Goal: Task Accomplishment & Management: Manage account settings

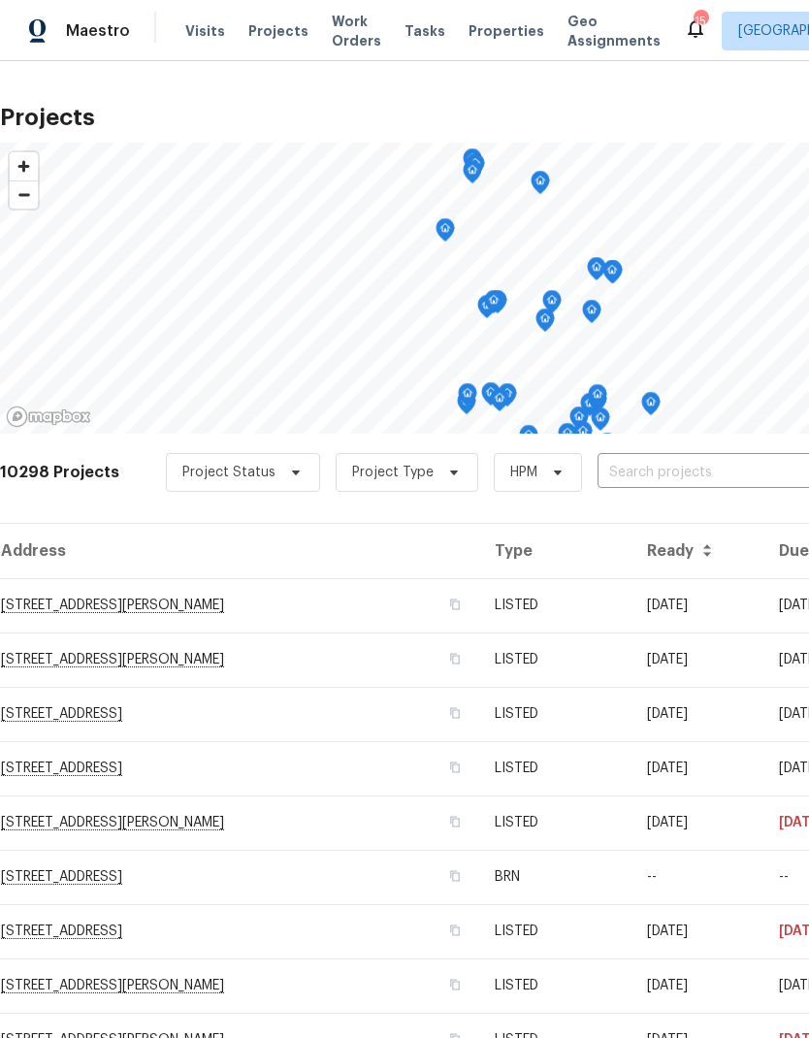
click at [673, 477] on input "text" at bounding box center [708, 473] width 222 height 30
type input "8090"
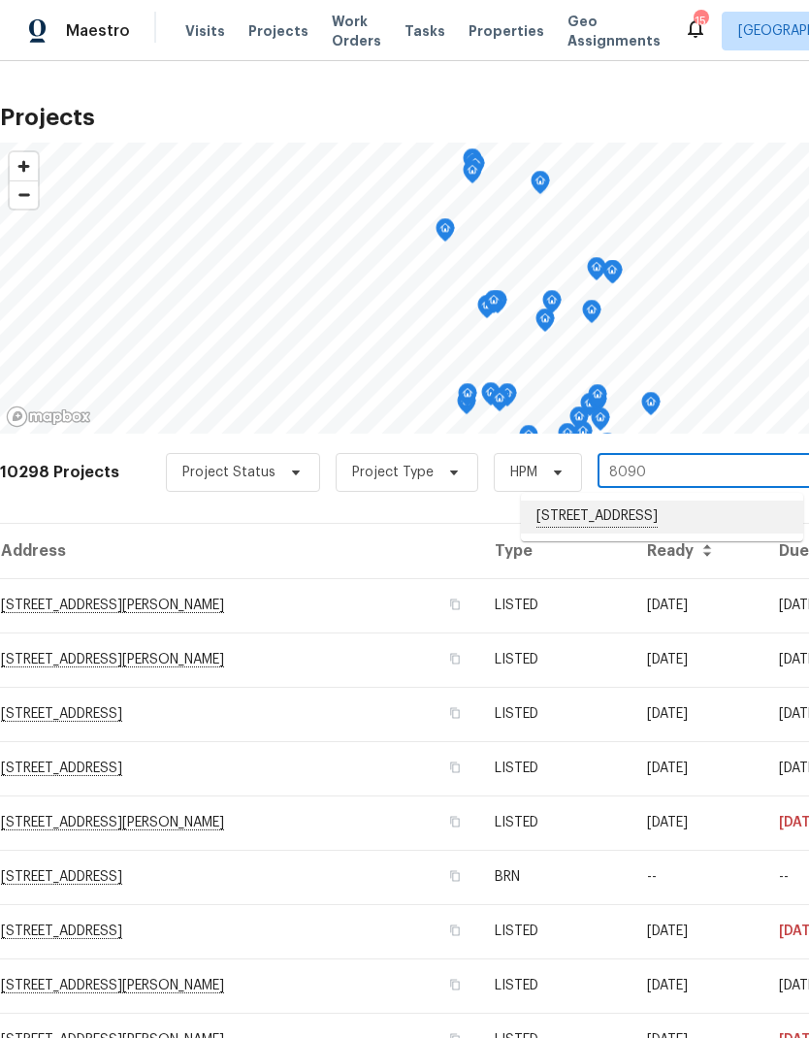
click at [674, 521] on li "8090 W 68th Ave, Arvada, CO 80004" at bounding box center [662, 516] width 282 height 33
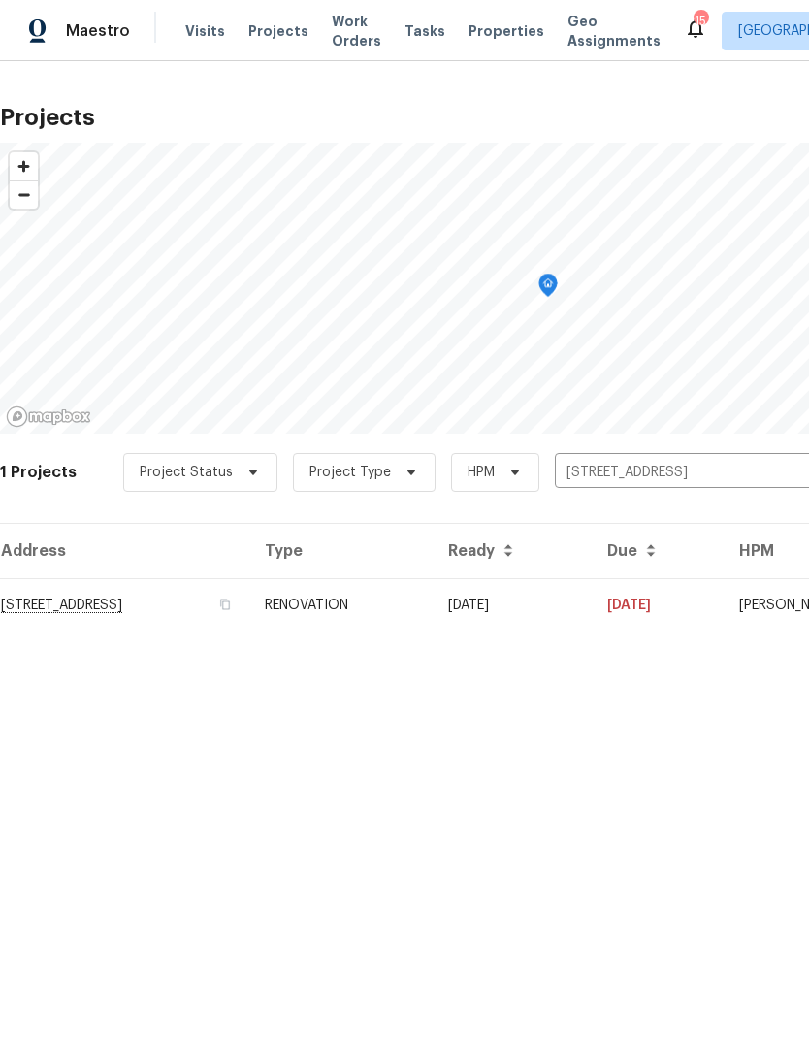
click at [589, 612] on td "03/03/25" at bounding box center [511, 605] width 159 height 54
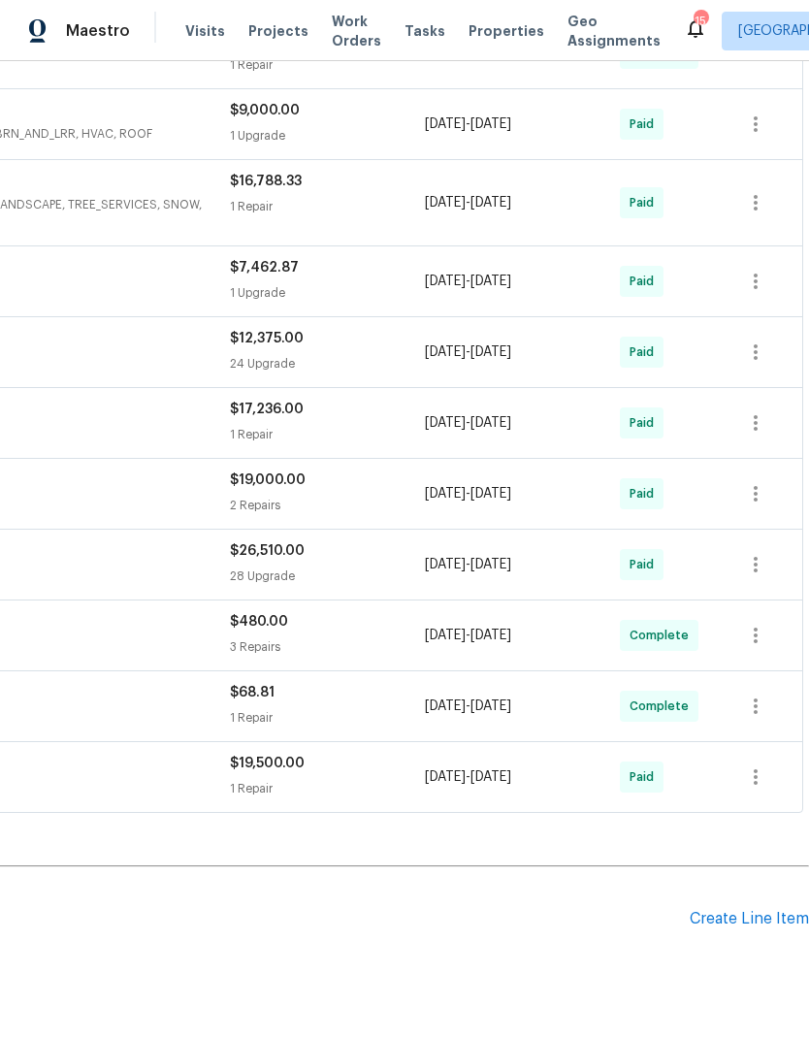
scroll to position [486, 287]
click at [746, 919] on div "Create Line Item" at bounding box center [748, 919] width 119 height 18
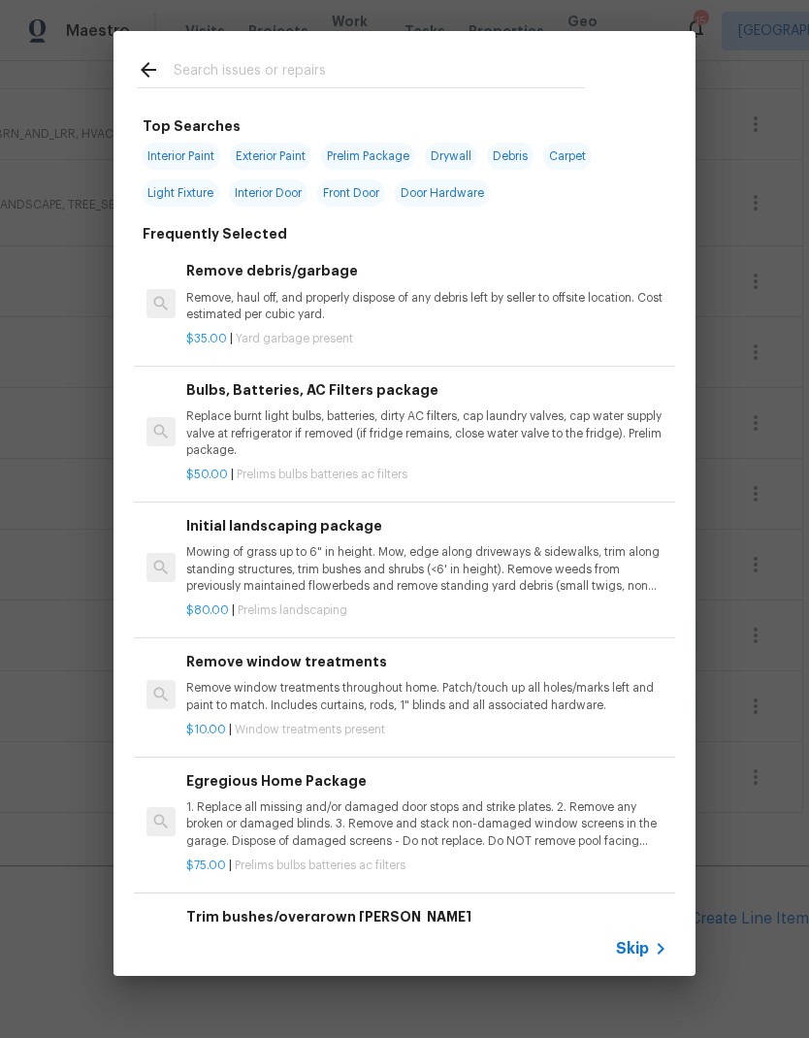
click at [647, 950] on span "Skip" at bounding box center [632, 948] width 33 height 19
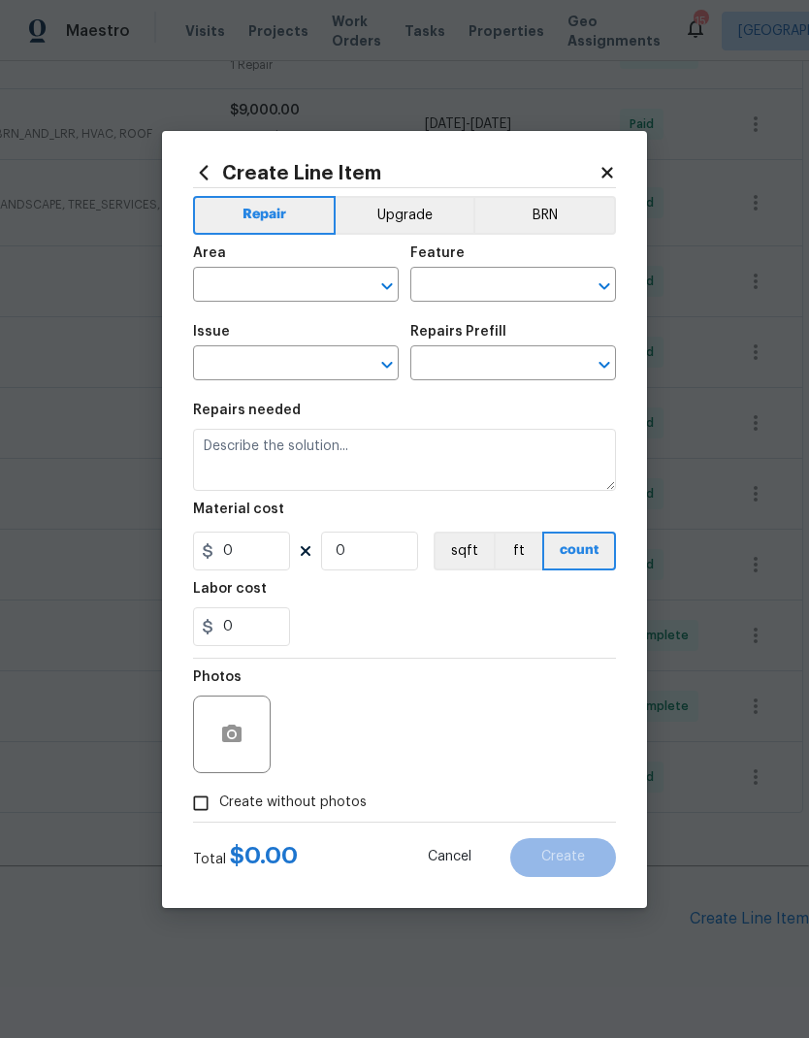
click at [239, 287] on input "text" at bounding box center [268, 286] width 151 height 30
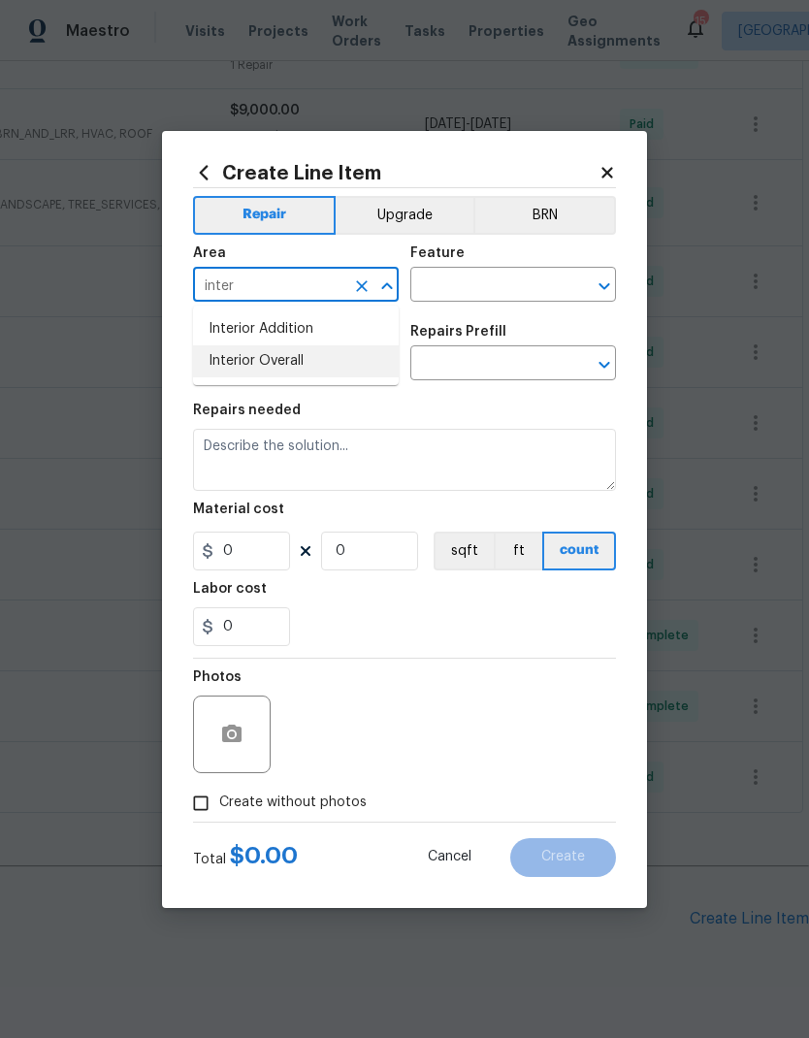
click at [244, 366] on li "Interior Overall" at bounding box center [296, 361] width 206 height 32
type input "Interior Overall"
click at [495, 280] on input "text" at bounding box center [485, 286] width 151 height 30
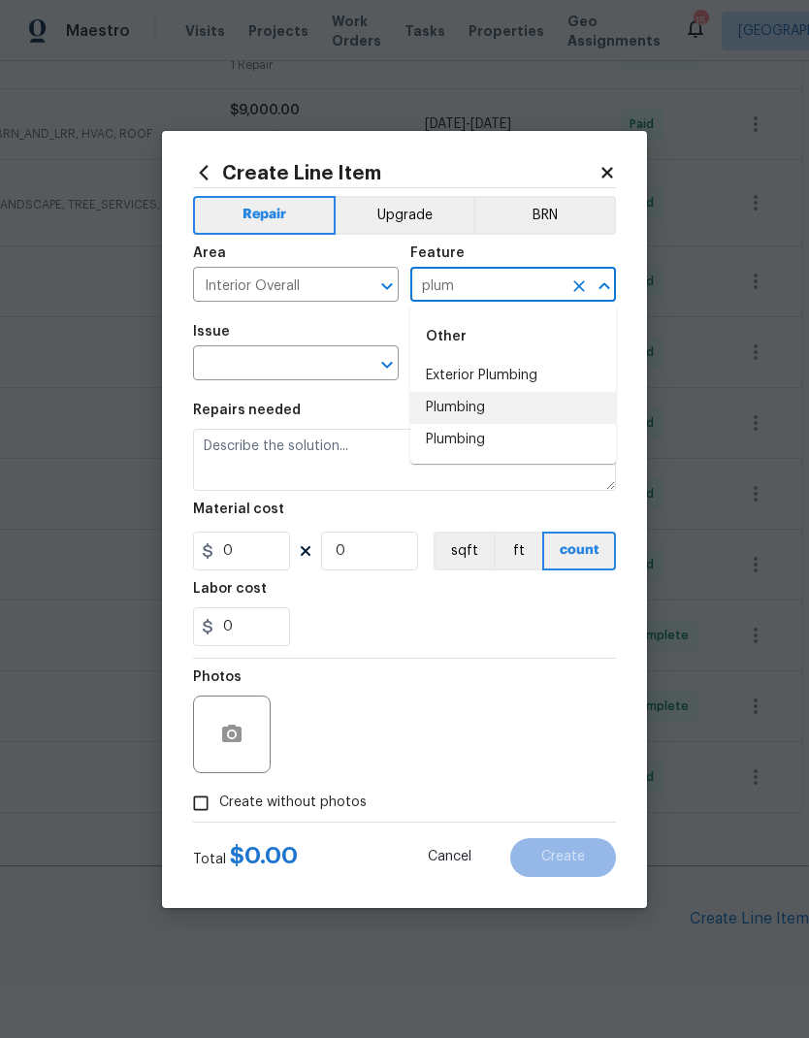
click at [483, 406] on li "Plumbing" at bounding box center [513, 408] width 206 height 32
type input "Plumbing"
click at [236, 367] on input "text" at bounding box center [268, 365] width 151 height 30
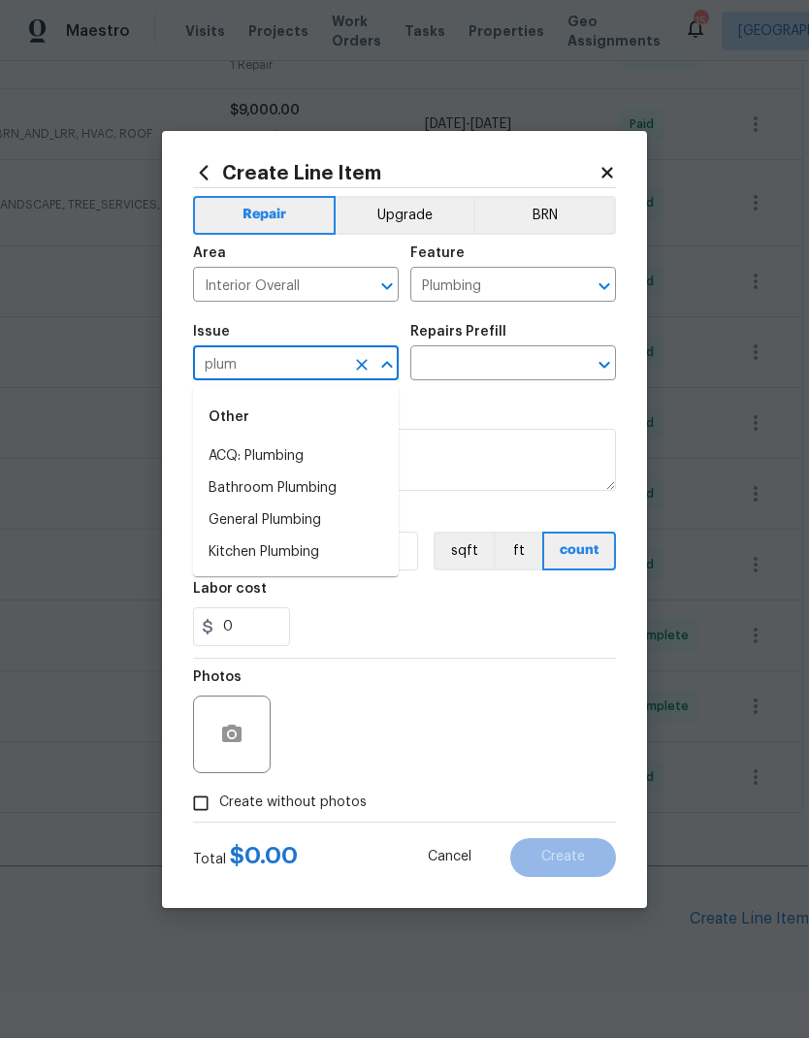
click at [243, 514] on li "General Plumbing" at bounding box center [296, 520] width 206 height 32
type input "General Plumbing"
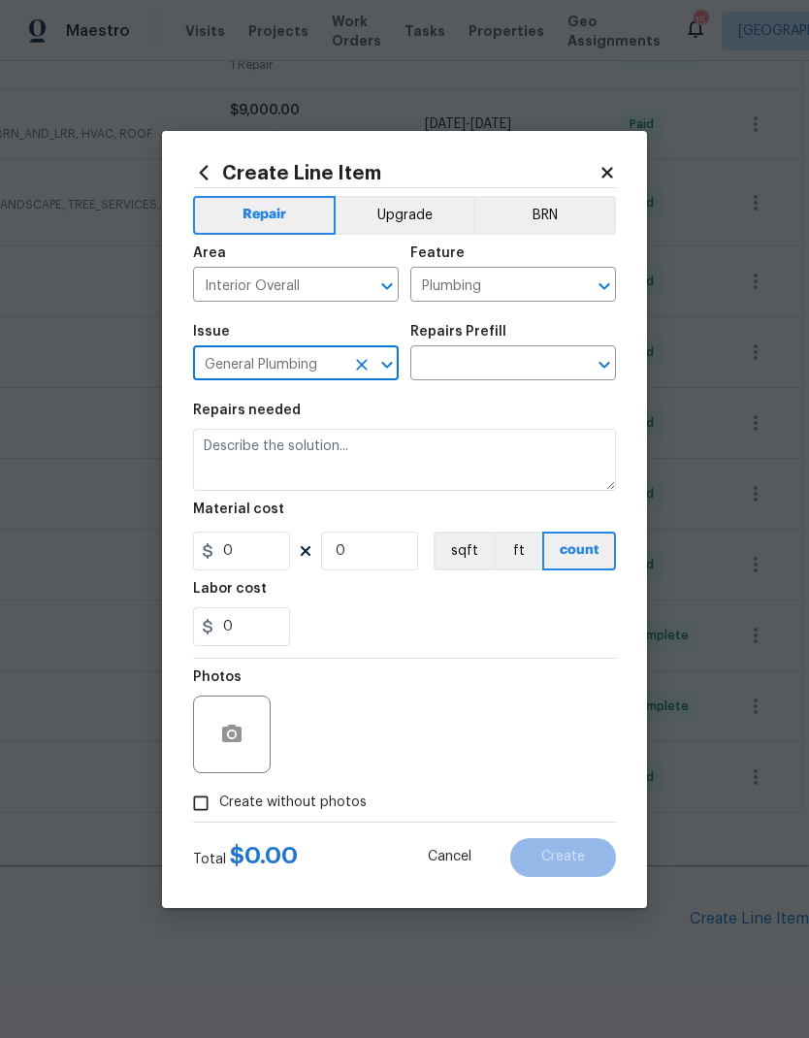
click at [498, 363] on input "text" at bounding box center [485, 365] width 151 height 30
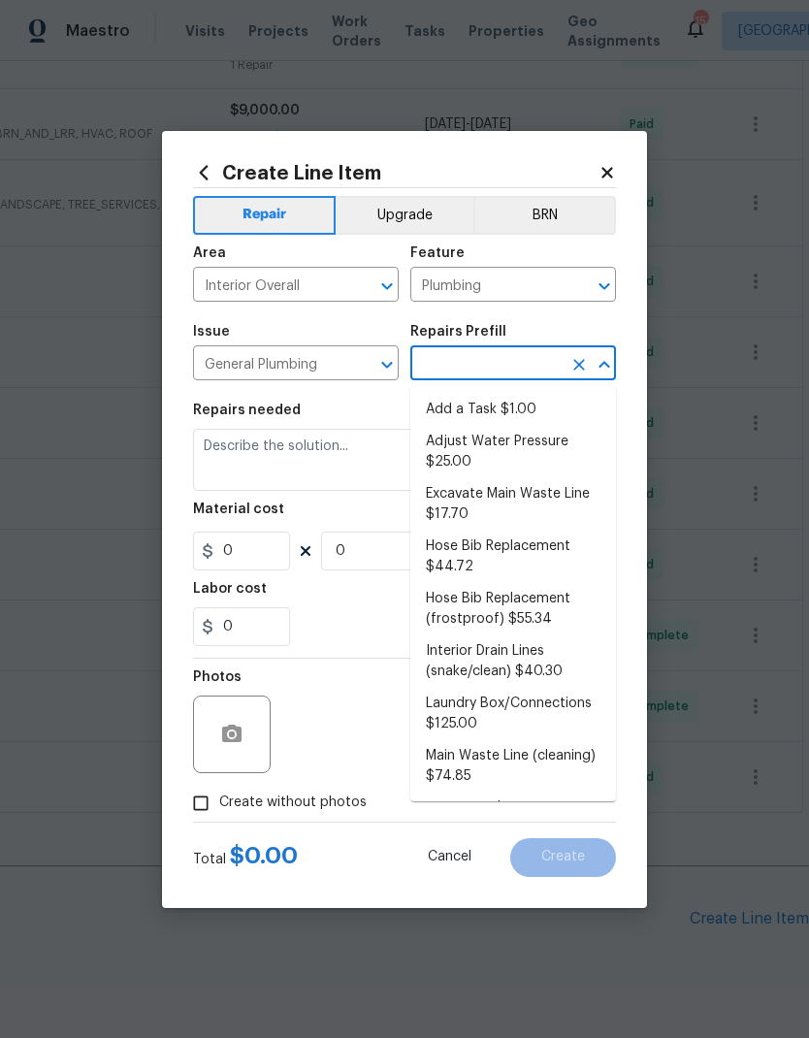
click at [494, 405] on li "Add a Task $1.00" at bounding box center [513, 410] width 206 height 32
type input "Add a Task $1.00"
type textarea "HPM to detail"
type input "1"
type input "Add a Task $1.00"
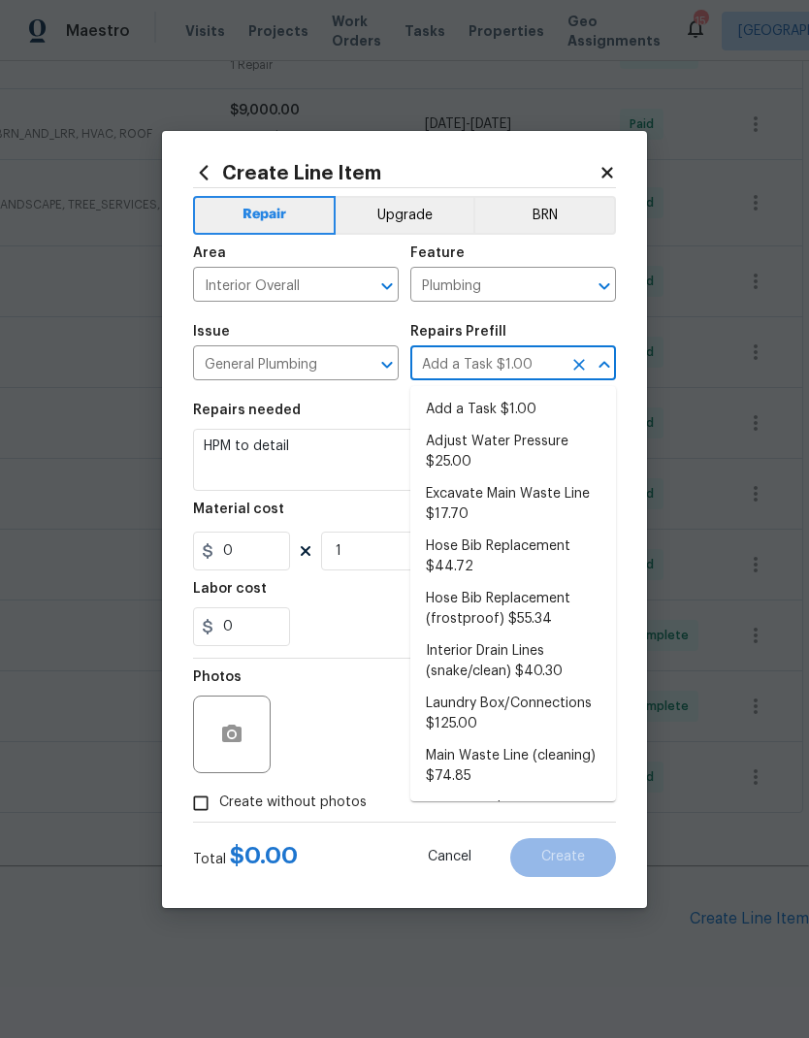
type input "1"
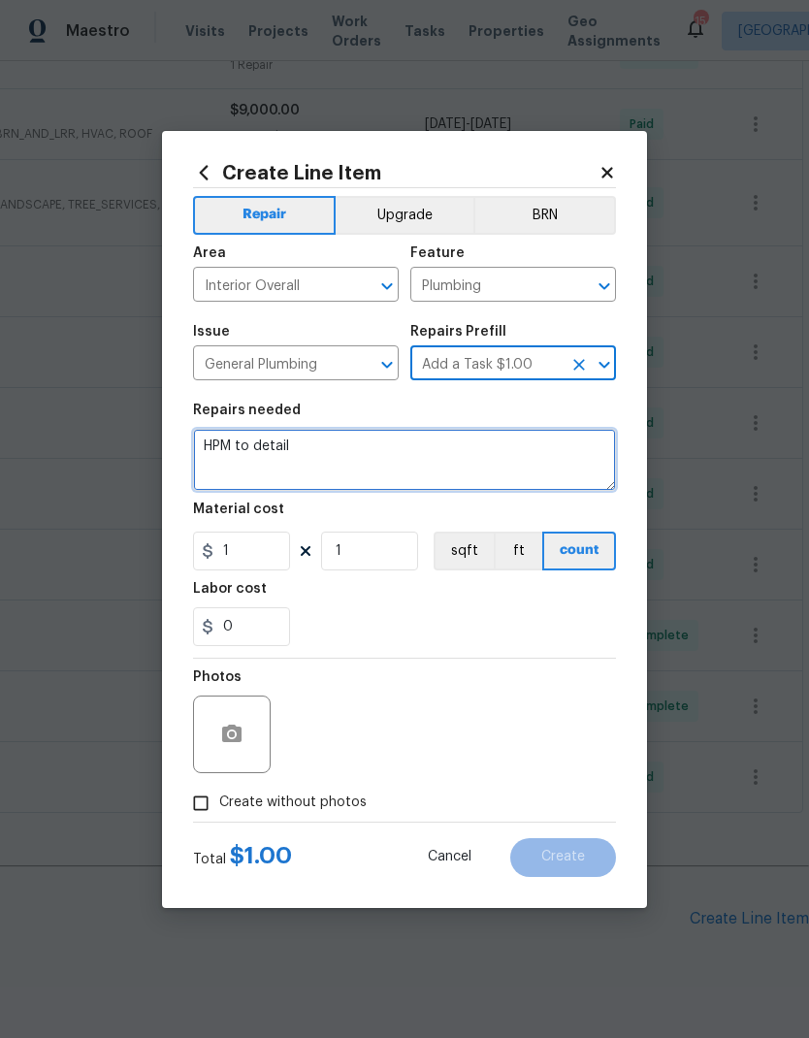
click at [413, 449] on textarea "HPM to detail" at bounding box center [404, 460] width 423 height 62
type textarea "H"
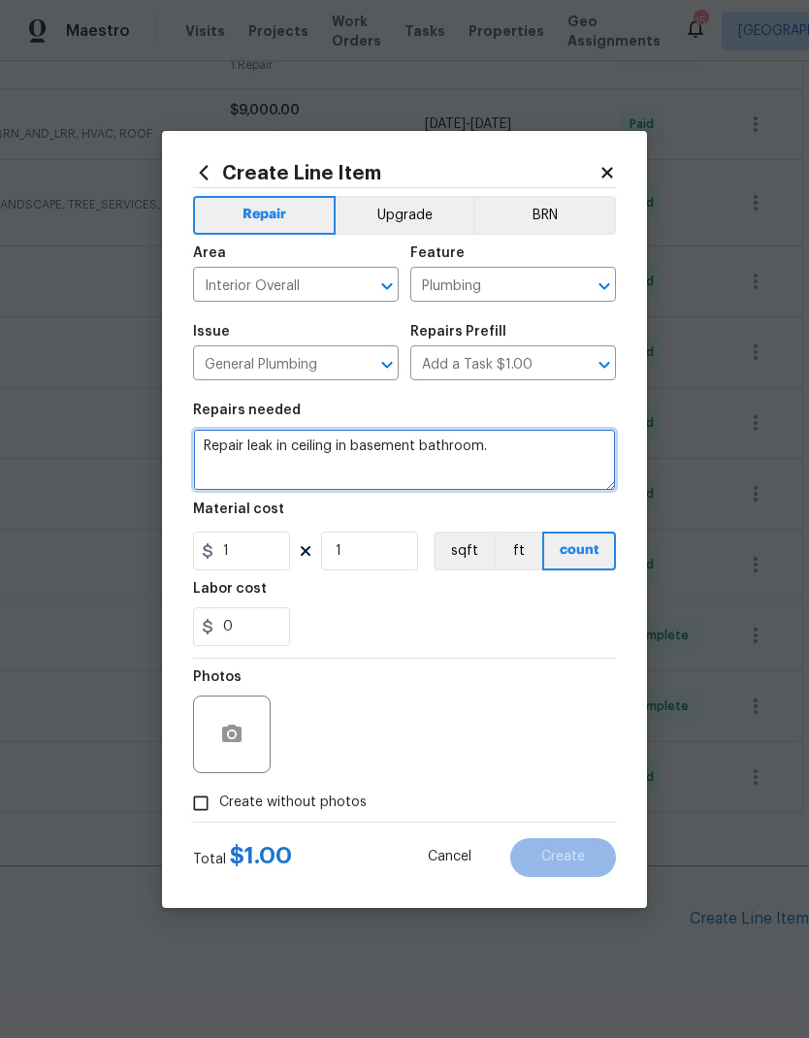
type textarea "Repair leak in ceiling in basement bathroom."
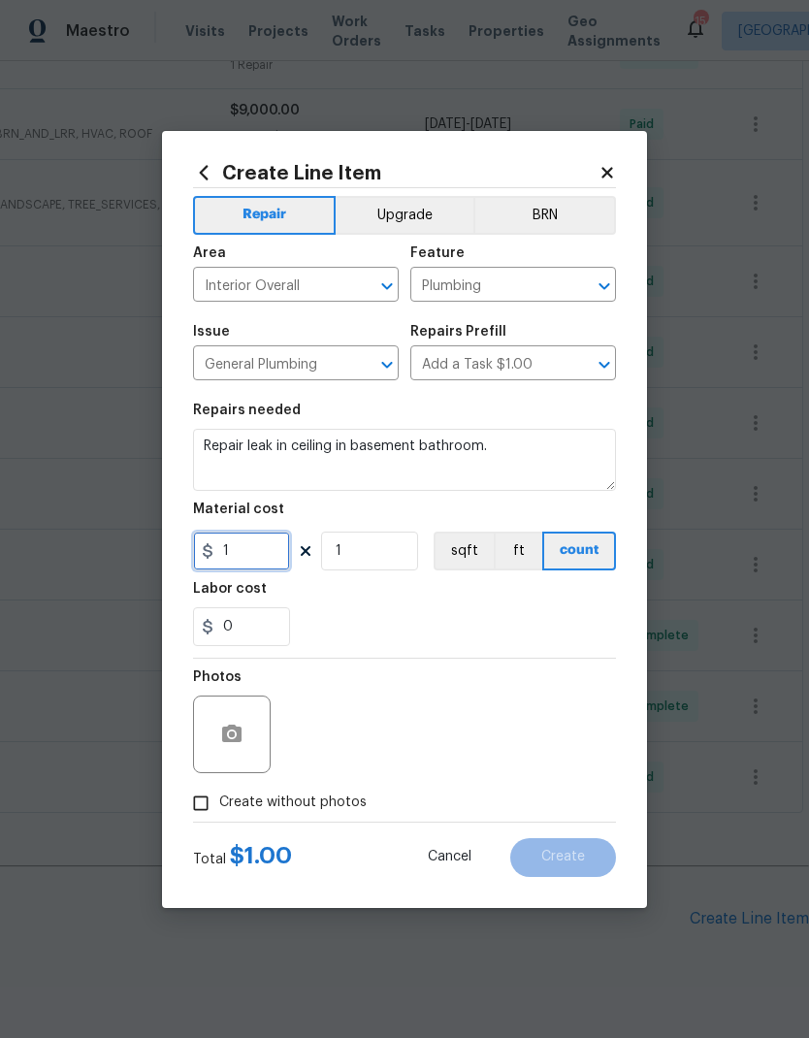
click at [242, 553] on input "1" at bounding box center [241, 550] width 97 height 39
type input "500"
click at [513, 606] on div "Labor cost" at bounding box center [404, 594] width 423 height 25
click at [196, 813] on input "Create without photos" at bounding box center [200, 802] width 37 height 37
checkbox input "true"
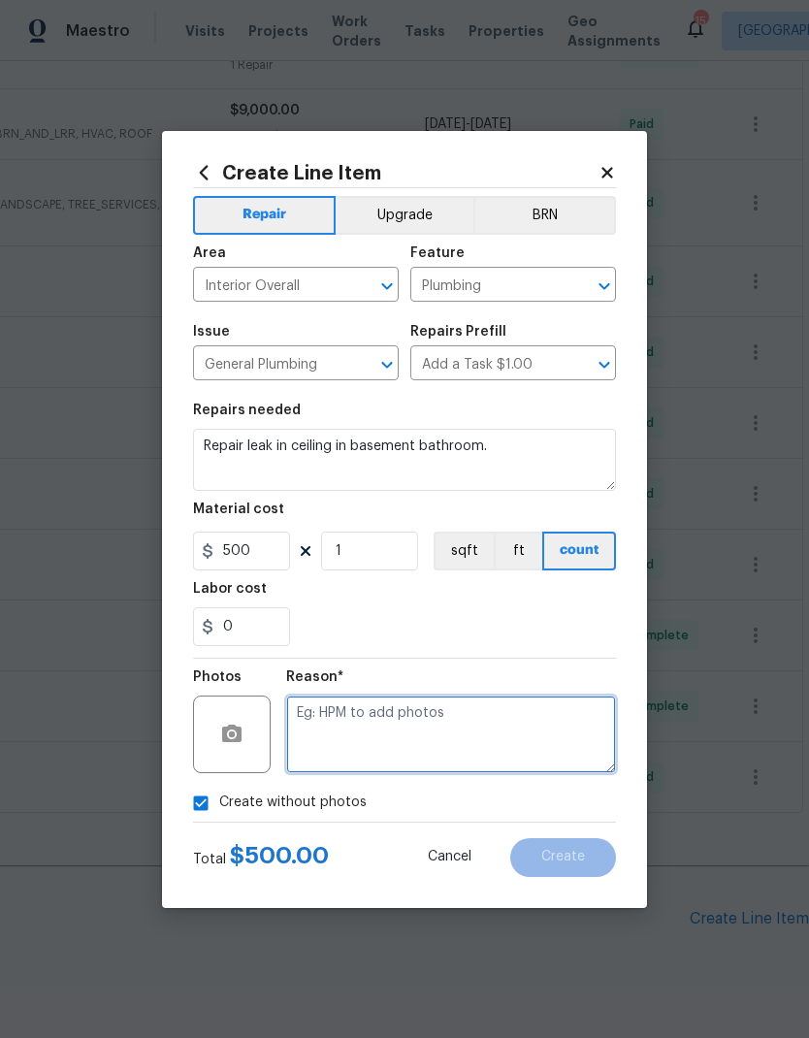
click at [510, 749] on textarea at bounding box center [451, 734] width 330 height 78
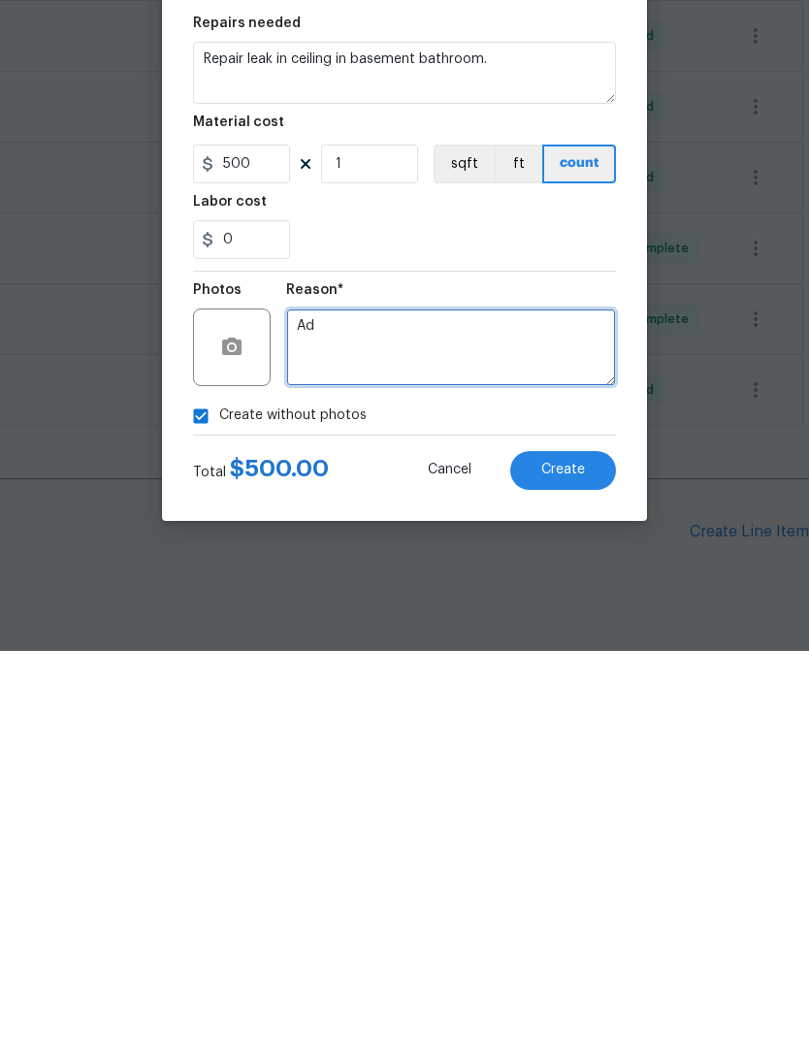
type textarea "A"
type textarea "Na"
click at [577, 849] on span "Create" at bounding box center [563, 856] width 44 height 15
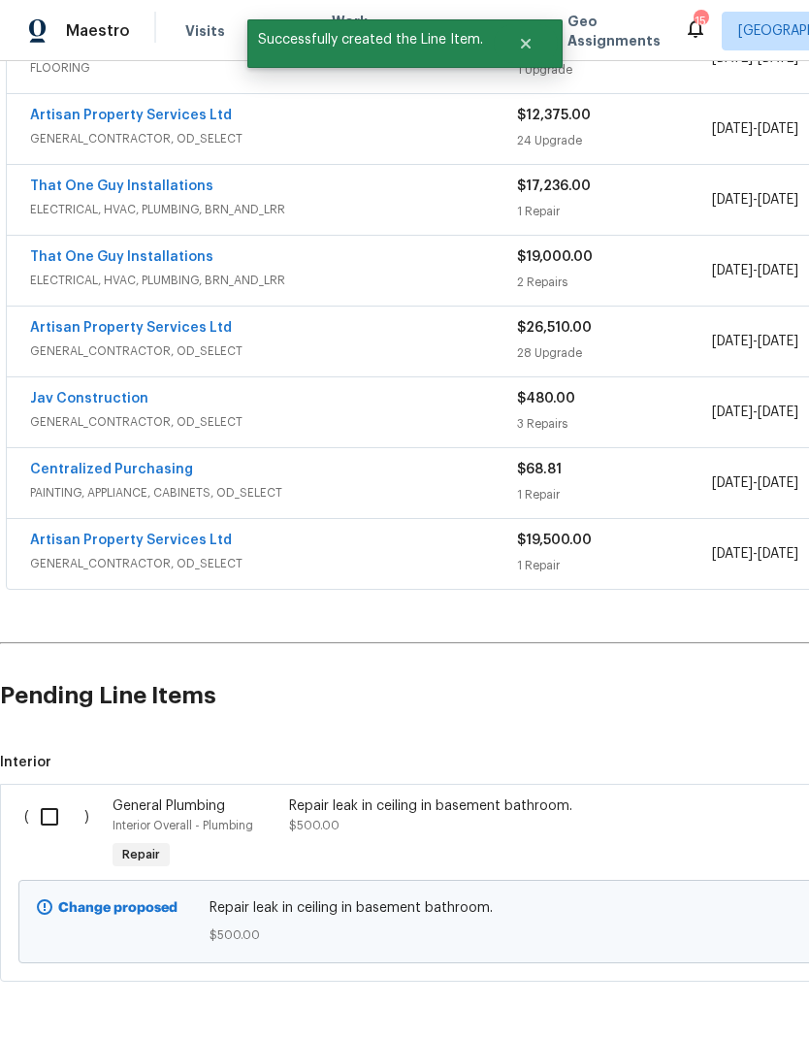
scroll to position [708, 0]
click at [48, 797] on input "checkbox" at bounding box center [56, 817] width 55 height 41
checkbox input "true"
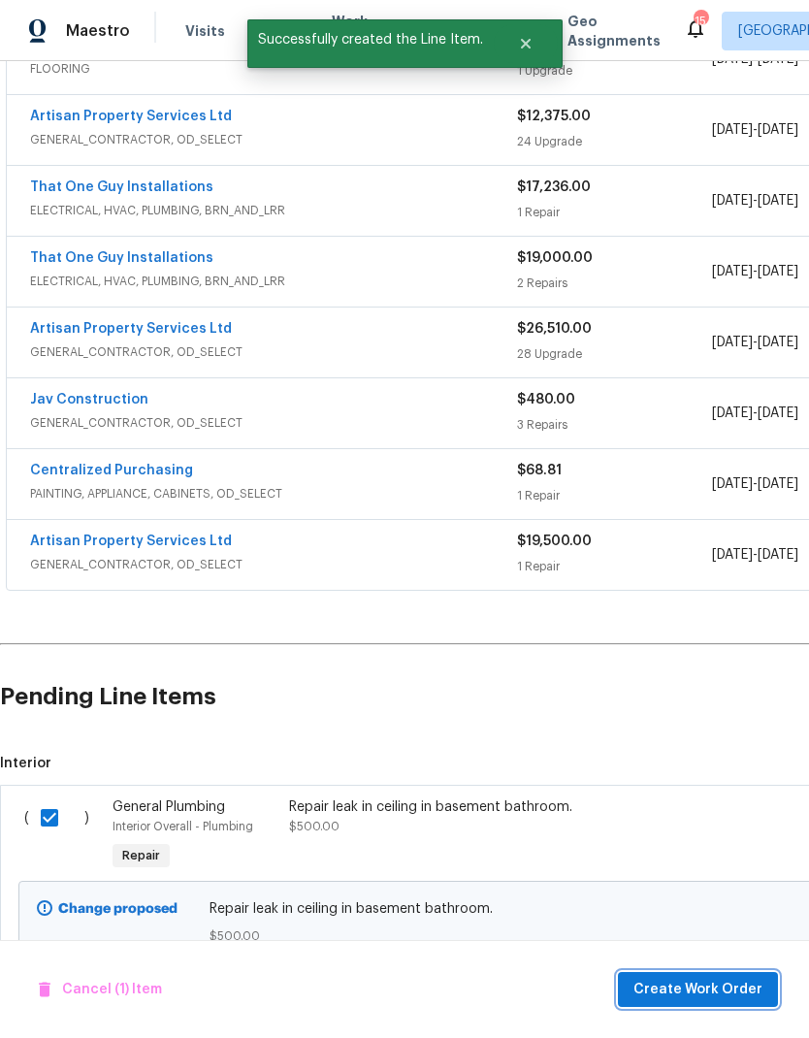
click at [720, 985] on span "Create Work Order" at bounding box center [697, 989] width 129 height 24
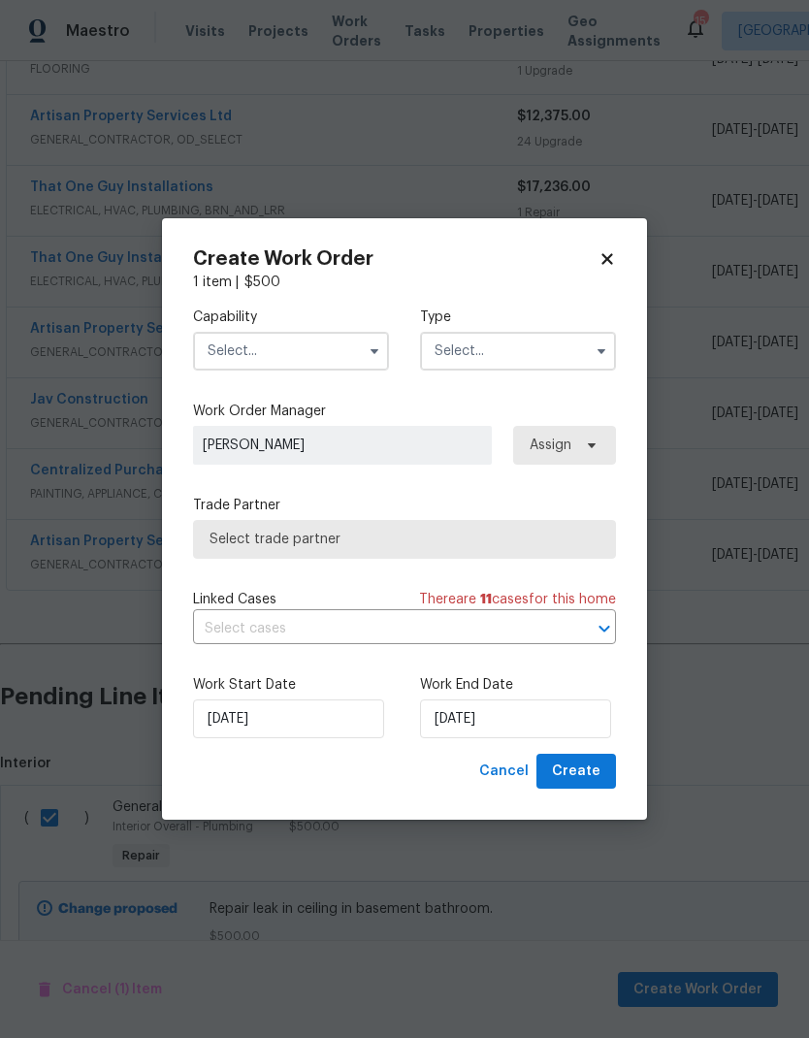
click at [253, 346] on input "text" at bounding box center [291, 351] width 196 height 39
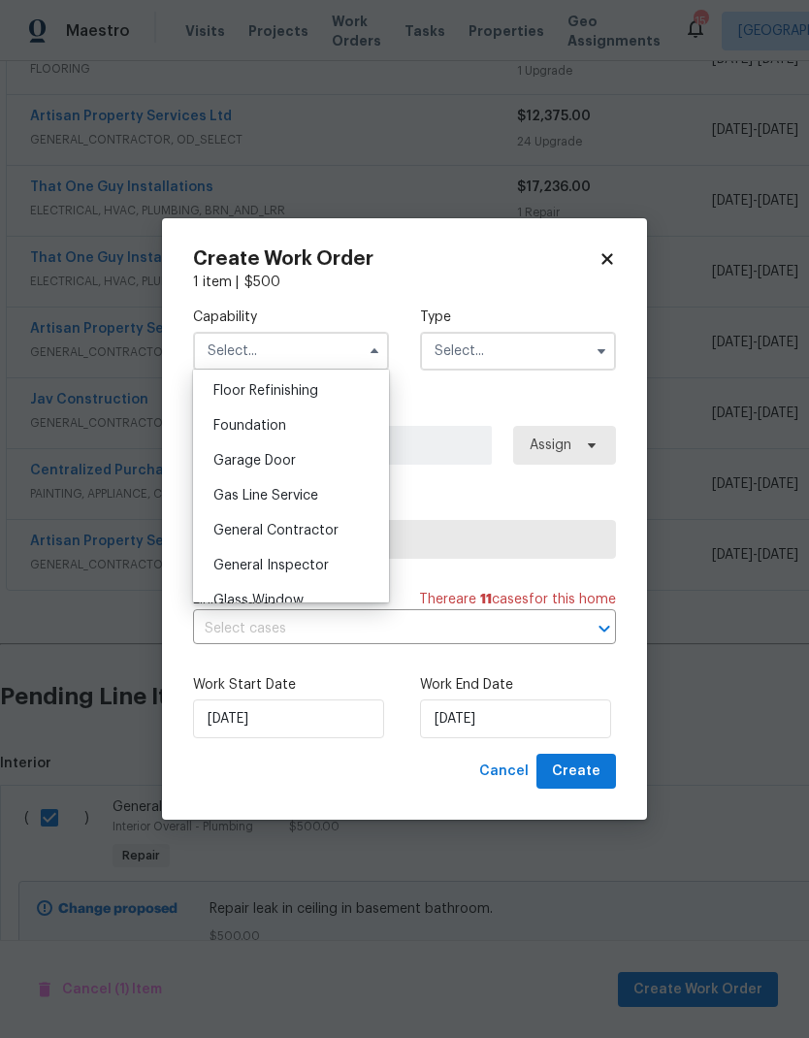
scroll to position [796, 0]
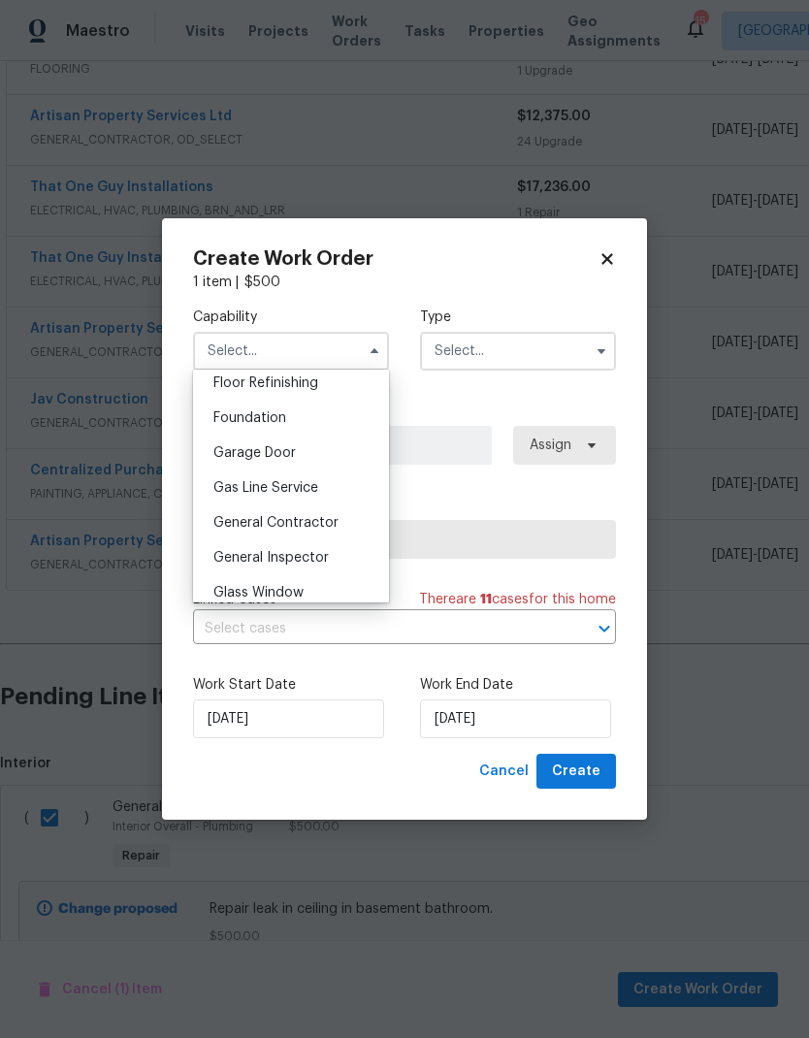
click at [249, 516] on span "General Contractor" at bounding box center [275, 523] width 125 height 14
type input "General Contractor"
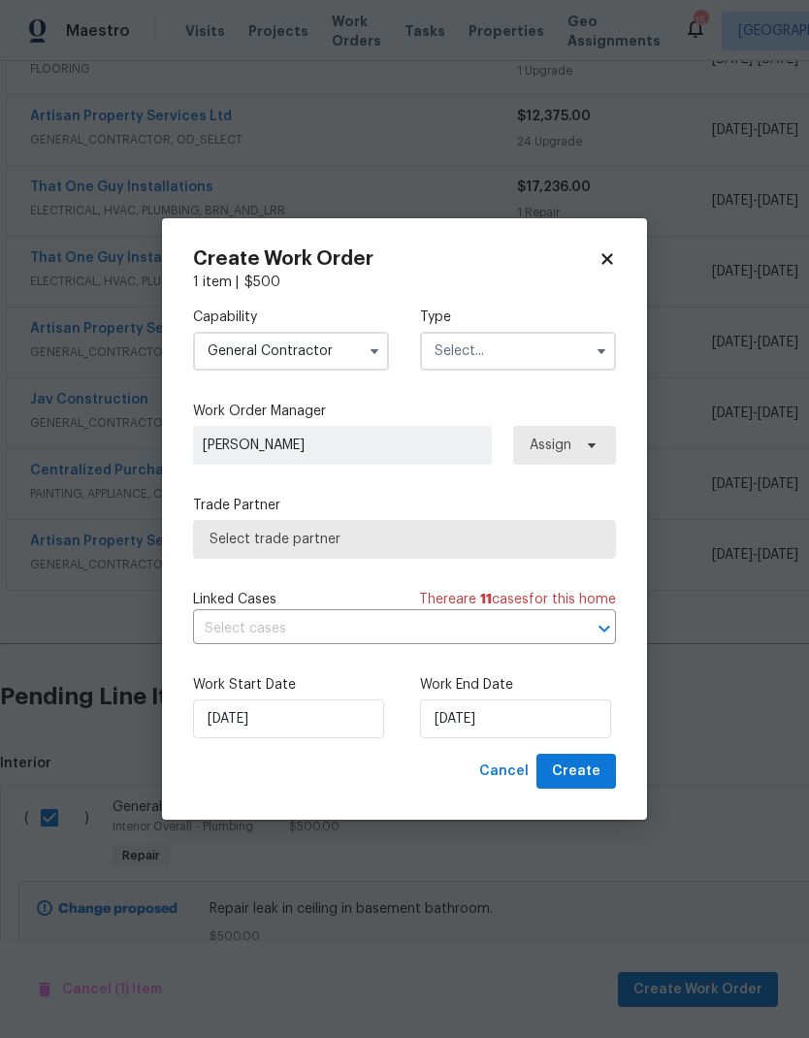
click at [546, 352] on input "text" at bounding box center [518, 351] width 196 height 39
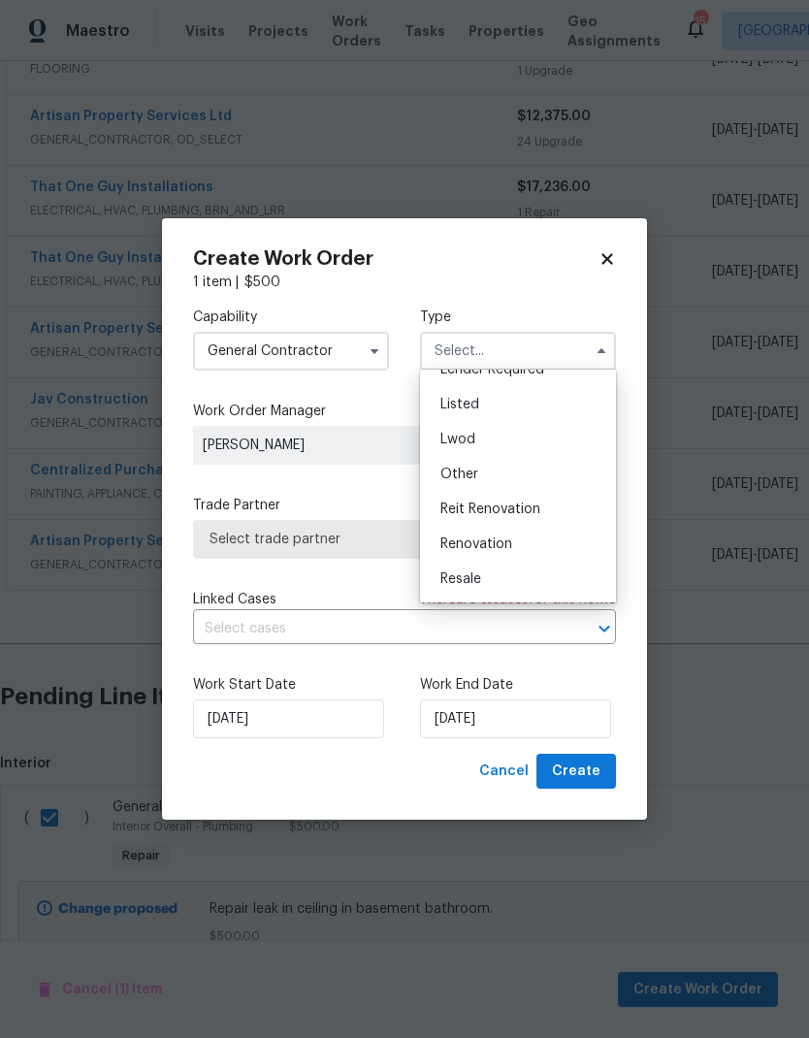
scroll to position [189, 0]
click at [526, 516] on div "Renovation" at bounding box center [518, 516] width 186 height 35
type input "Renovation"
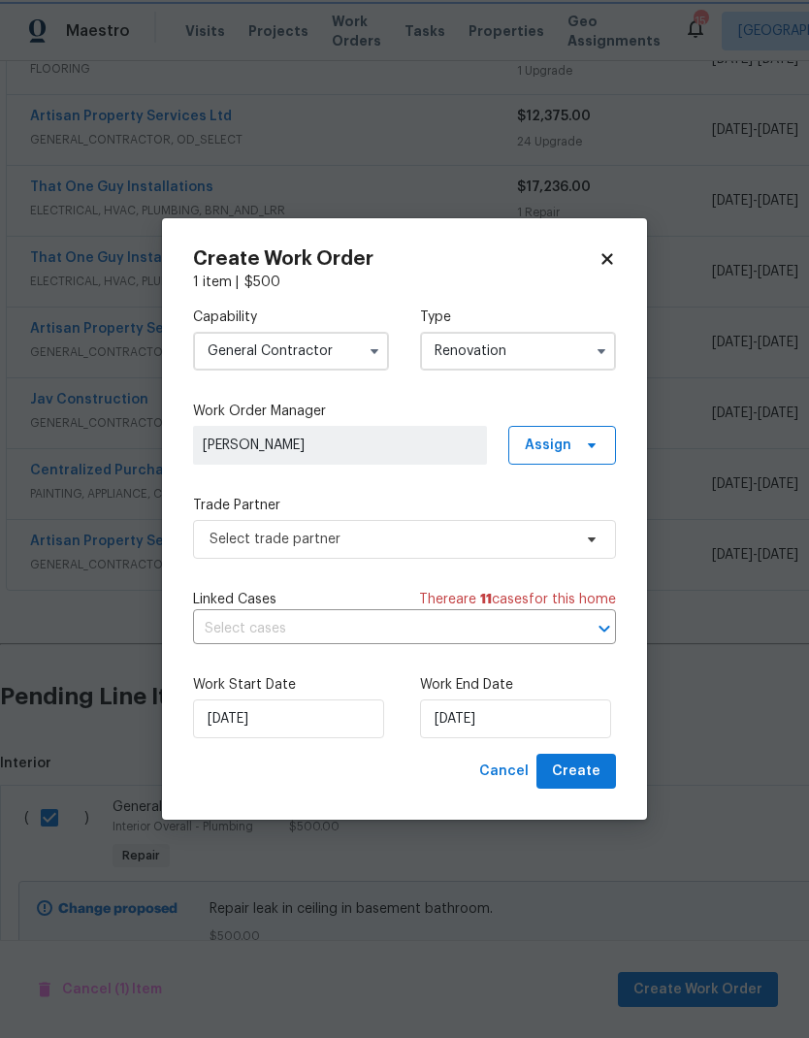
scroll to position [0, 0]
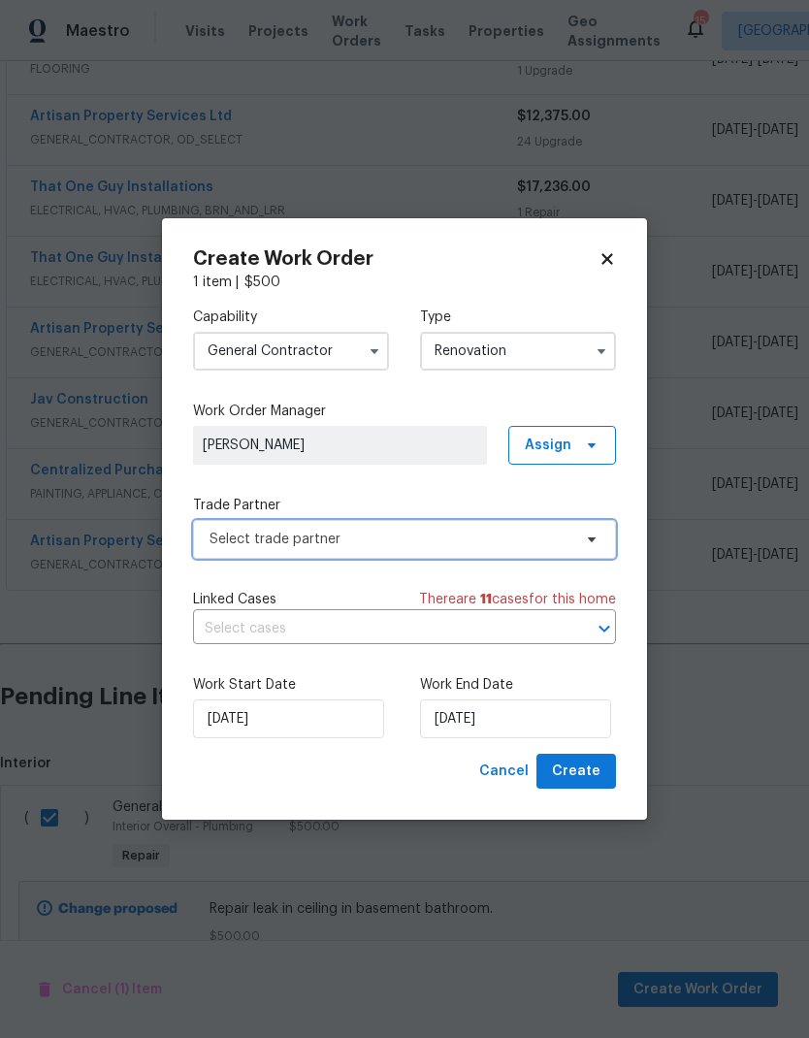
click at [585, 538] on icon at bounding box center [592, 539] width 16 height 16
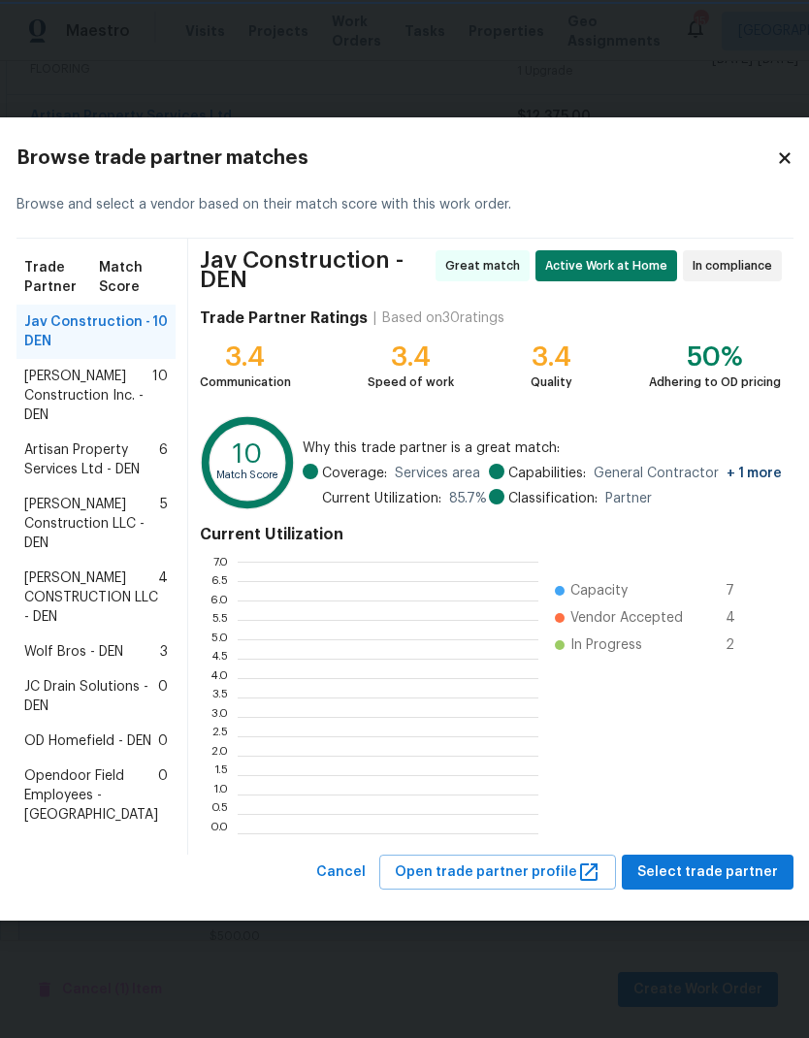
scroll to position [2, 2]
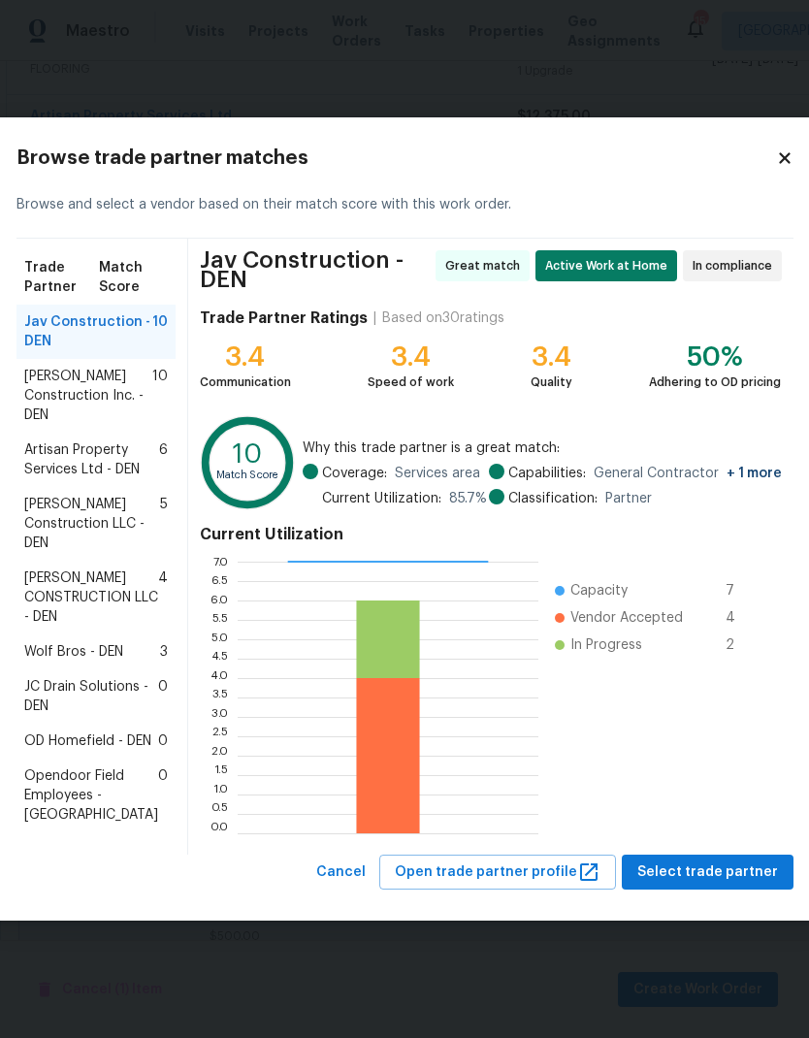
click at [62, 453] on span "Artisan Property Services Ltd - DEN" at bounding box center [91, 459] width 135 height 39
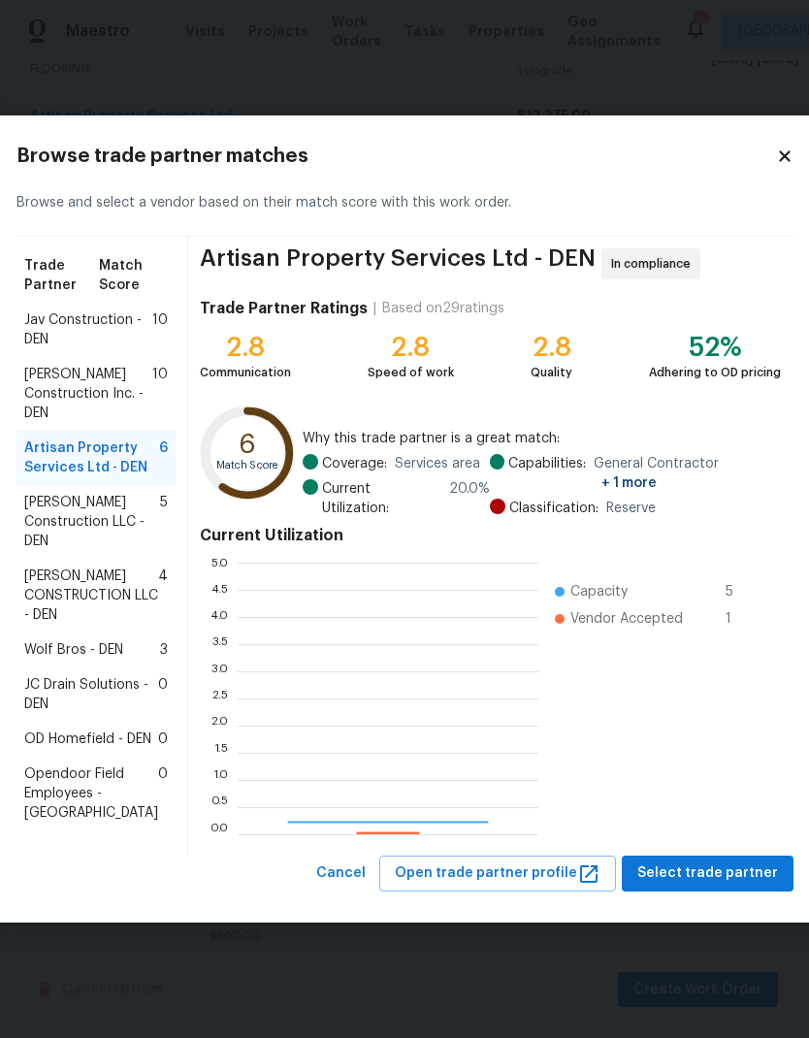
scroll to position [271, 301]
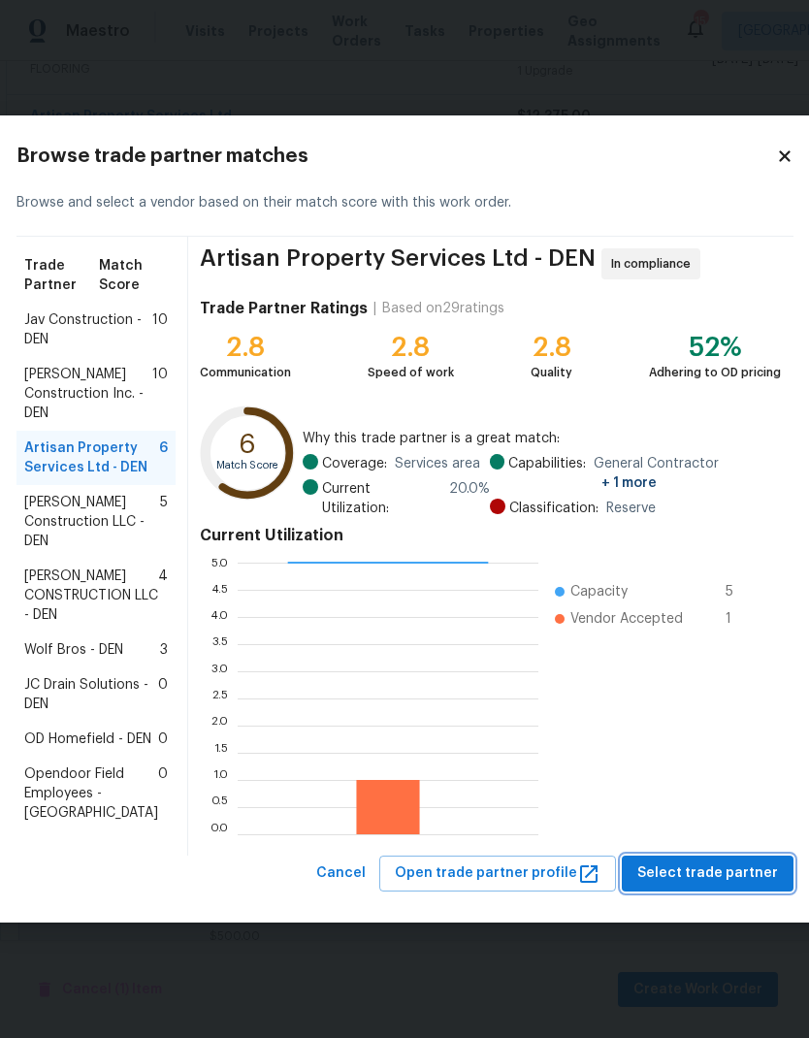
click at [714, 885] on span "Select trade partner" at bounding box center [707, 873] width 141 height 24
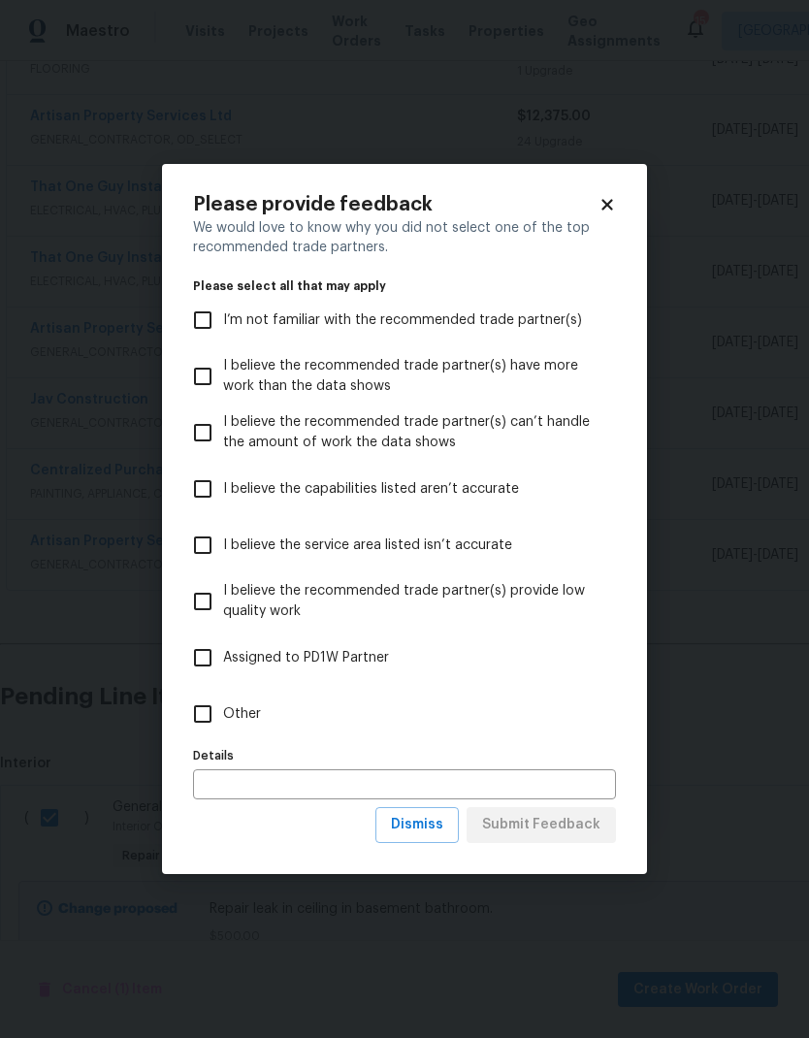
click at [187, 710] on input "Other" at bounding box center [202, 713] width 41 height 41
checkbox input "true"
click at [222, 783] on input "text" at bounding box center [404, 784] width 423 height 30
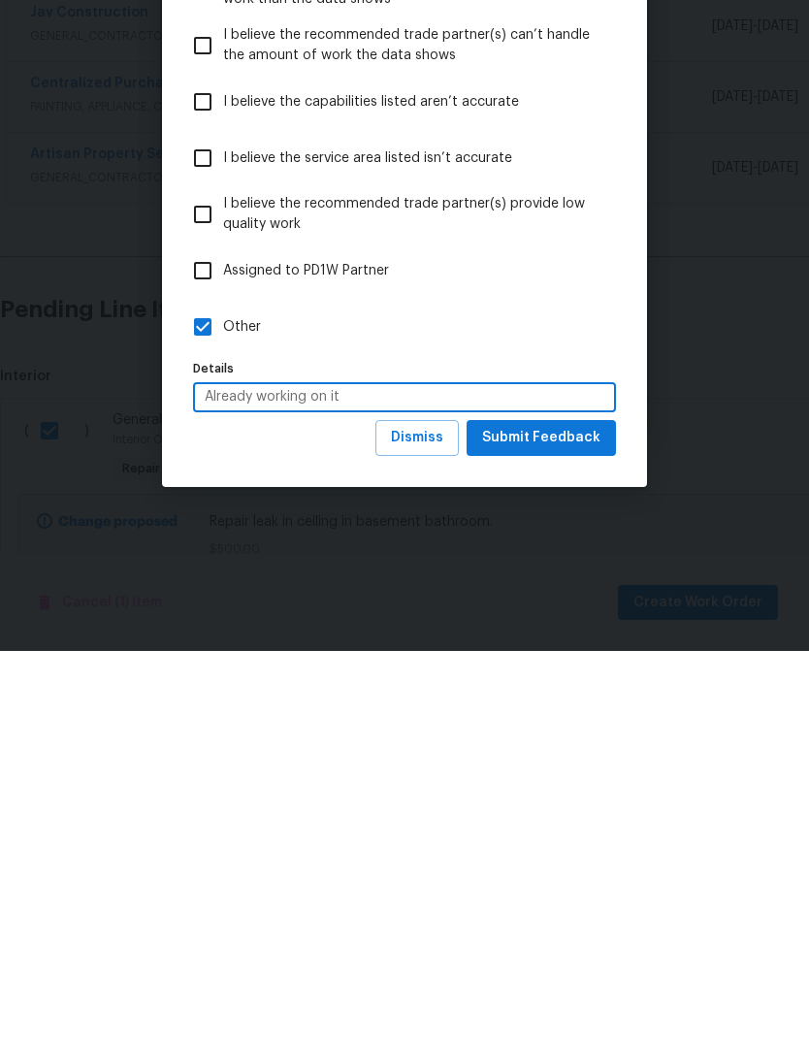
type input "Already working on it"
click at [595, 813] on span "Submit Feedback" at bounding box center [541, 825] width 118 height 24
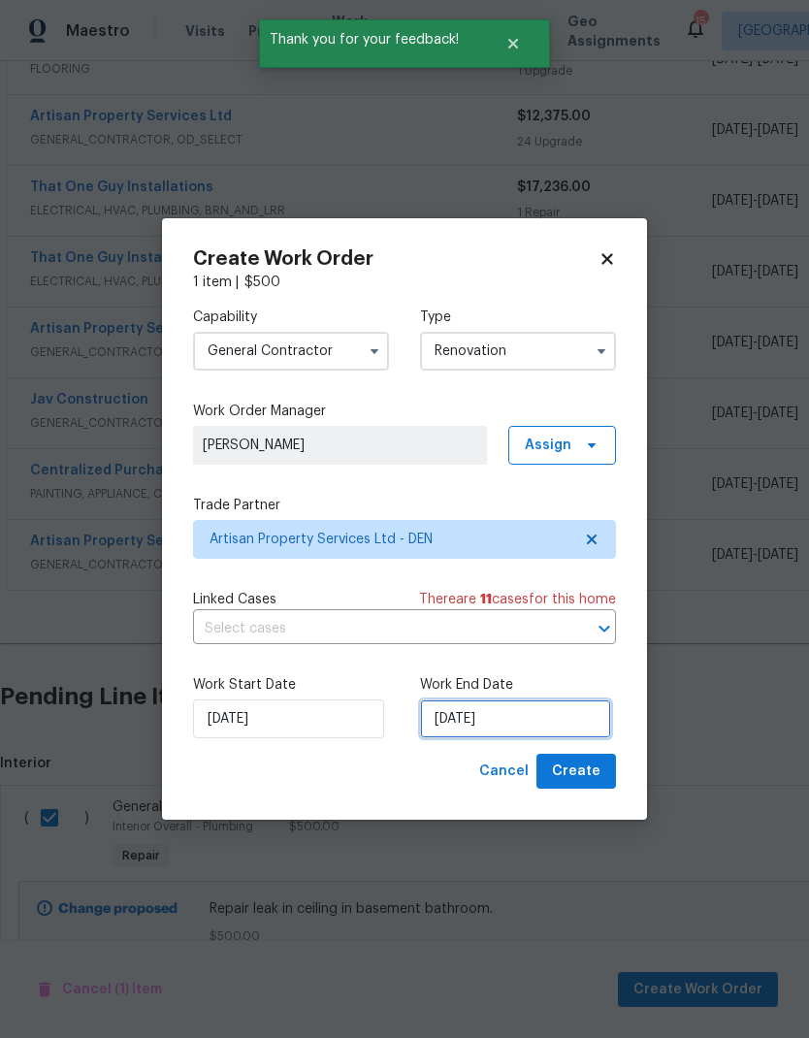
click at [536, 716] on input "[DATE]" at bounding box center [515, 718] width 191 height 39
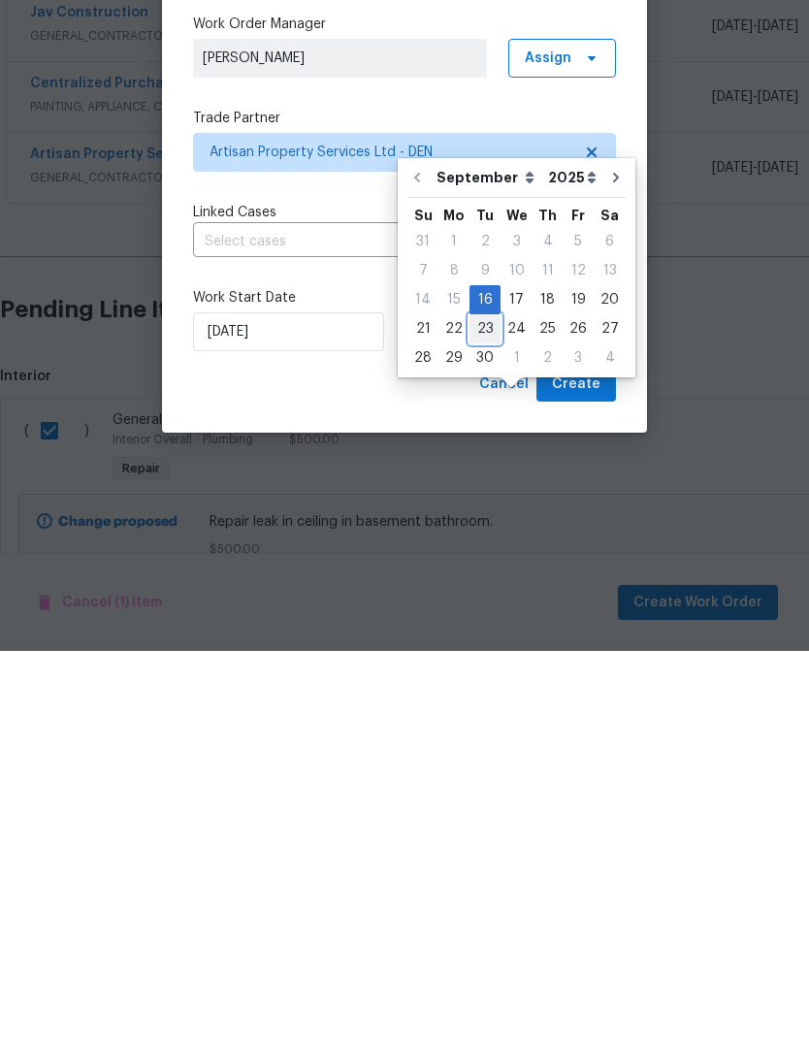
click at [491, 702] on div "23" at bounding box center [484, 715] width 31 height 27
type input "9/23/2025"
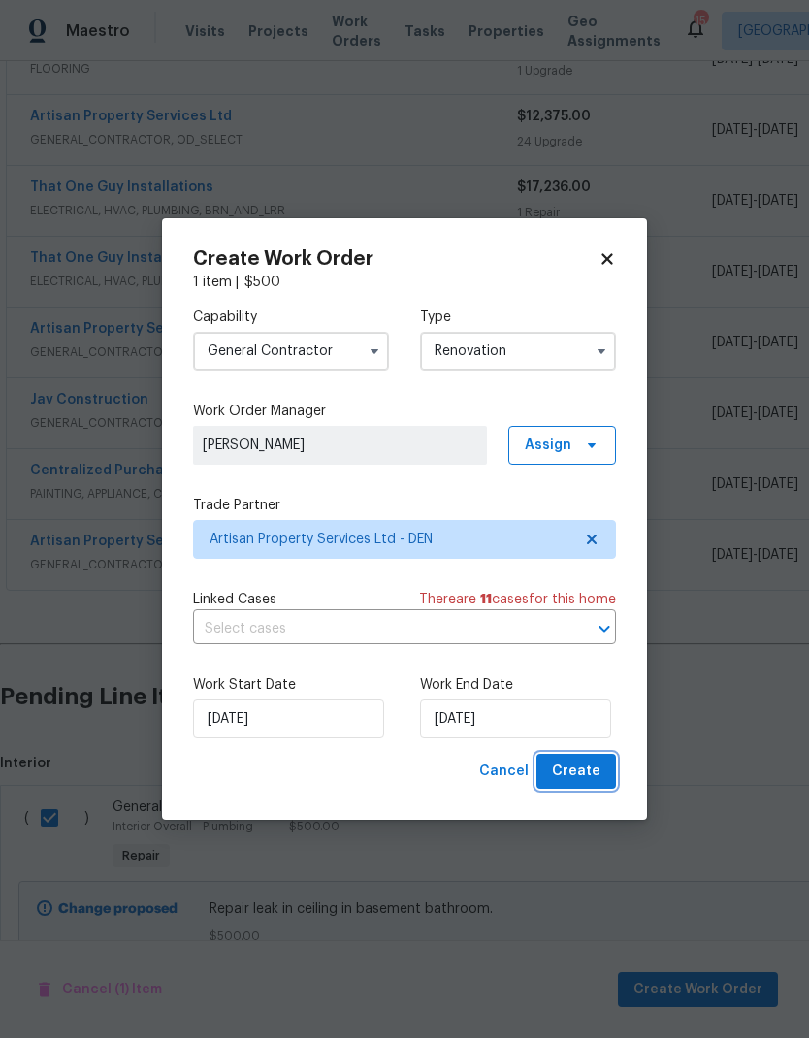
click at [590, 777] on span "Create" at bounding box center [576, 771] width 48 height 24
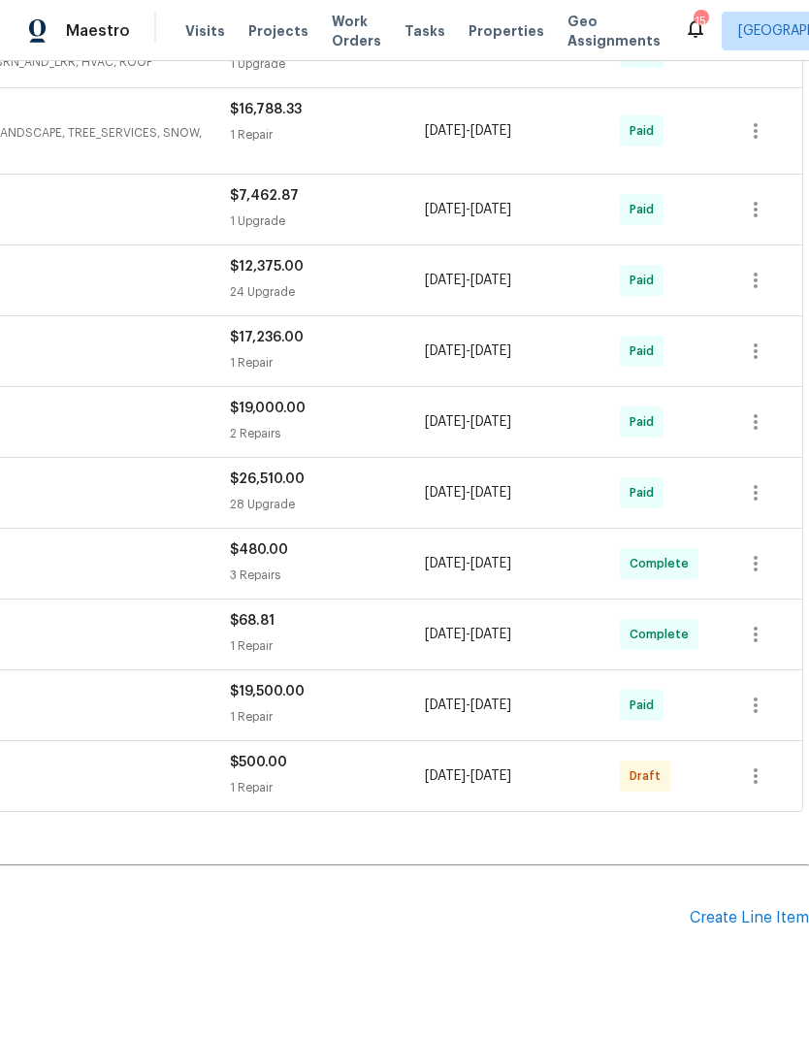
scroll to position [557, 287]
click at [764, 765] on icon "button" at bounding box center [755, 776] width 23 height 23
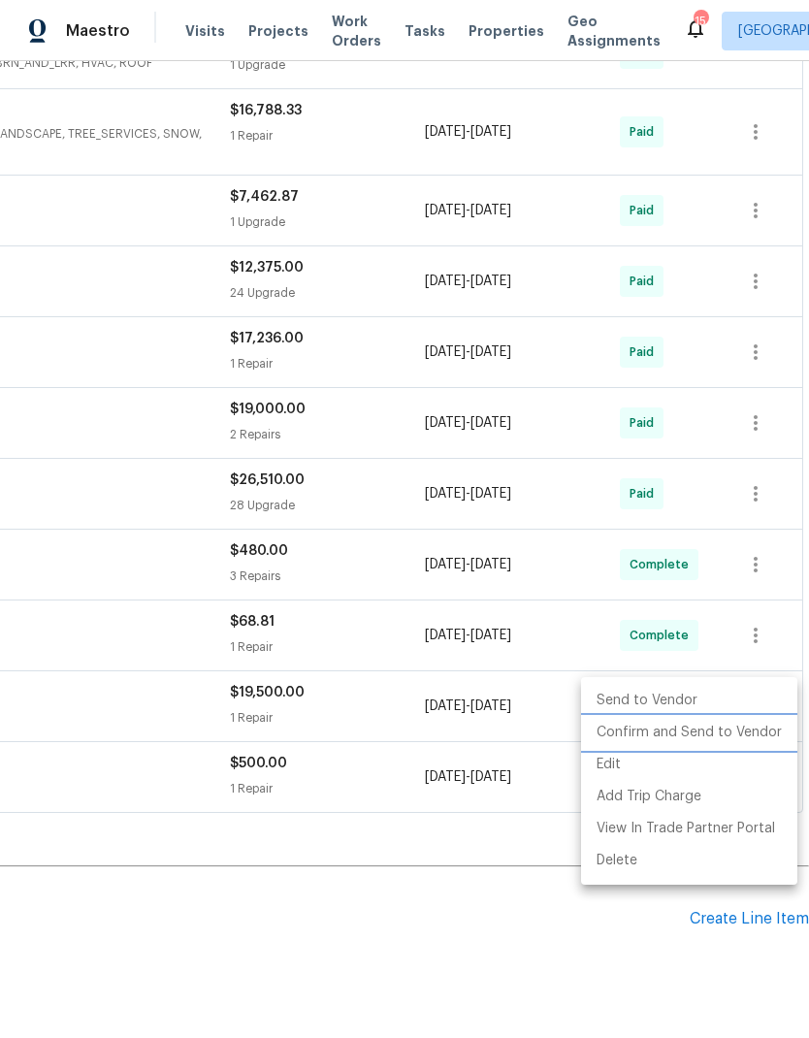
click at [671, 731] on li "Confirm and Send to Vendor" at bounding box center [689, 733] width 216 height 32
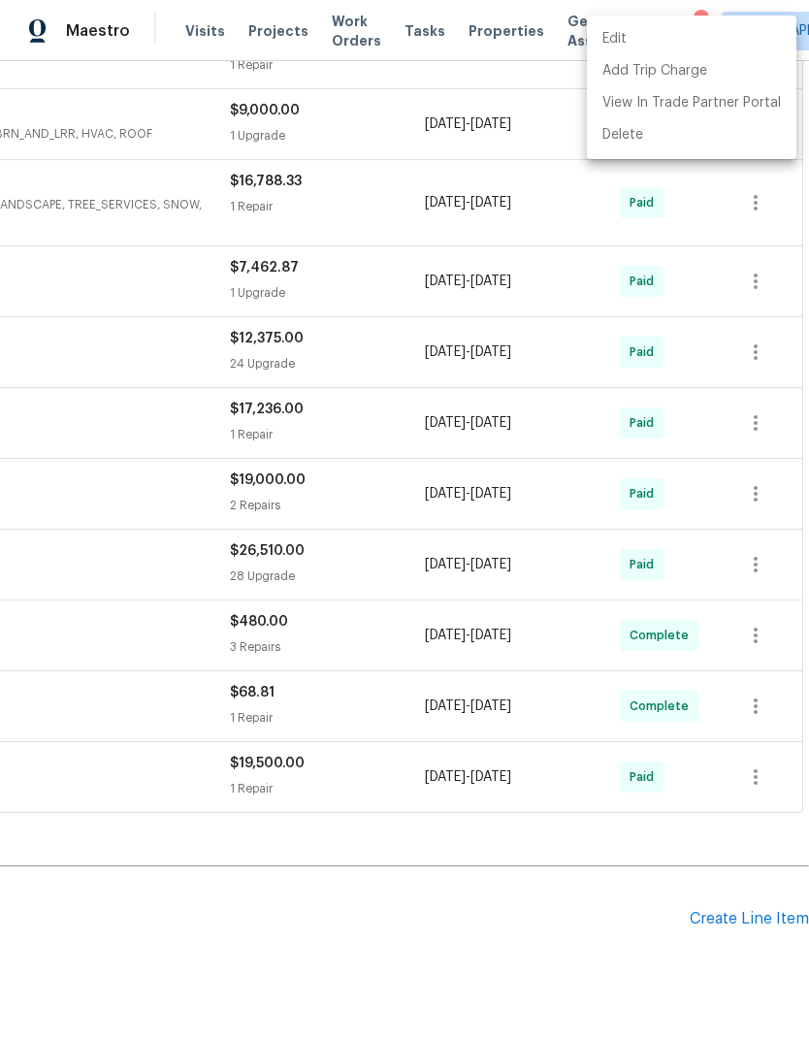
click at [505, 914] on div at bounding box center [404, 519] width 809 height 1038
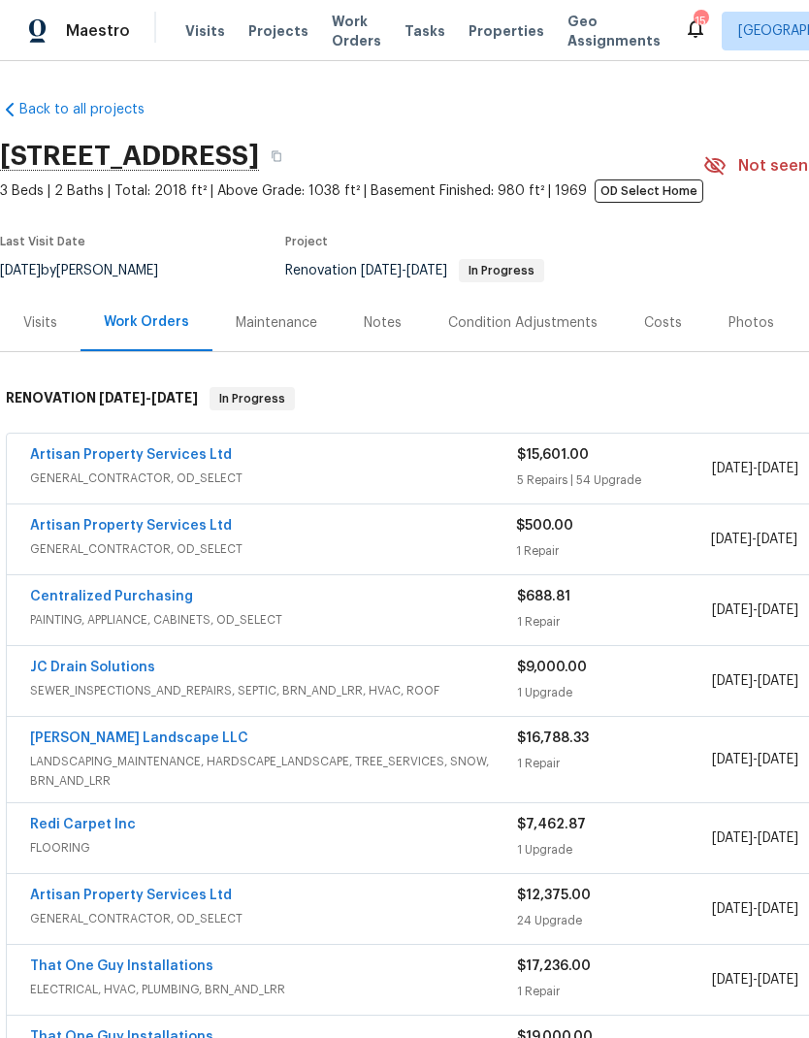
scroll to position [0, 0]
click at [202, 34] on span "Visits" at bounding box center [205, 30] width 40 height 19
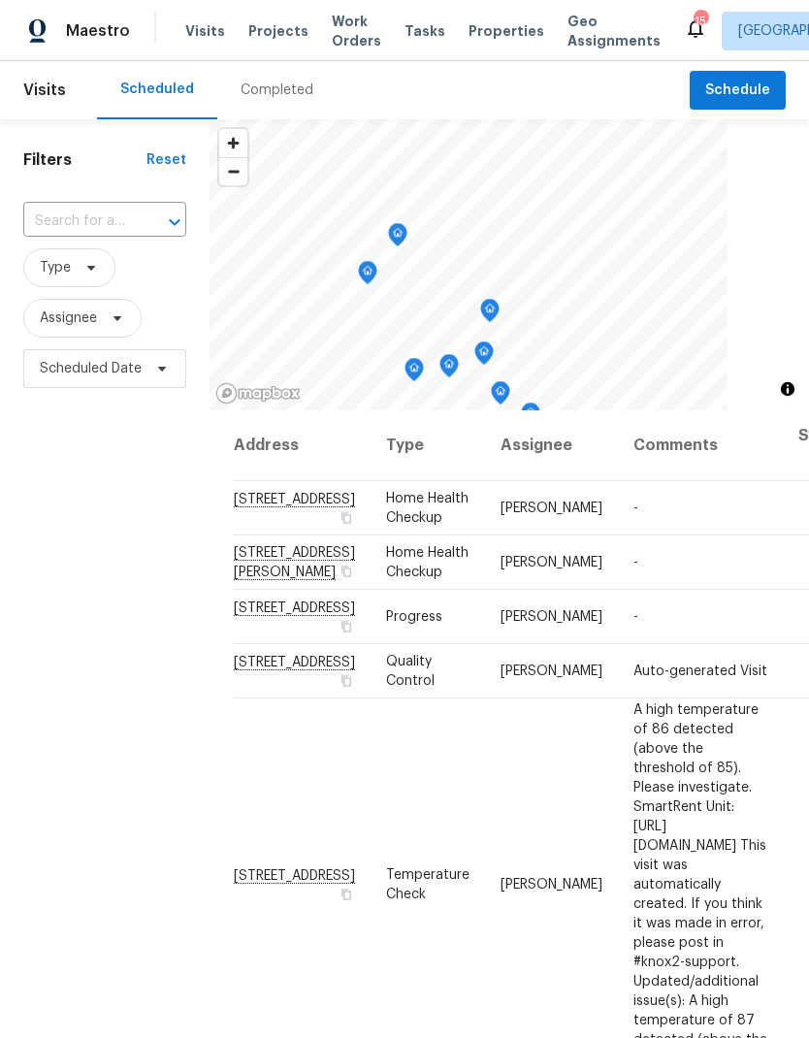
click at [71, 232] on input "text" at bounding box center [77, 222] width 109 height 30
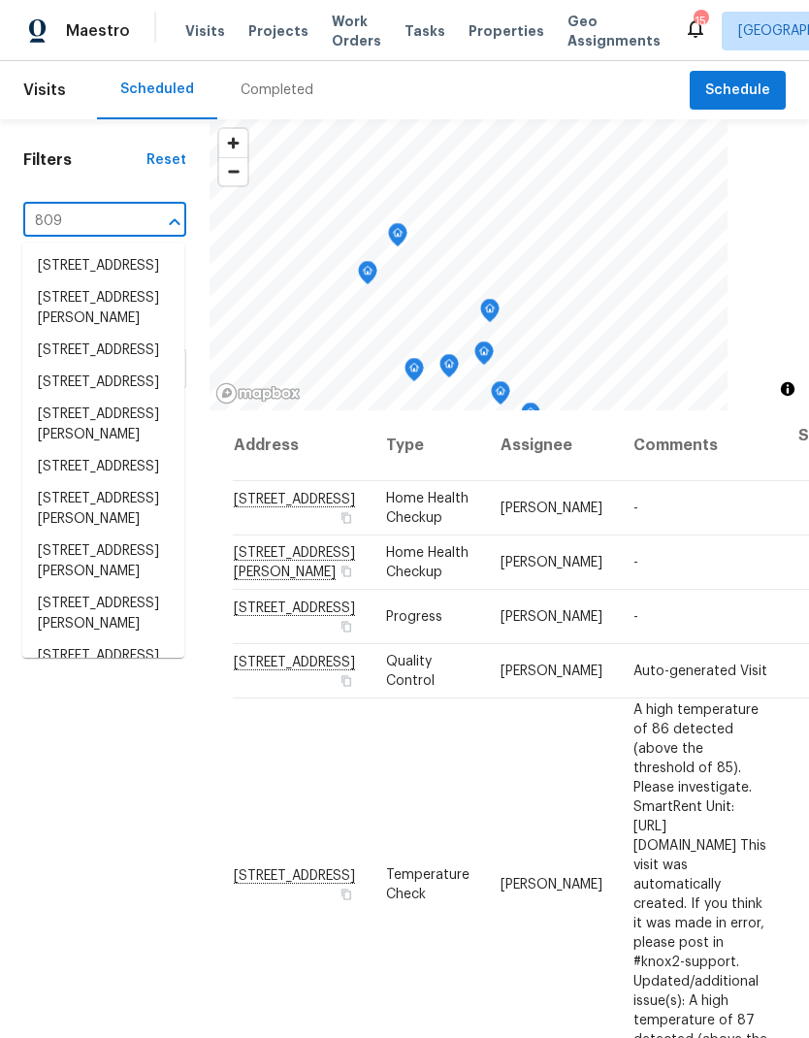
type input "8090"
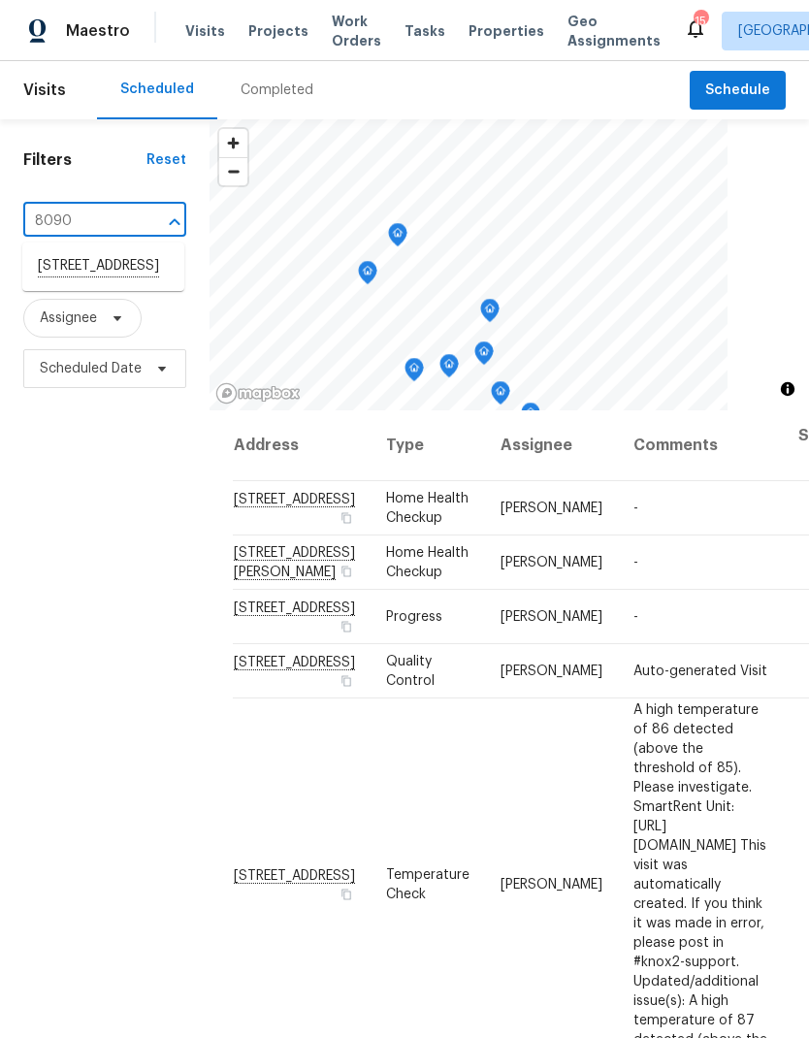
click at [83, 273] on li "8090 W 68th Ave, Arvada, CO 80004" at bounding box center [103, 266] width 162 height 33
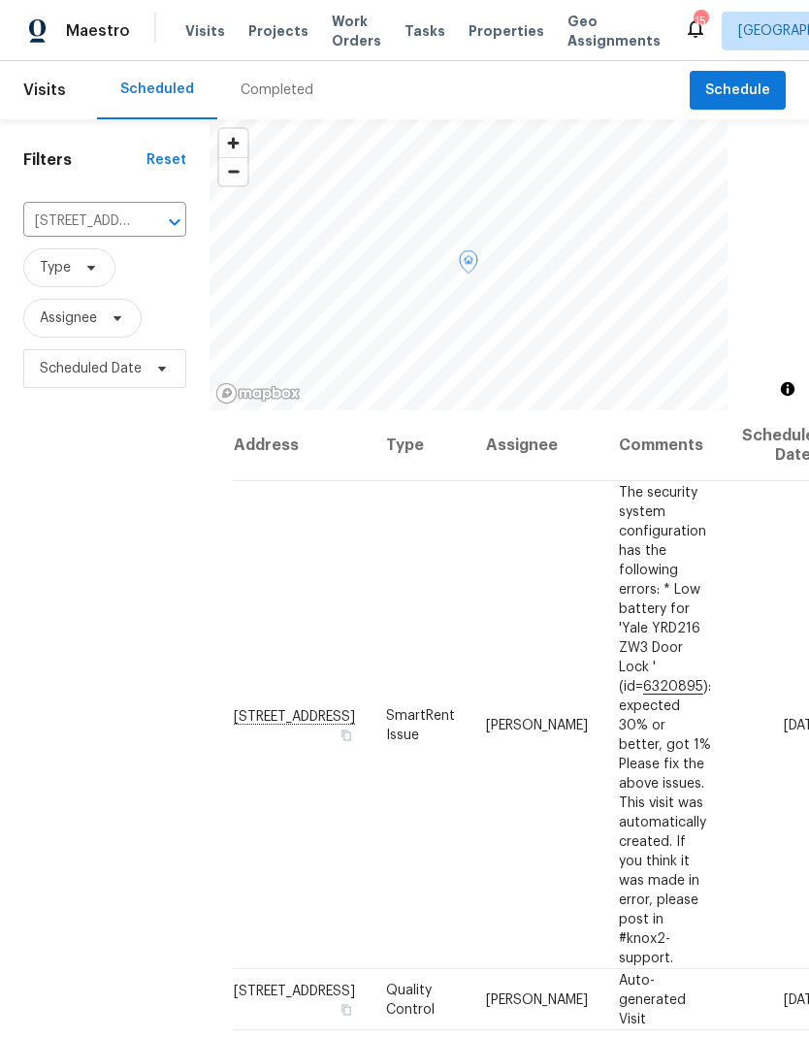
click at [0, 0] on icon at bounding box center [0, 0] width 0 height 0
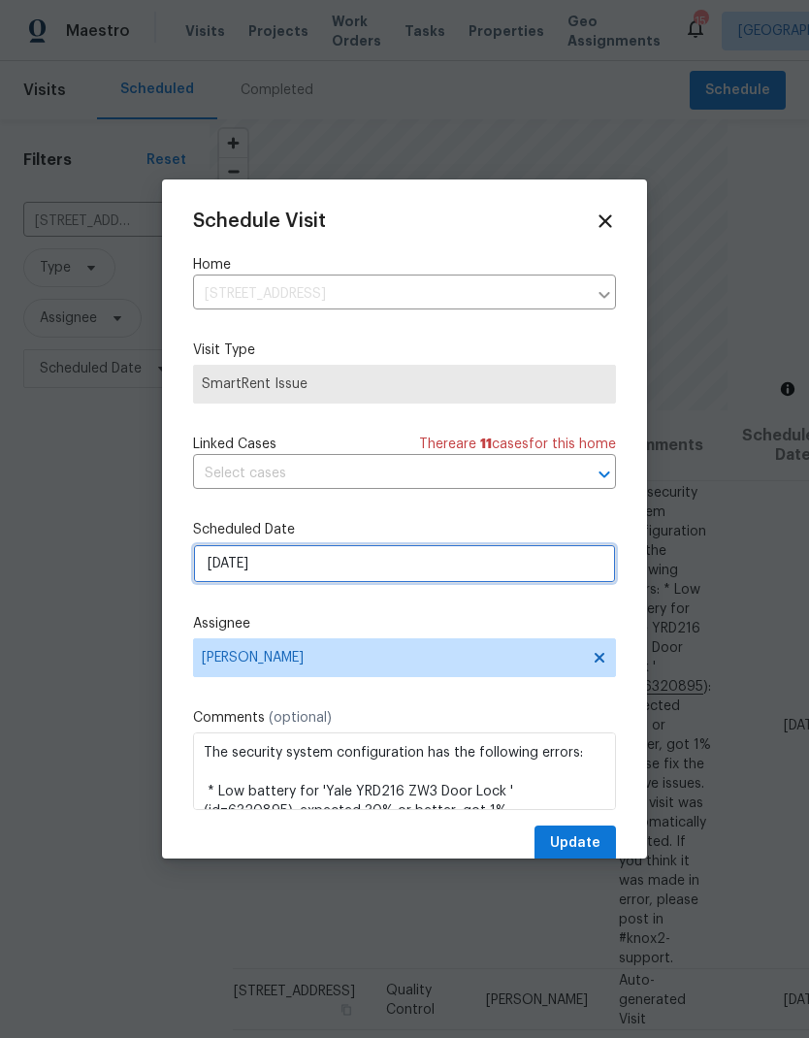
click at [350, 571] on input "[DATE]" at bounding box center [404, 563] width 423 height 39
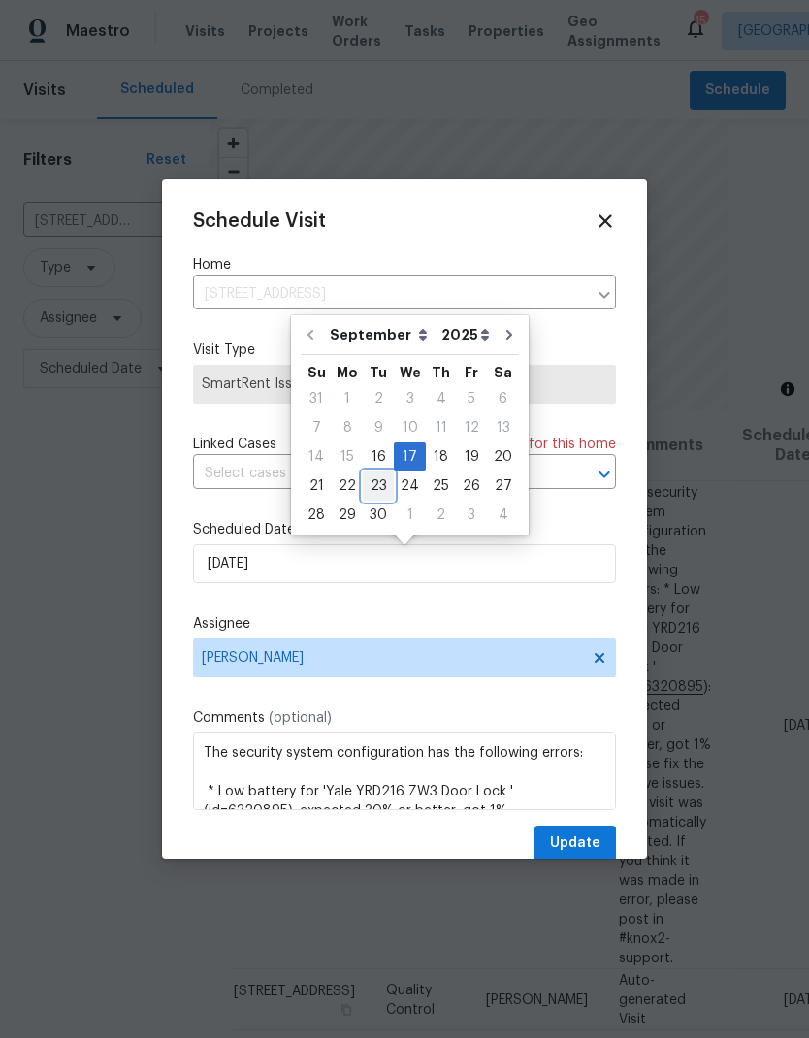
click at [379, 492] on div "23" at bounding box center [378, 485] width 31 height 27
type input "9/23/2025"
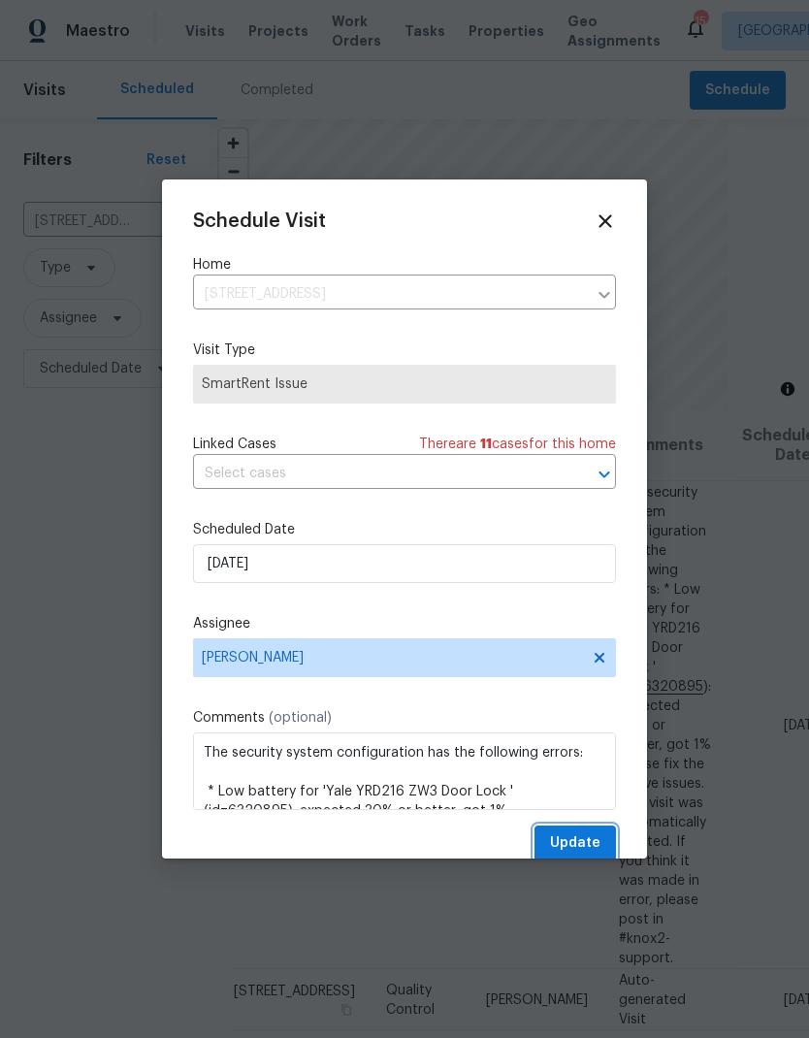
click at [583, 842] on span "Update" at bounding box center [575, 843] width 50 height 24
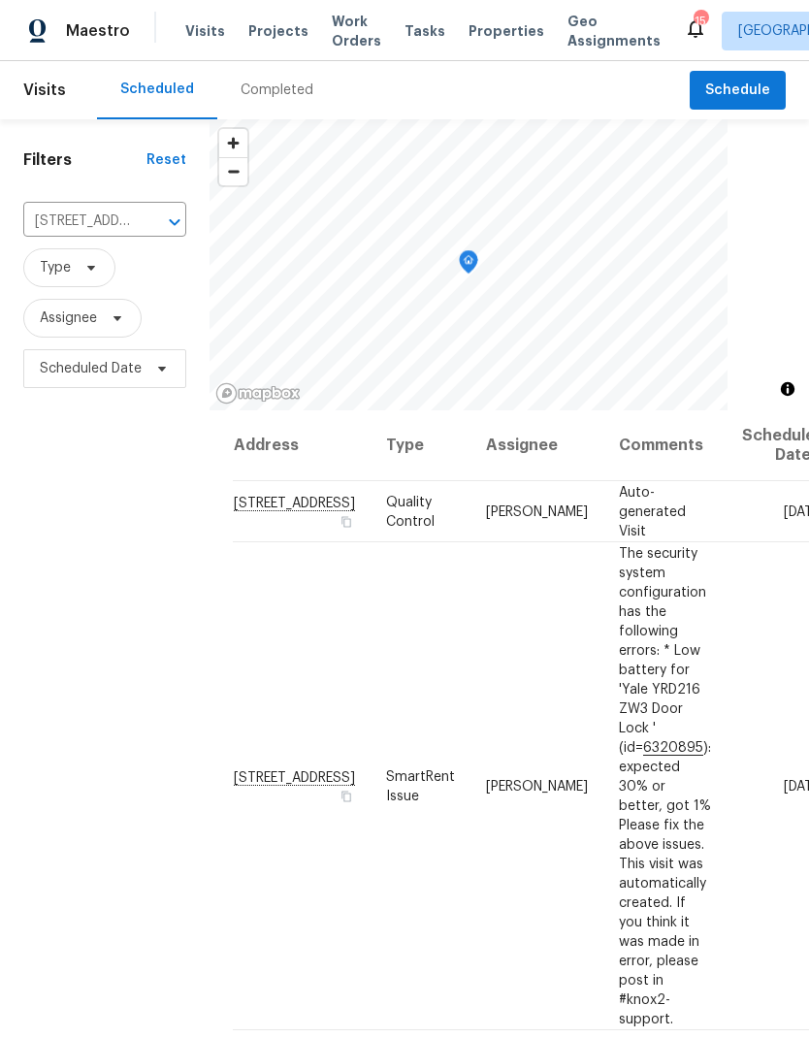
click at [273, 37] on span "Projects" at bounding box center [278, 30] width 60 height 19
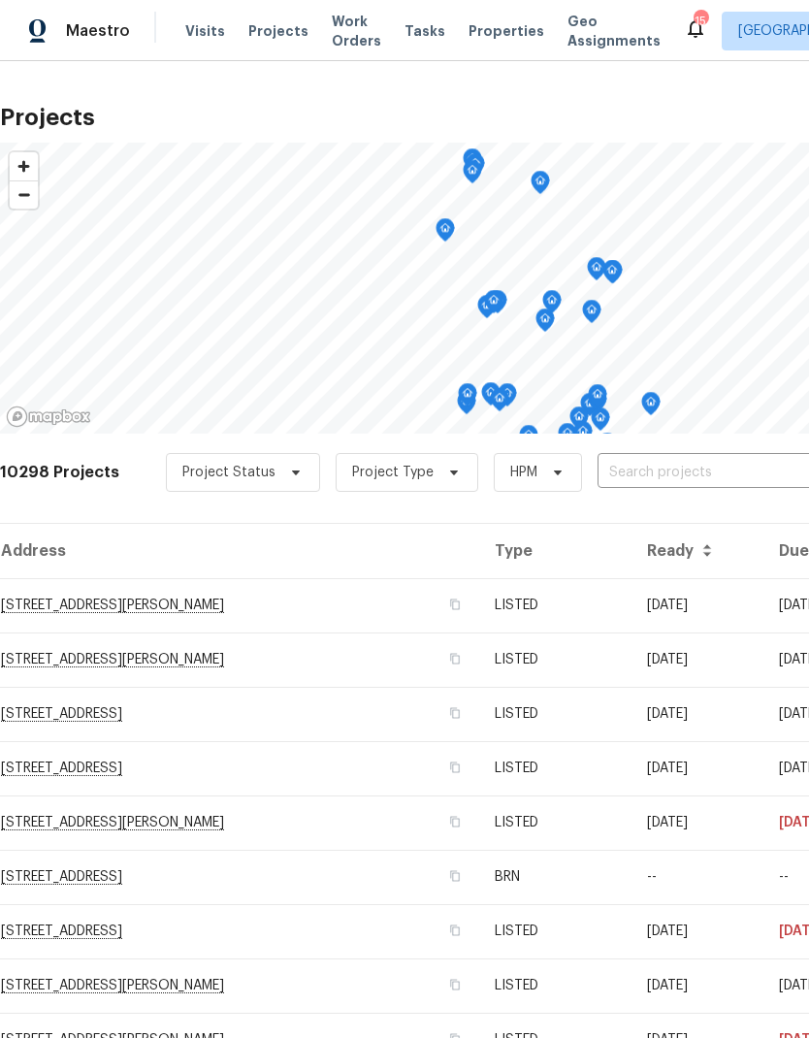
click at [623, 468] on input "text" at bounding box center [708, 473] width 222 height 30
type input "5680"
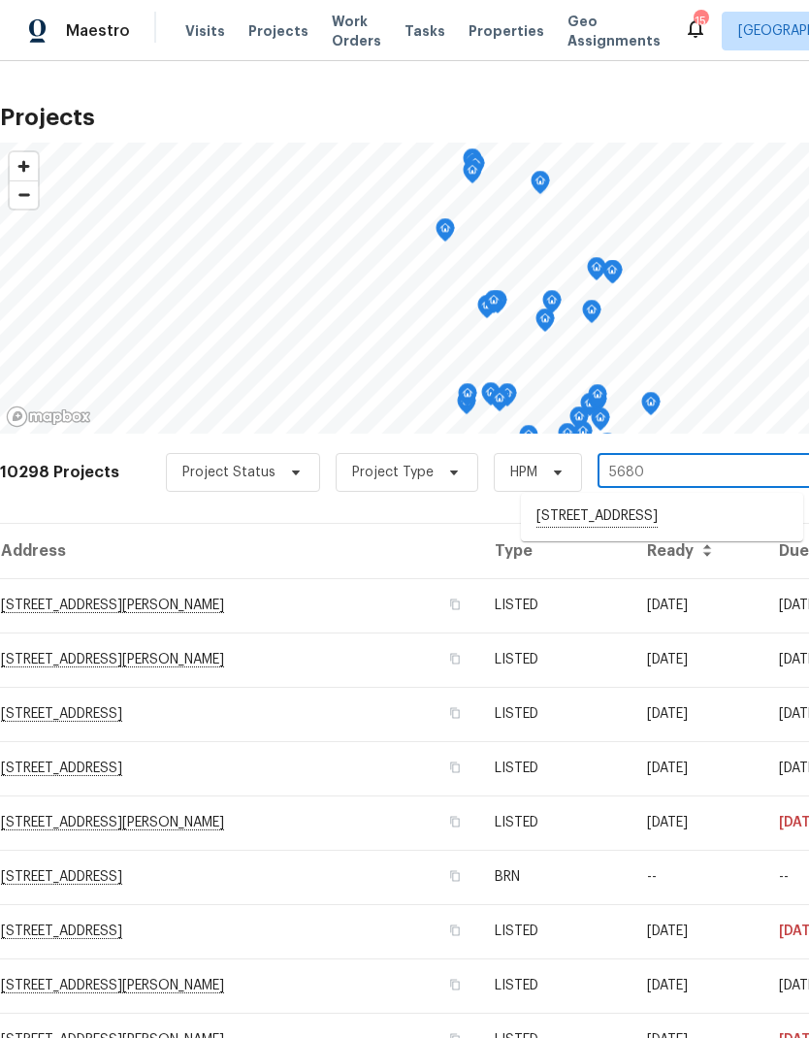
click at [651, 525] on li "[STREET_ADDRESS]" at bounding box center [662, 516] width 282 height 33
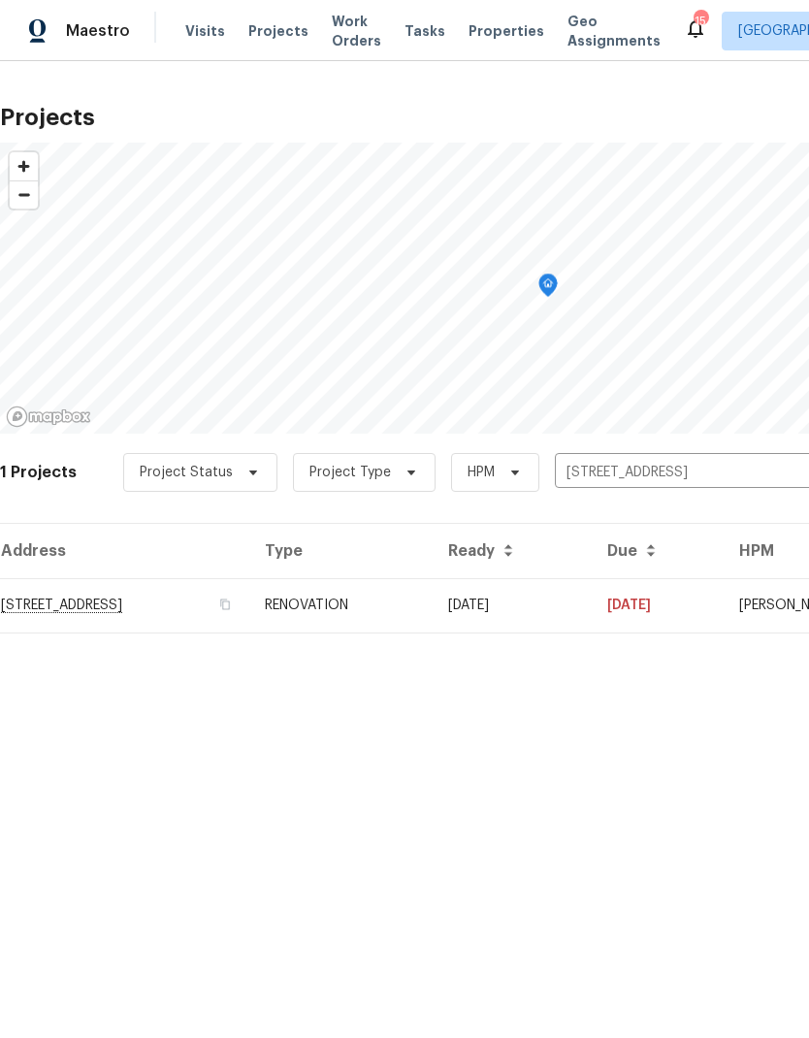
click at [432, 607] on td "RENOVATION" at bounding box center [340, 605] width 183 height 54
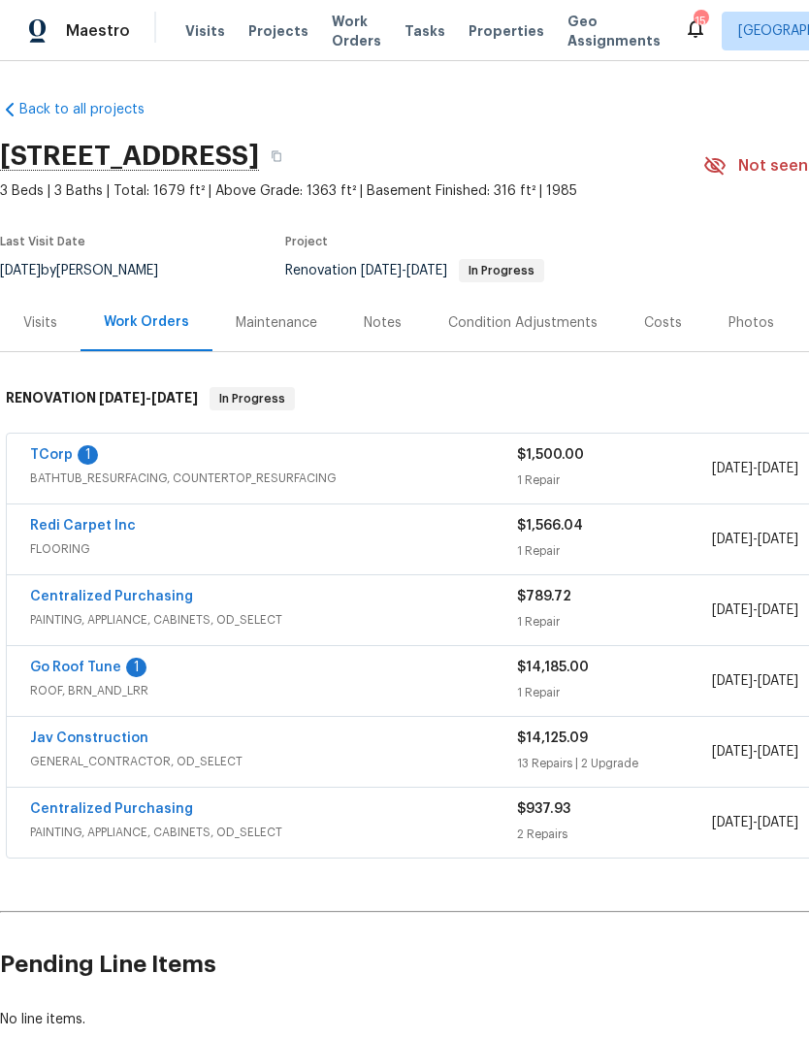
click at [53, 450] on link "TCorp" at bounding box center [51, 455] width 43 height 14
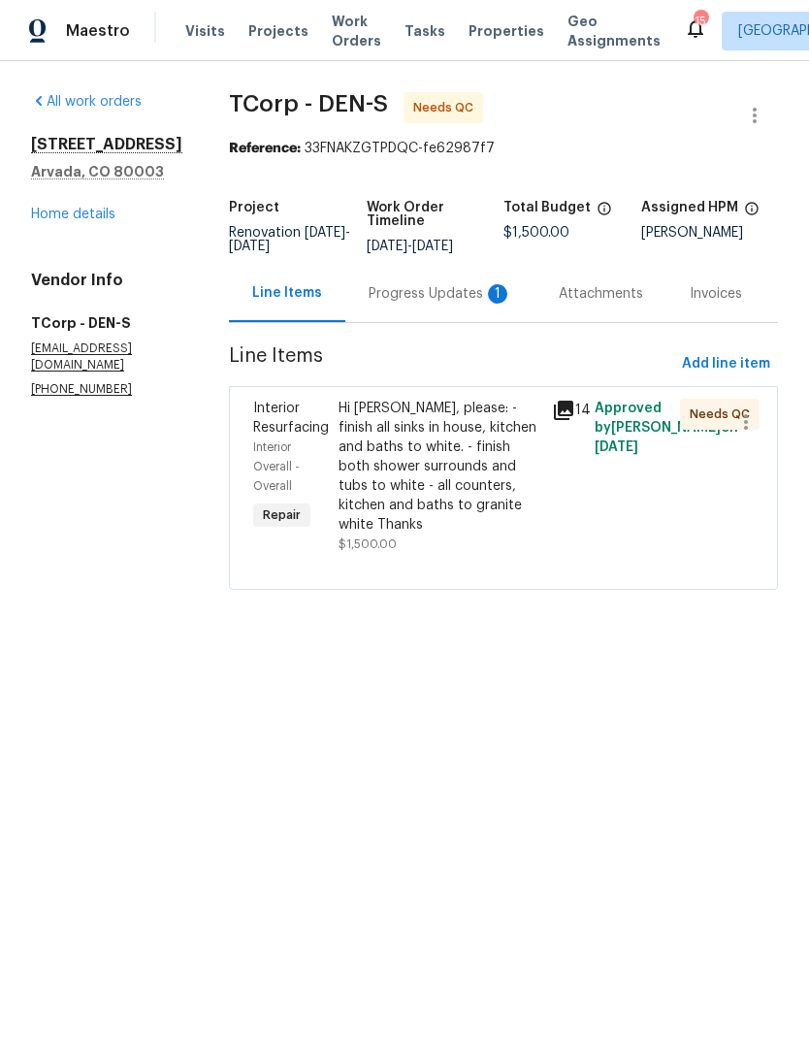
click at [436, 303] on div "Progress Updates 1" at bounding box center [440, 293] width 144 height 19
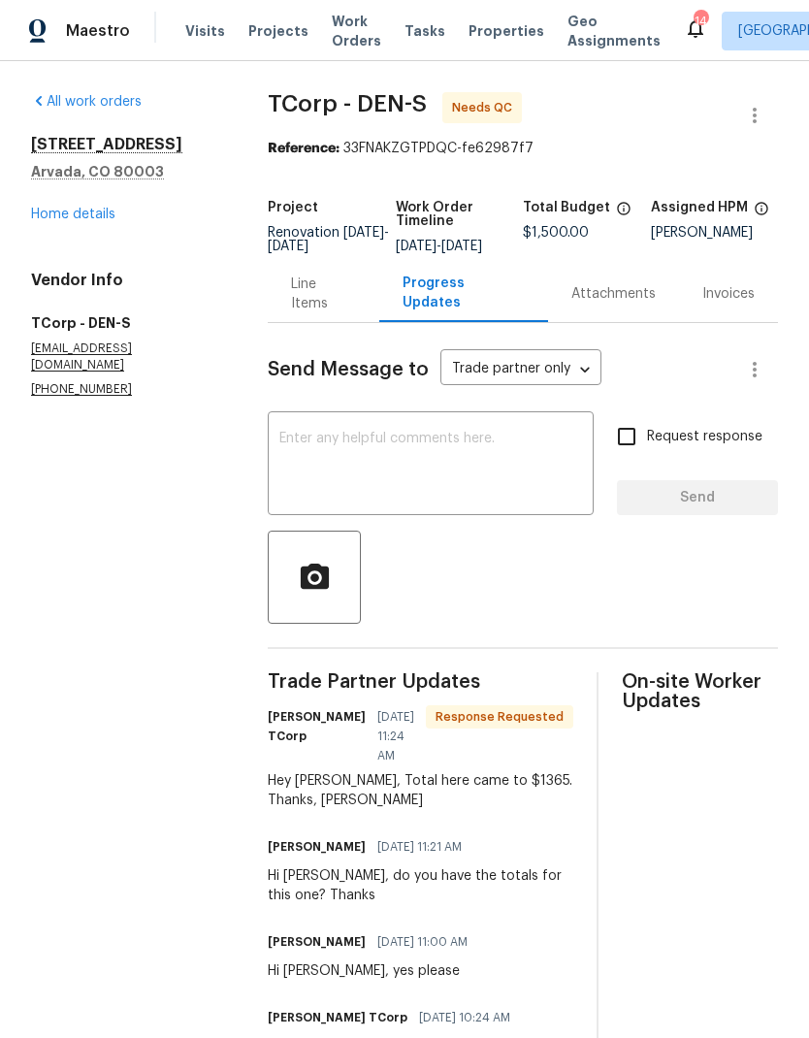
click at [72, 208] on link "Home details" at bounding box center [73, 215] width 84 height 14
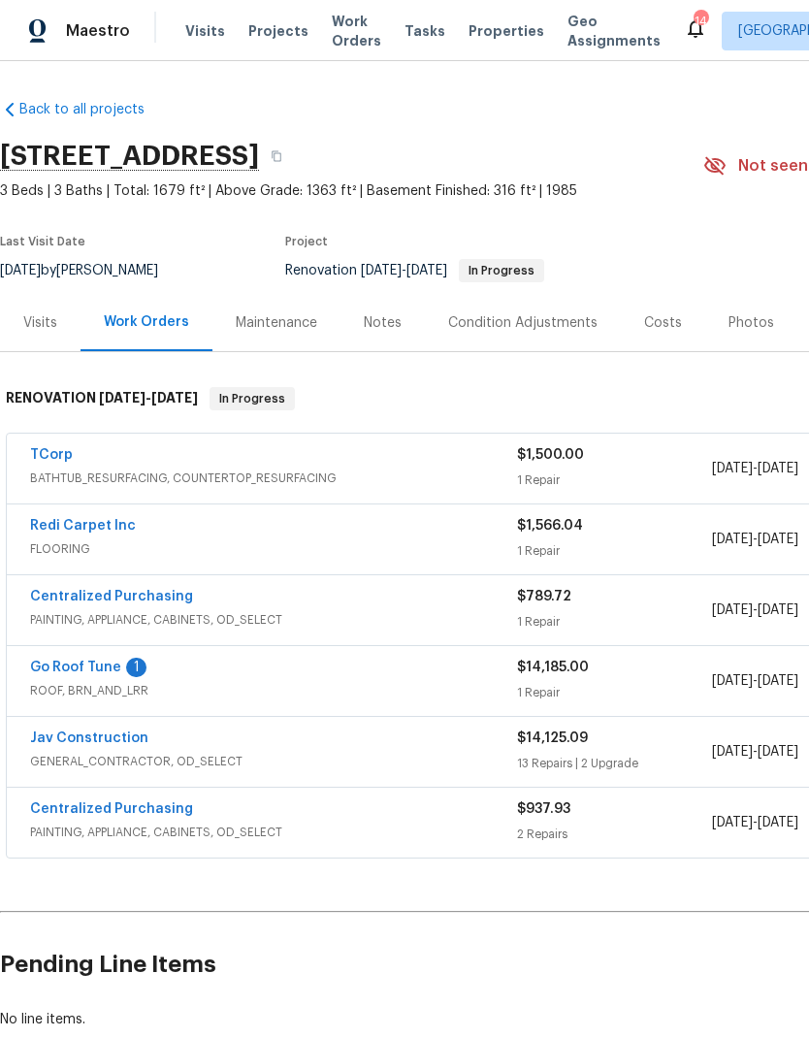
click at [261, 472] on span "BATHTUB_RESURFACING, COUNTERTOP_RESURFACING" at bounding box center [273, 477] width 487 height 19
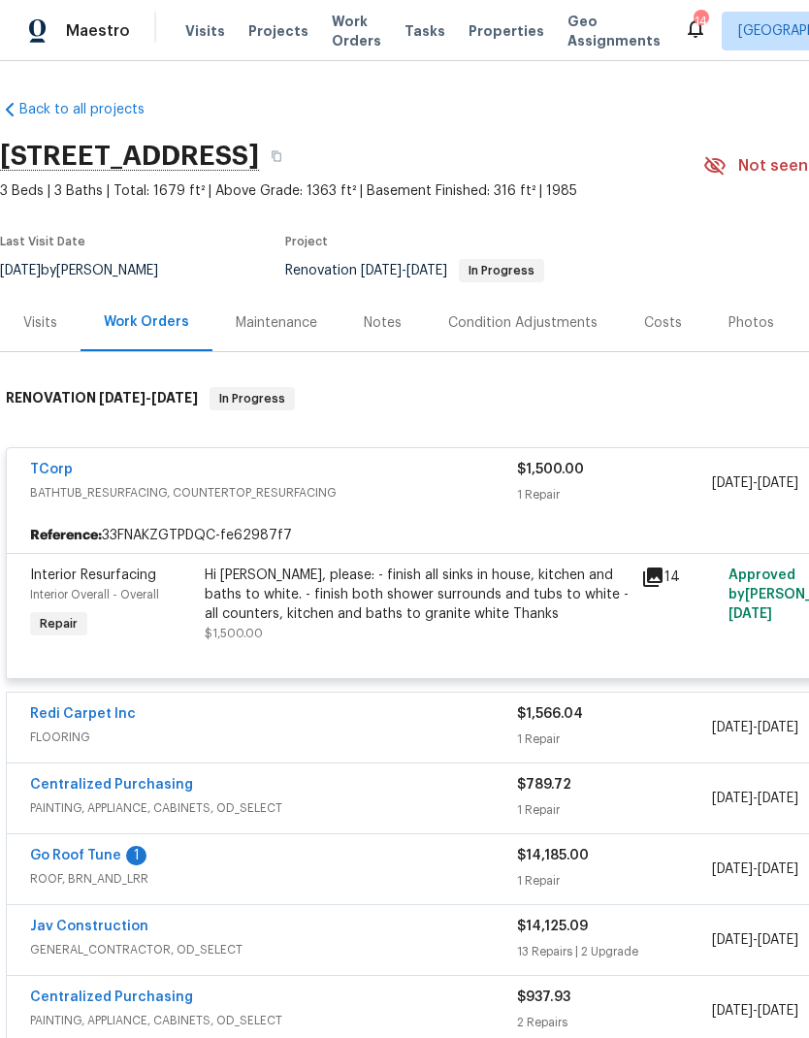
click at [300, 590] on div "Hi Jodi, please: - finish all sinks in house, kitchen and baths to white. - fin…" at bounding box center [417, 594] width 425 height 58
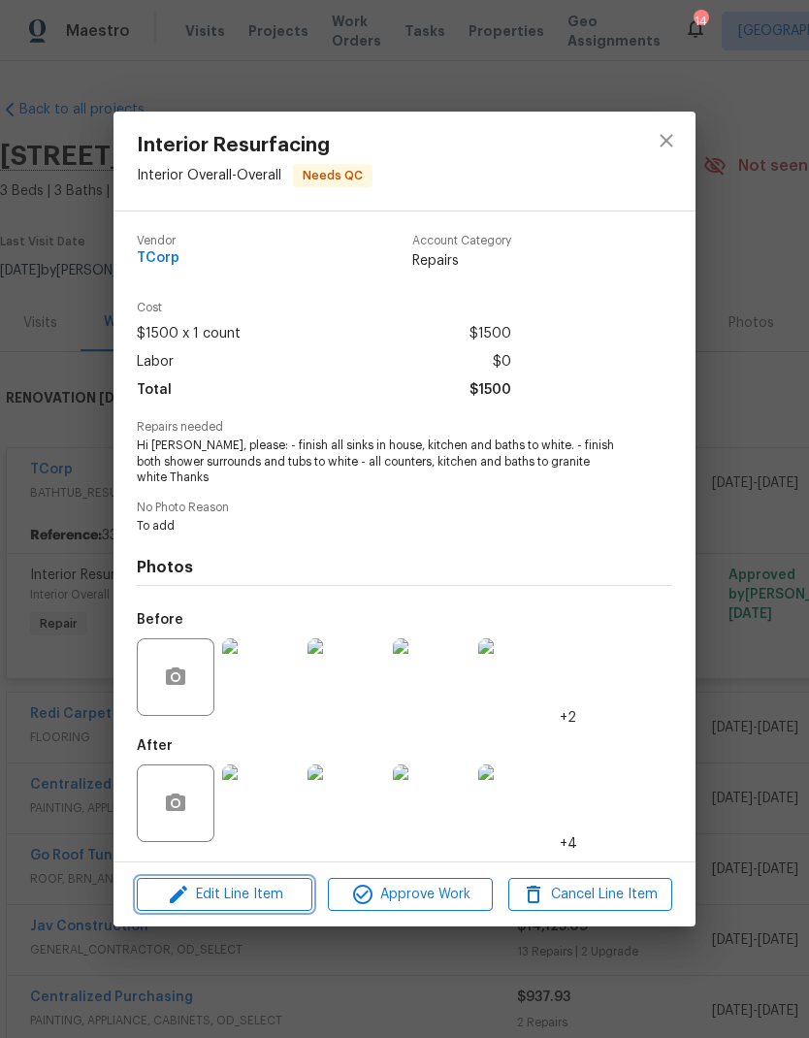
click at [271, 890] on span "Edit Line Item" at bounding box center [225, 894] width 164 height 24
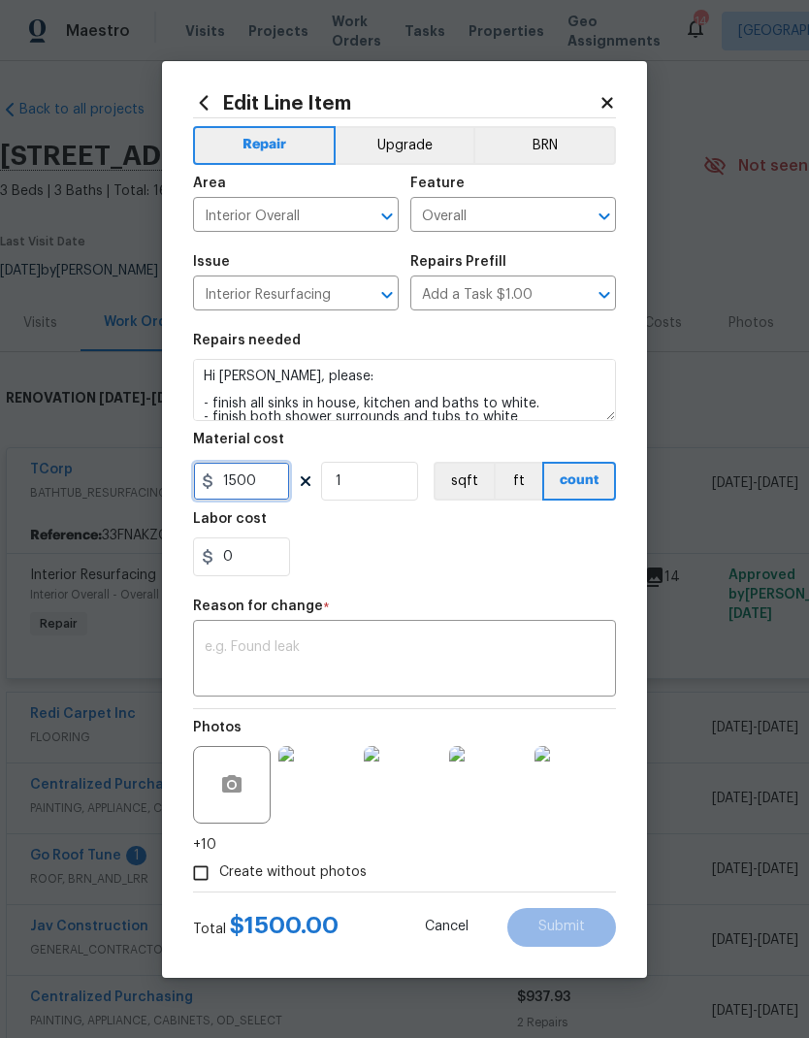
click at [288, 494] on input "1500" at bounding box center [241, 481] width 97 height 39
type input "1365"
click at [467, 563] on div "0" at bounding box center [404, 556] width 423 height 39
click at [432, 657] on textarea at bounding box center [404, 660] width 399 height 41
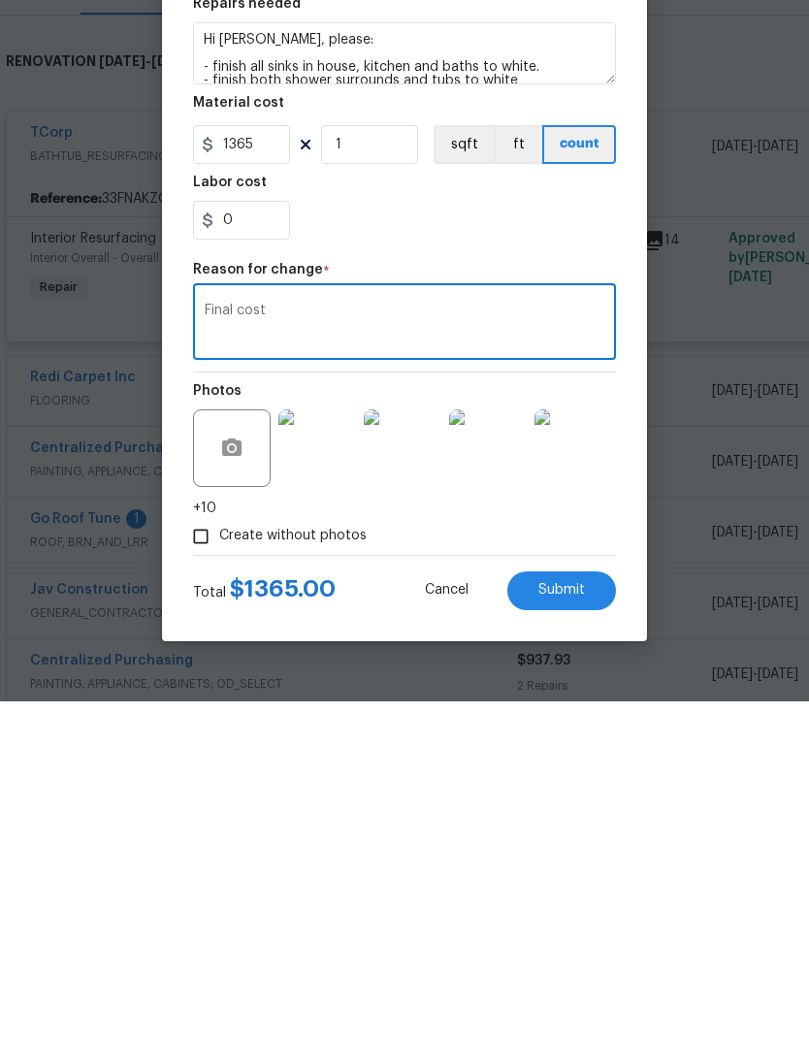
type textarea "Final cost"
click at [580, 908] on button "Submit" at bounding box center [561, 927] width 109 height 39
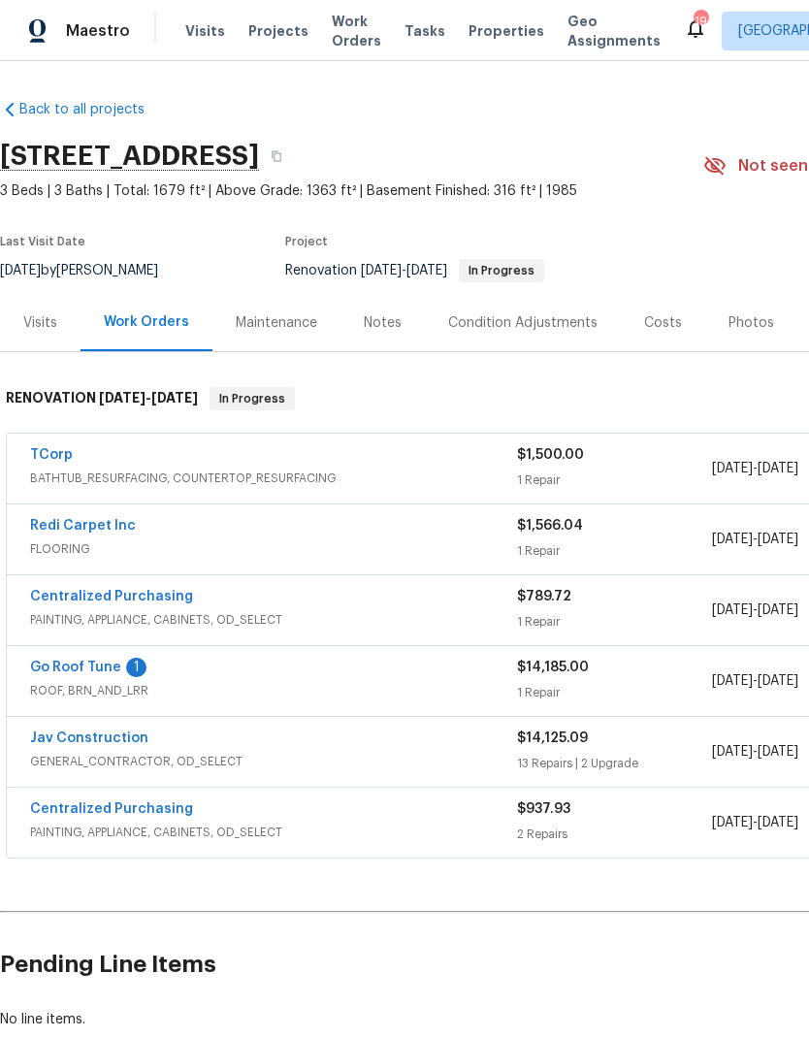
click at [57, 457] on link "TCorp" at bounding box center [51, 455] width 43 height 14
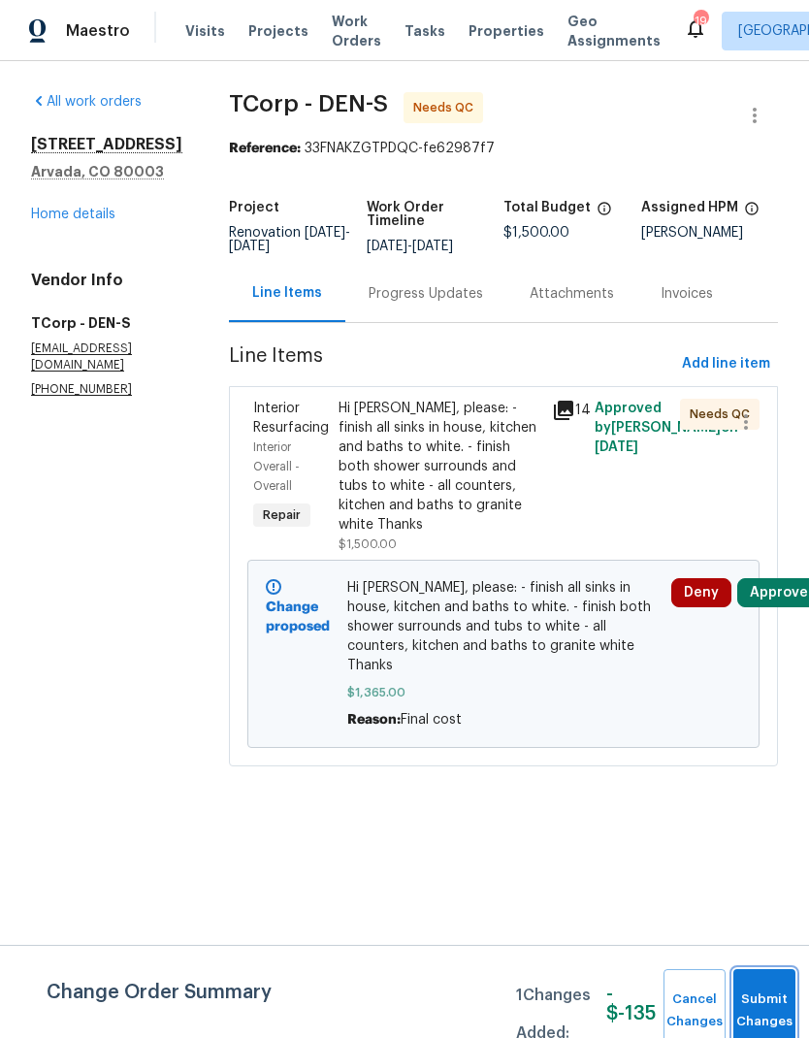
click at [758, 991] on button "Submit Changes" at bounding box center [764, 1010] width 62 height 83
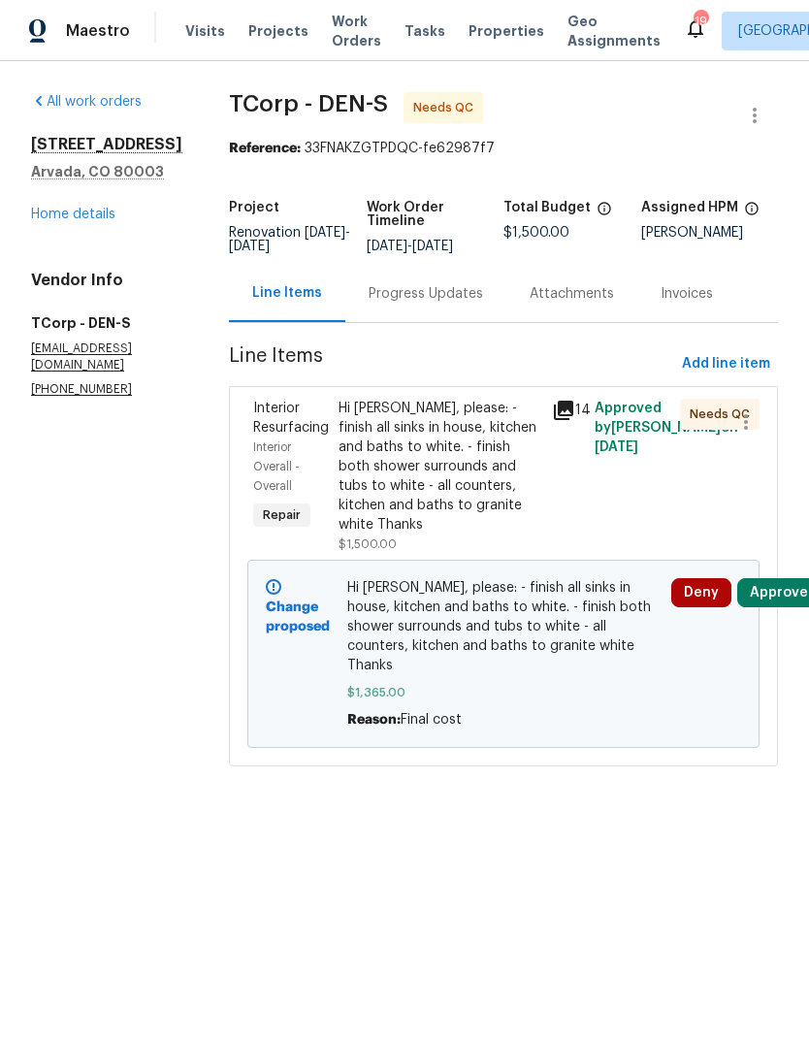
click at [68, 215] on link "Home details" at bounding box center [73, 215] width 84 height 14
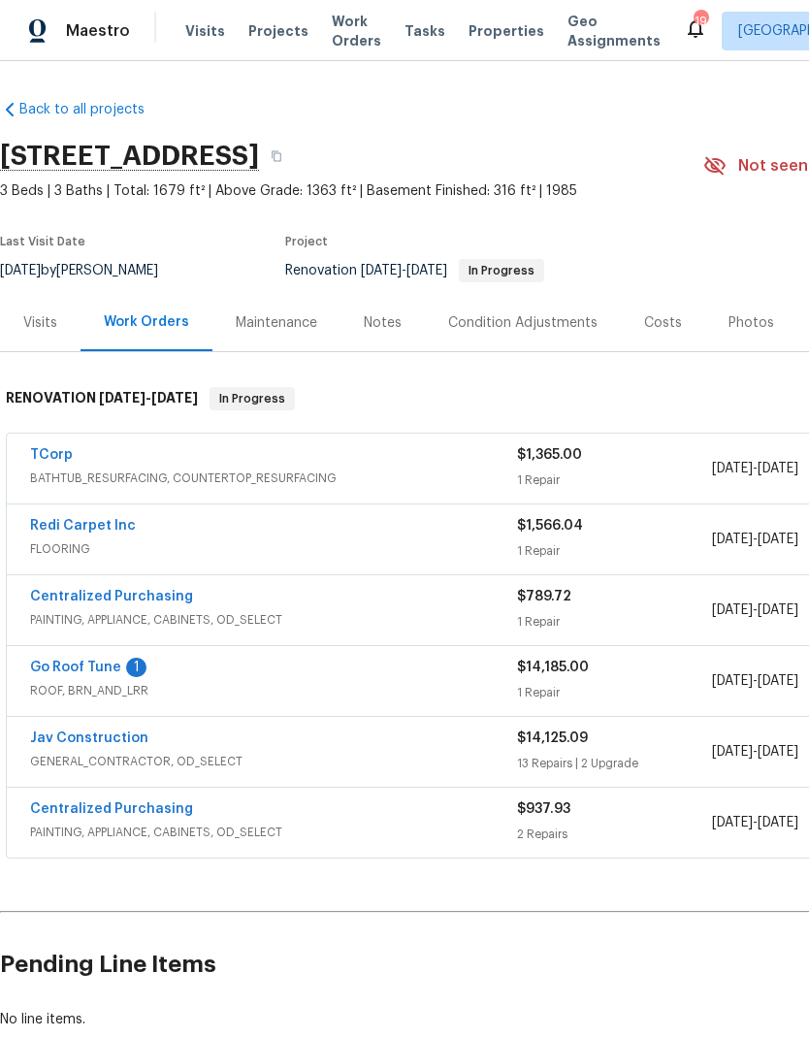
click at [58, 460] on link "TCorp" at bounding box center [51, 455] width 43 height 14
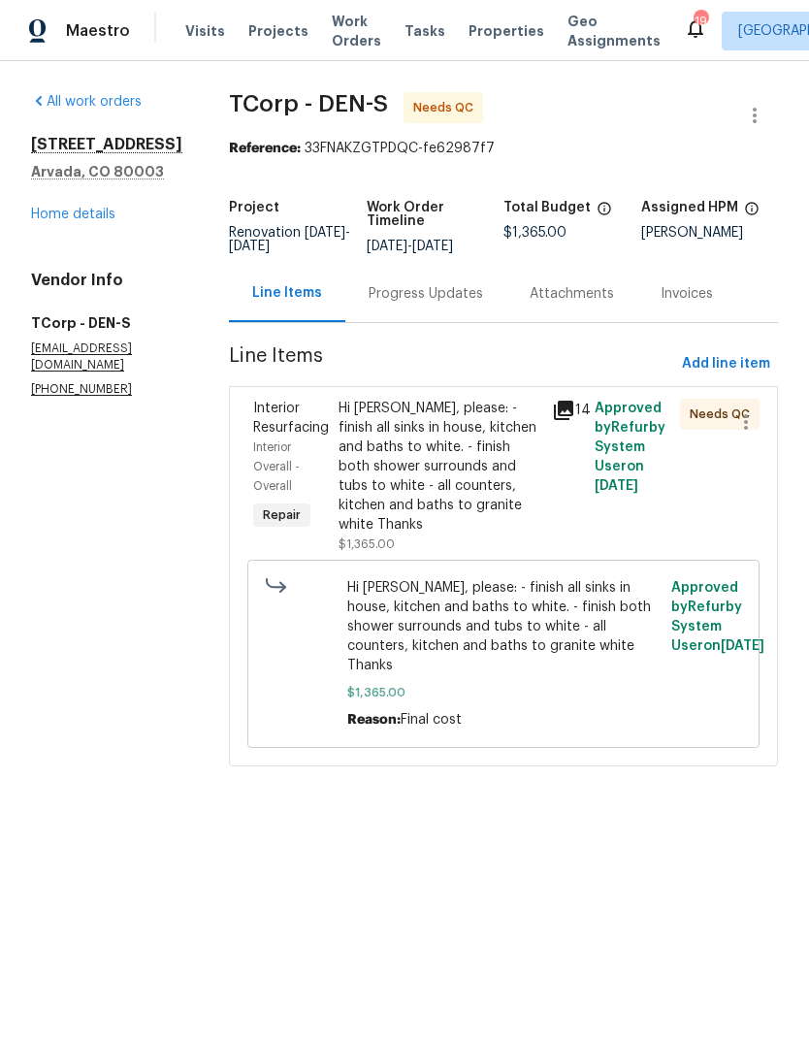
click at [462, 472] on div "Hi [PERSON_NAME], please: - finish all sinks in house, kitchen and baths to whi…" at bounding box center [439, 467] width 202 height 136
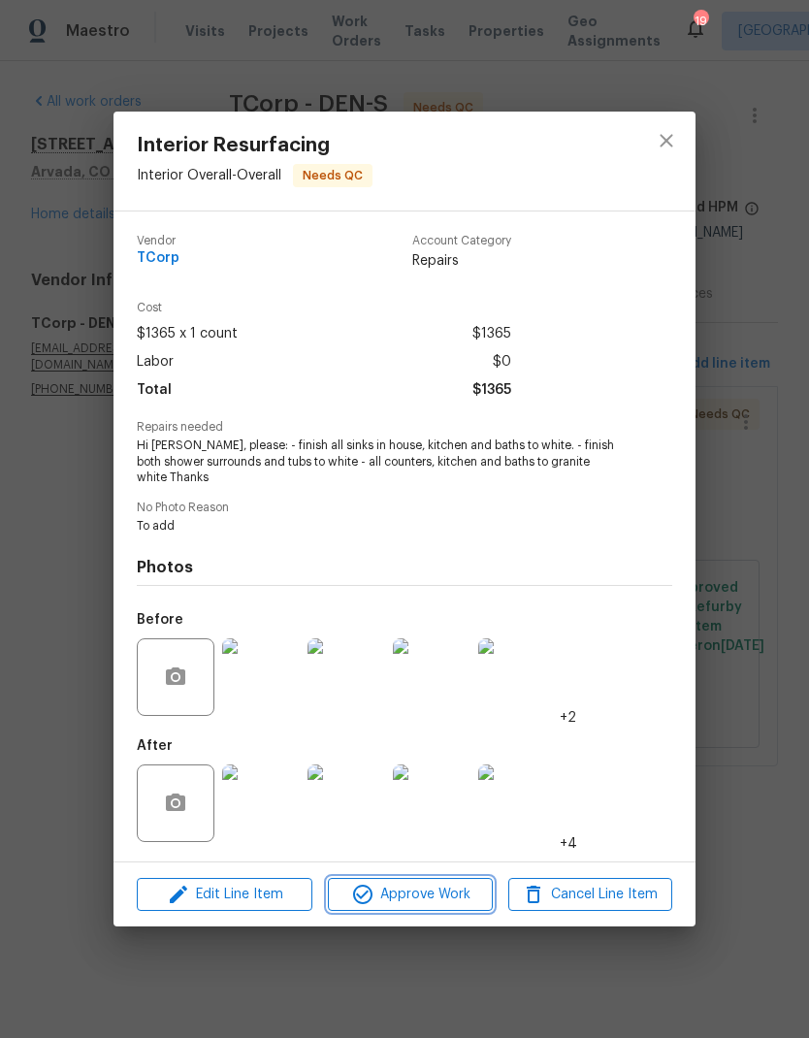
click at [457, 892] on span "Approve Work" at bounding box center [410, 894] width 152 height 24
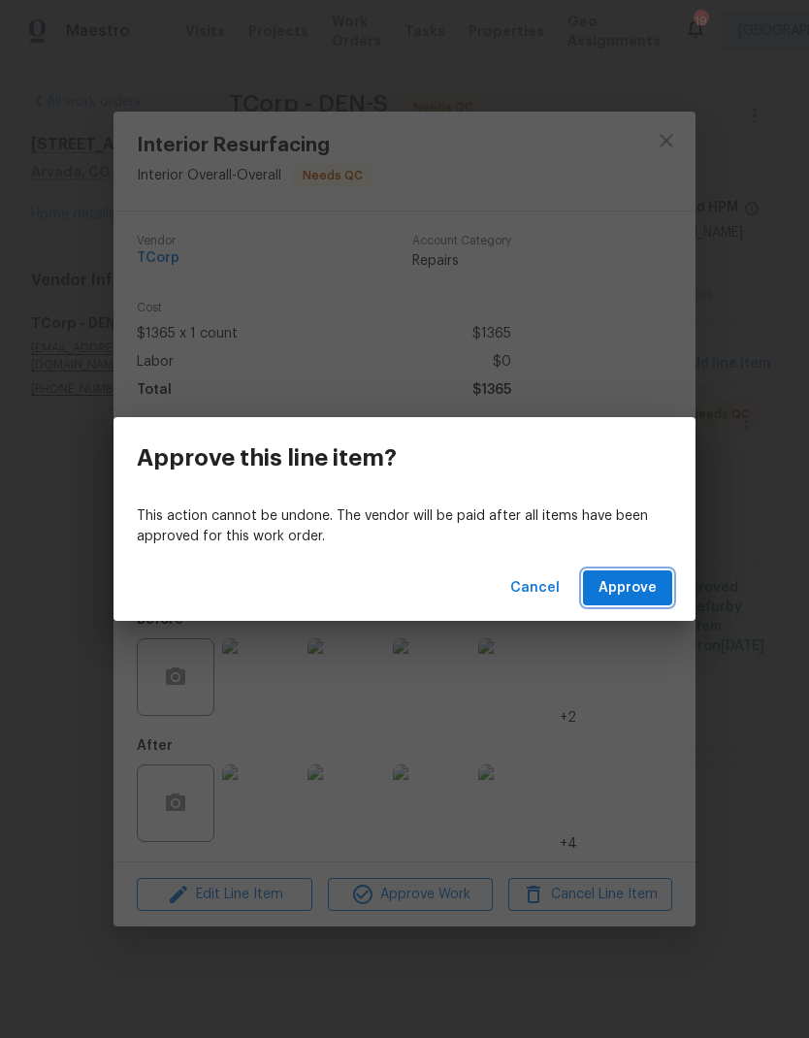
click at [646, 586] on span "Approve" at bounding box center [627, 588] width 58 height 24
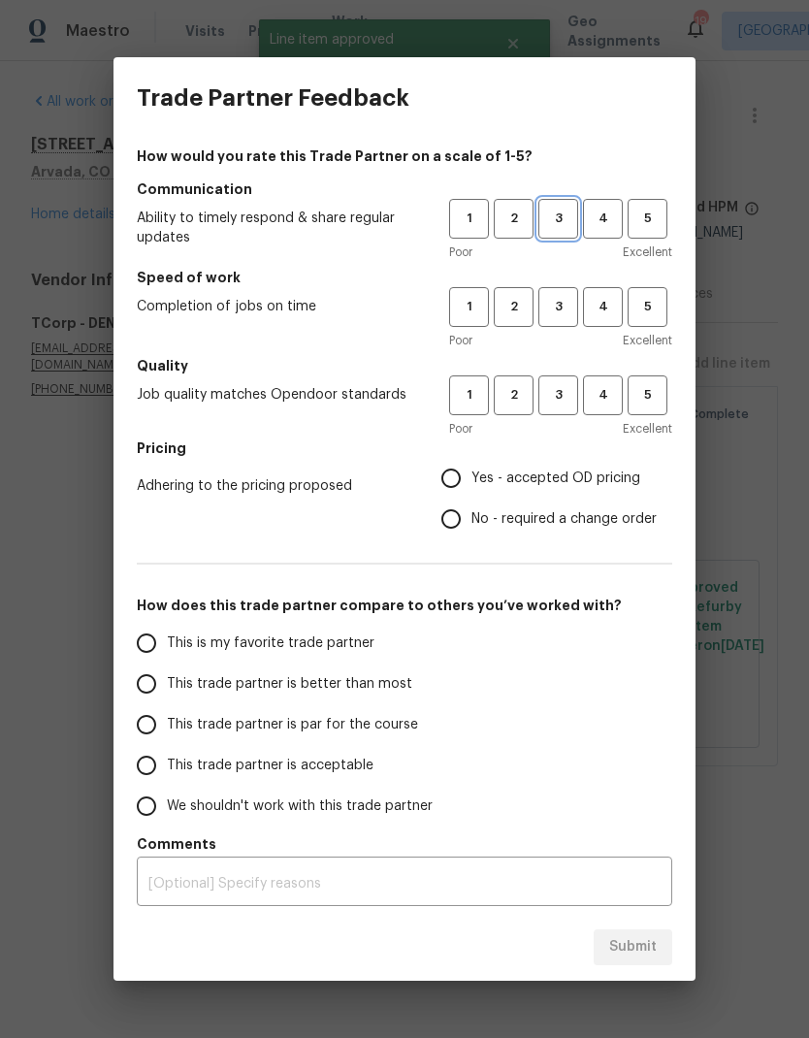
click at [554, 234] on button "3" at bounding box center [558, 219] width 40 height 40
click at [547, 302] on span "3" at bounding box center [558, 307] width 36 height 22
click at [564, 380] on button "3" at bounding box center [558, 395] width 40 height 40
click at [466, 471] on input "Yes - accepted OD pricing" at bounding box center [451, 478] width 41 height 41
radio input "true"
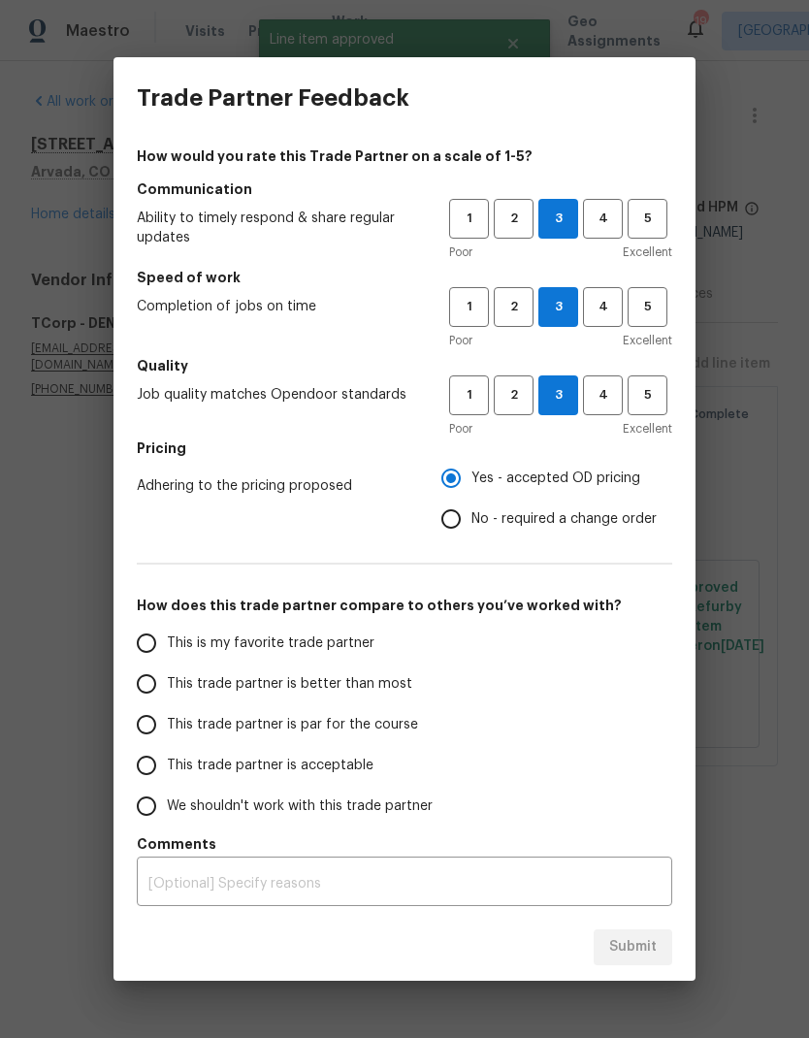
click at [145, 643] on input "This is my favorite trade partner" at bounding box center [146, 643] width 41 height 41
click at [646, 941] on span "Submit" at bounding box center [633, 947] width 48 height 24
radio input "true"
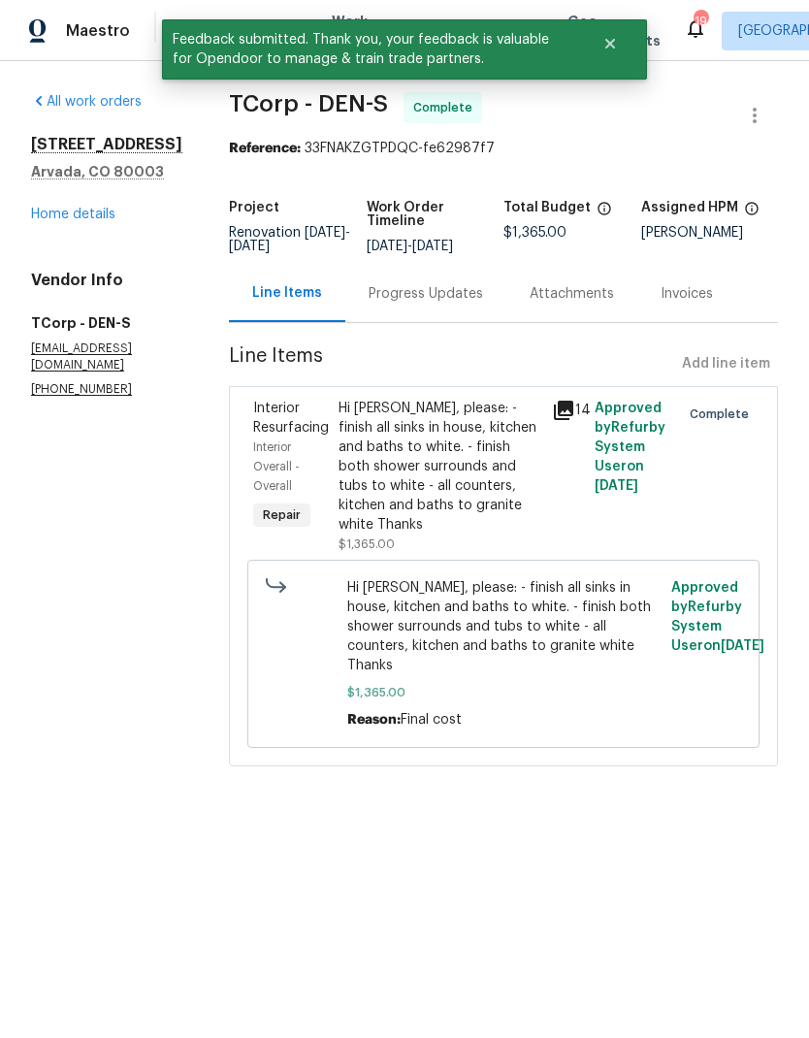
click at [73, 210] on link "Home details" at bounding box center [73, 215] width 84 height 14
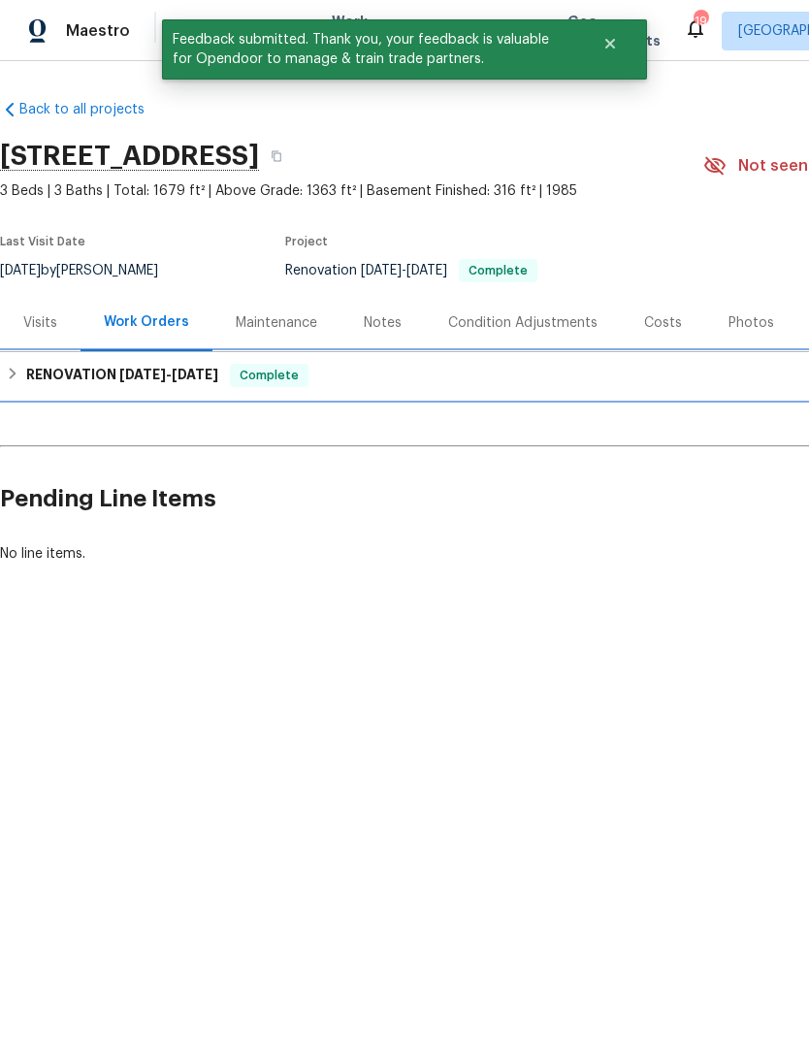
click at [23, 381] on div "RENOVATION [DATE] - [DATE] Complete" at bounding box center [548, 375] width 1084 height 23
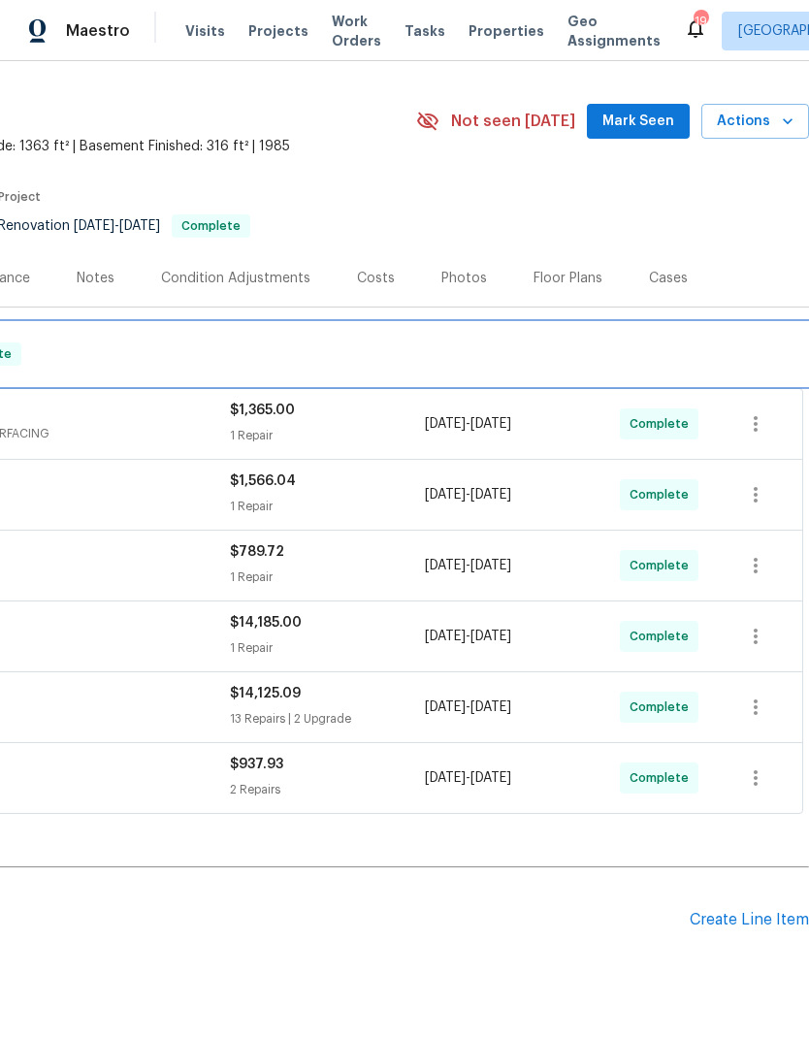
scroll to position [45, 287]
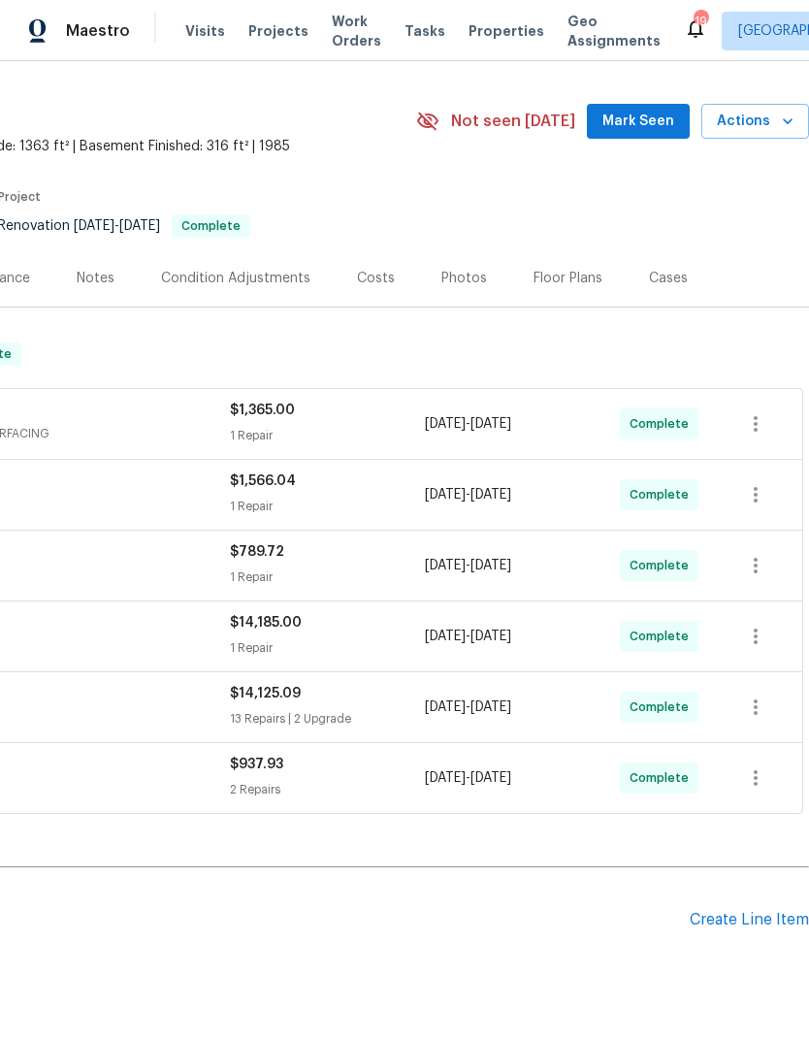
click at [739, 923] on div "Create Line Item" at bounding box center [748, 919] width 119 height 18
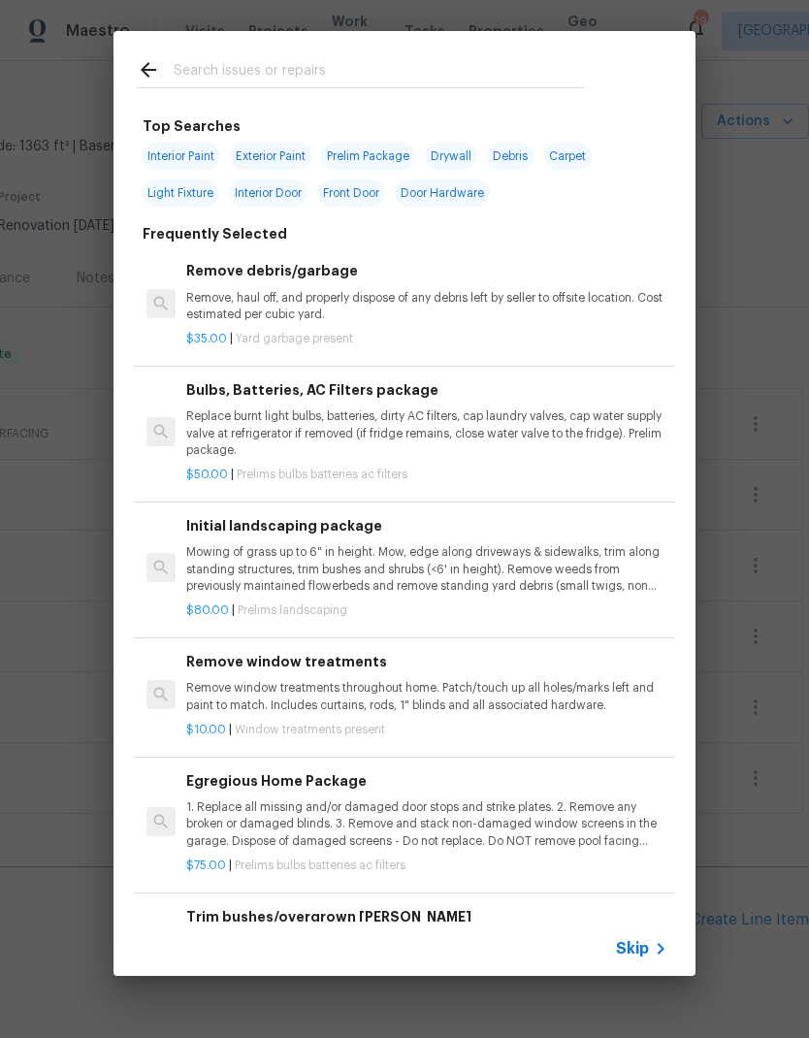
click at [651, 948] on icon at bounding box center [660, 948] width 23 height 23
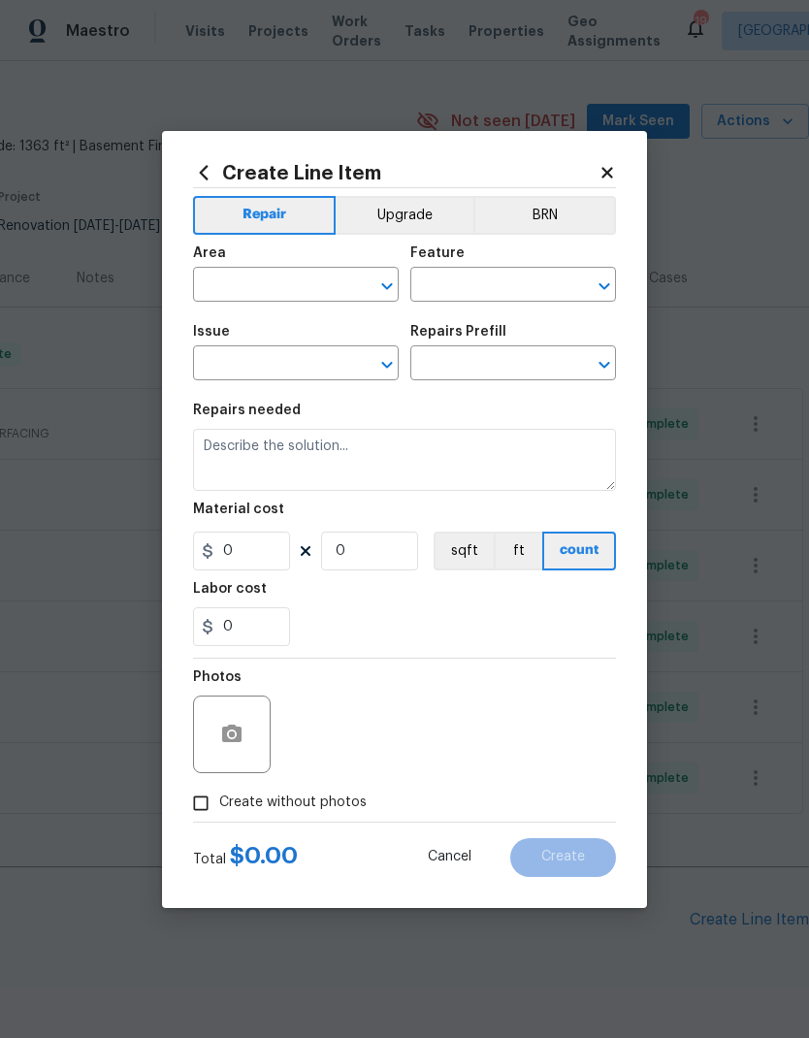
click at [247, 287] on input "text" at bounding box center [268, 286] width 151 height 30
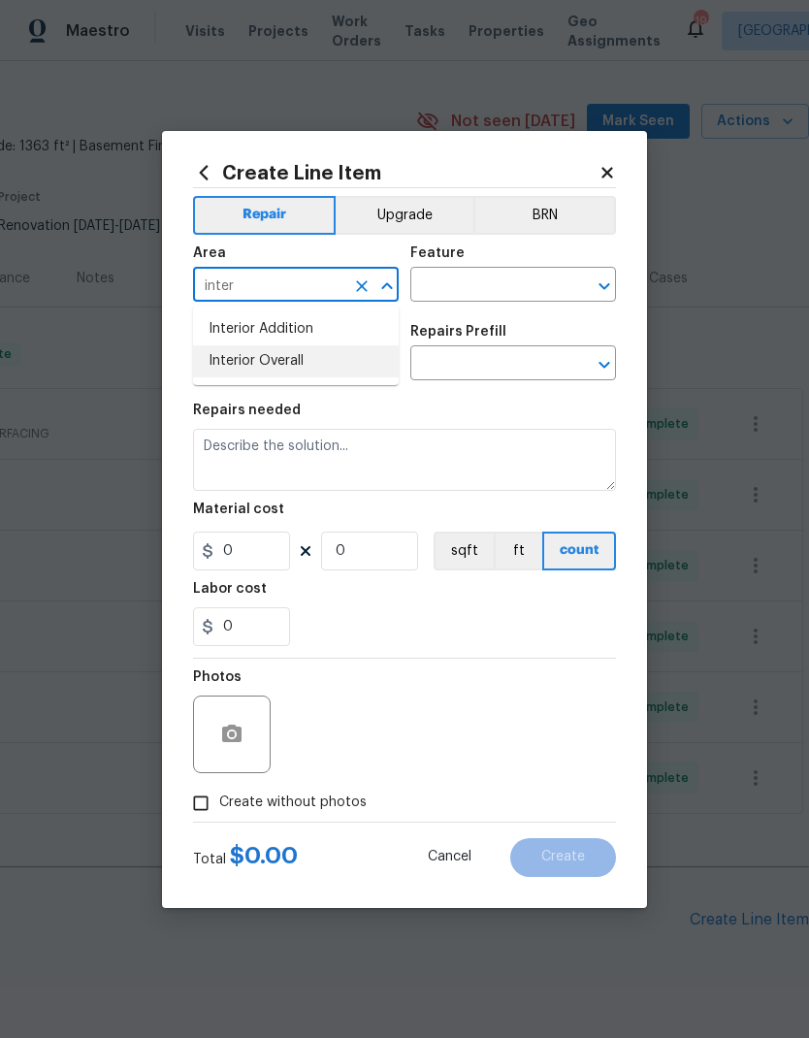
click at [237, 361] on li "Interior Overall" at bounding box center [296, 361] width 206 height 32
type input "Interior Overall"
click at [500, 288] on input "text" at bounding box center [485, 286] width 151 height 30
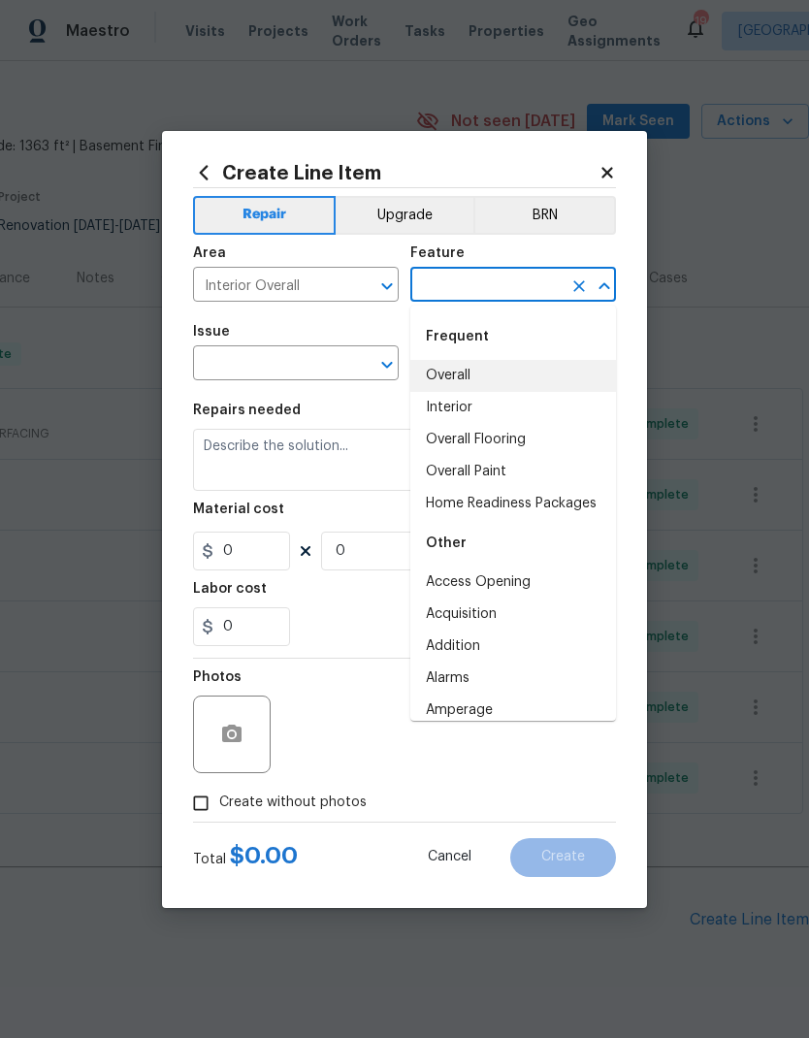
click at [450, 380] on li "Overall" at bounding box center [513, 376] width 206 height 32
type input "Overall"
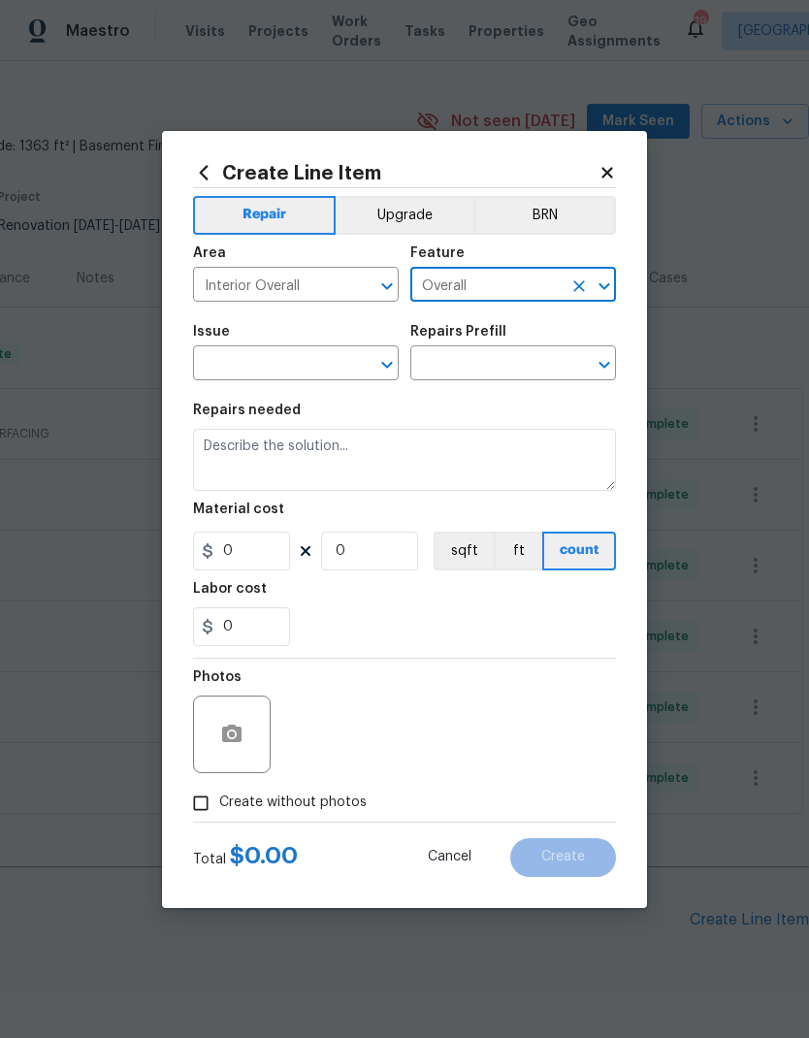
click at [236, 360] on input "text" at bounding box center [268, 365] width 151 height 30
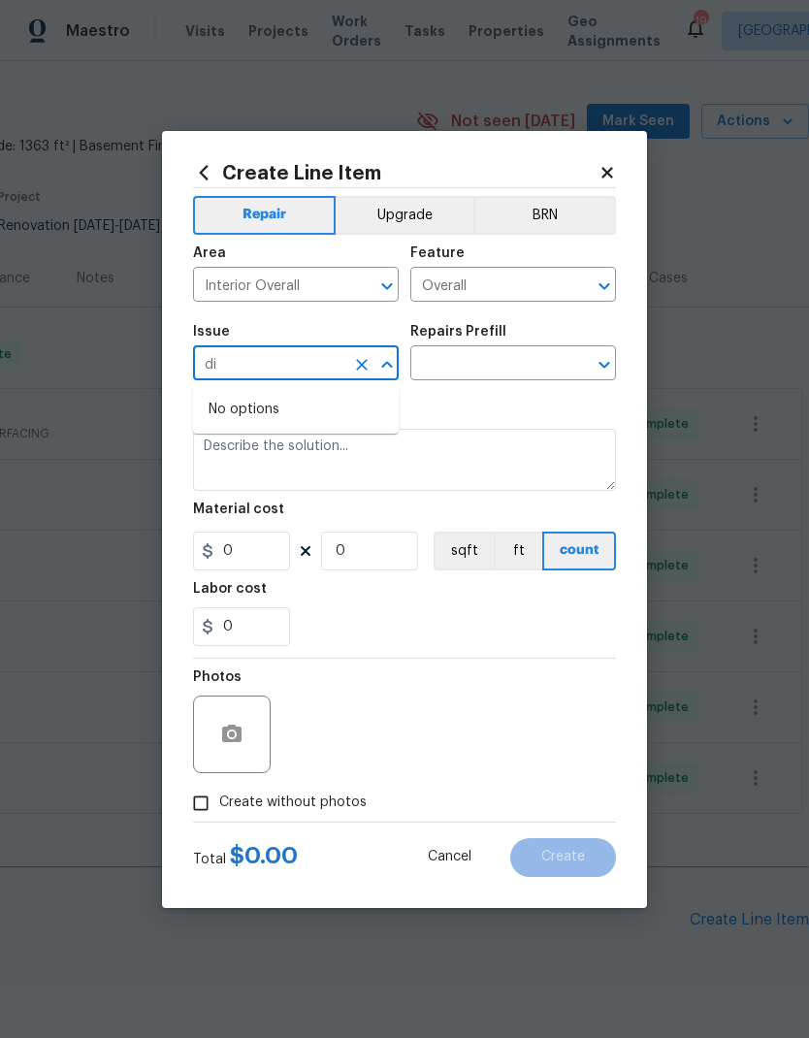
type input "d"
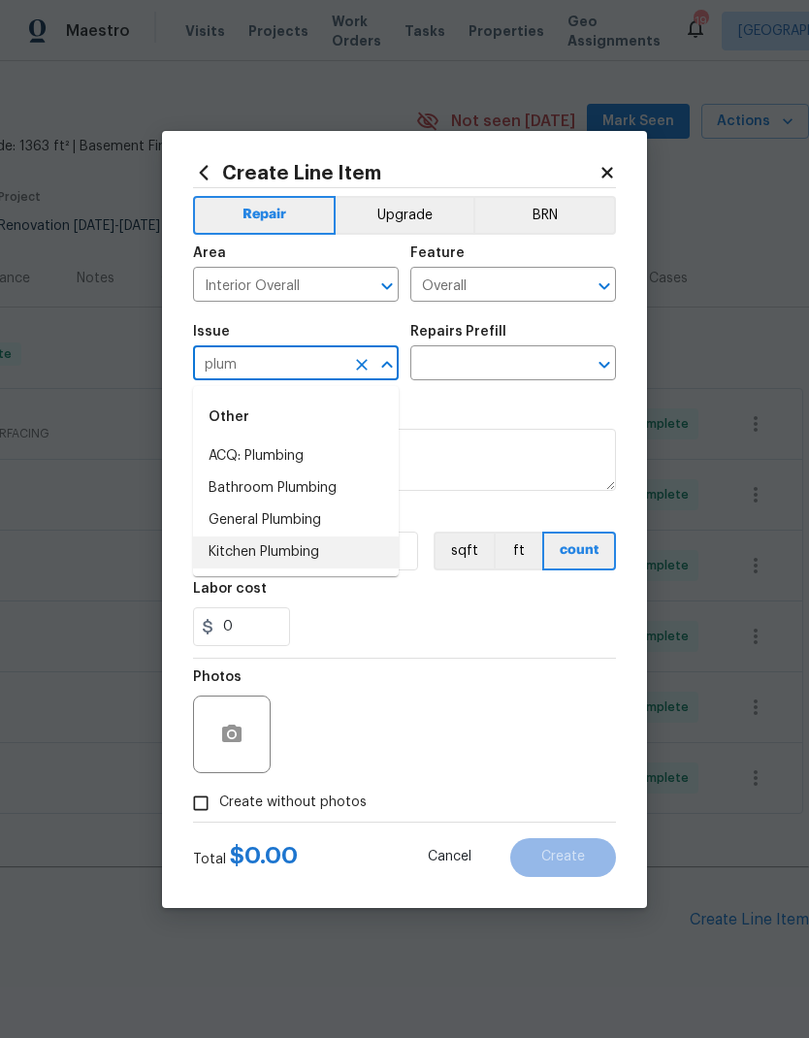
click at [309, 556] on li "Kitchen Plumbing" at bounding box center [296, 552] width 206 height 32
type input "Kitchen Plumbing"
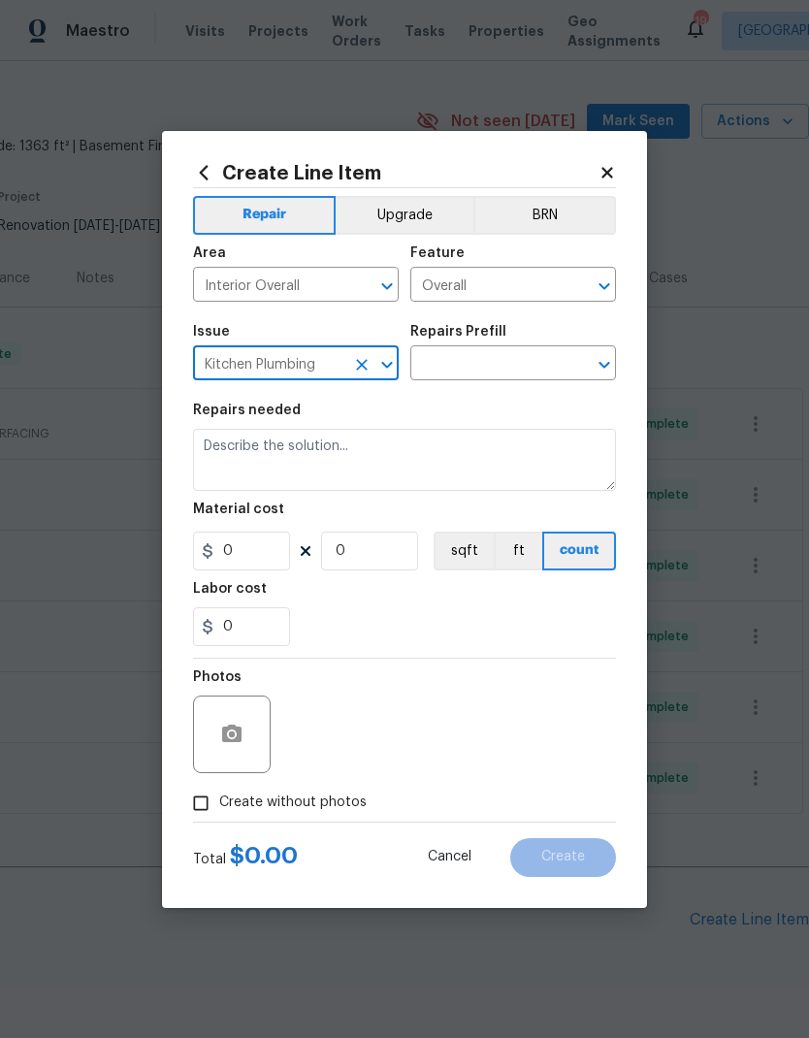
click at [498, 372] on input "text" at bounding box center [485, 365] width 151 height 30
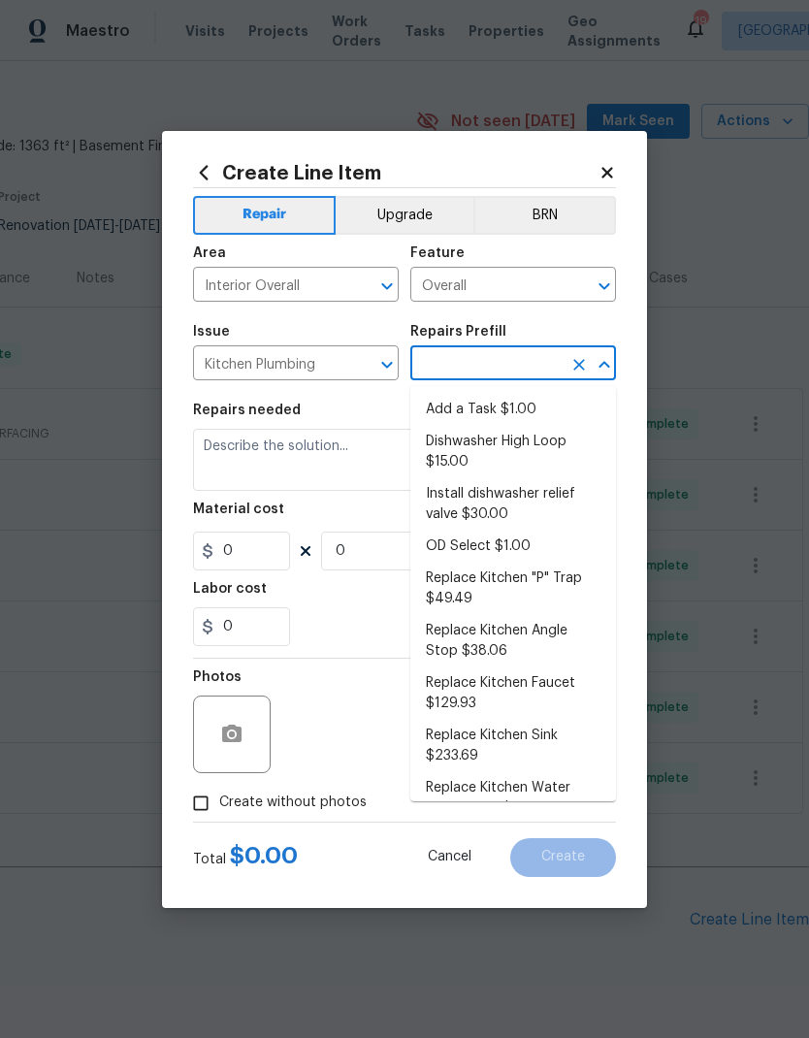
scroll to position [0, 0]
click at [523, 408] on li "Add a Task $1.00" at bounding box center [513, 410] width 206 height 32
type input "Add a Task $1.00"
type input "Plumbing"
type textarea "HPM to detail"
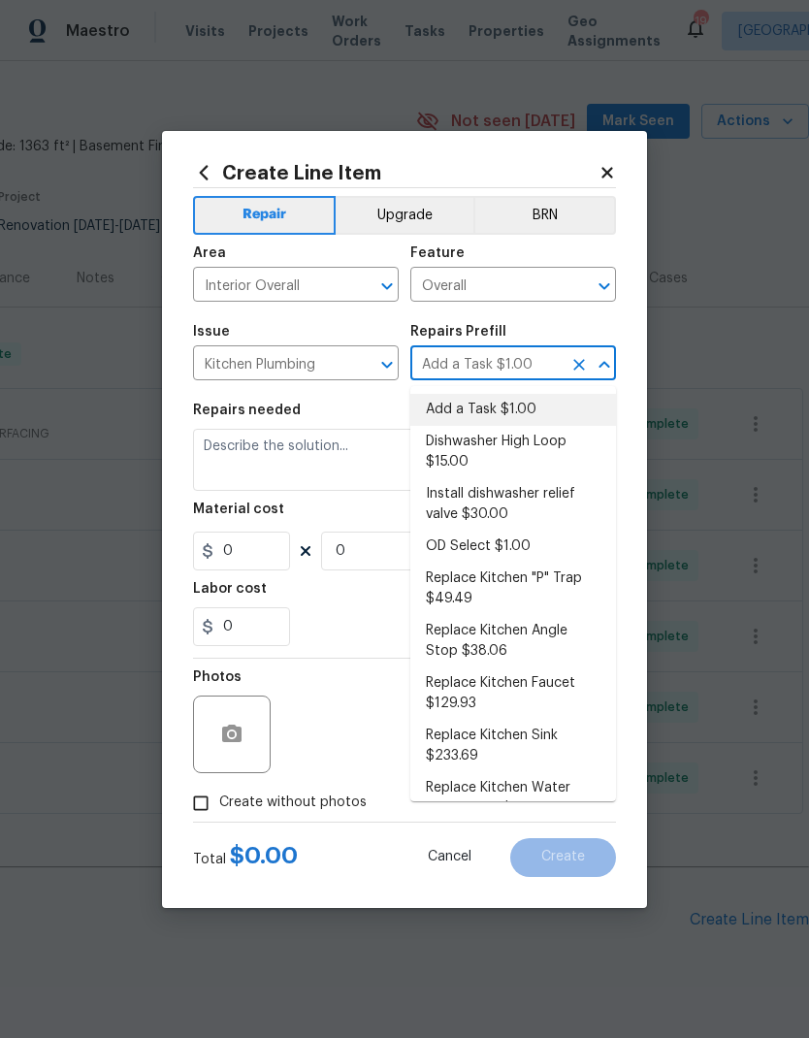
type input "1"
type input "Add a Task $1.00"
type input "1"
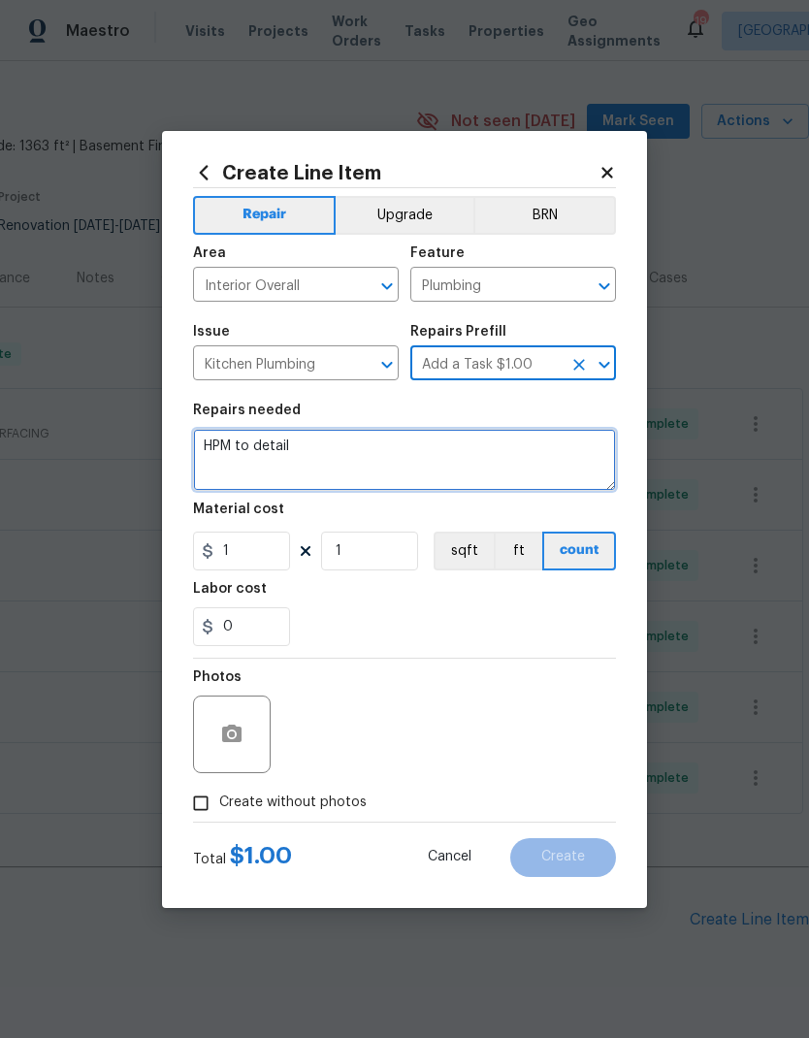
click at [441, 450] on textarea "HPM to detail" at bounding box center [404, 460] width 423 height 62
type textarea "H"
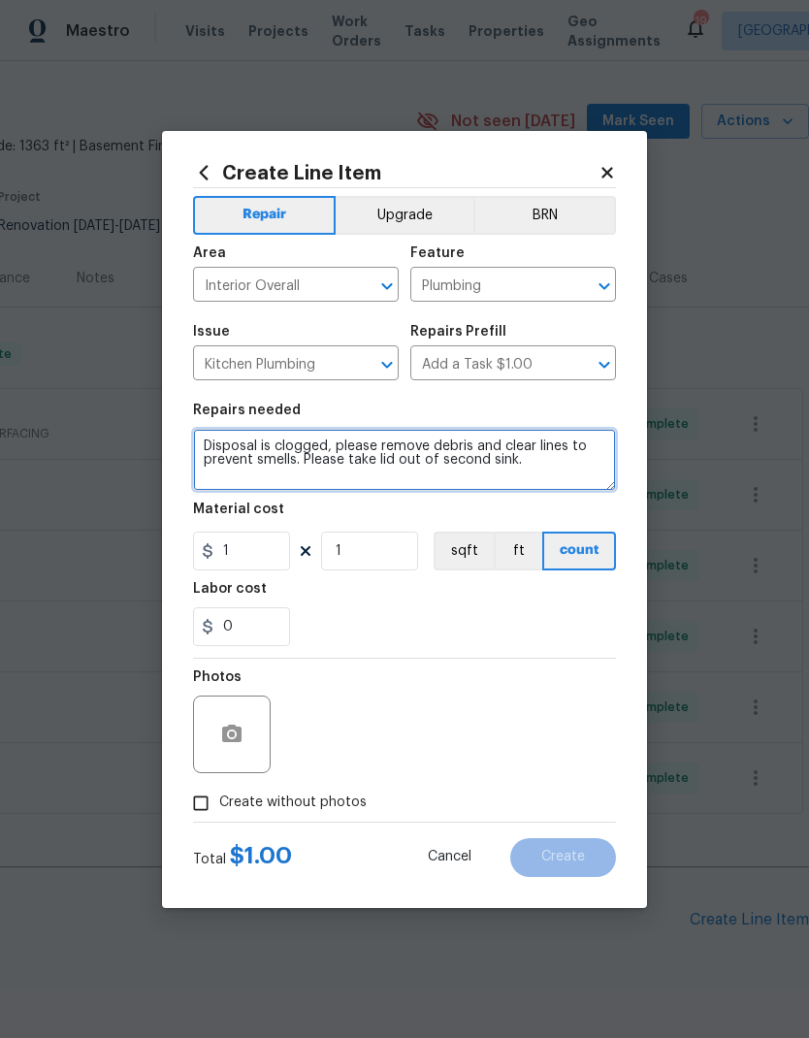
type textarea "Disposal is clogged, please remove debris and clear lines to prevent smells. Pl…"
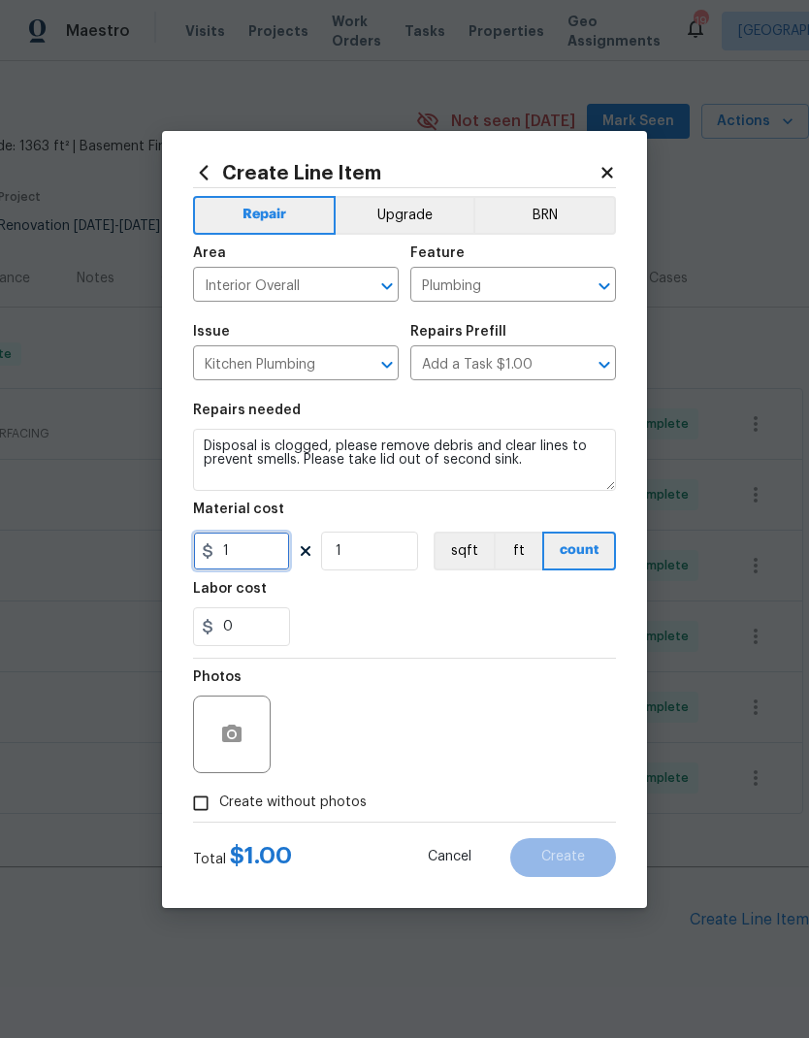
click at [270, 553] on input "1" at bounding box center [241, 550] width 97 height 39
type input "50"
click at [464, 609] on div "0" at bounding box center [404, 626] width 423 height 39
click at [218, 805] on input "Create without photos" at bounding box center [200, 802] width 37 height 37
click at [208, 798] on input "Create without photos" at bounding box center [200, 802] width 37 height 37
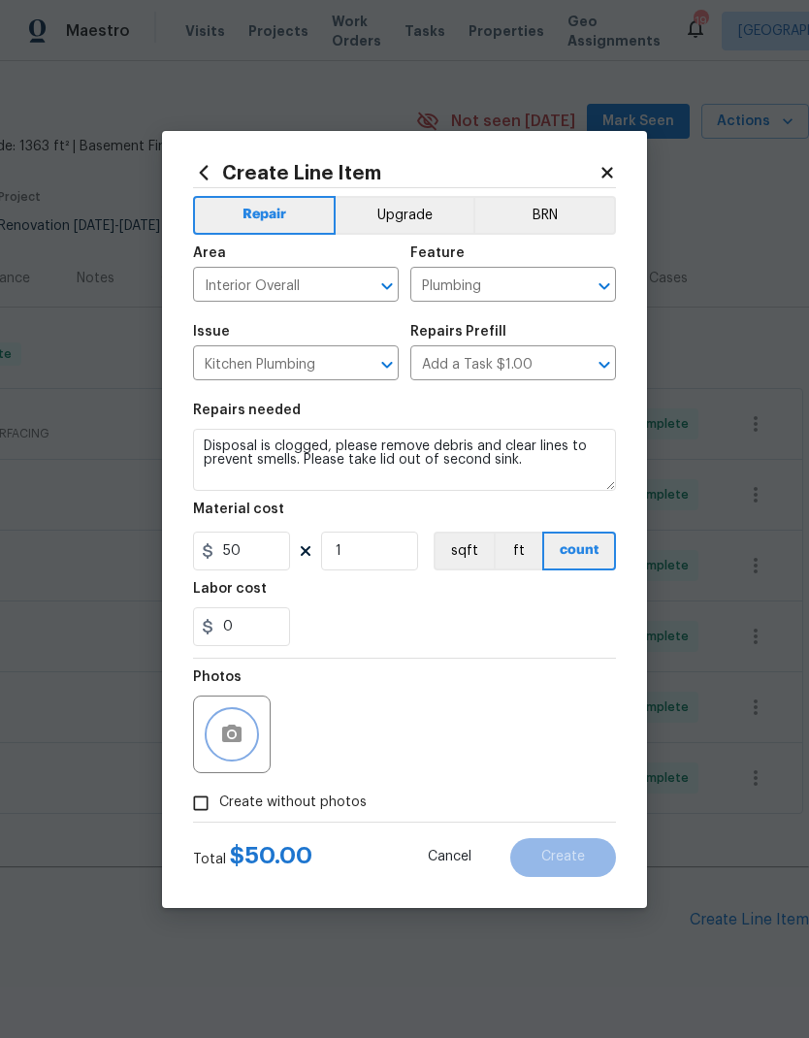
click at [244, 736] on button "button" at bounding box center [231, 734] width 47 height 47
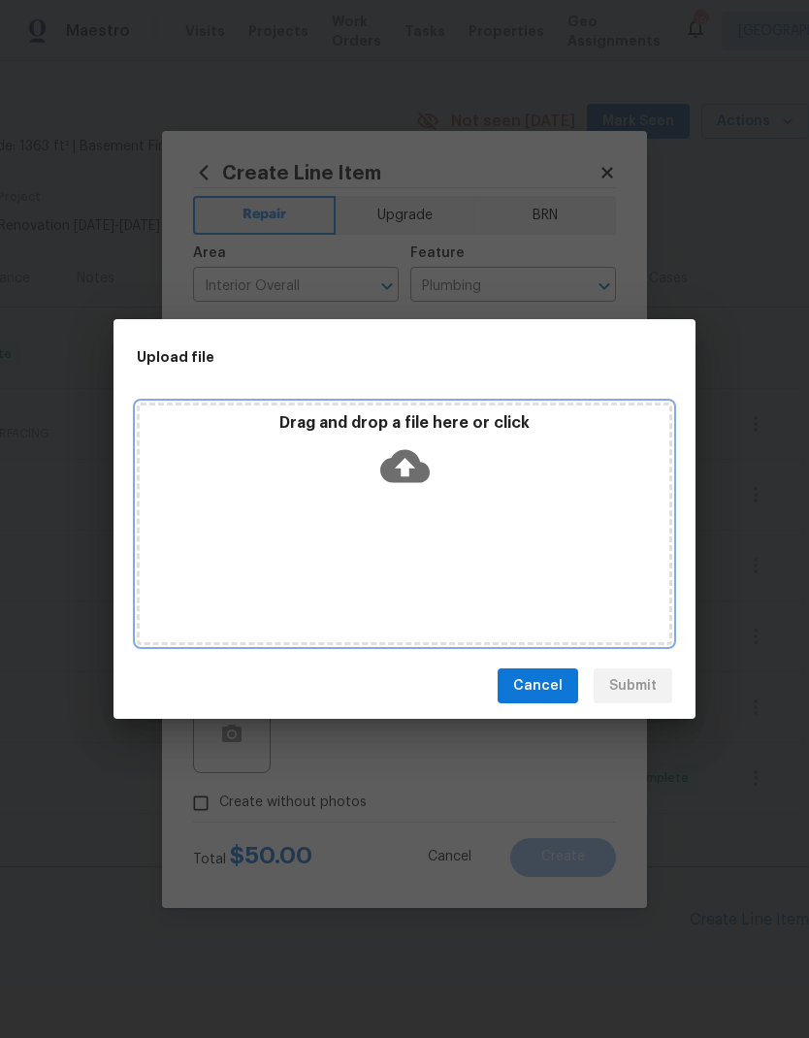
click at [549, 596] on div "Drag and drop a file here or click" at bounding box center [404, 523] width 535 height 242
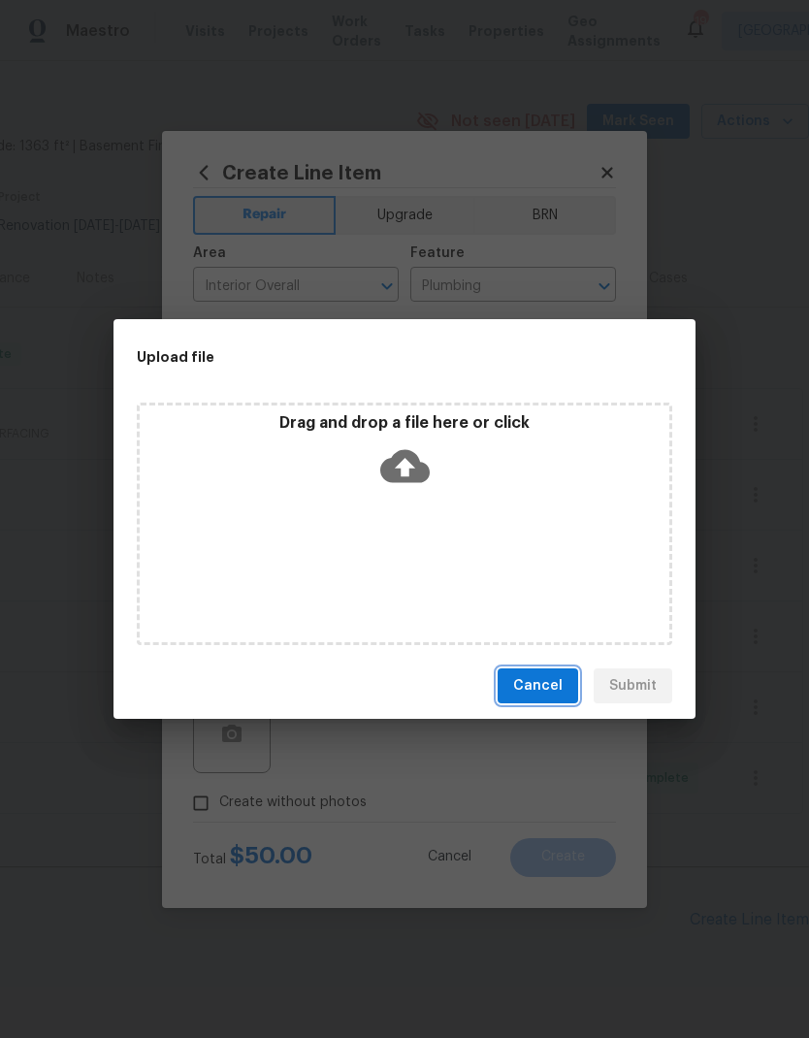
click at [543, 690] on span "Cancel" at bounding box center [537, 686] width 49 height 24
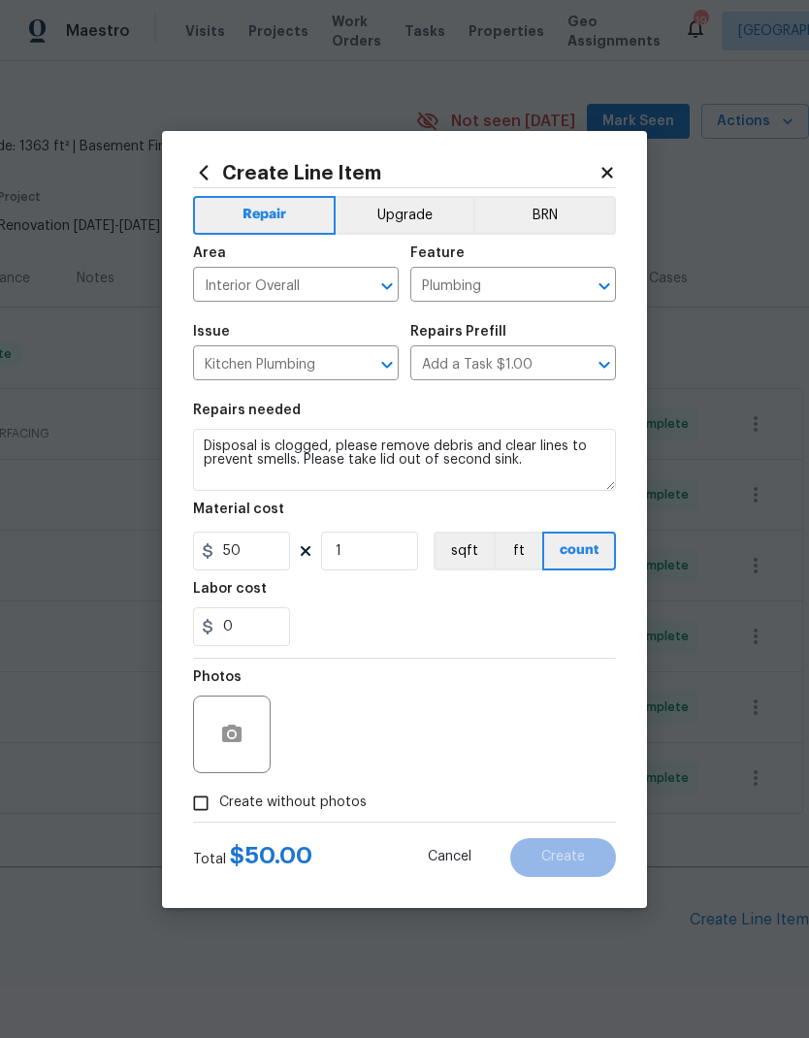
click at [217, 805] on input "Create without photos" at bounding box center [200, 802] width 37 height 37
checkbox input "true"
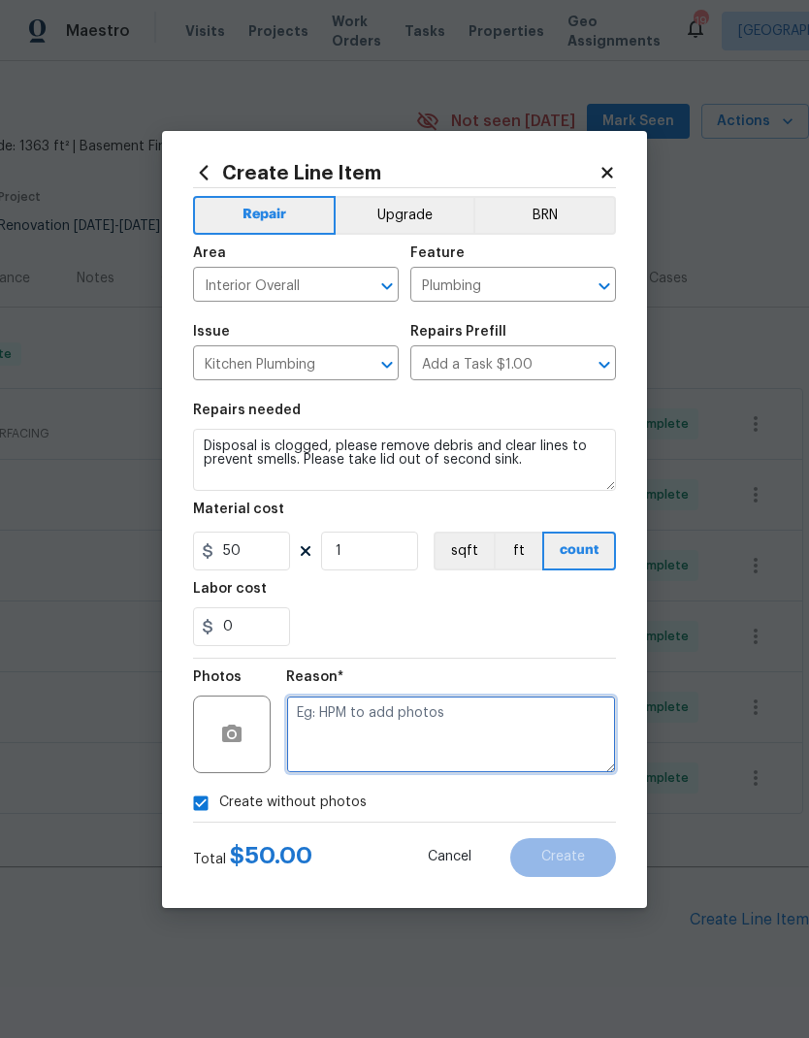
click at [418, 722] on textarea at bounding box center [451, 734] width 330 height 78
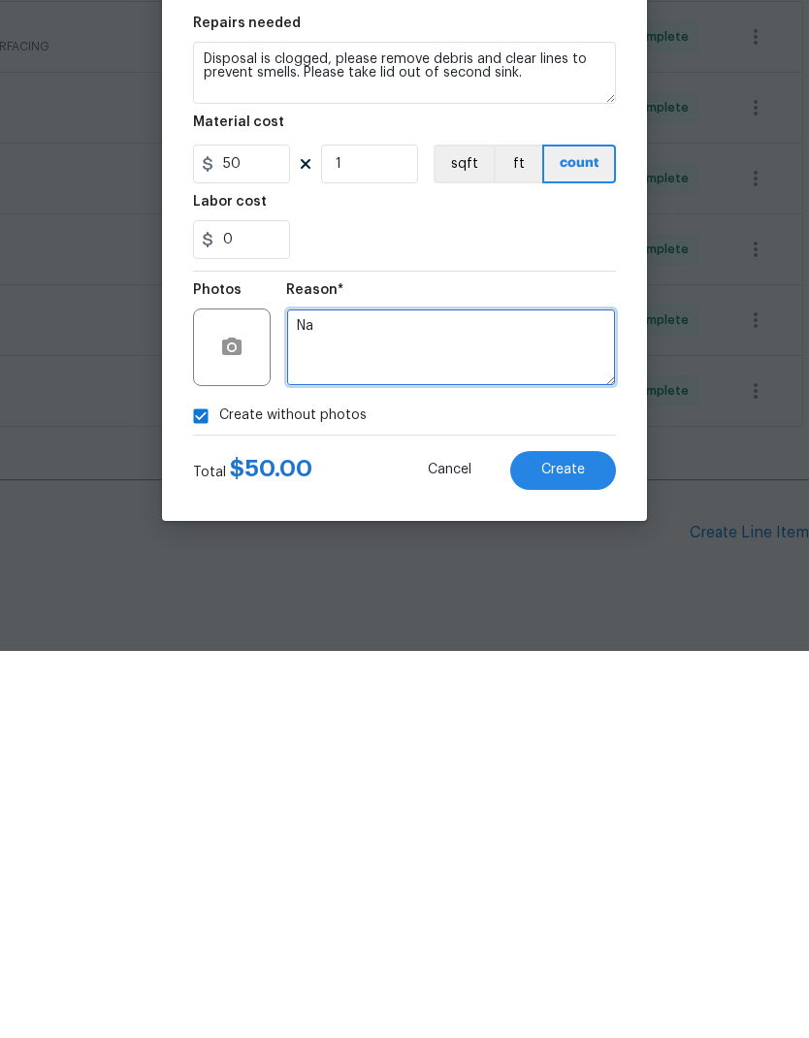
type textarea "Na"
click at [573, 838] on button "Create" at bounding box center [563, 857] width 106 height 39
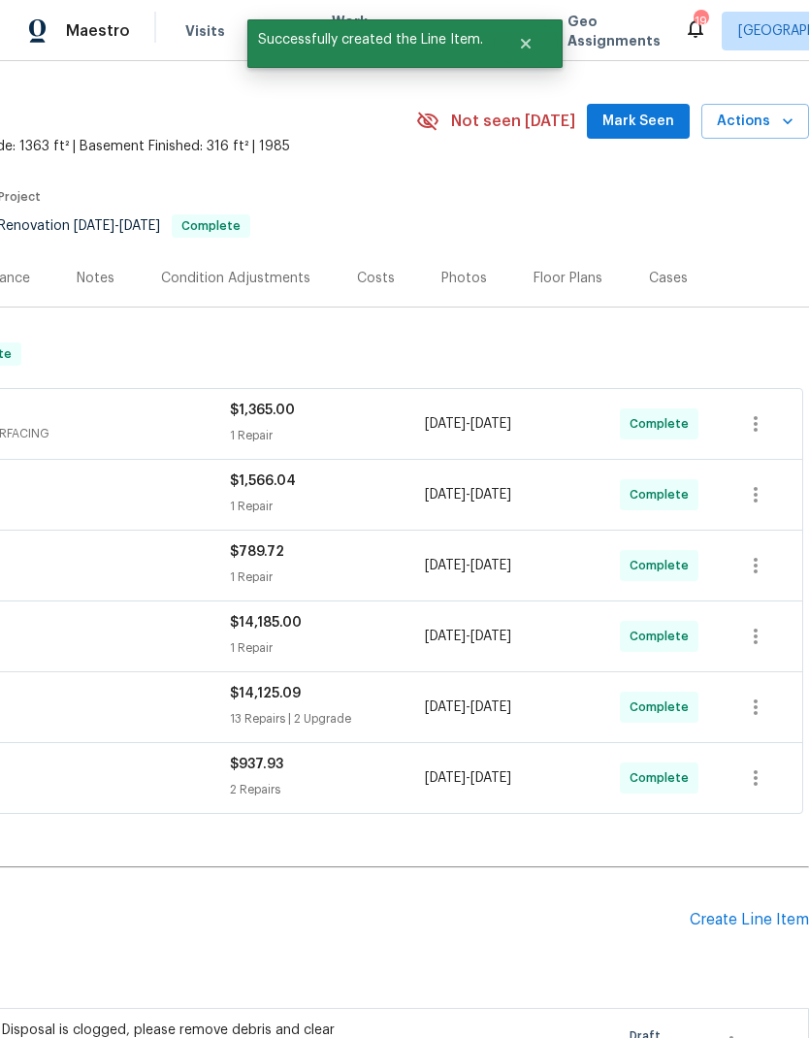
click at [719, 910] on div "Create Line Item" at bounding box center [748, 919] width 119 height 18
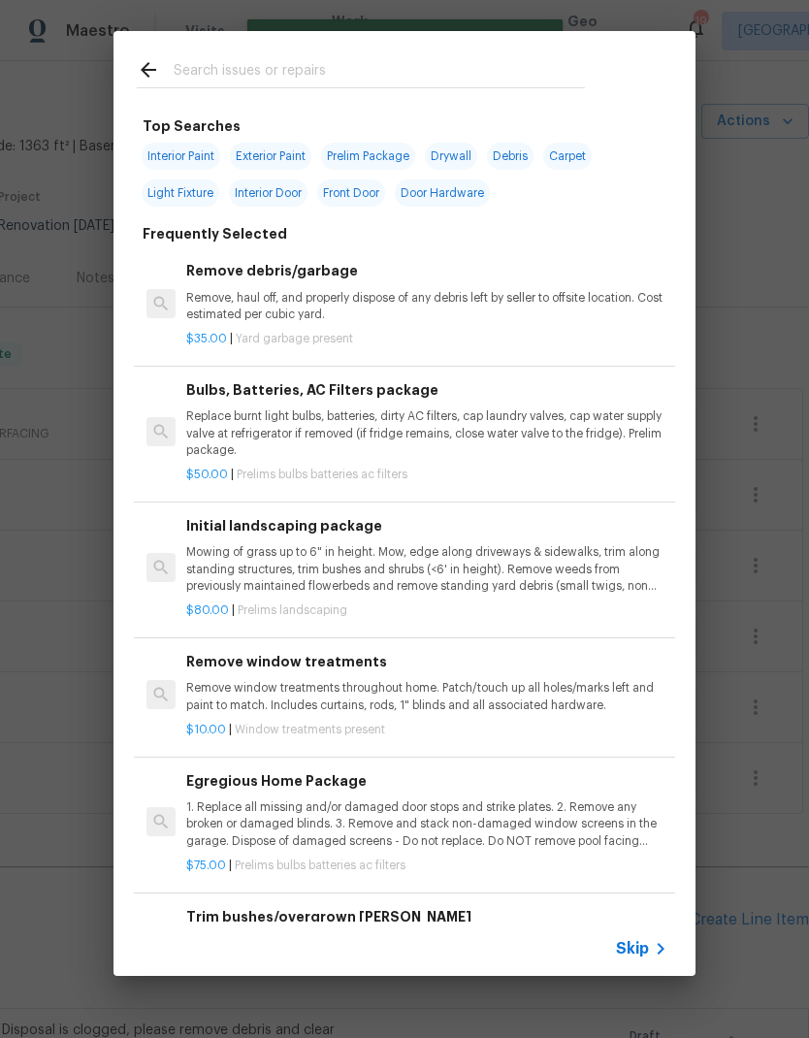
click at [652, 948] on icon at bounding box center [660, 948] width 23 height 23
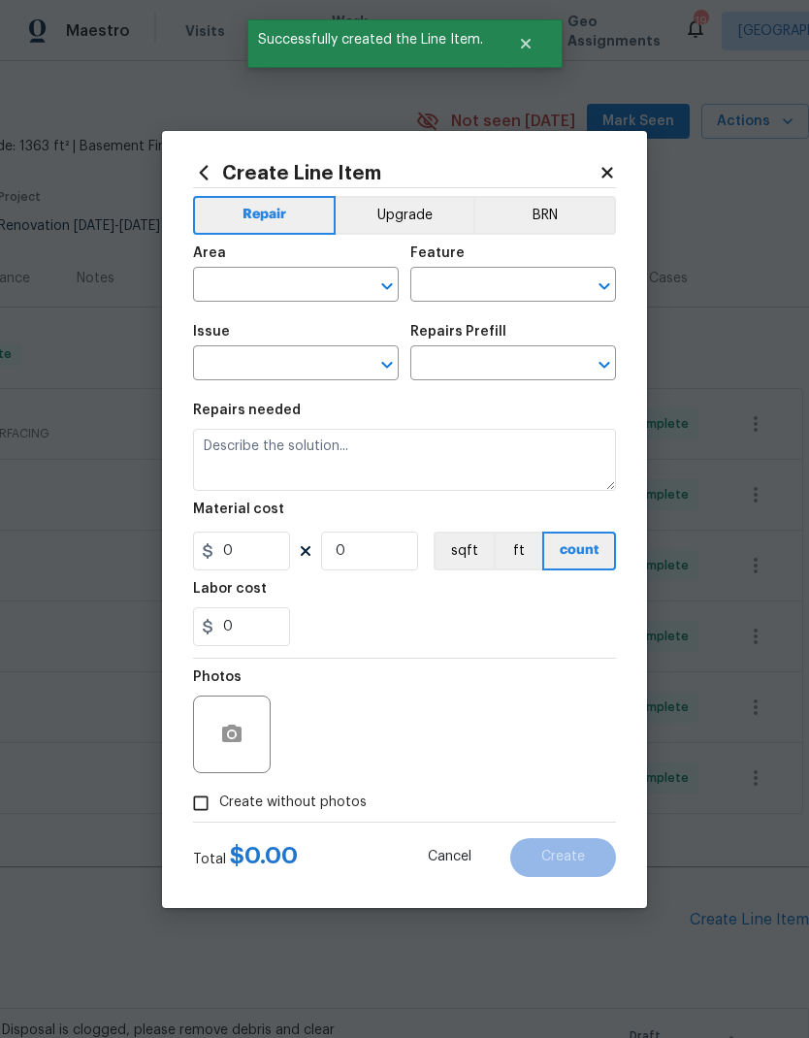
click at [223, 271] on input "text" at bounding box center [268, 286] width 151 height 30
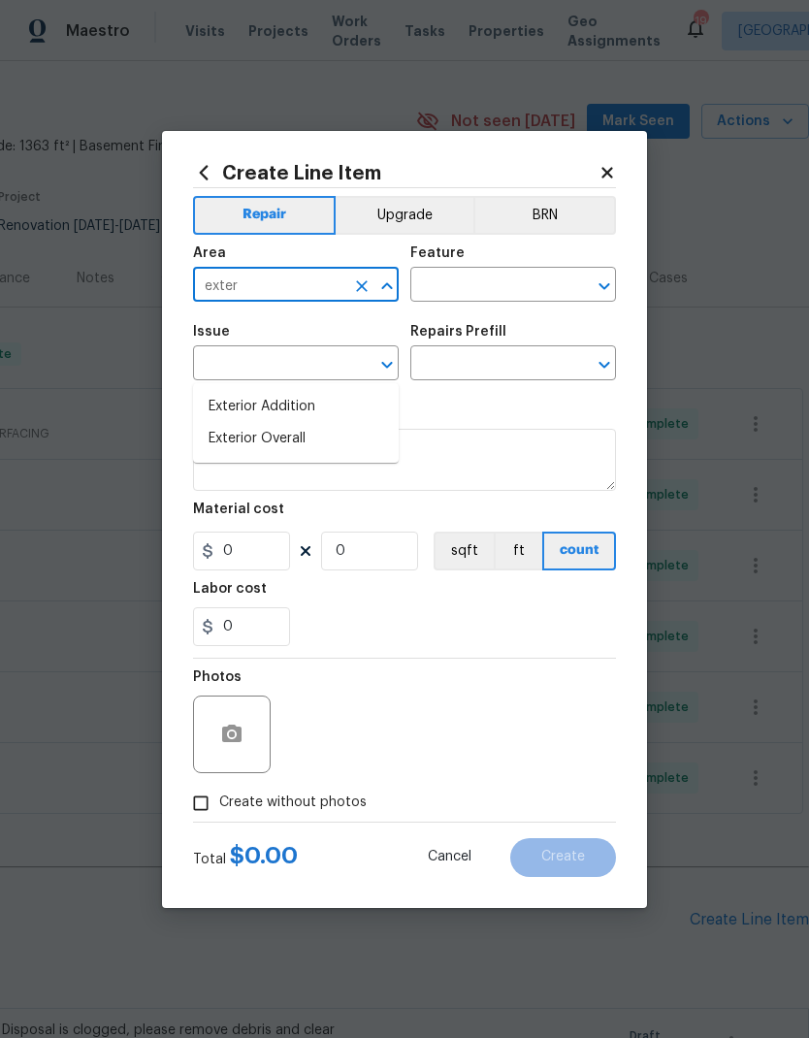
click at [282, 423] on li "Exterior Overall" at bounding box center [296, 439] width 206 height 32
type input "Exterior Overall"
click at [470, 291] on input "text" at bounding box center [485, 286] width 151 height 30
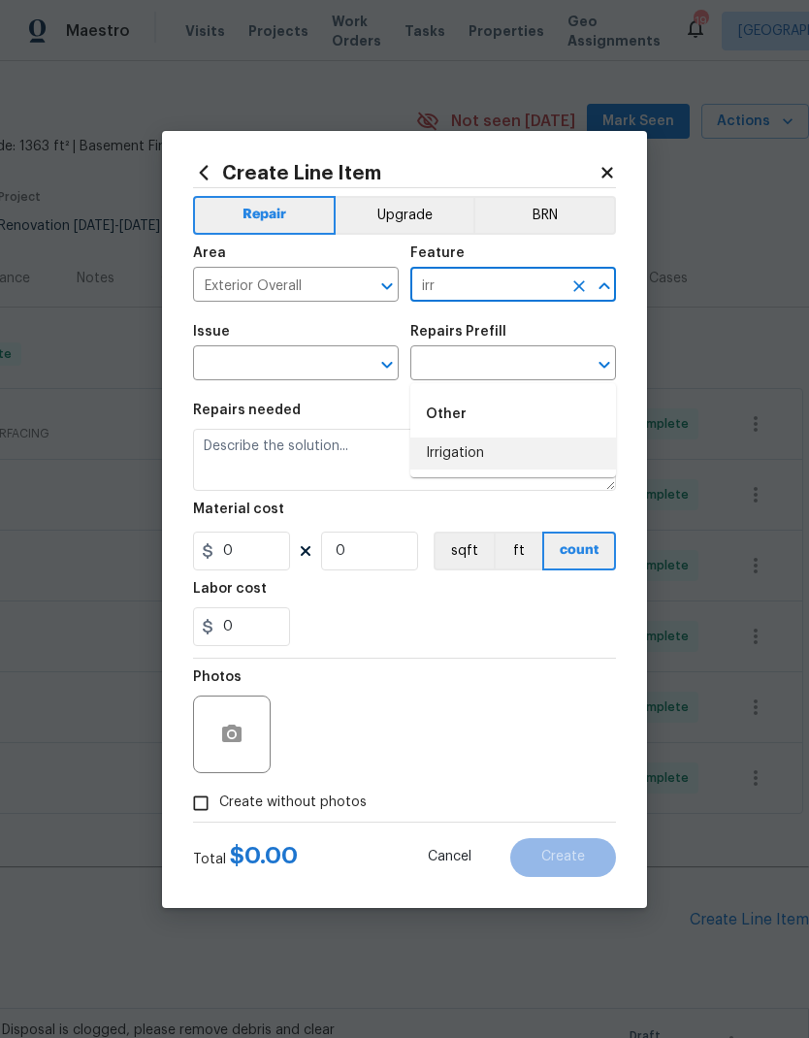
click at [467, 437] on li "Irrigation" at bounding box center [513, 453] width 206 height 32
type input "Irrigation"
click at [301, 368] on input "text" at bounding box center [268, 365] width 151 height 30
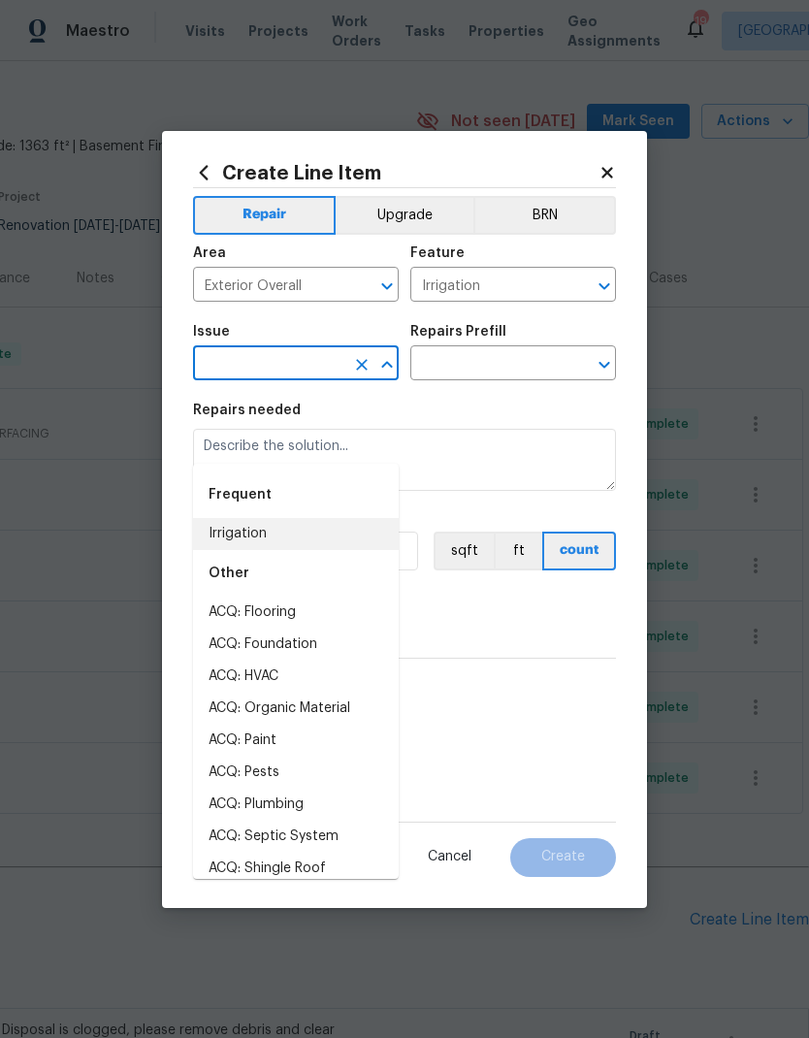
click at [251, 518] on li "Irrigation" at bounding box center [296, 534] width 206 height 32
type input "Irrigation"
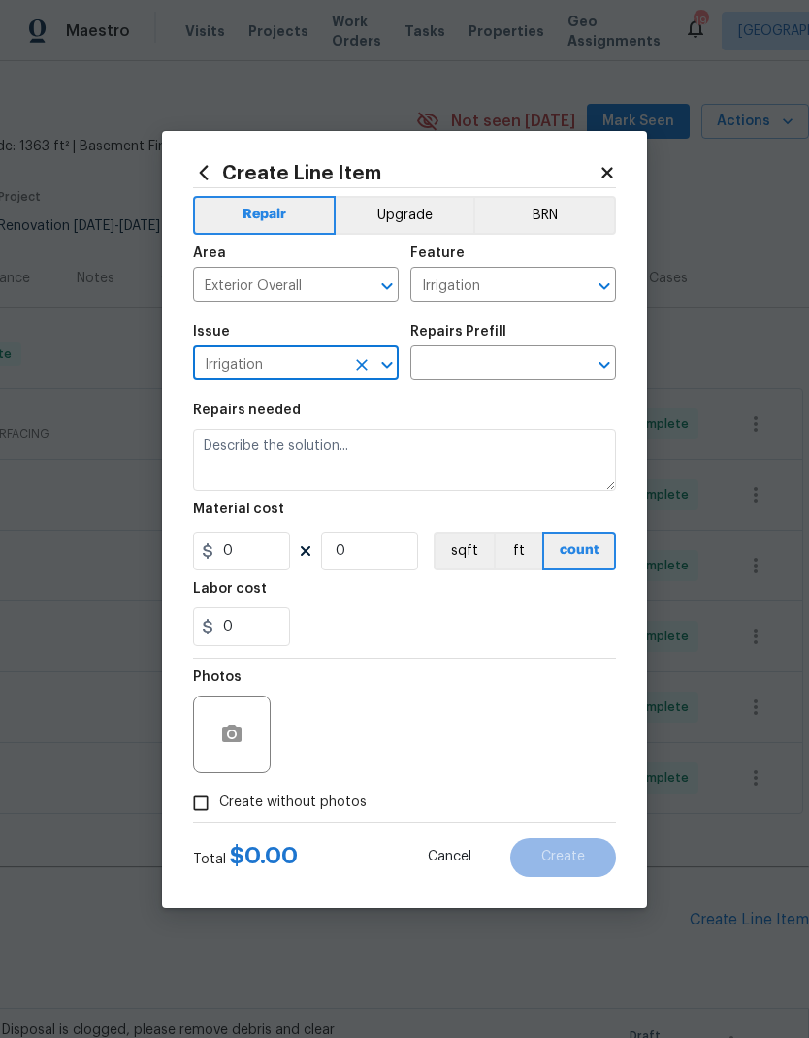
click at [467, 376] on input "text" at bounding box center [485, 365] width 151 height 30
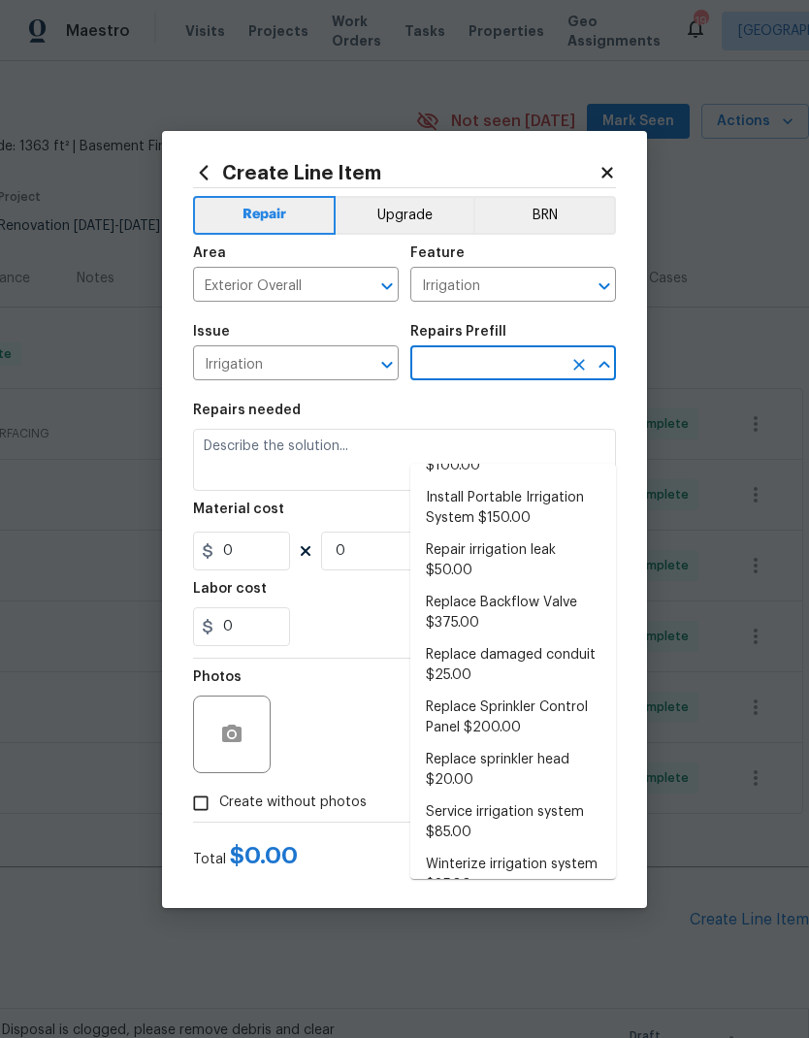
scroll to position [41, 0]
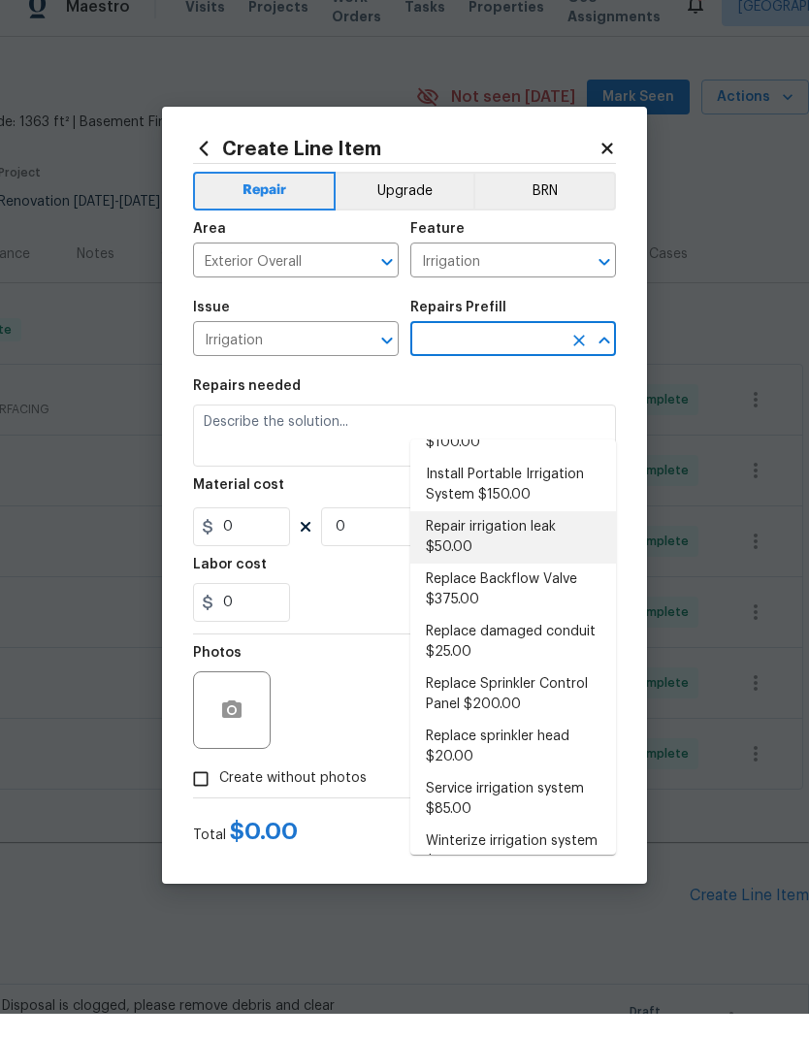
click at [497, 535] on li "Repair irrigation leak $50.00" at bounding box center [513, 561] width 206 height 52
type input "Repair irrigation leak $50.00"
type textarea "Locate and repair leaking irrigation line and return landscape conditions to or…"
type input "1"
type input "50"
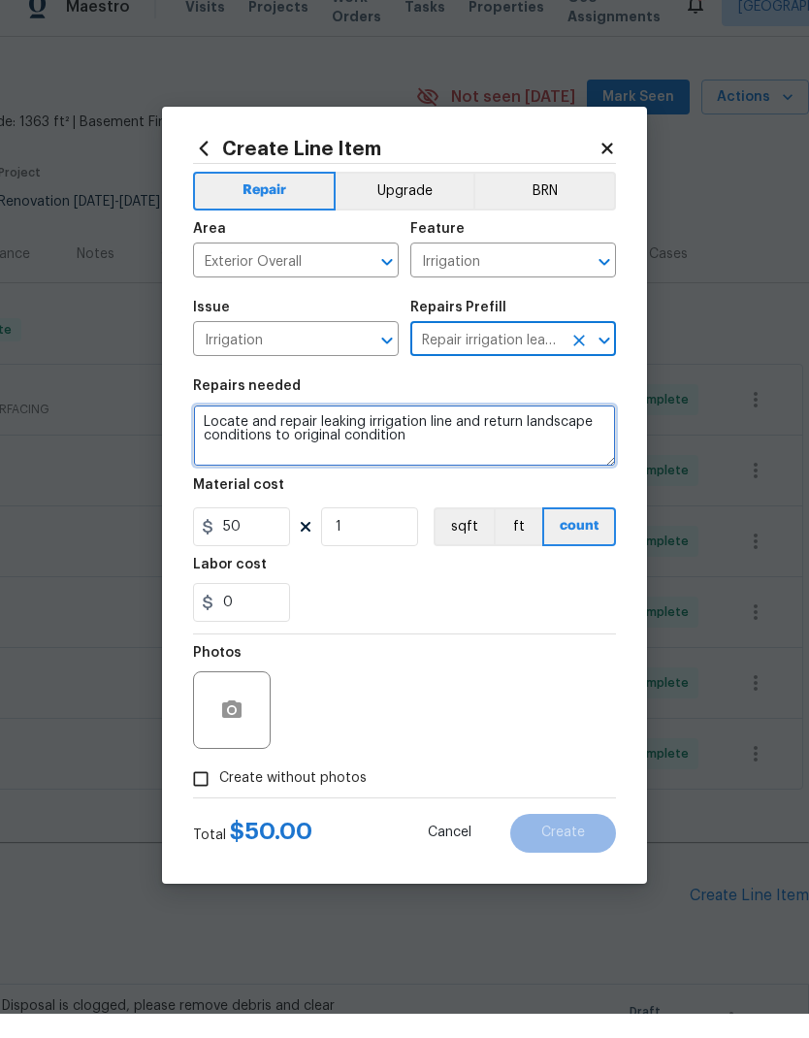
click at [378, 433] on textarea "Locate and repair leaking irrigation line and return landscape conditions to or…" at bounding box center [404, 460] width 423 height 62
click at [392, 429] on textarea "Locate and repair leaking irrigation line and return landscape conditions to or…" at bounding box center [404, 460] width 423 height 62
click at [449, 434] on textarea "Locate and repair leaking irrigation line and return landscape conditions to or…" at bounding box center [404, 460] width 423 height 62
click at [448, 433] on textarea "Locate and repair leaking irrigation line and return landscape conditions to or…" at bounding box center [404, 460] width 423 height 62
click at [454, 429] on textarea "Locate and repair leaking irrigation line and return landscape conditions to or…" at bounding box center [404, 460] width 423 height 62
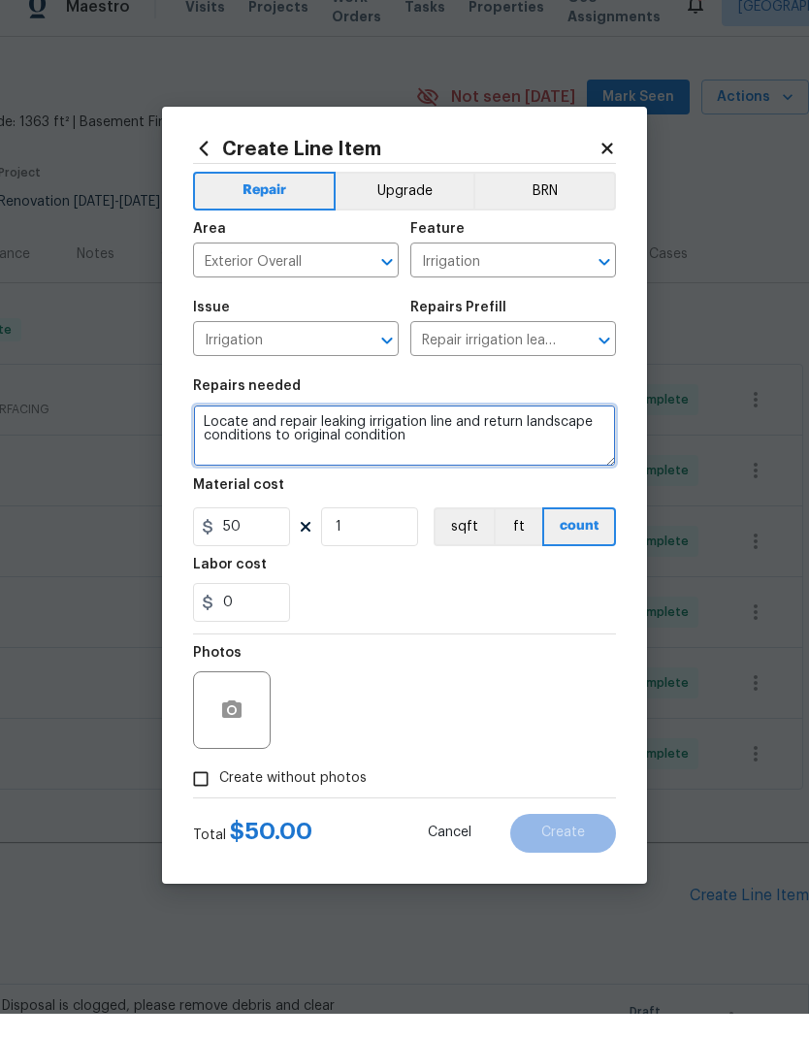
click at [472, 429] on textarea "Locate and repair leaking irrigation line and return landscape conditions to or…" at bounding box center [404, 460] width 423 height 62
click at [465, 429] on textarea "Locate and repair leaking irrigation line and return landscape conditions to or…" at bounding box center [404, 460] width 423 height 62
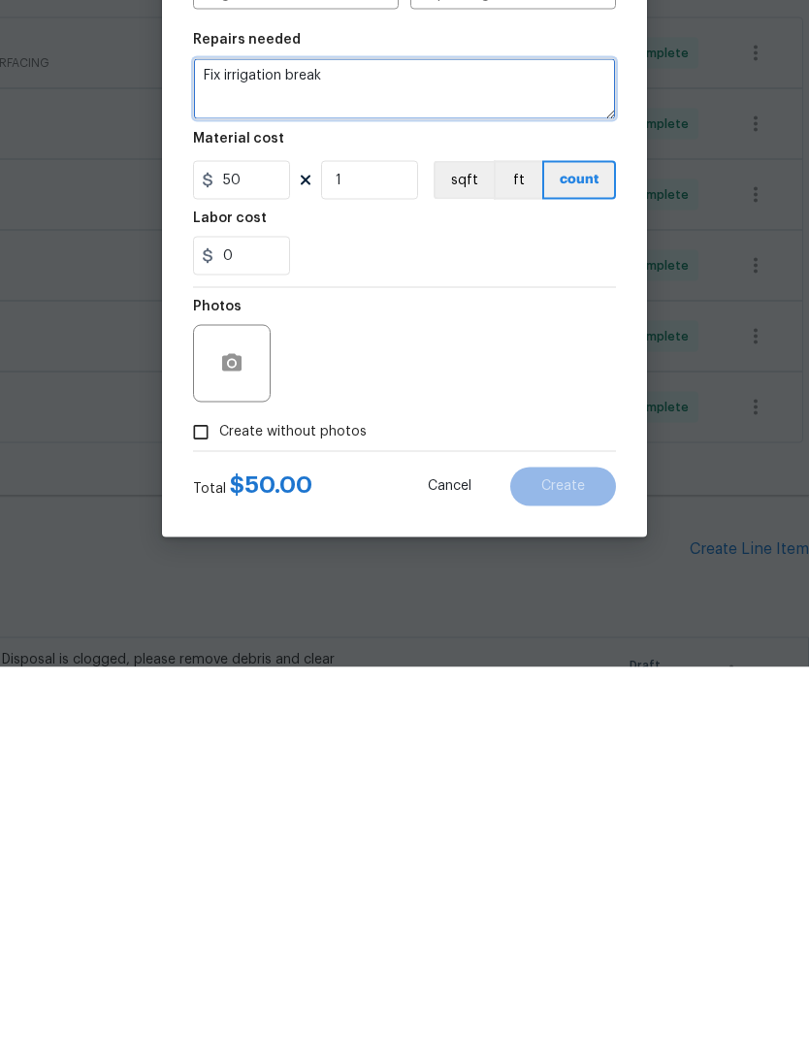
type textarea "Fix irrigation break"
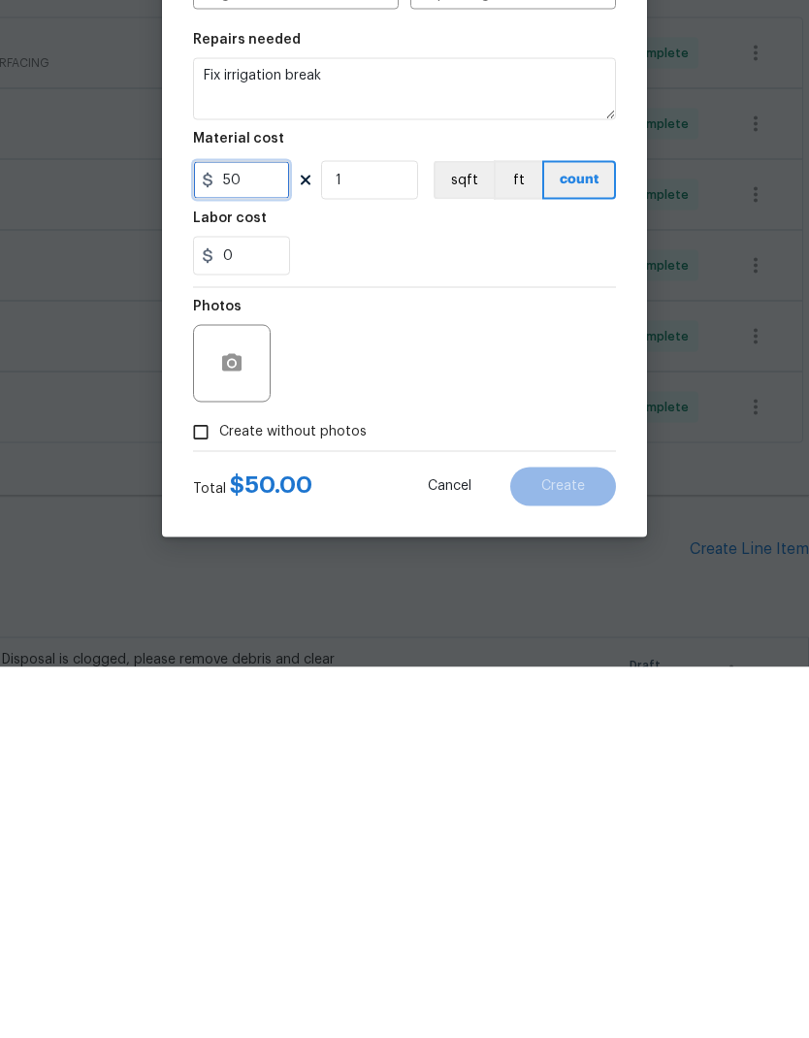
click at [242, 531] on input "50" at bounding box center [241, 550] width 97 height 39
type input "75"
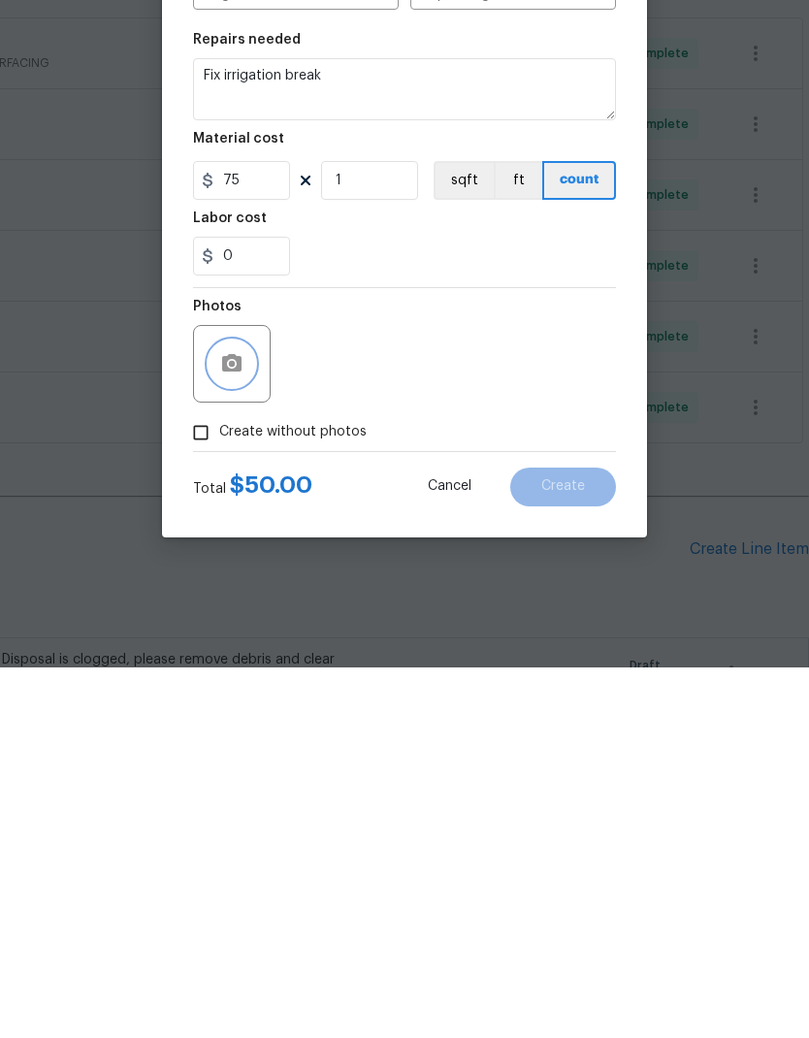
click at [222, 724] on icon "button" at bounding box center [231, 732] width 19 height 17
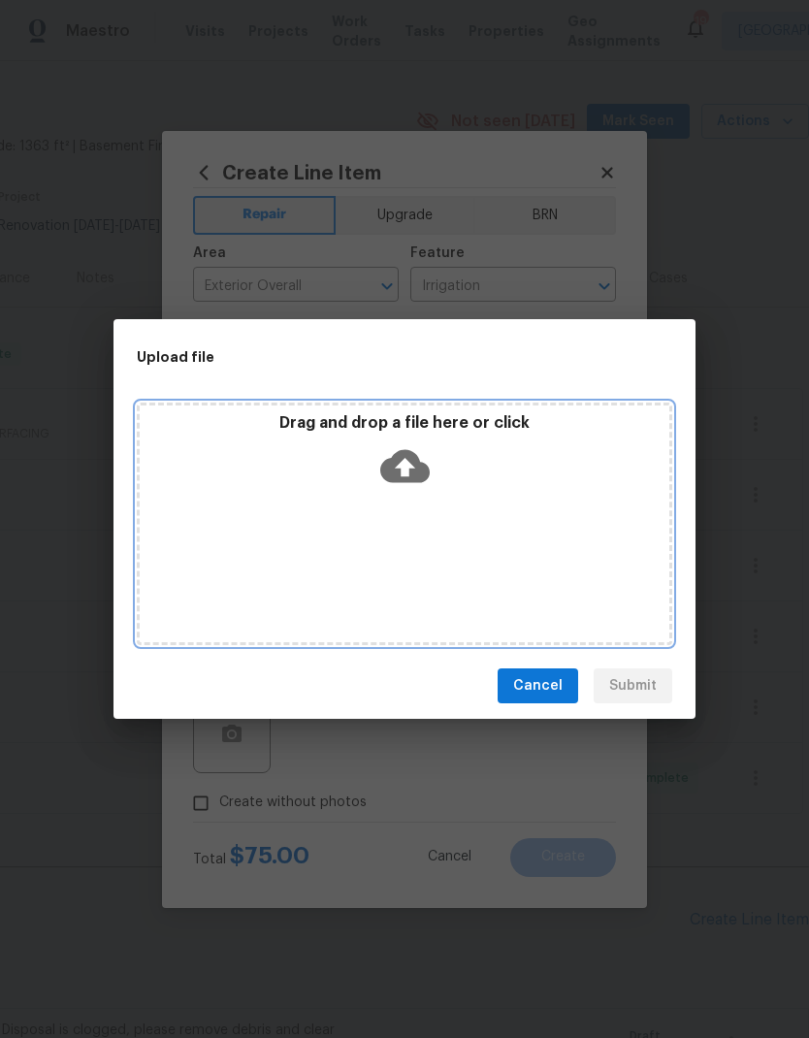
click at [553, 565] on div "Drag and drop a file here or click" at bounding box center [404, 523] width 535 height 242
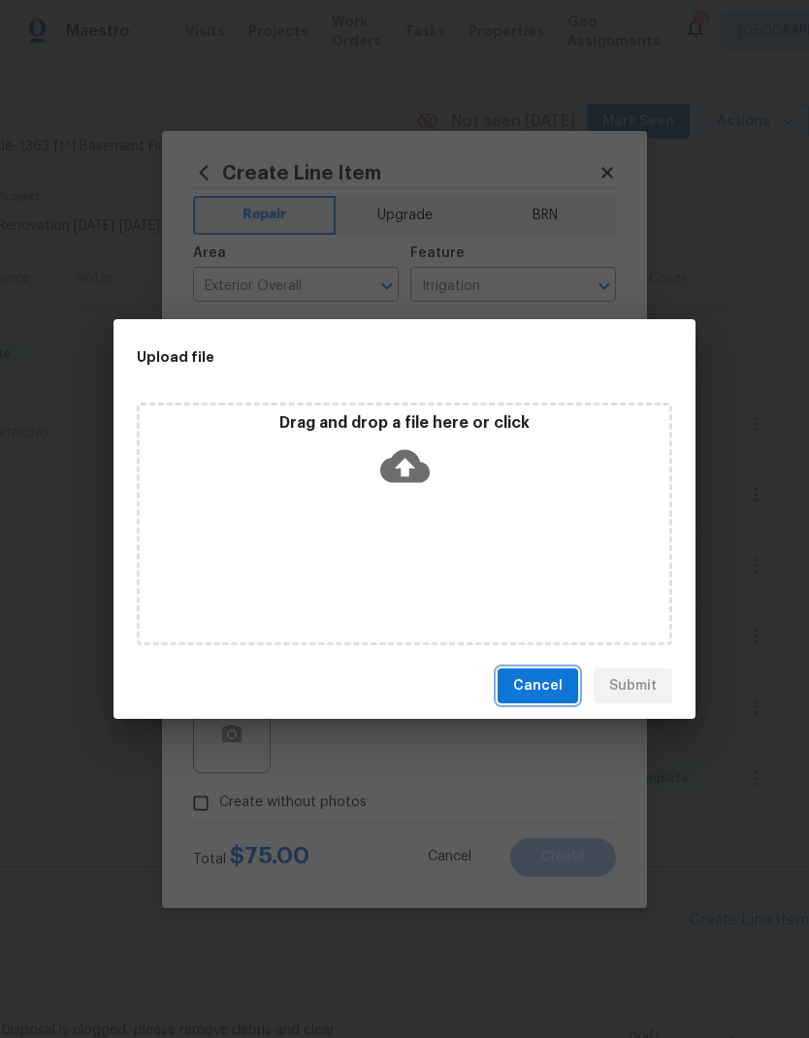
click at [561, 687] on span "Cancel" at bounding box center [537, 686] width 49 height 24
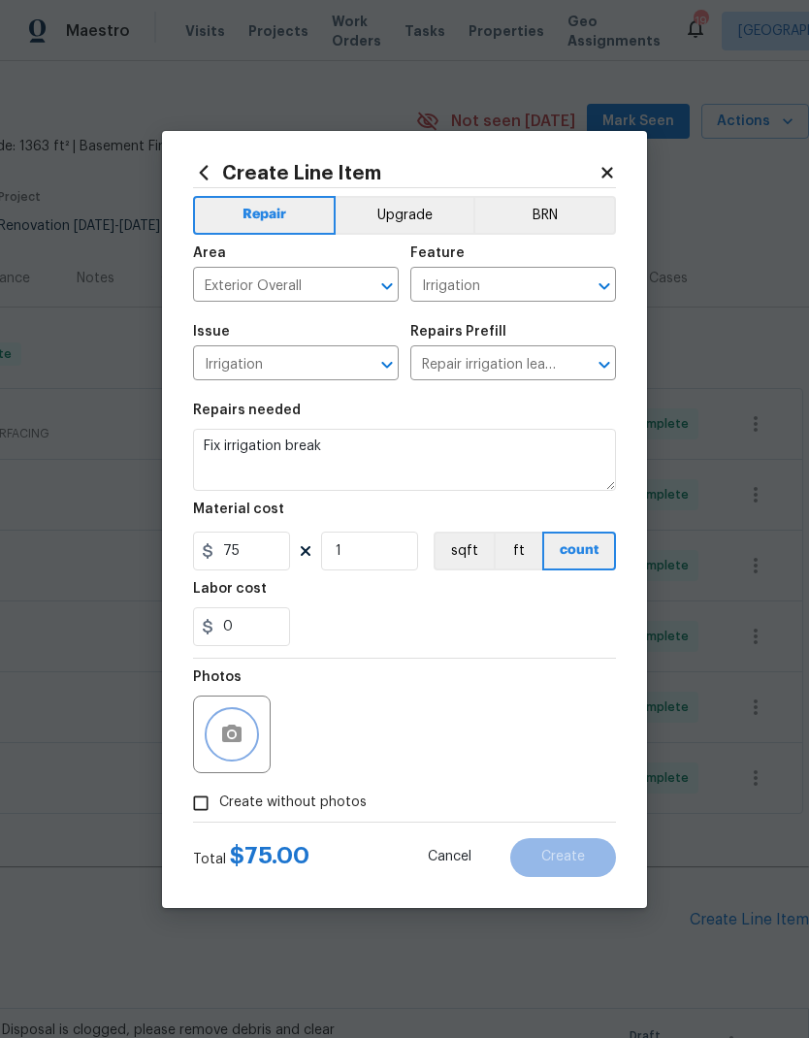
click at [235, 719] on button "button" at bounding box center [231, 734] width 47 height 47
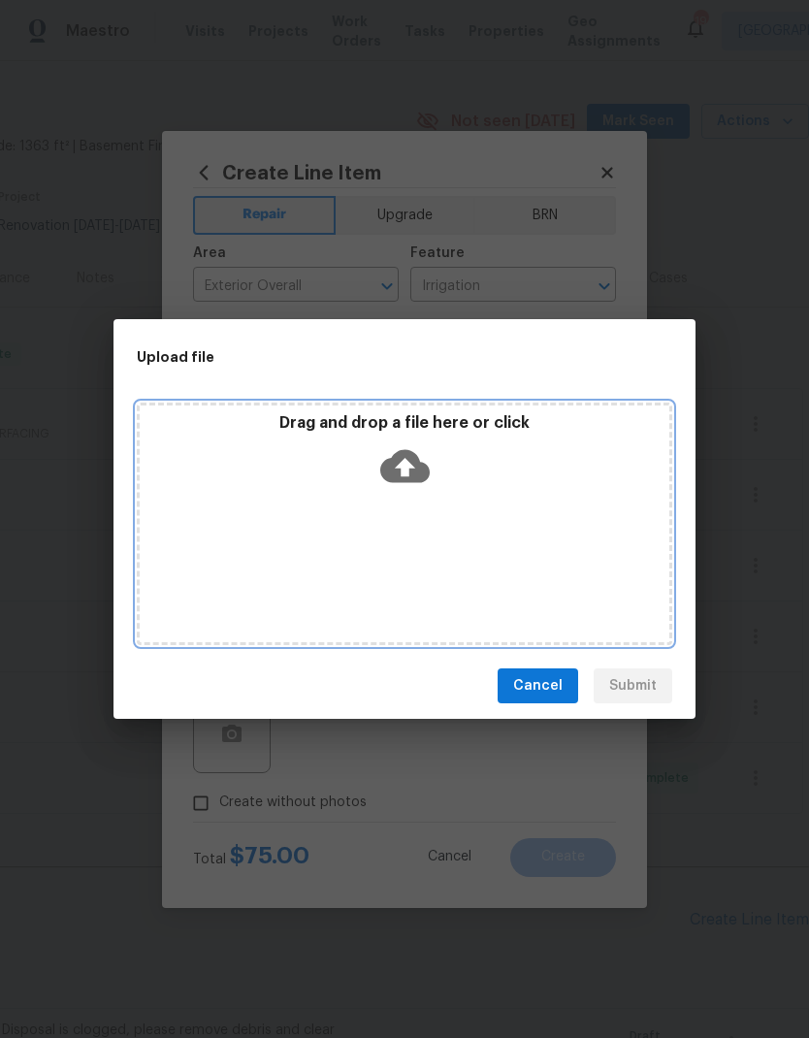
click at [561, 523] on div "Drag and drop a file here or click" at bounding box center [404, 523] width 535 height 242
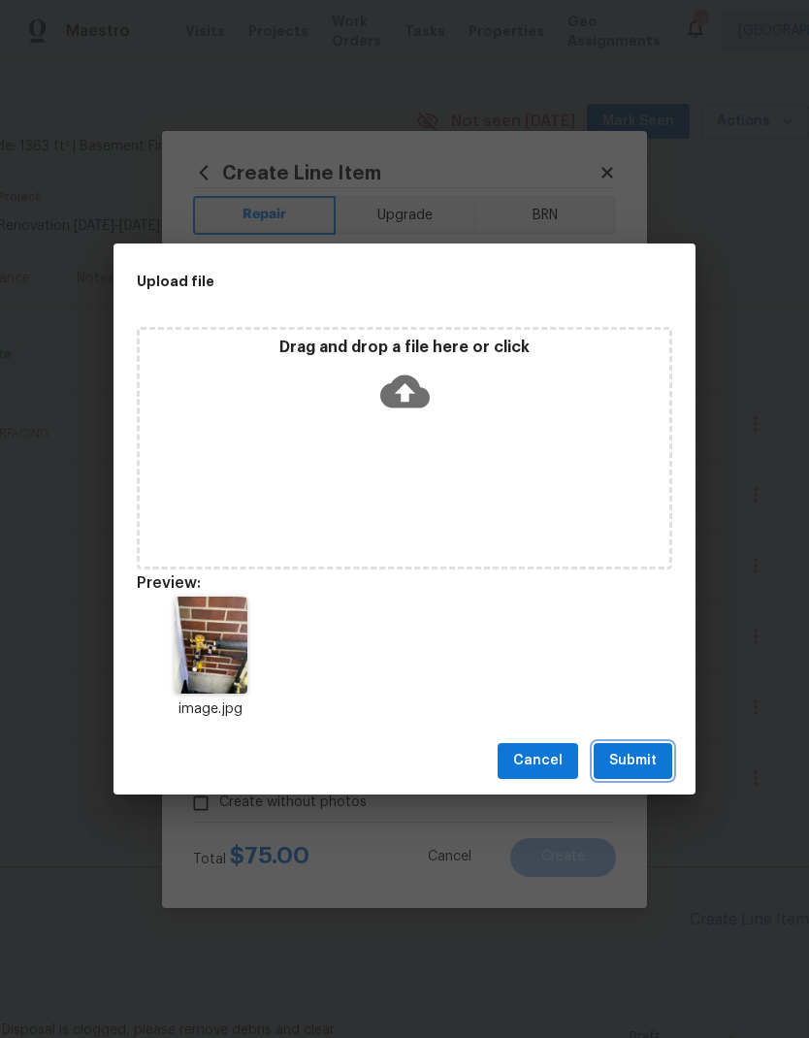
click at [625, 758] on span "Submit" at bounding box center [633, 761] width 48 height 24
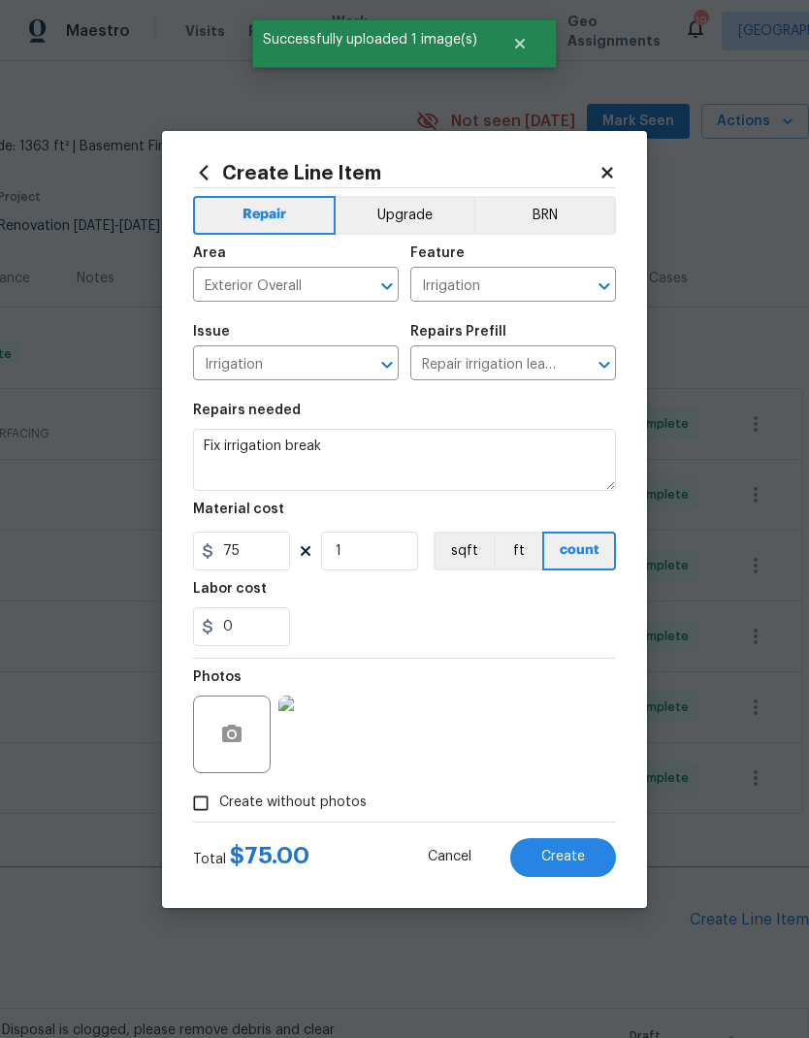
click at [573, 857] on span "Create" at bounding box center [563, 856] width 44 height 15
type input "0"
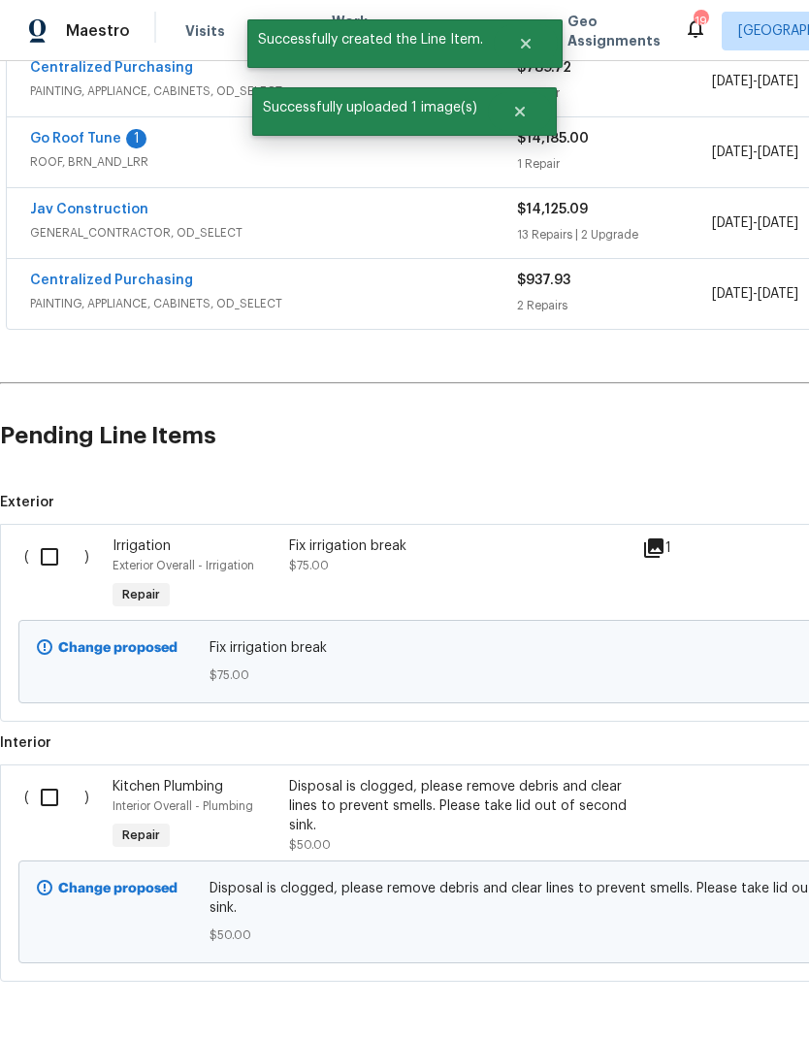
scroll to position [527, 0]
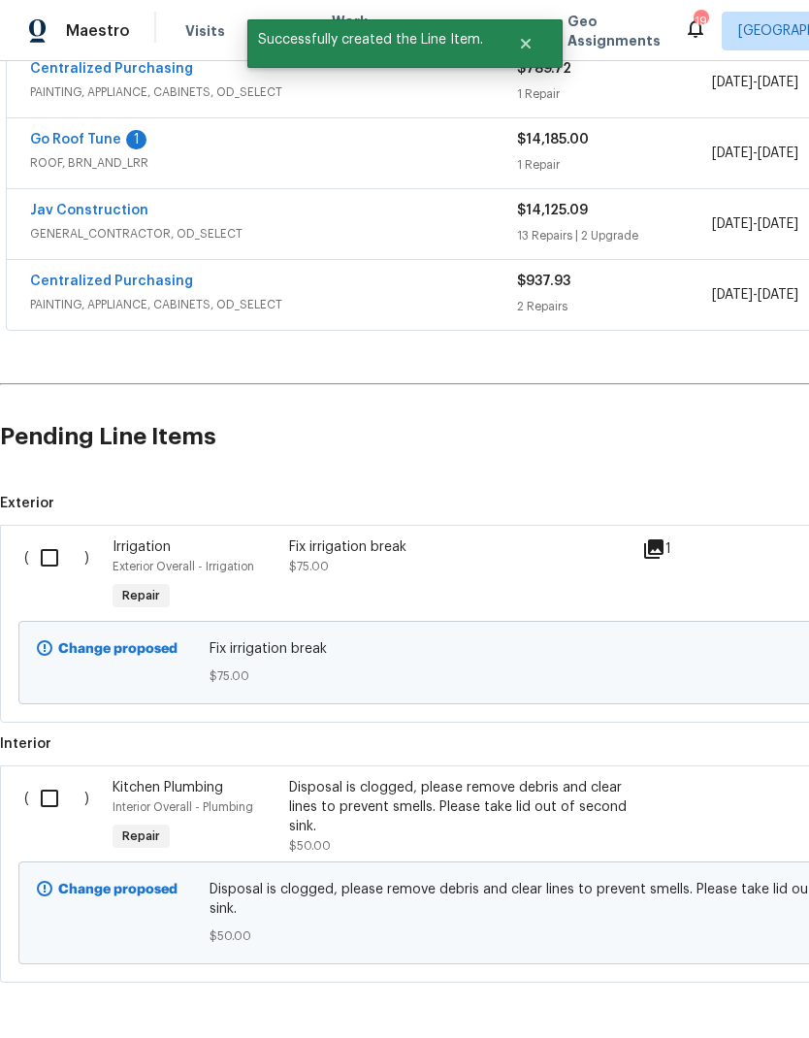
click at [59, 778] on input "checkbox" at bounding box center [56, 798] width 55 height 41
checkbox input "true"
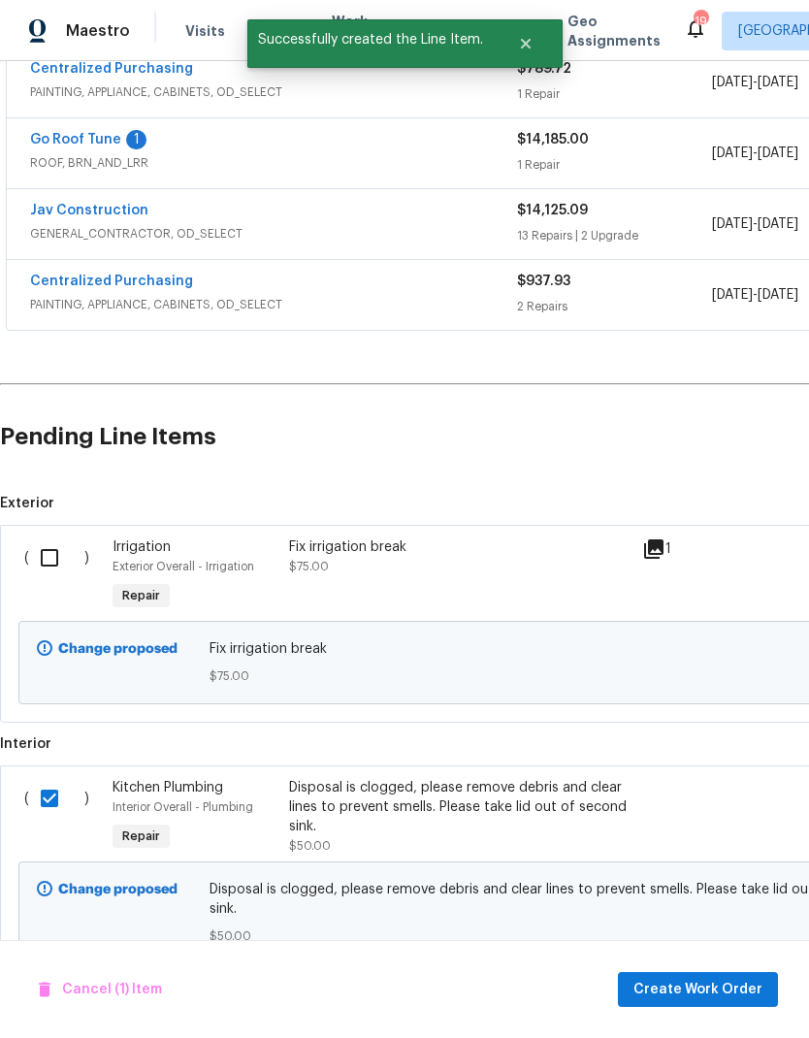
click at [55, 537] on input "checkbox" at bounding box center [56, 557] width 55 height 41
checkbox input "true"
click at [696, 990] on span "Create Work Order" at bounding box center [697, 989] width 129 height 24
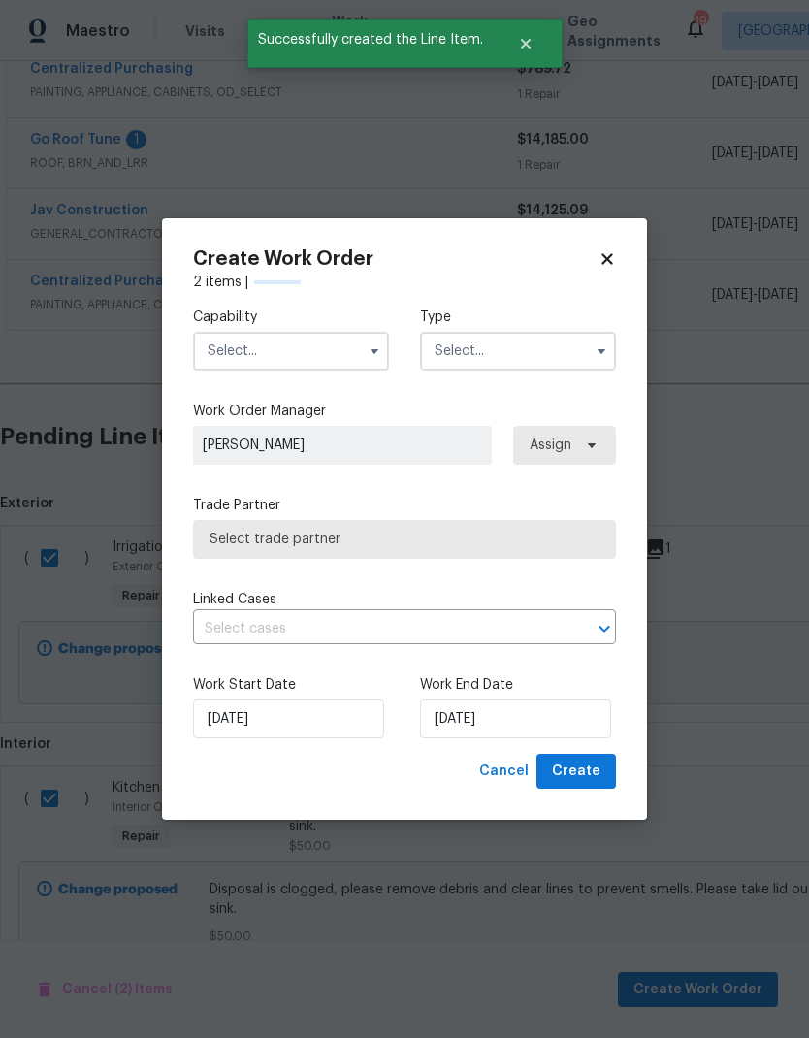
checkbox input "false"
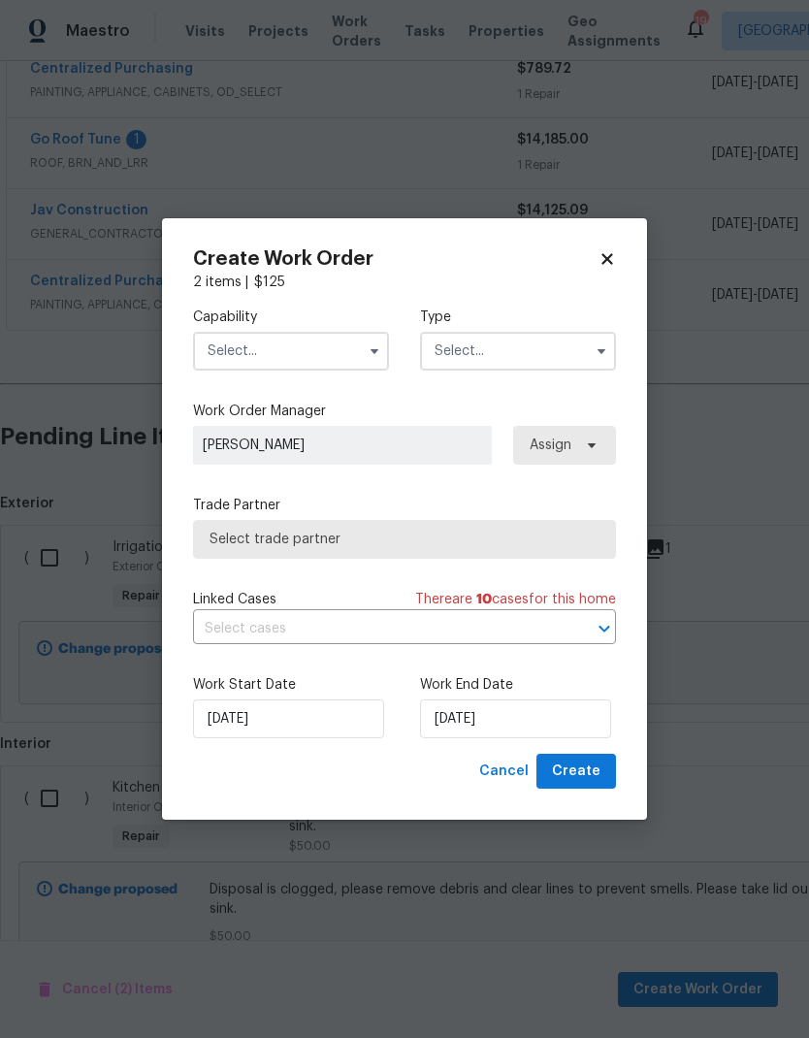
click at [358, 341] on input "text" at bounding box center [291, 351] width 196 height 39
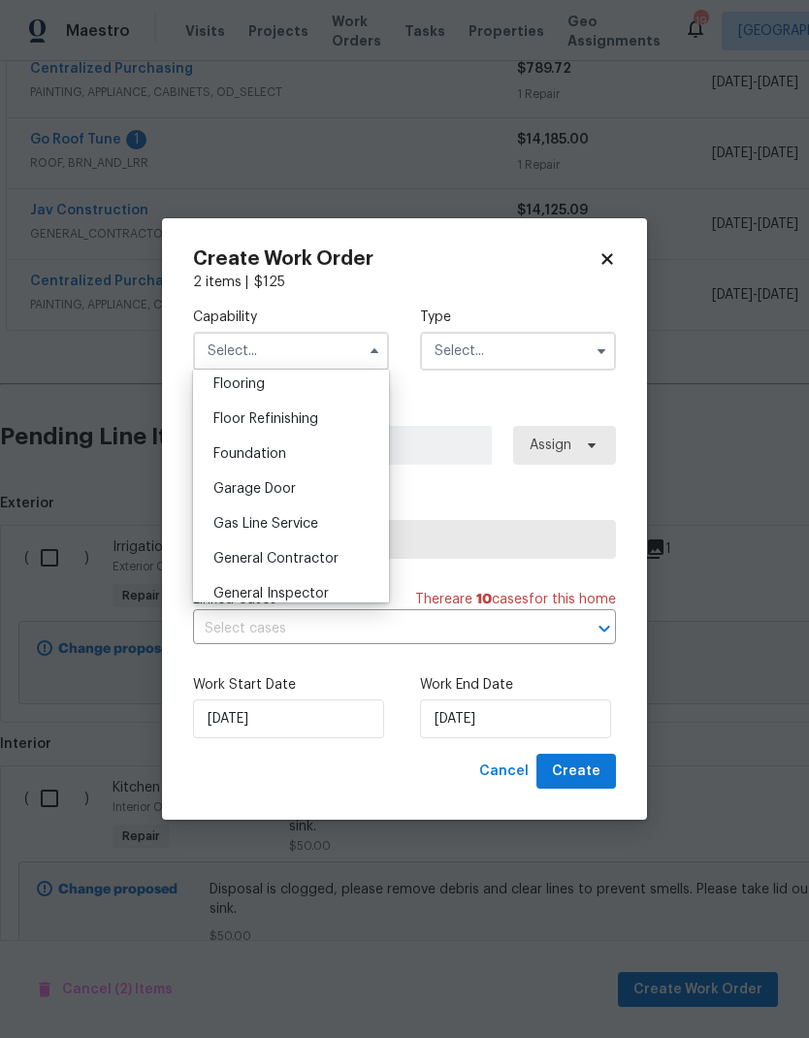
scroll to position [763, 0]
click at [322, 551] on span "General Contractor" at bounding box center [275, 556] width 125 height 14
type input "General Contractor"
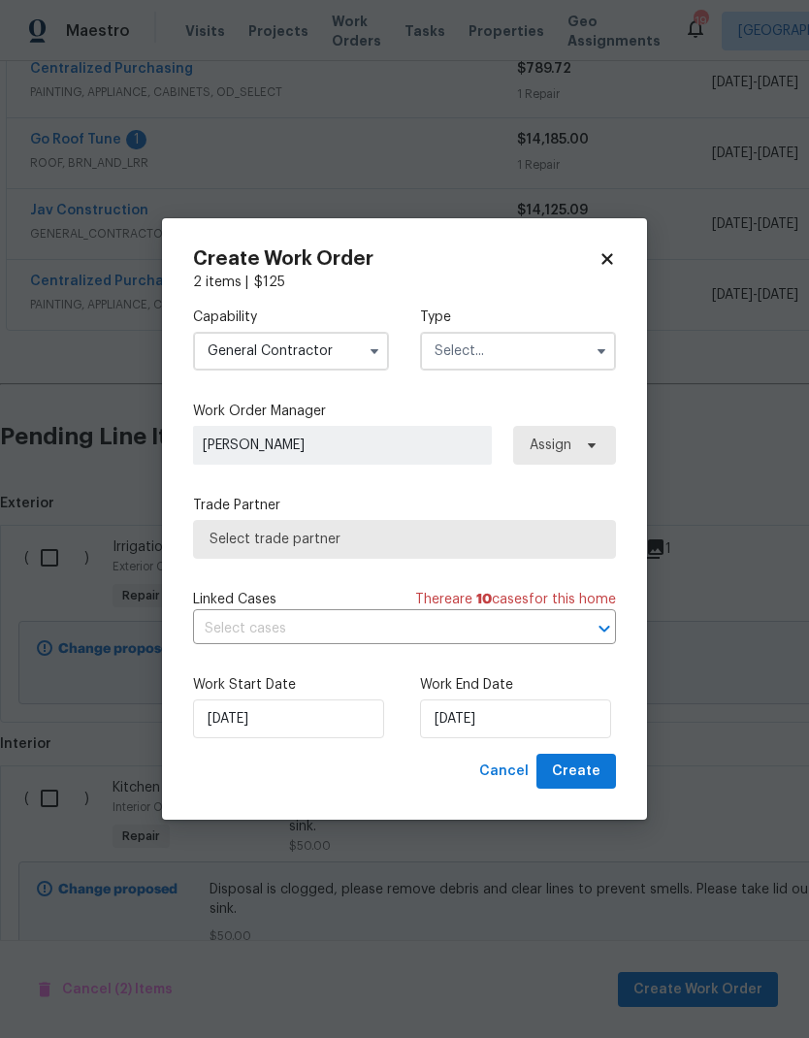
click at [527, 357] on input "text" at bounding box center [518, 351] width 196 height 39
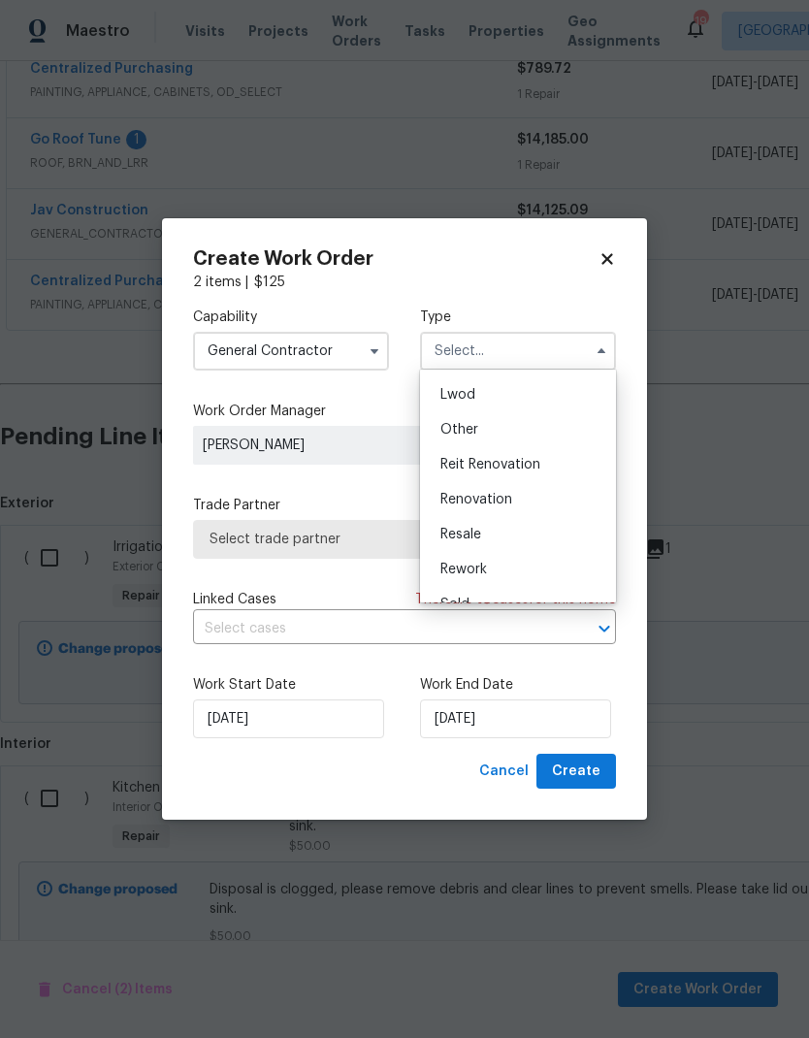
scroll to position [208, 0]
click at [526, 504] on div "Renovation" at bounding box center [518, 498] width 186 height 35
type input "Renovation"
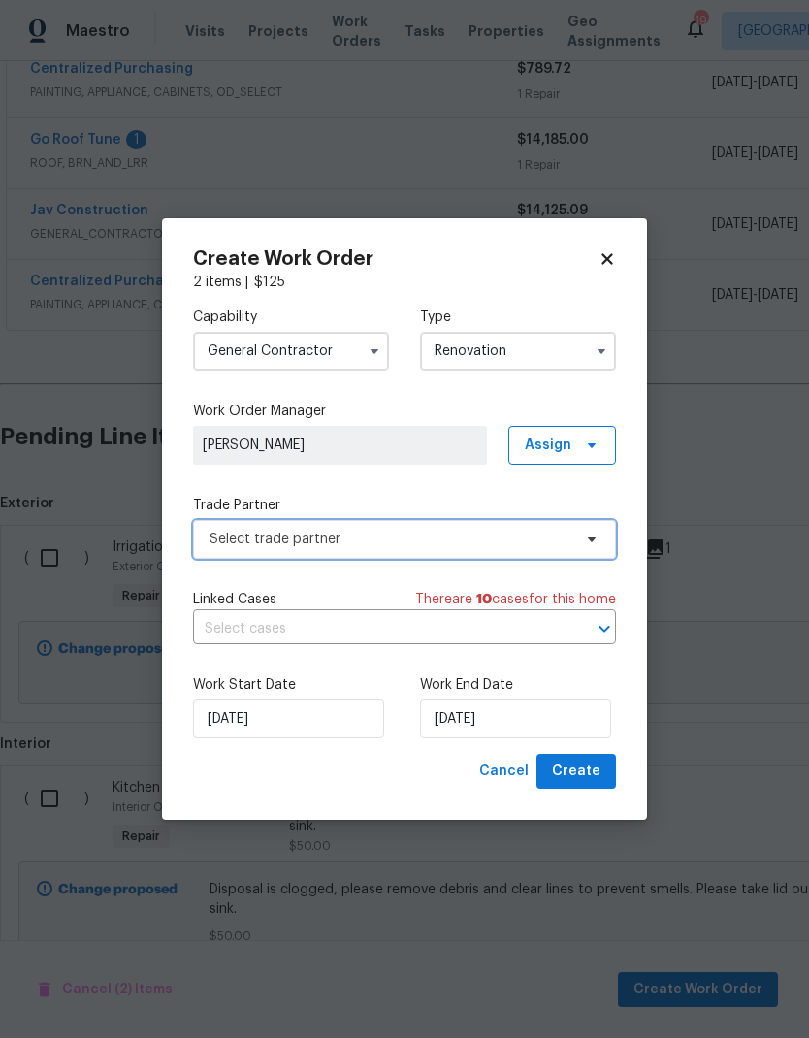
click at [591, 538] on icon at bounding box center [592, 539] width 8 height 5
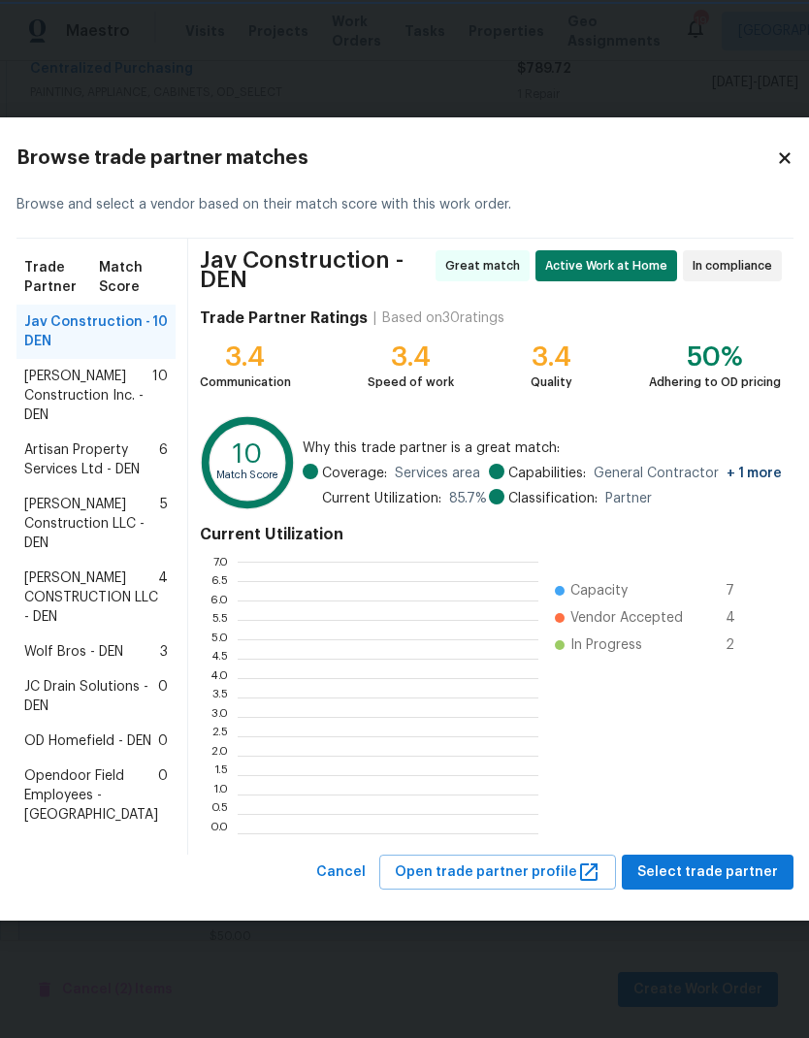
scroll to position [271, 301]
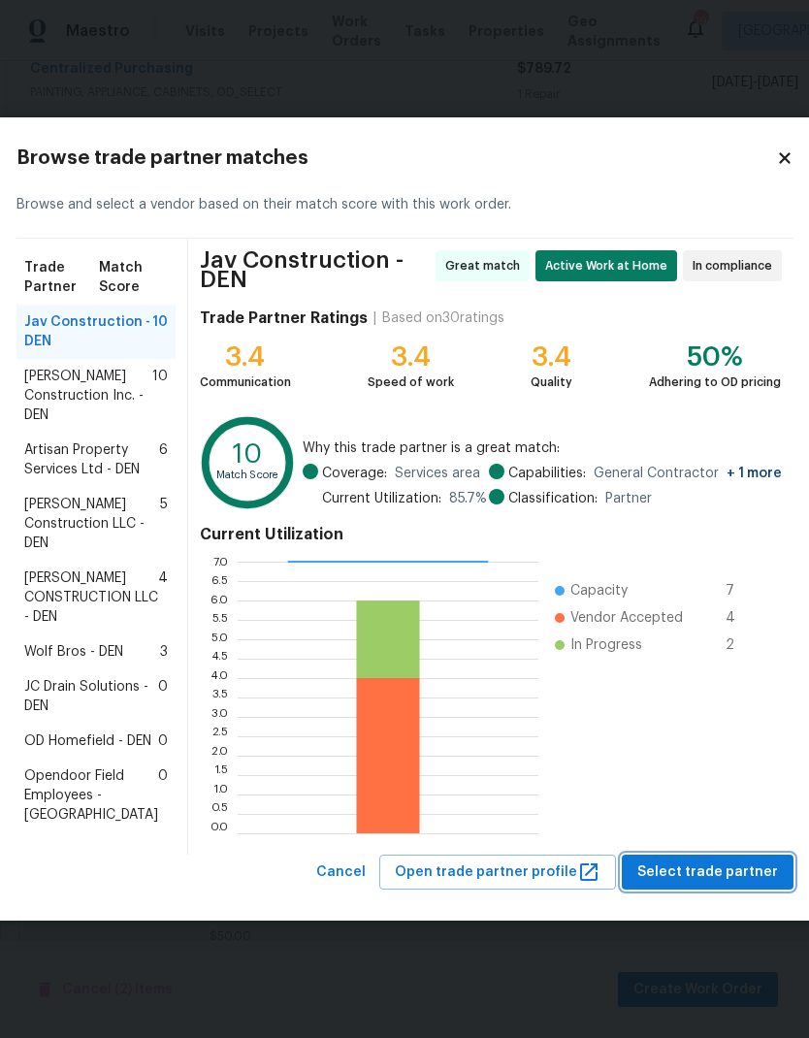
click at [681, 884] on span "Select trade partner" at bounding box center [707, 872] width 141 height 24
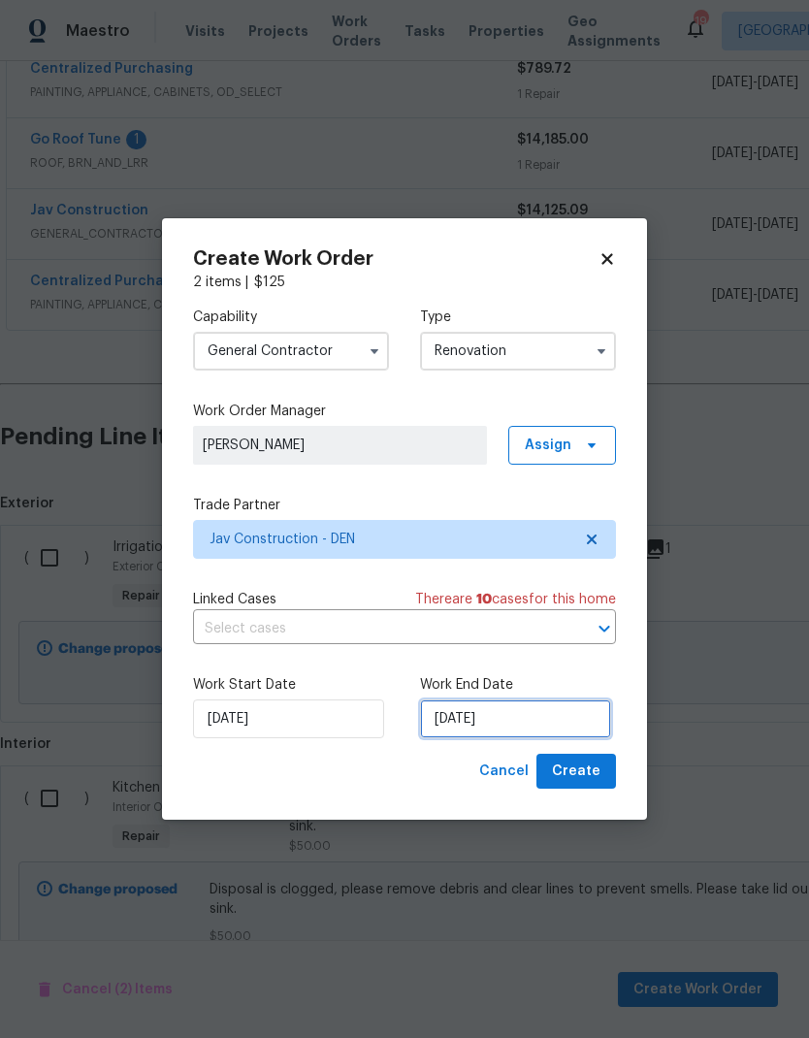
click at [561, 717] on input "[DATE]" at bounding box center [515, 718] width 191 height 39
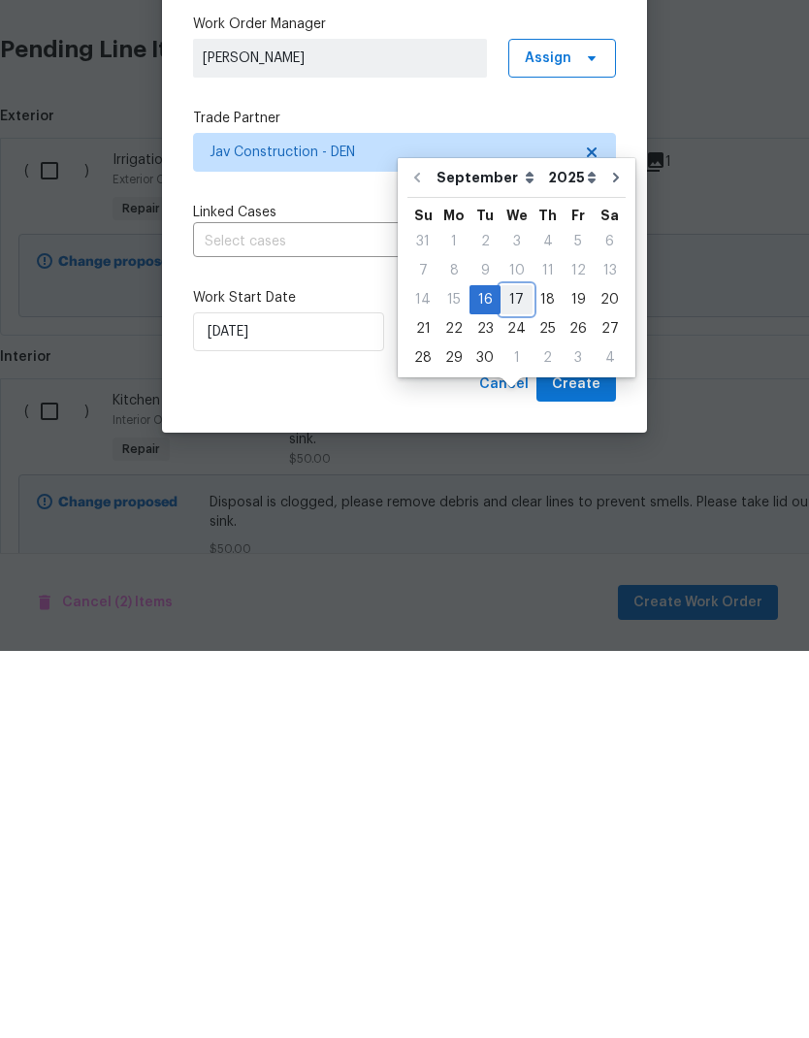
click at [516, 673] on div "17" at bounding box center [516, 686] width 32 height 27
type input "[DATE]"
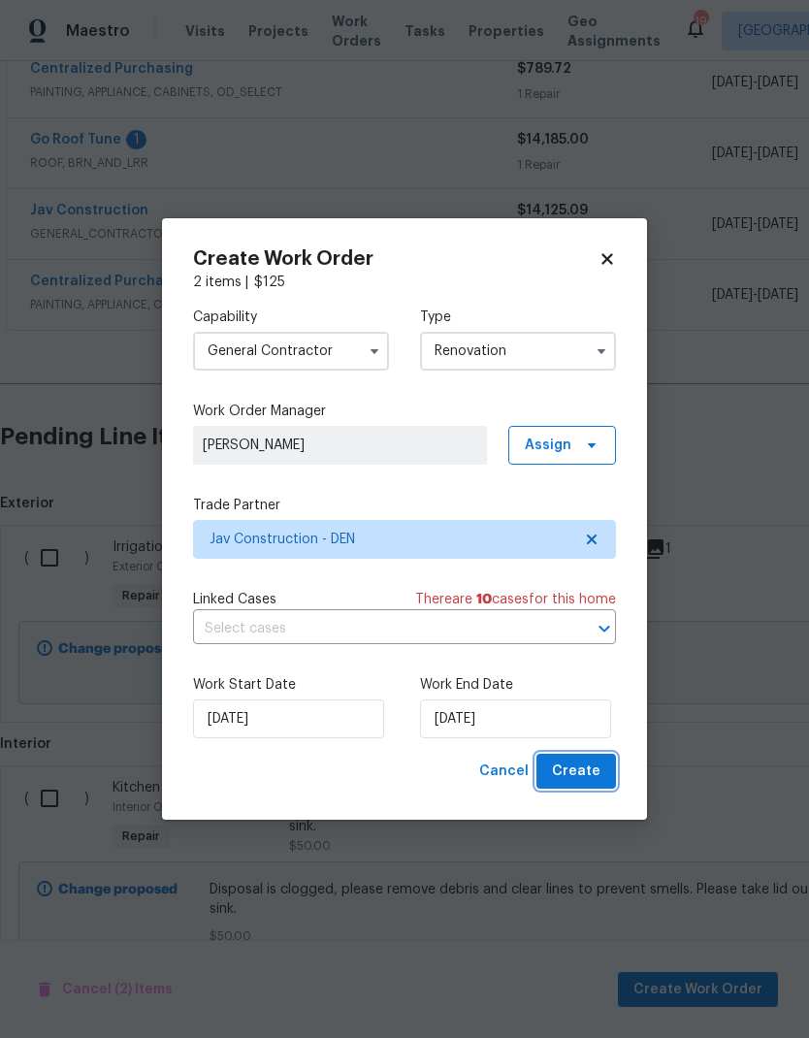
click at [591, 770] on span "Create" at bounding box center [576, 771] width 48 height 24
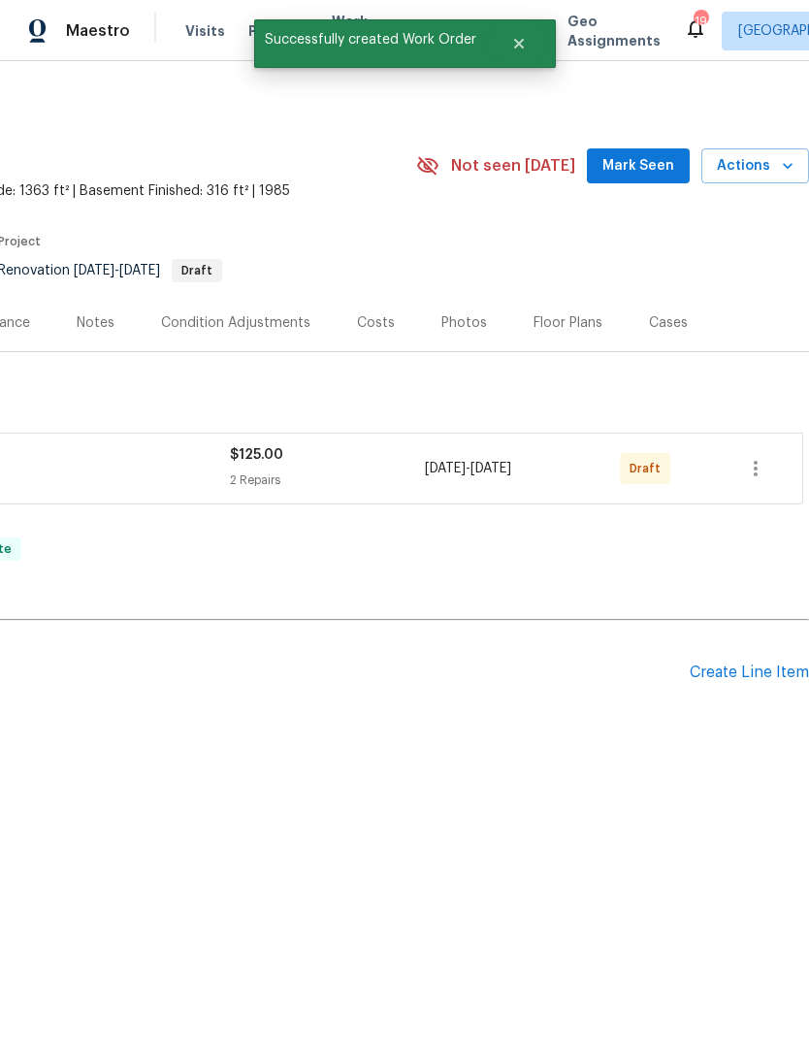
scroll to position [0, 287]
click at [754, 466] on icon "button" at bounding box center [755, 468] width 23 height 23
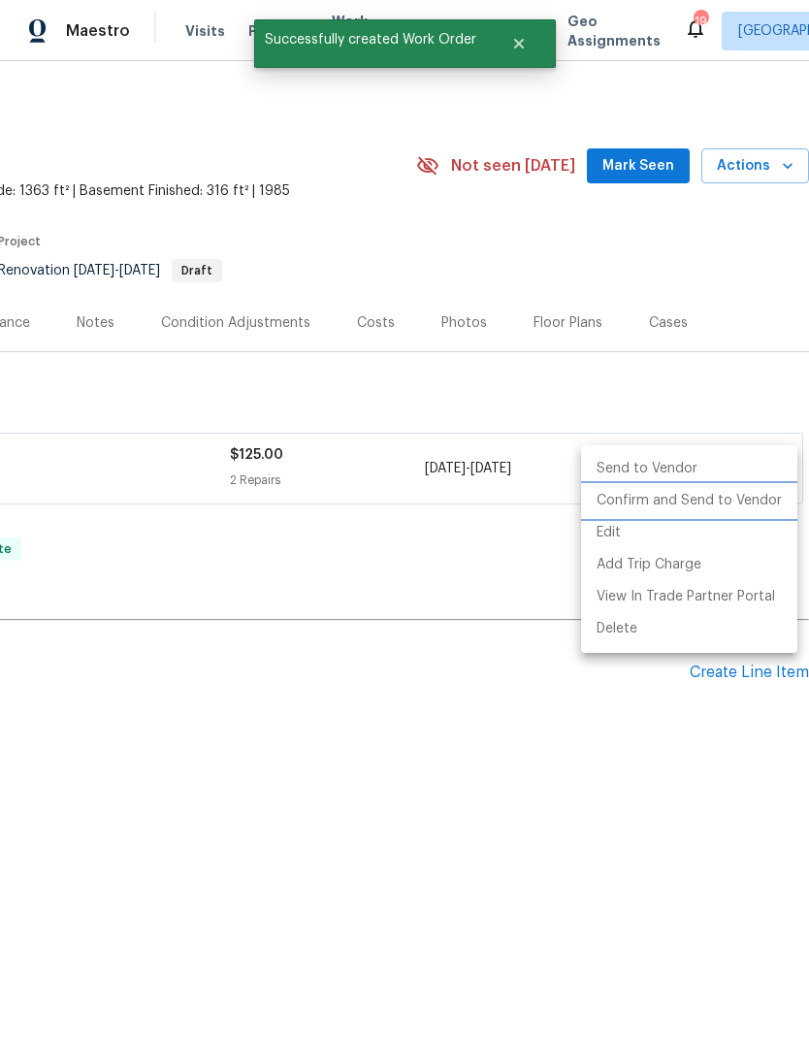
click at [708, 501] on li "Confirm and Send to Vendor" at bounding box center [689, 501] width 216 height 32
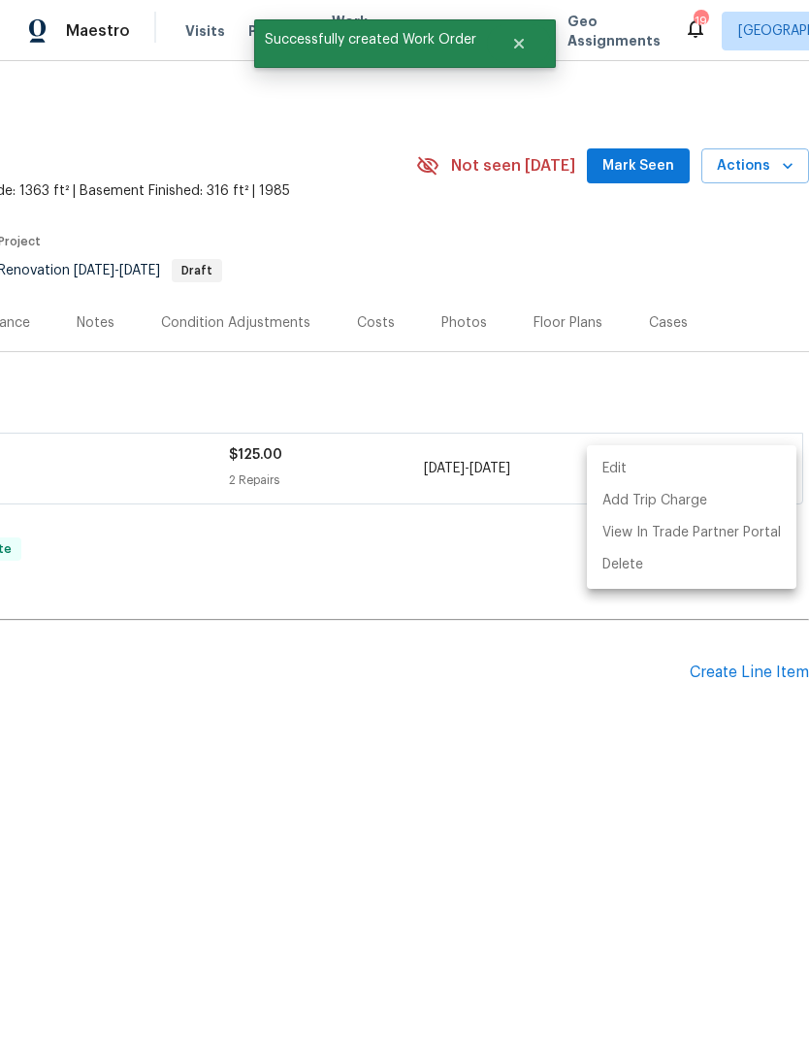
click at [555, 735] on div at bounding box center [404, 519] width 809 height 1038
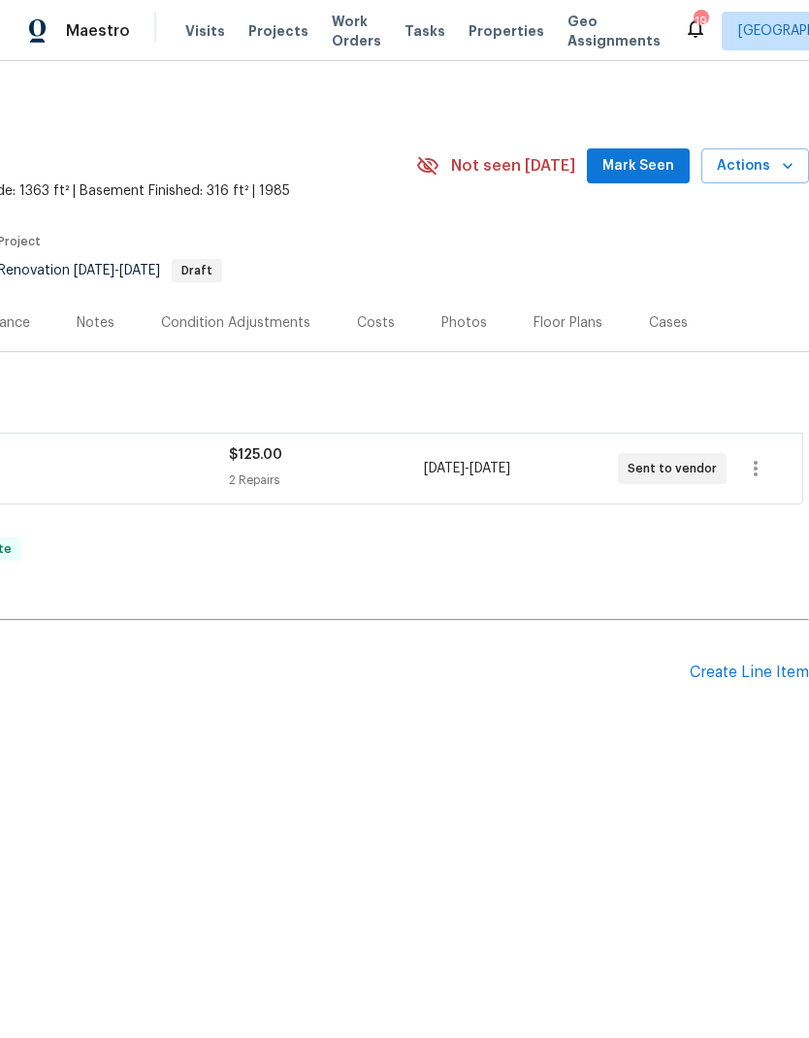
click at [196, 38] on span "Visits" at bounding box center [205, 30] width 40 height 19
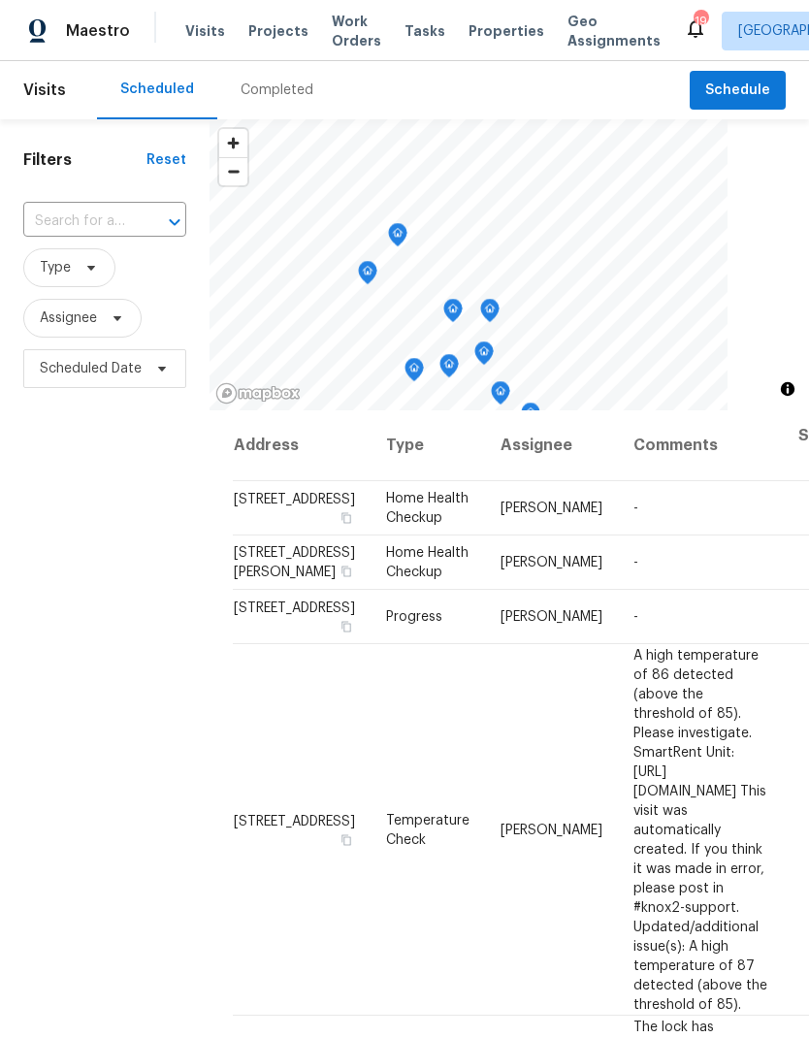
click at [97, 221] on input "text" at bounding box center [77, 222] width 109 height 30
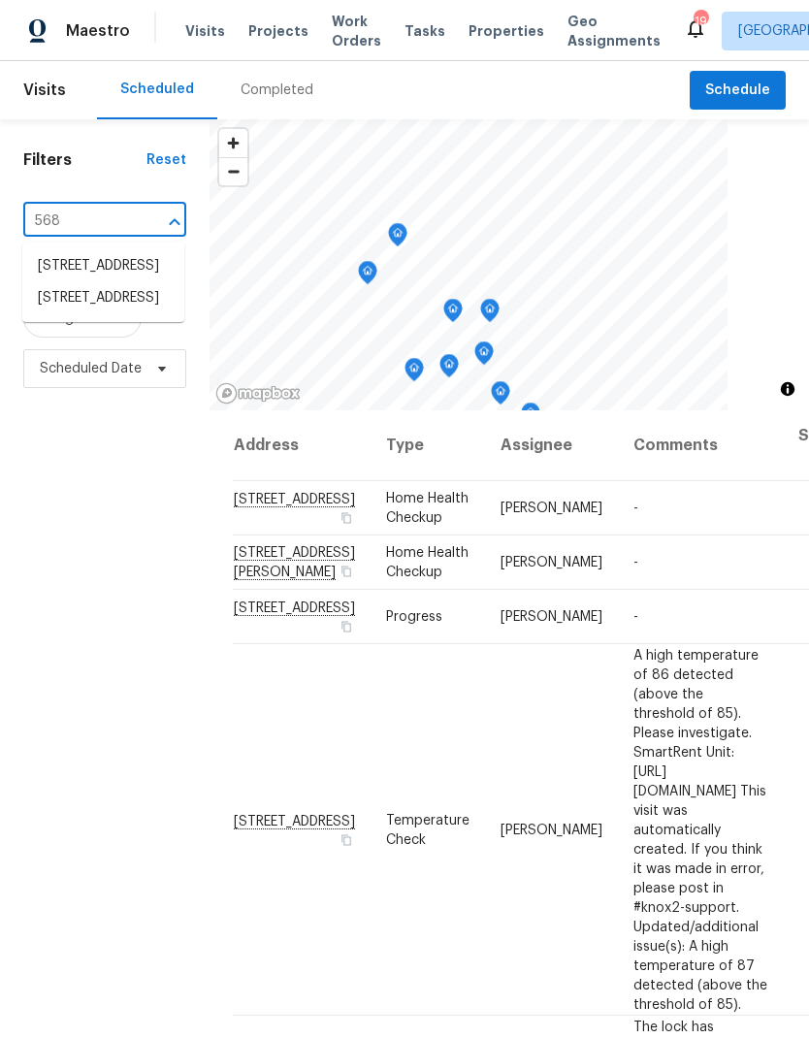
type input "5680"
click at [82, 279] on li "[STREET_ADDRESS]" at bounding box center [103, 266] width 162 height 33
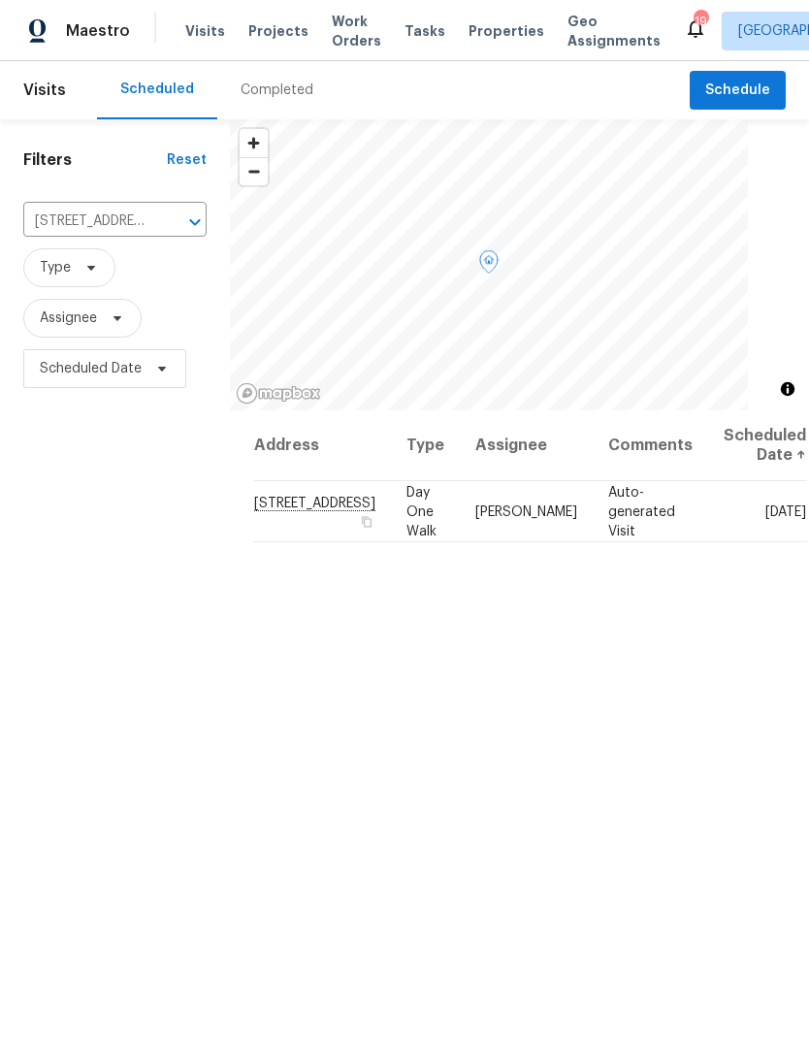
click at [0, 0] on icon at bounding box center [0, 0] width 0 height 0
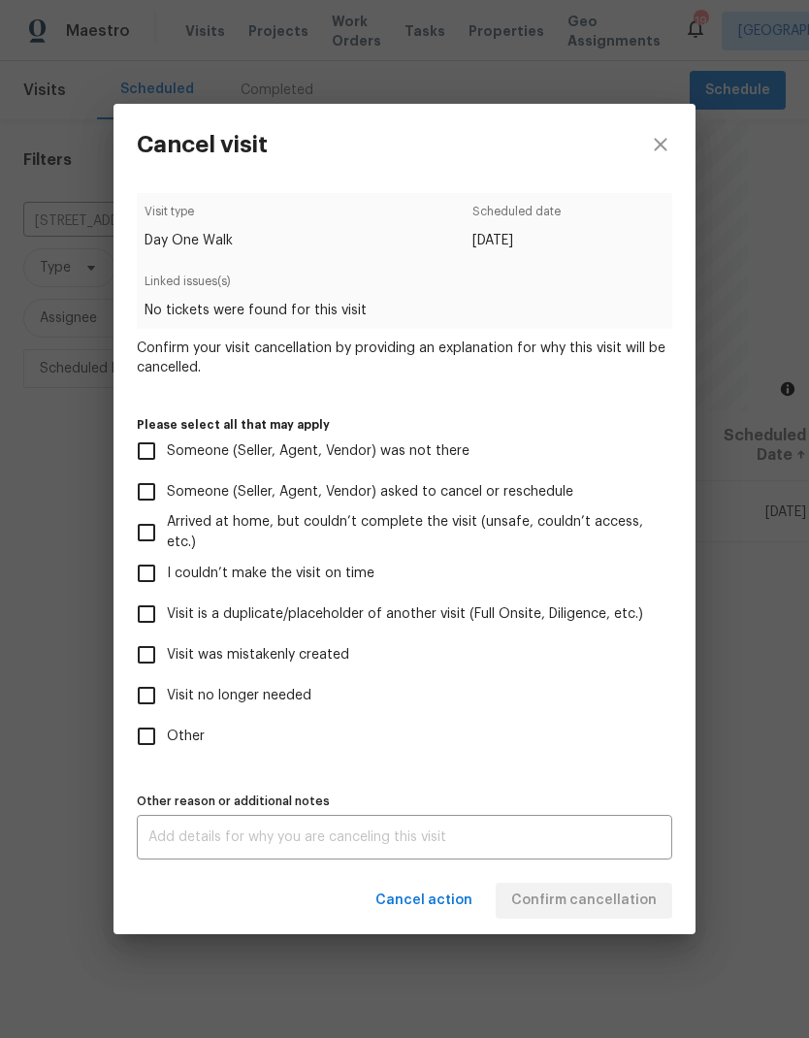
click at [149, 689] on input "Visit no longer needed" at bounding box center [146, 695] width 41 height 41
checkbox input "true"
click at [413, 840] on textarea at bounding box center [404, 837] width 512 height 14
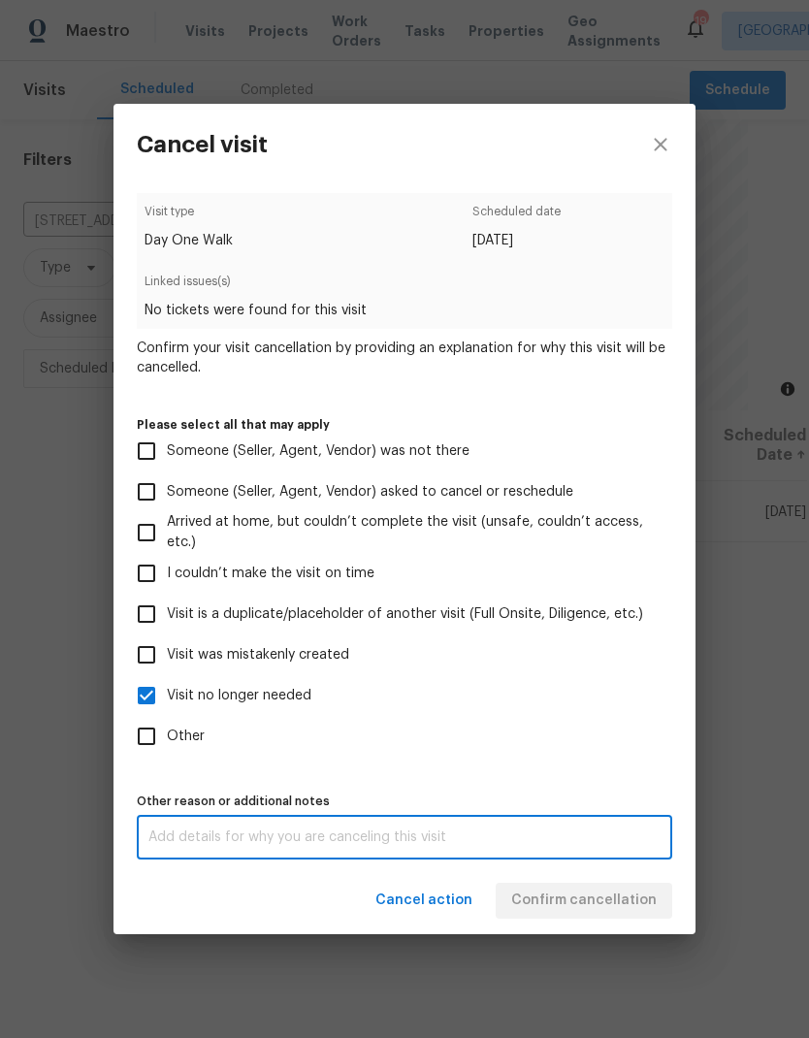
scroll to position [78, 0]
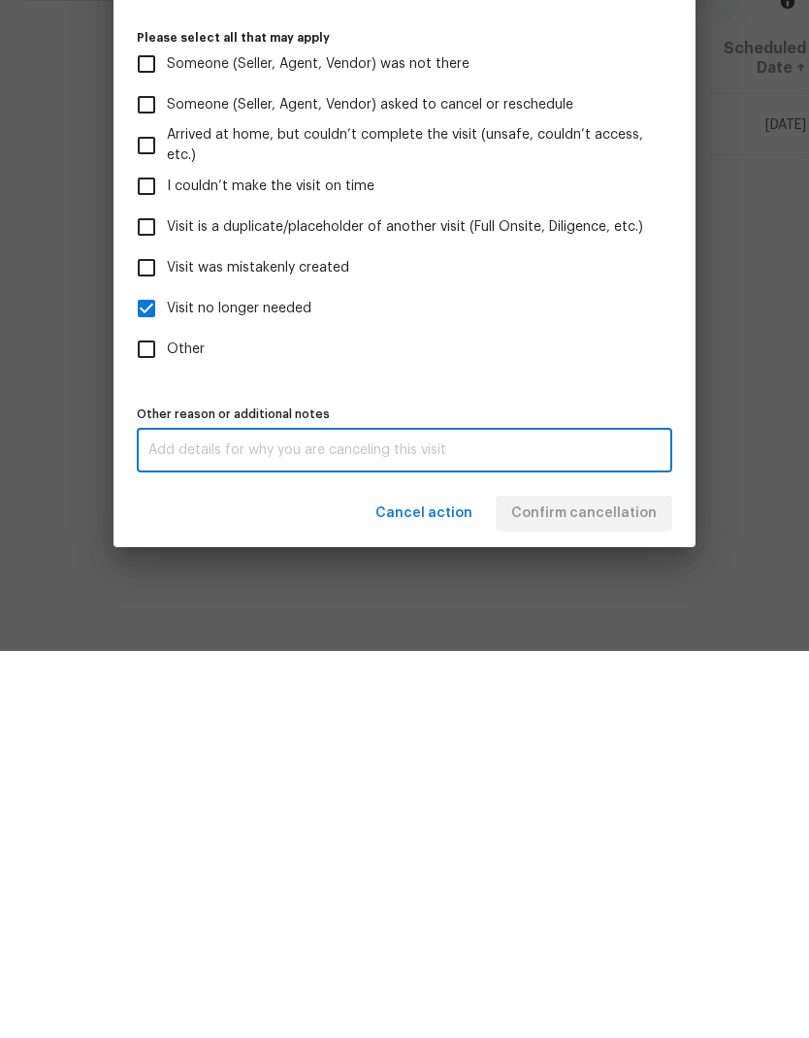
click at [149, 634] on input "Visit was mistakenly created" at bounding box center [146, 654] width 41 height 41
checkbox input "true"
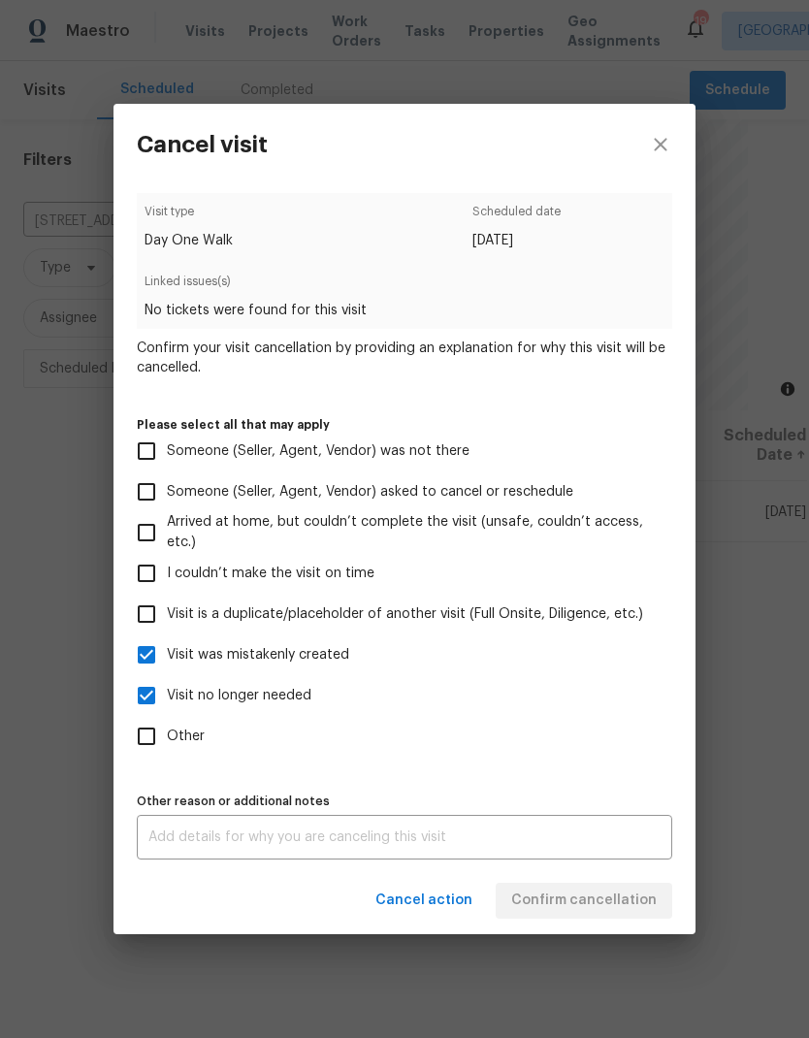
click at [144, 692] on input "Visit no longer needed" at bounding box center [146, 695] width 41 height 41
checkbox input "false"
click at [587, 900] on span "Confirm cancellation" at bounding box center [583, 900] width 145 height 24
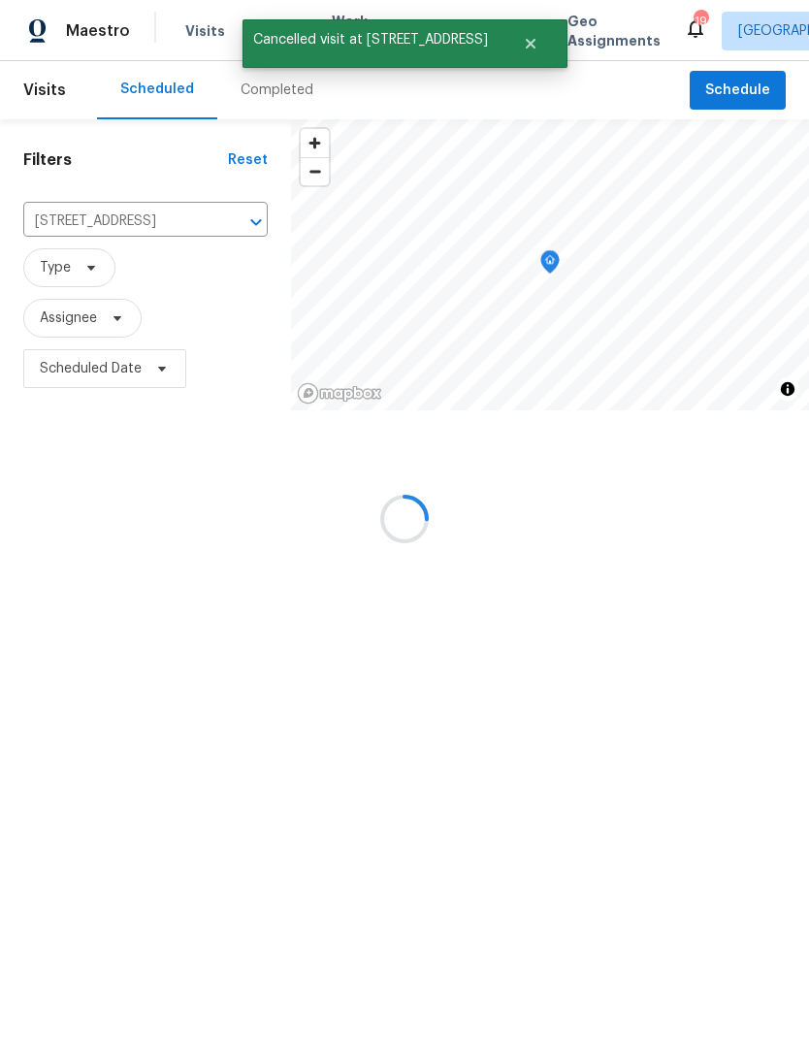
scroll to position [0, 0]
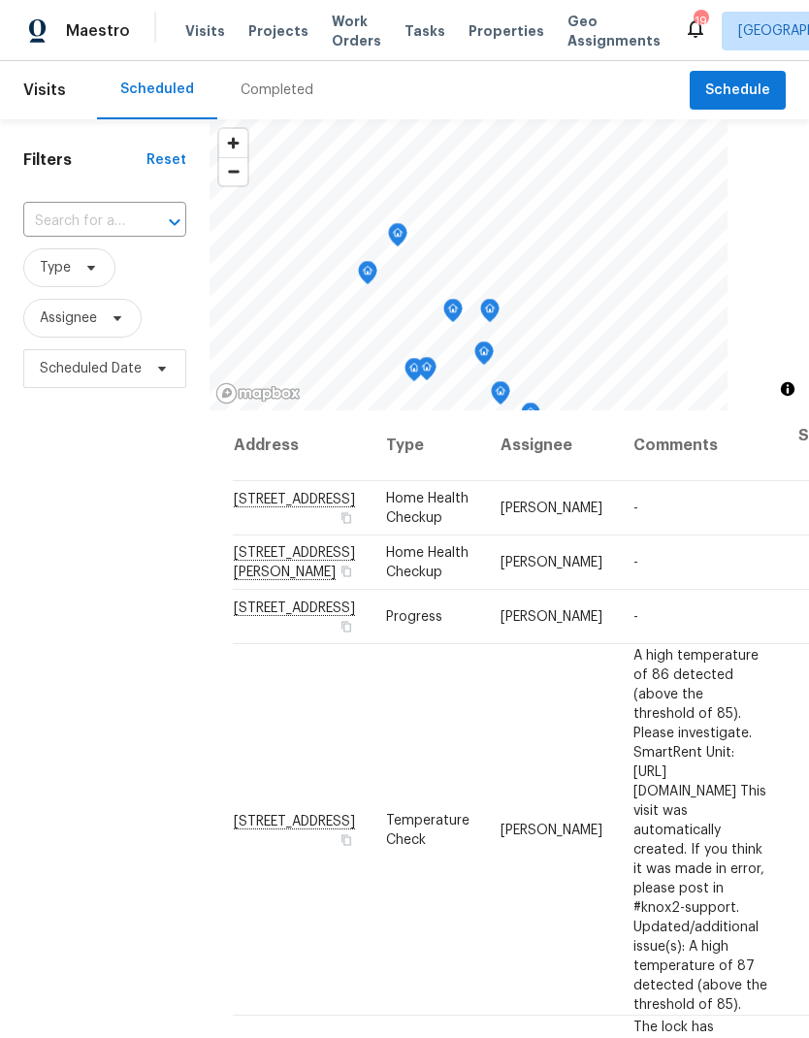
click at [85, 222] on input "text" at bounding box center [77, 222] width 109 height 30
type input "5680"
click at [83, 280] on li "[STREET_ADDRESS]" at bounding box center [103, 266] width 162 height 33
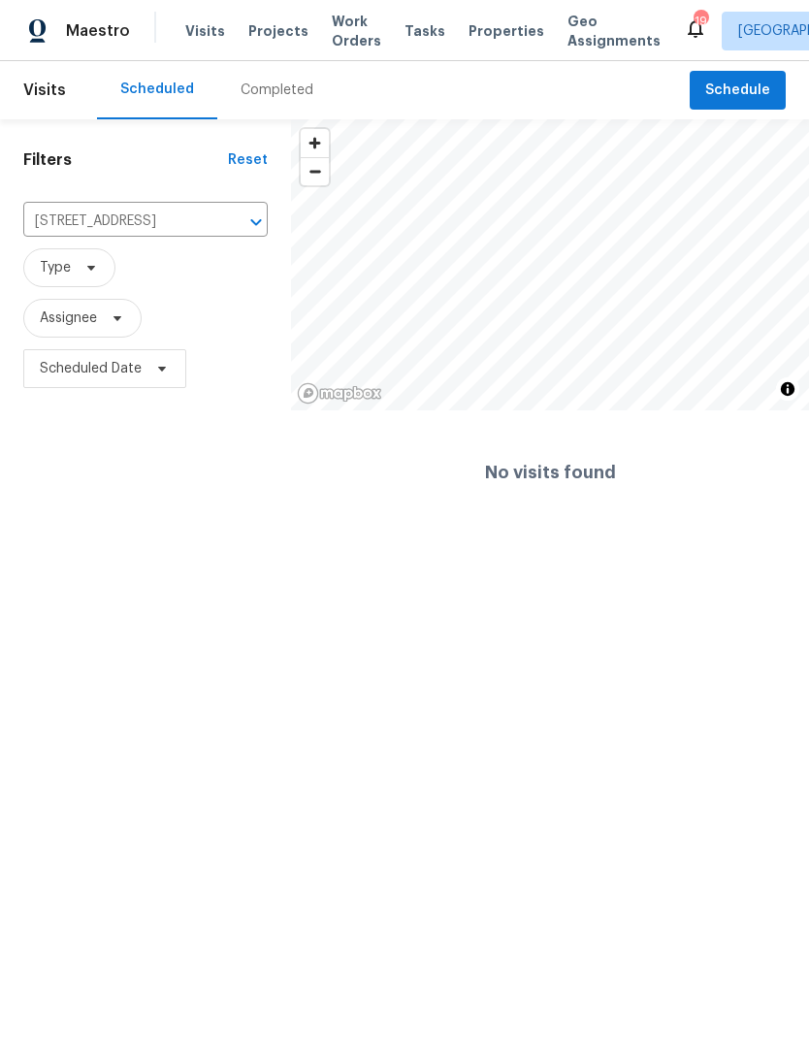
click at [275, 32] on span "Projects" at bounding box center [278, 30] width 60 height 19
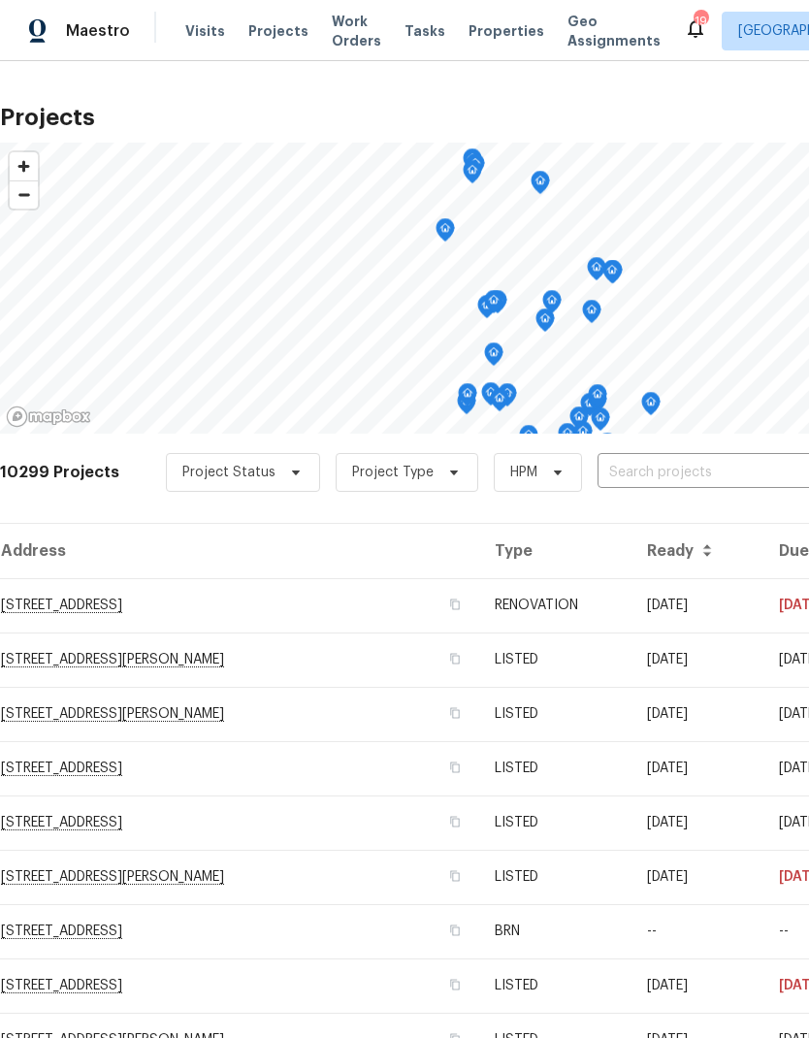
click at [662, 469] on input "text" at bounding box center [708, 473] width 222 height 30
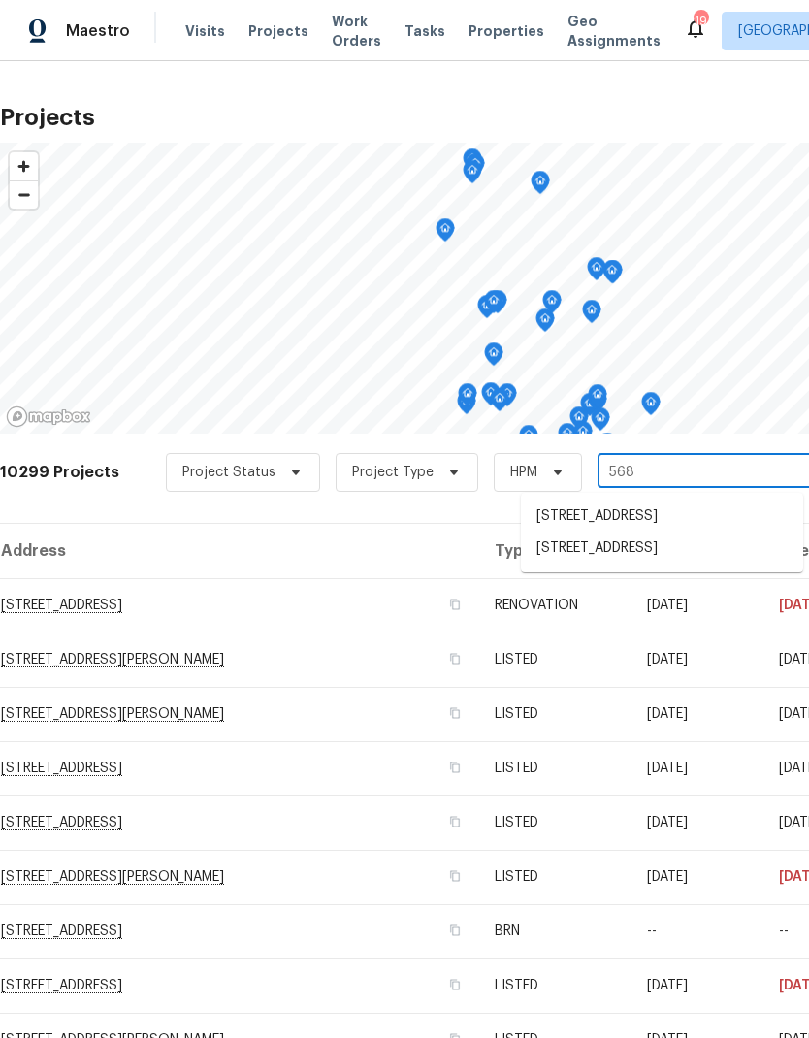
type input "5680"
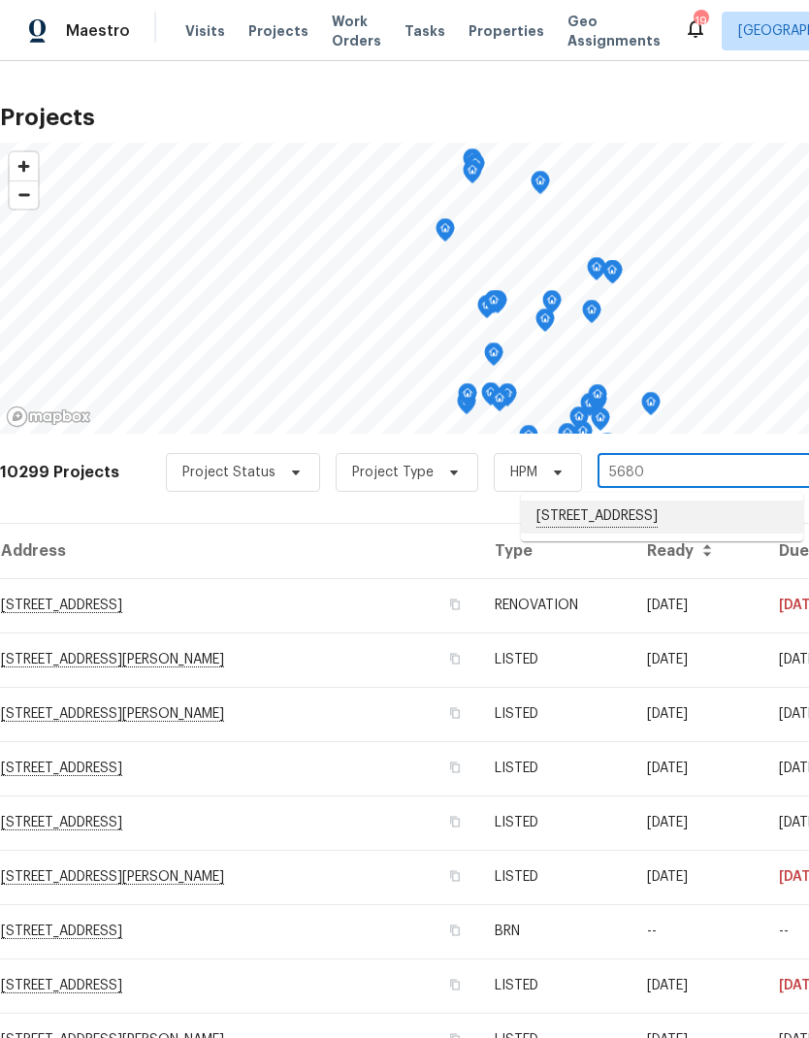
click at [640, 522] on li "[STREET_ADDRESS]" at bounding box center [662, 516] width 282 height 33
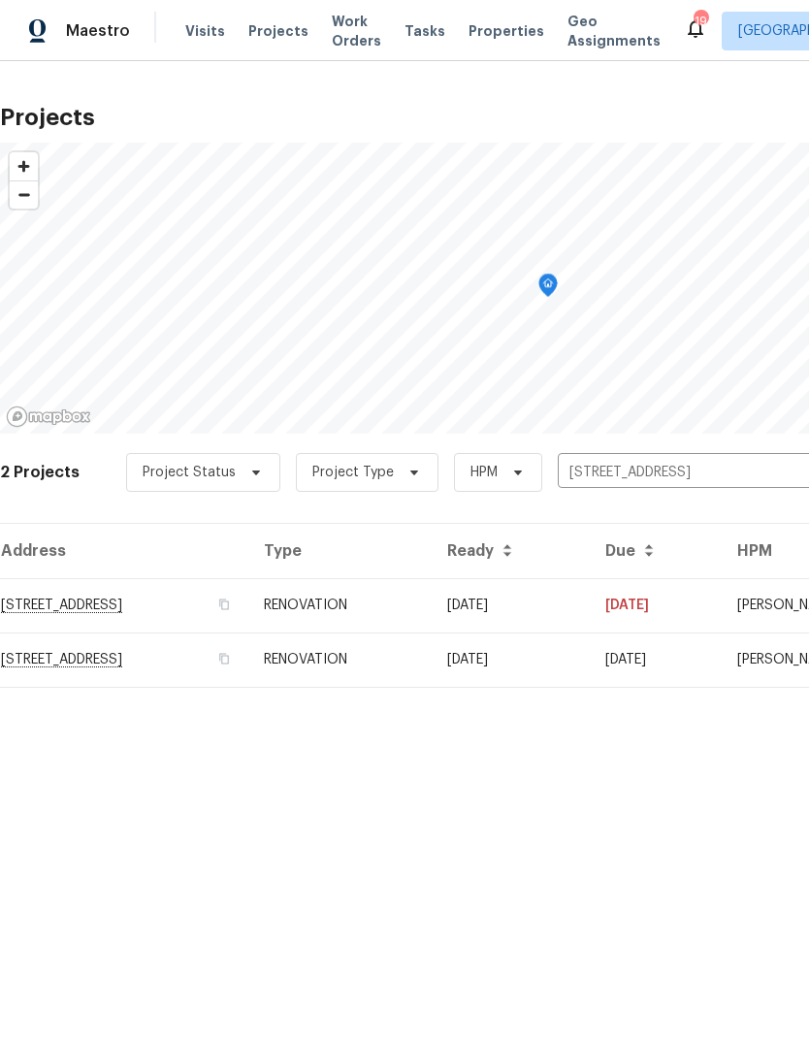
click at [431, 658] on td "RENOVATION" at bounding box center [339, 659] width 183 height 54
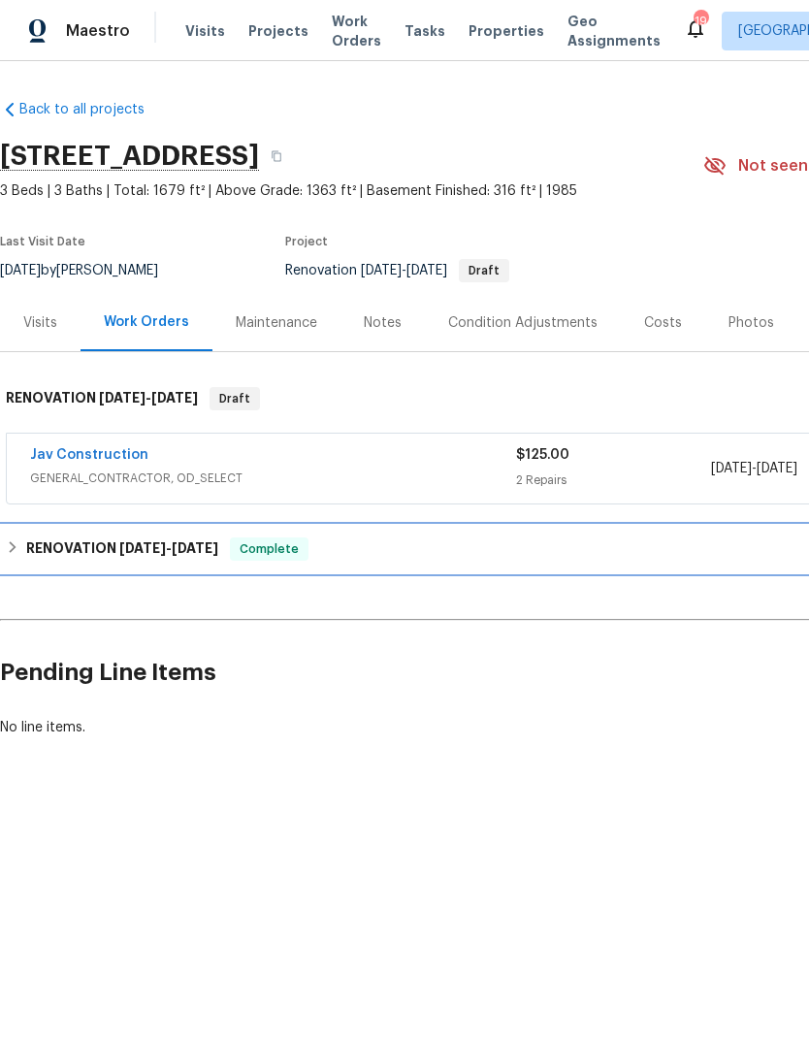
click at [22, 540] on div "RENOVATION [DATE] - [DATE] Complete" at bounding box center [548, 548] width 1084 height 23
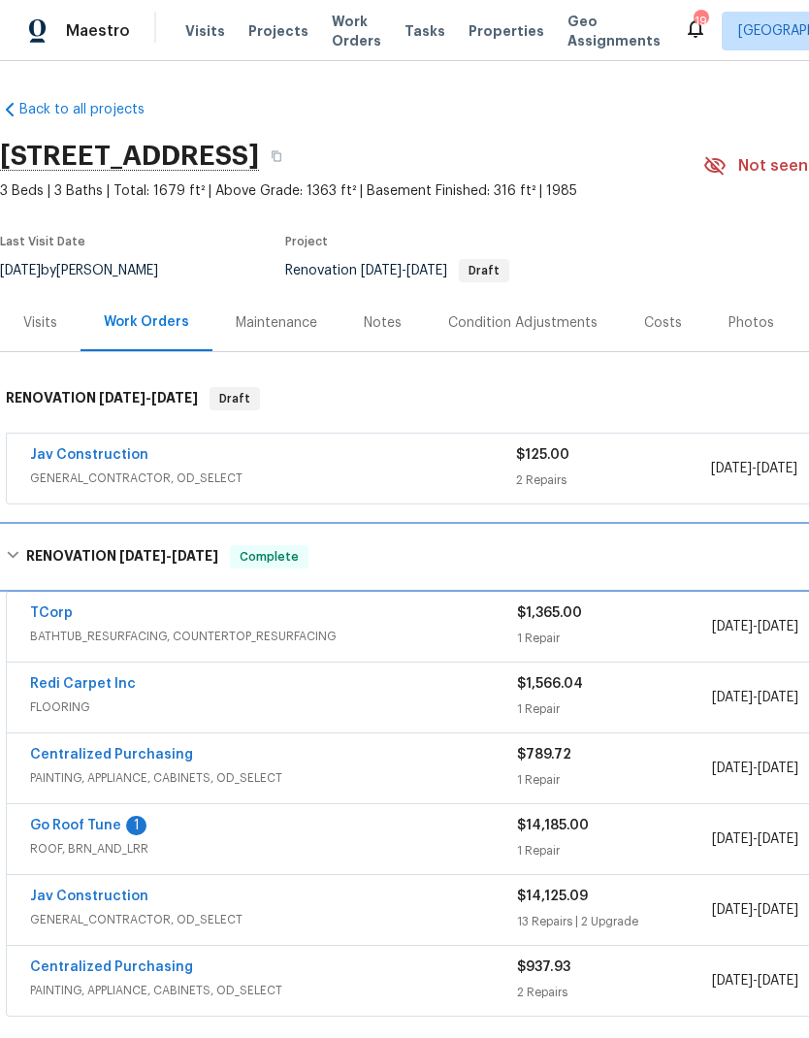
click at [29, 551] on h6 "RENOVATION 8/25/25 - 9/16/25" at bounding box center [122, 556] width 192 height 23
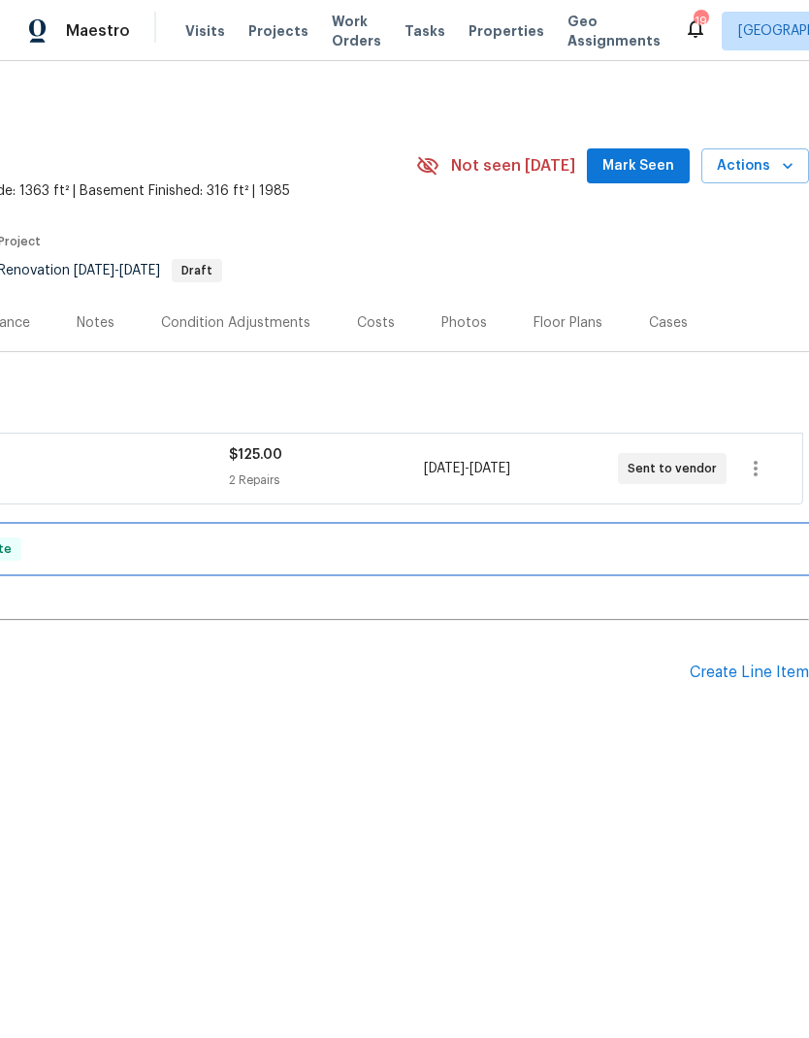
scroll to position [0, 287]
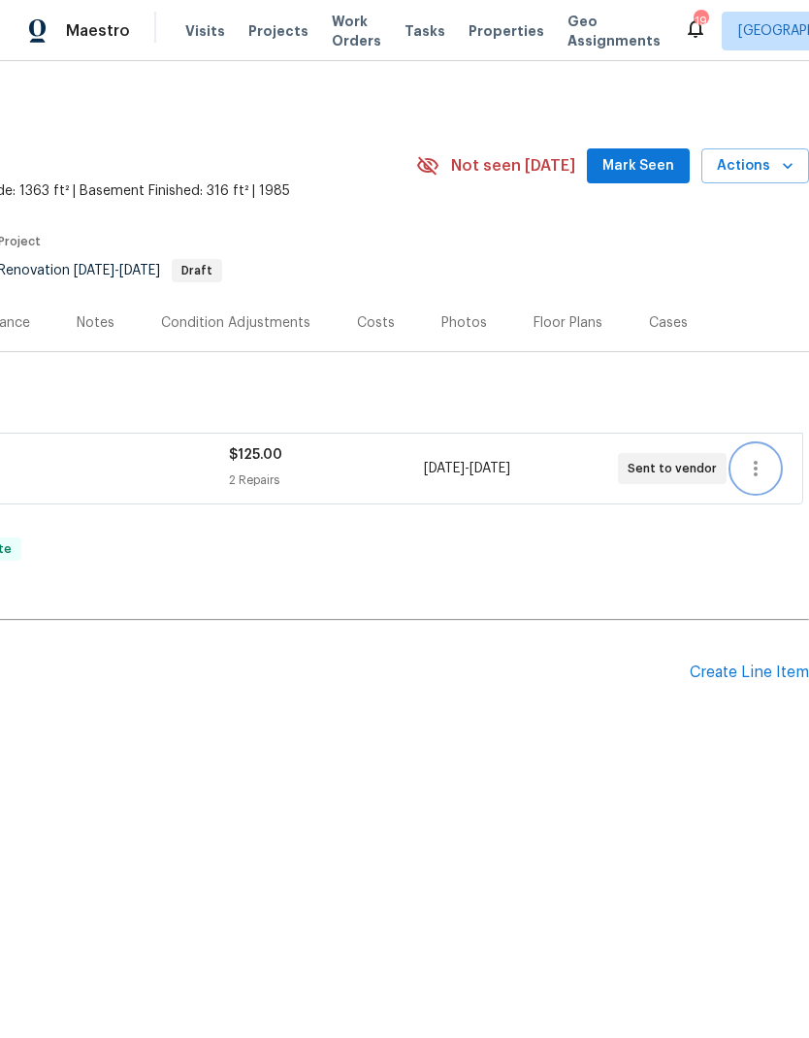
click at [757, 467] on icon "button" at bounding box center [755, 468] width 23 height 23
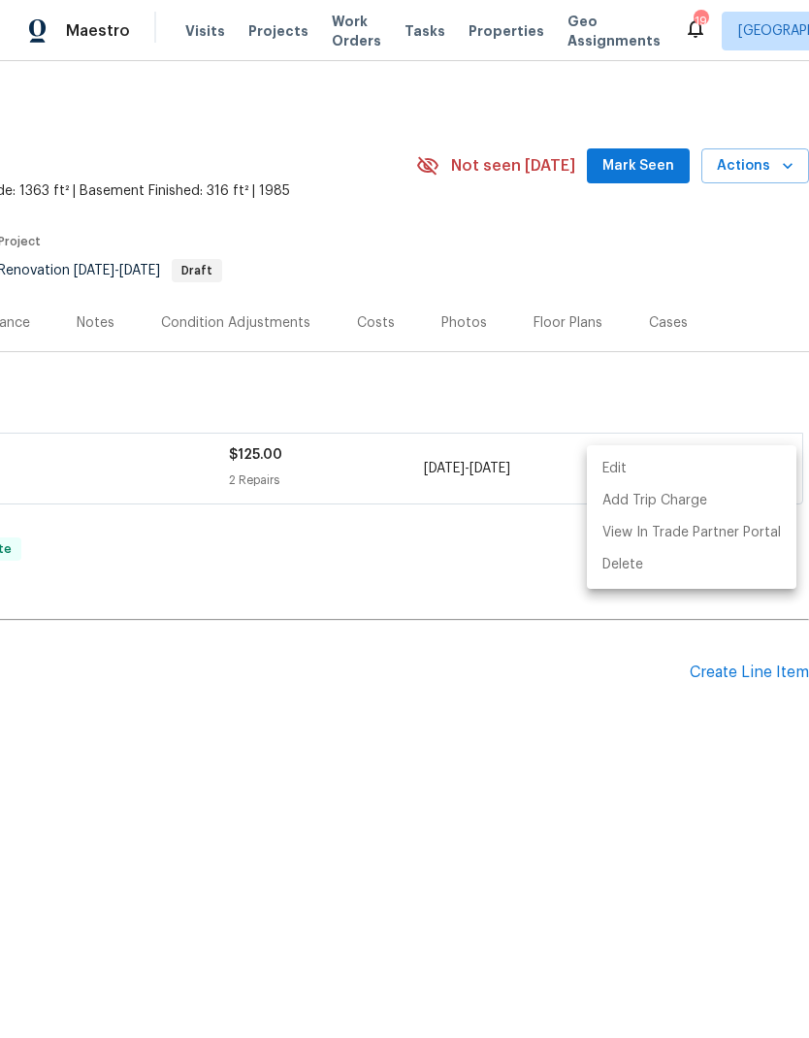
click at [618, 470] on li "Edit" at bounding box center [691, 469] width 209 height 32
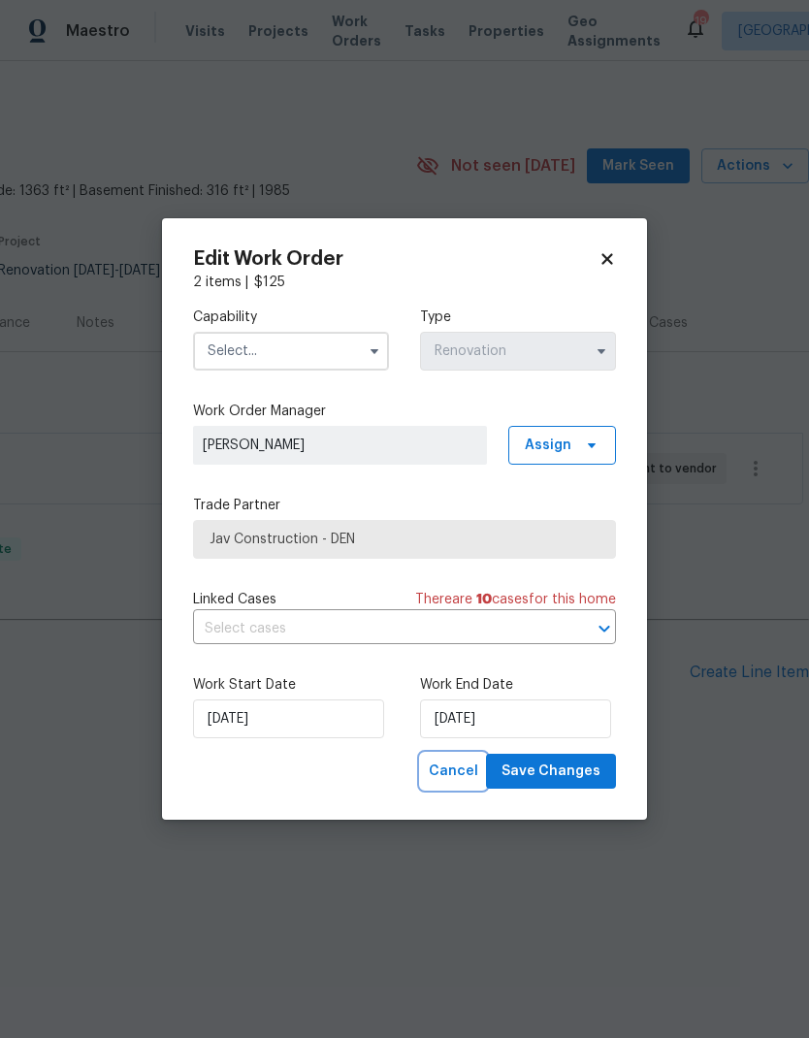
click at [462, 761] on span "Cancel" at bounding box center [453, 771] width 49 height 24
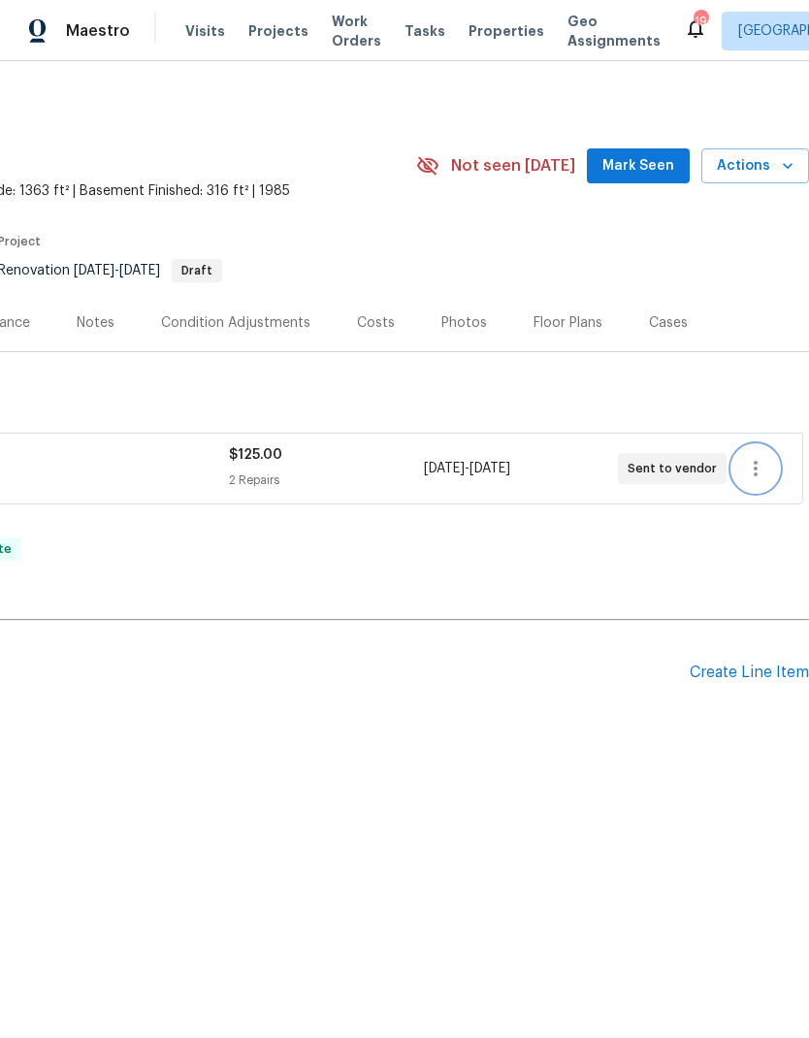
click at [751, 472] on icon "button" at bounding box center [755, 468] width 23 height 23
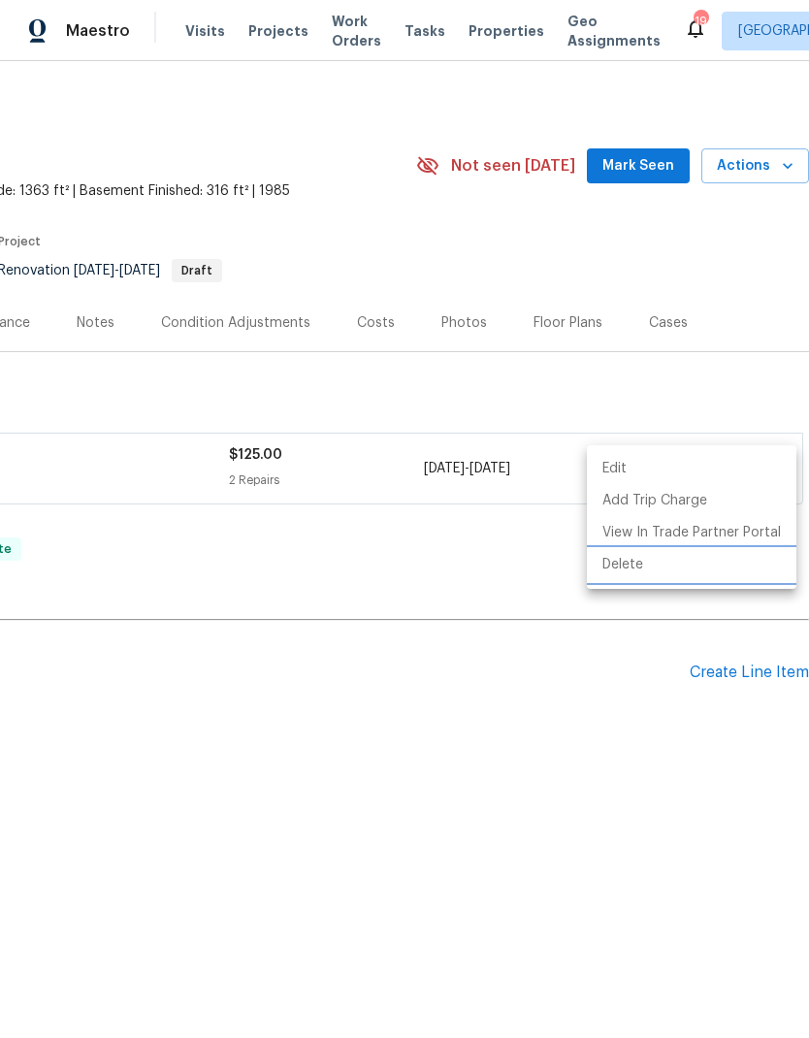
click at [638, 564] on li "Delete" at bounding box center [691, 565] width 209 height 32
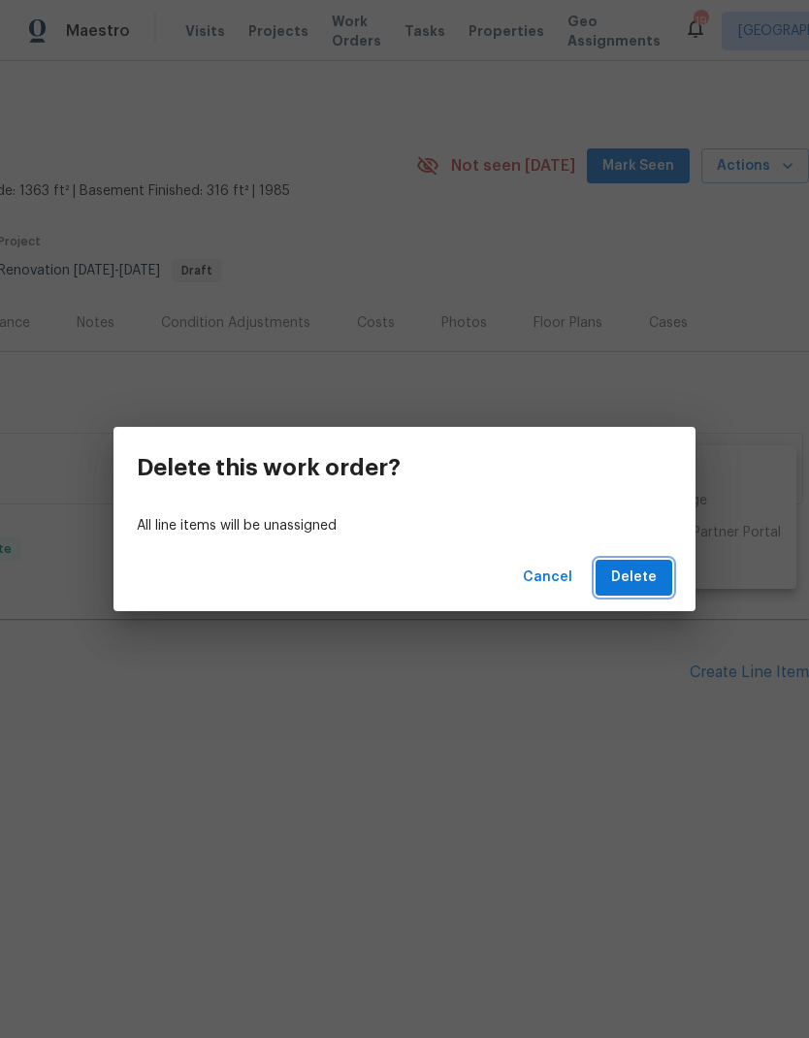
click at [645, 573] on span "Delete" at bounding box center [634, 577] width 46 height 24
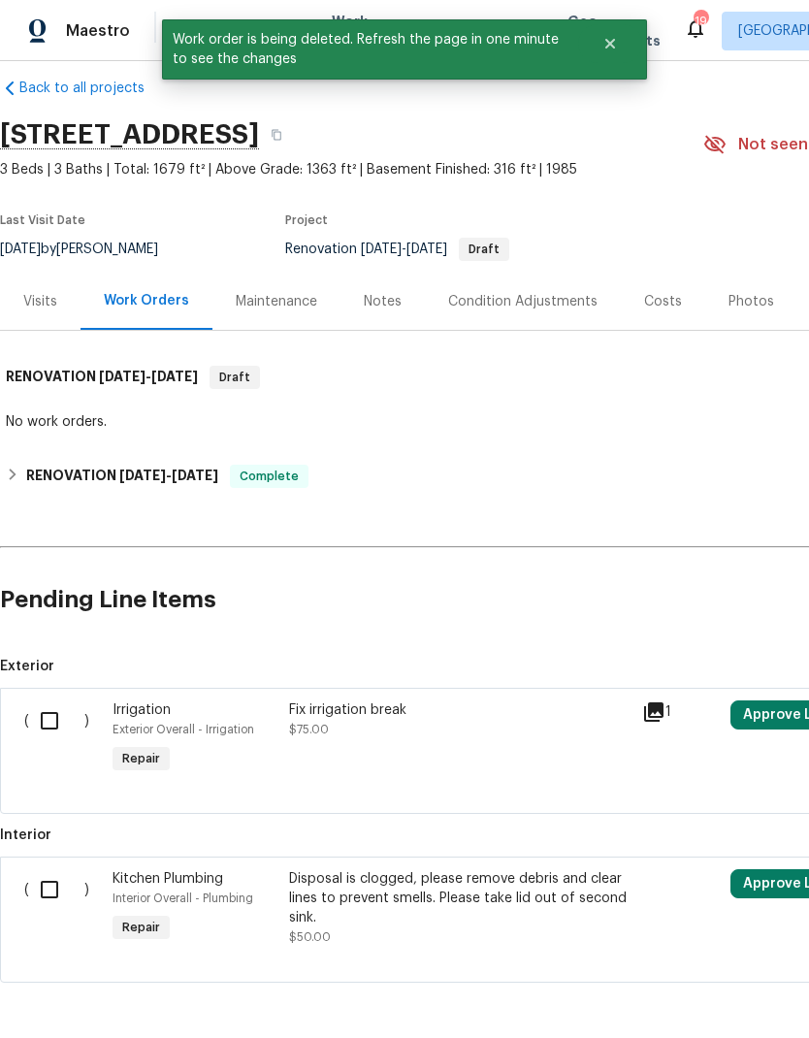
scroll to position [21, 0]
click at [60, 719] on input "checkbox" at bounding box center [56, 720] width 55 height 41
checkbox input "true"
click at [57, 886] on input "checkbox" at bounding box center [56, 889] width 55 height 41
checkbox input "true"
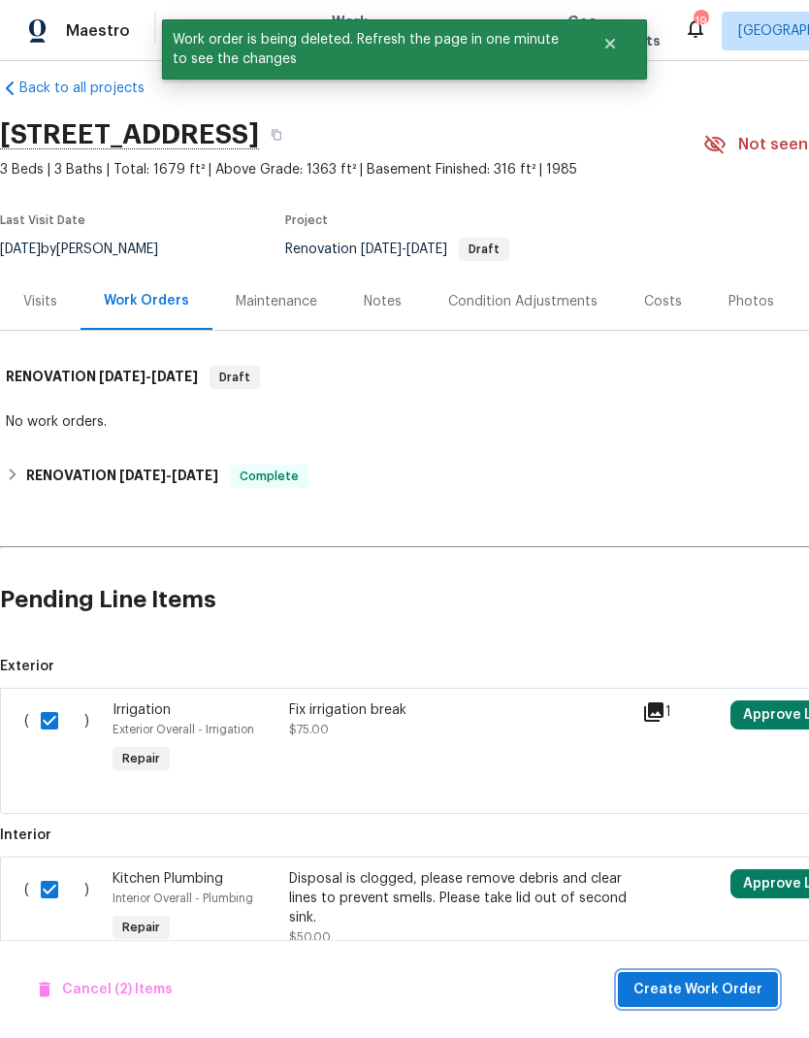
click at [714, 982] on span "Create Work Order" at bounding box center [697, 989] width 129 height 24
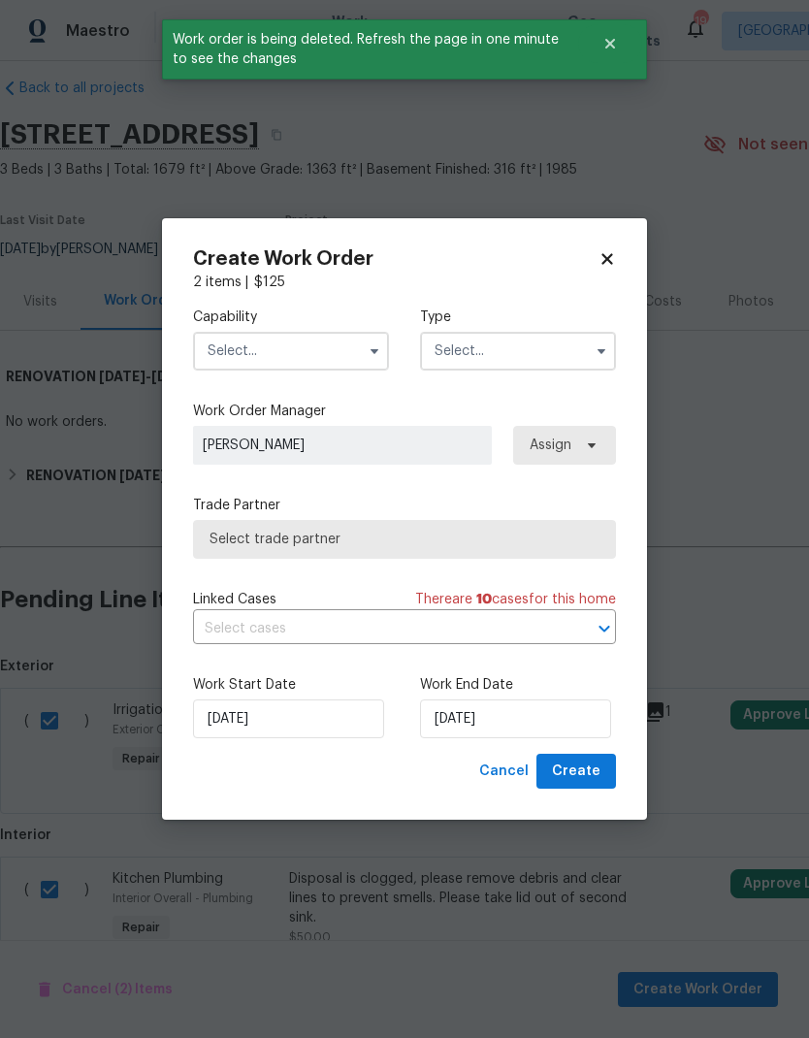
click at [336, 352] on input "text" at bounding box center [291, 351] width 196 height 39
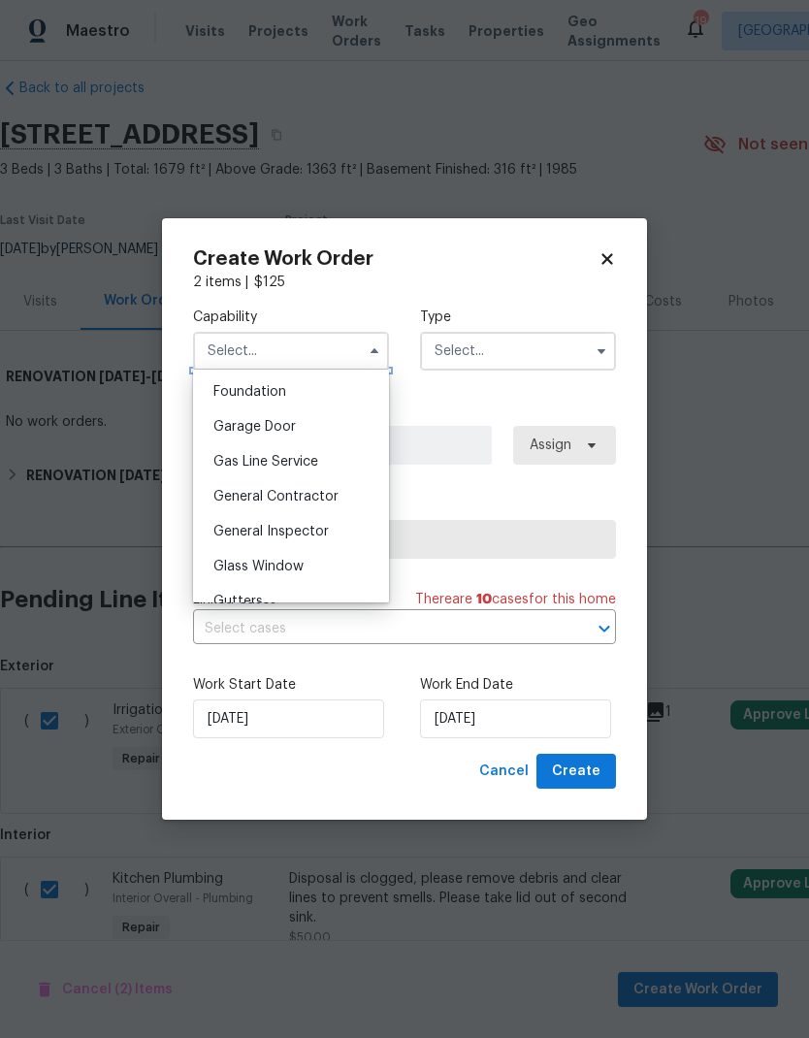
scroll to position [842, 0]
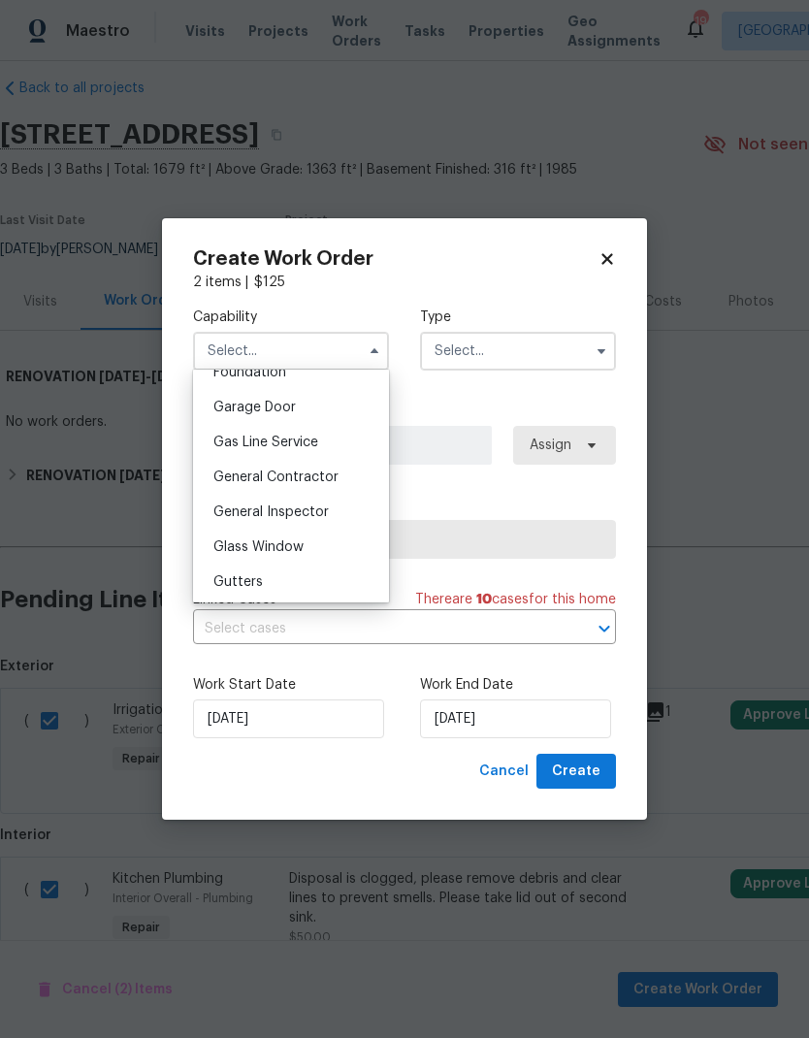
click at [324, 486] on div "General Contractor" at bounding box center [291, 477] width 186 height 35
type input "General Contractor"
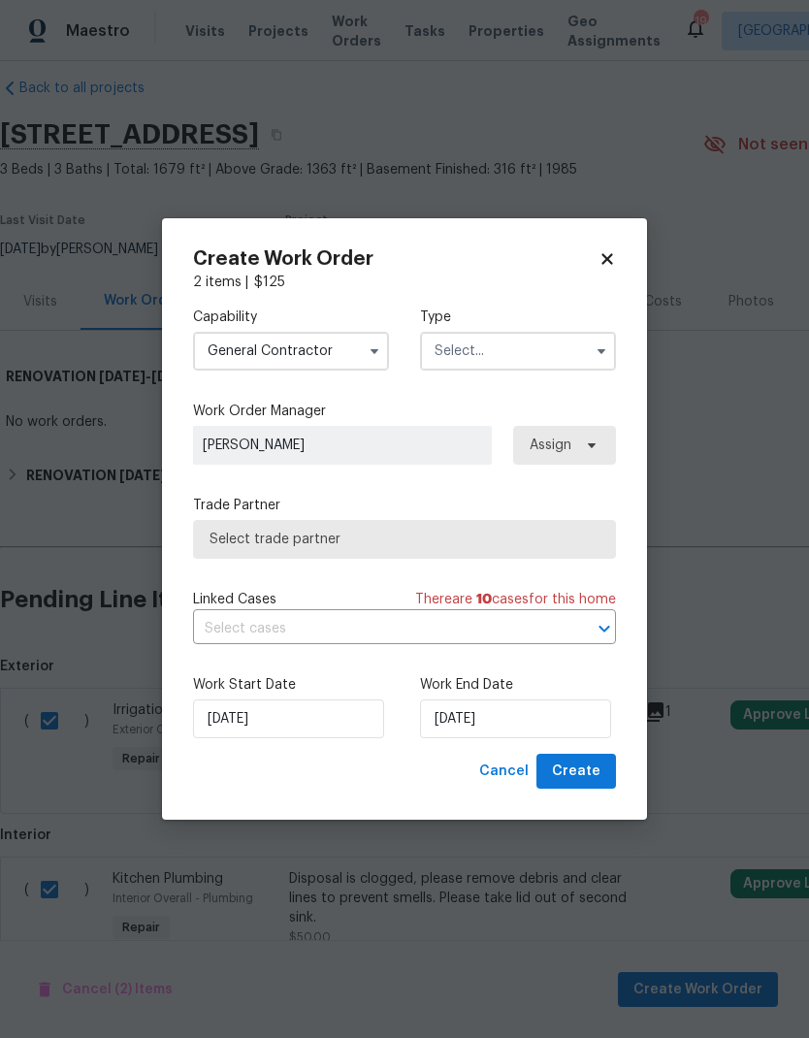
click at [506, 350] on input "text" at bounding box center [518, 351] width 196 height 39
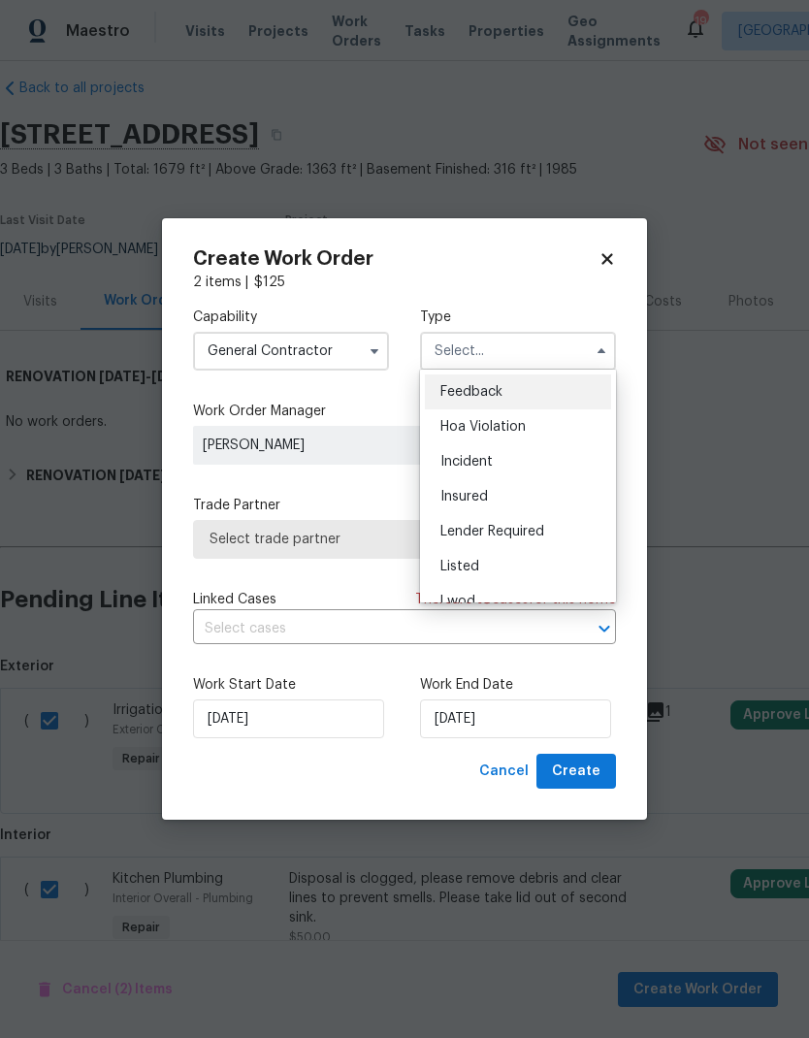
click at [485, 567] on div "Listed" at bounding box center [518, 566] width 186 height 35
type input "Listed"
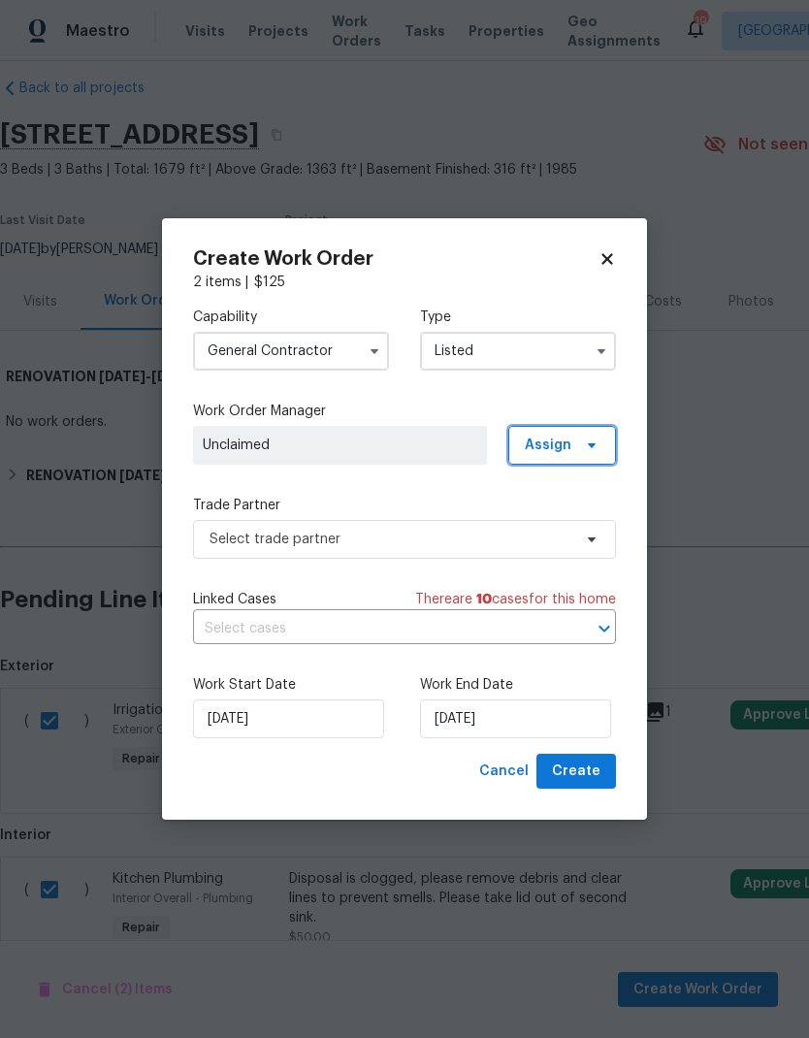
click at [590, 453] on span "Assign" at bounding box center [562, 445] width 108 height 39
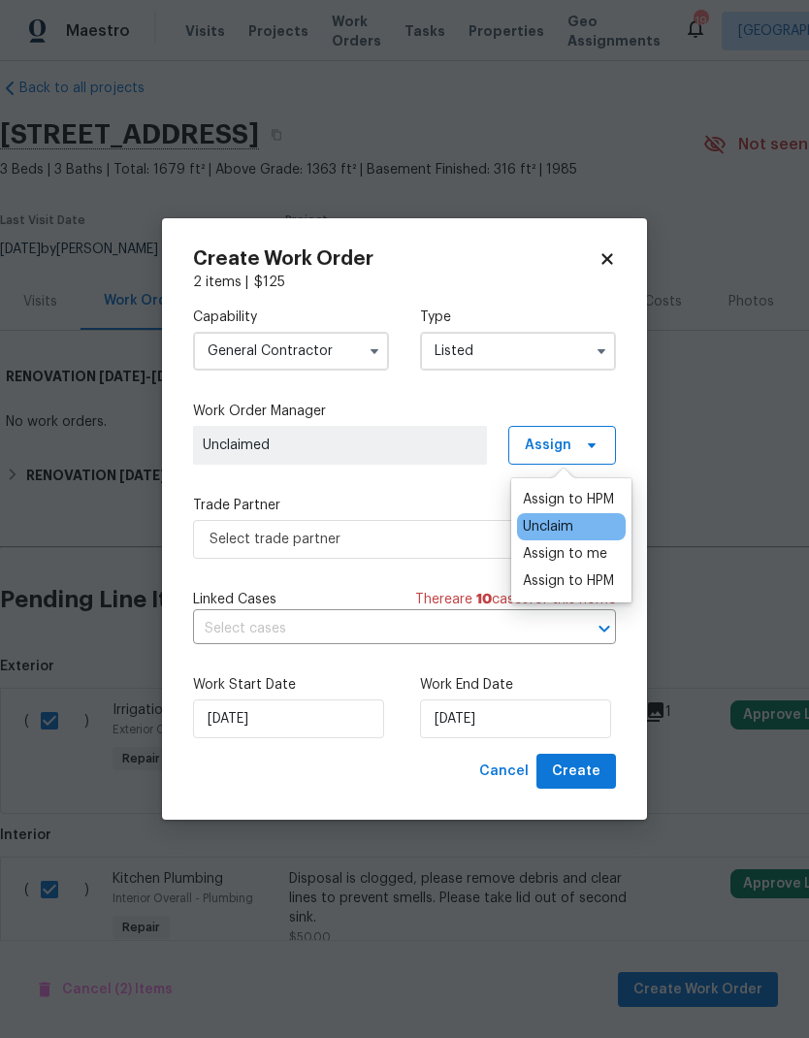
click at [599, 502] on div "Assign to HPM" at bounding box center [568, 499] width 91 height 19
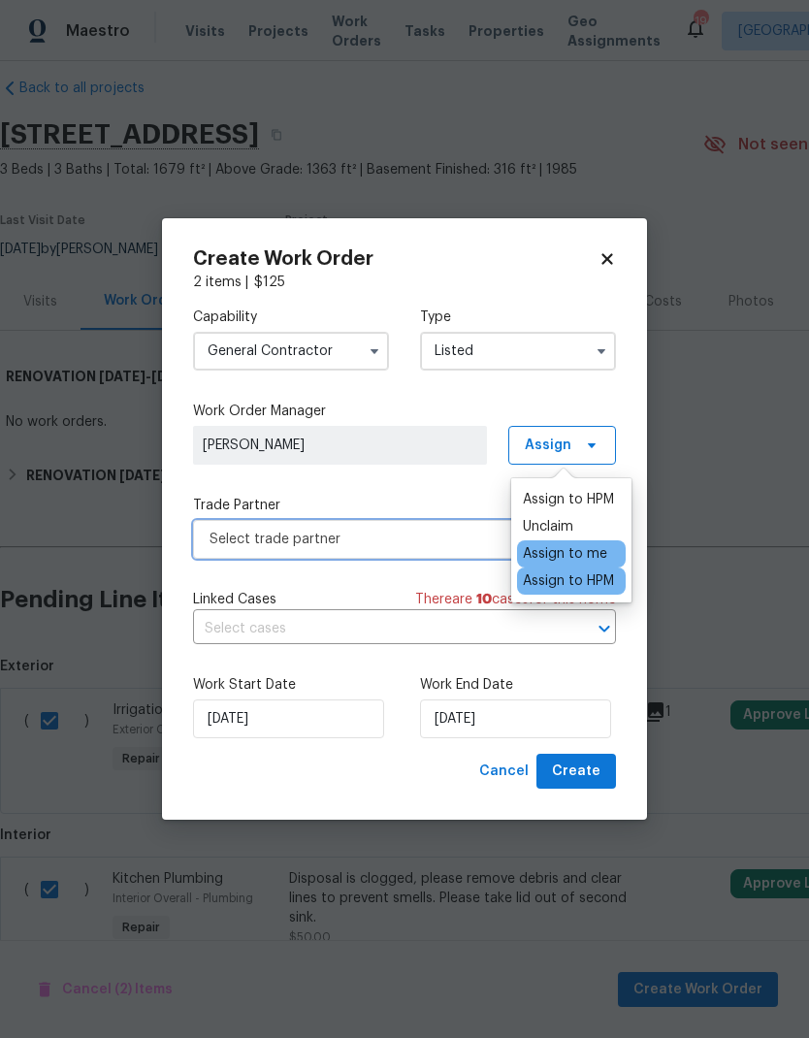
click at [421, 536] on span "Select trade partner" at bounding box center [390, 538] width 362 height 19
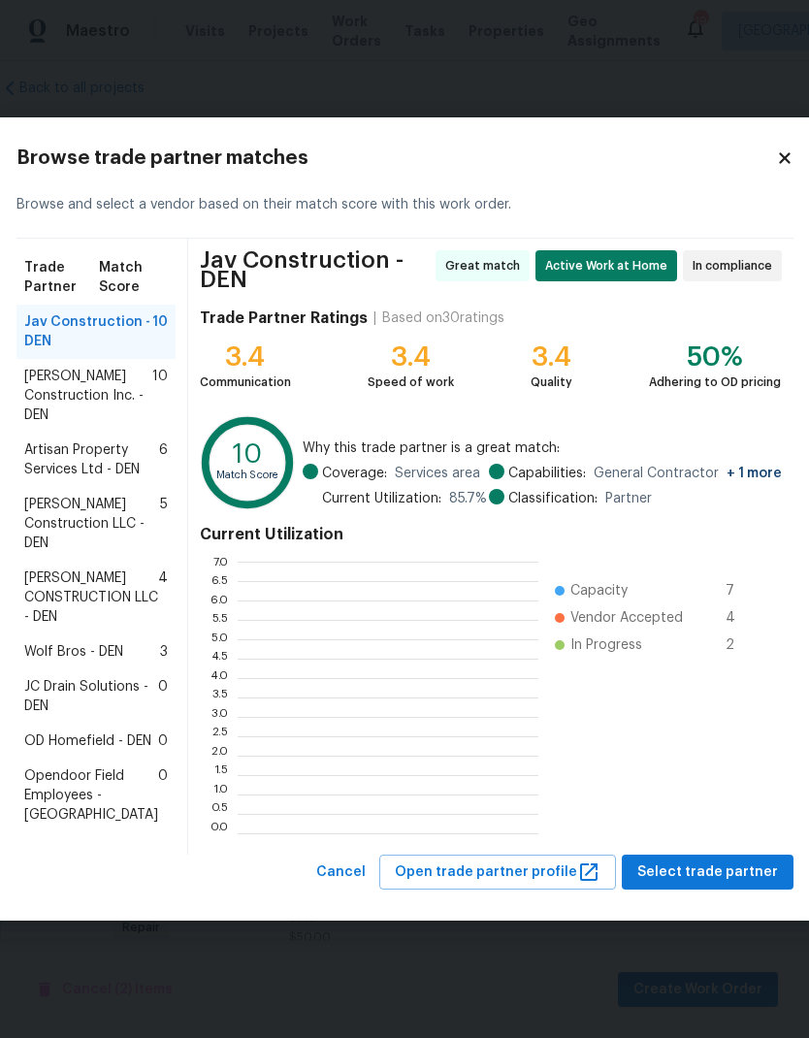
scroll to position [271, 301]
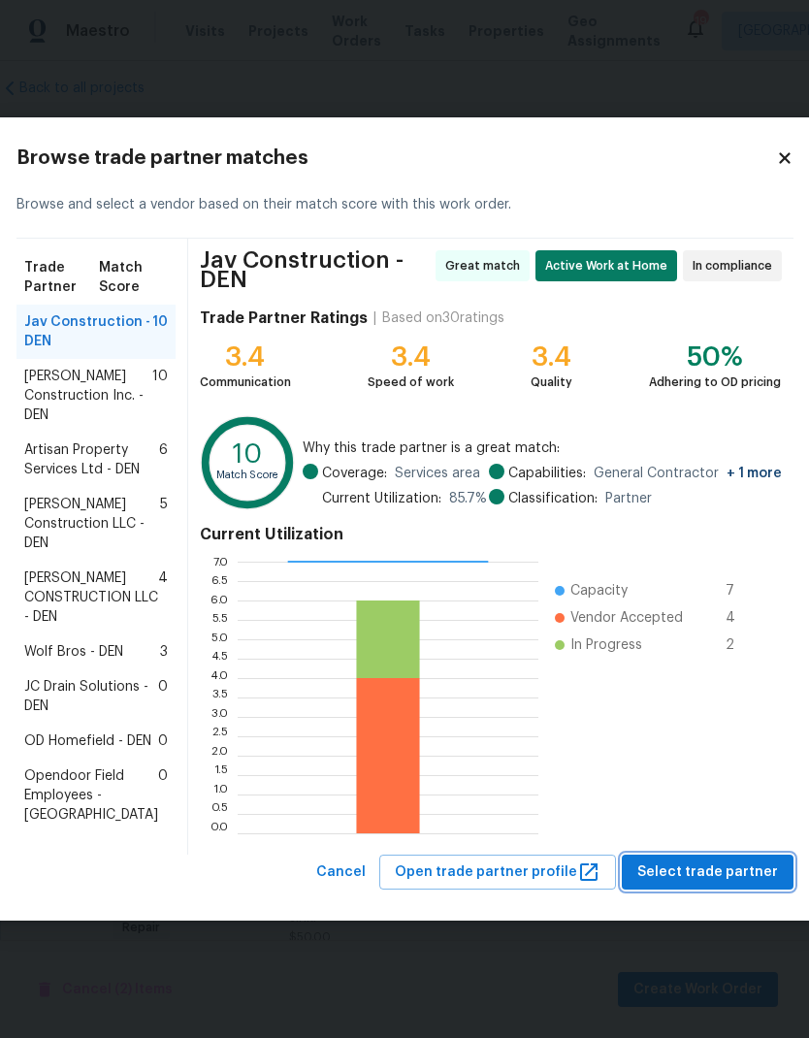
click at [697, 884] on span "Select trade partner" at bounding box center [707, 872] width 141 height 24
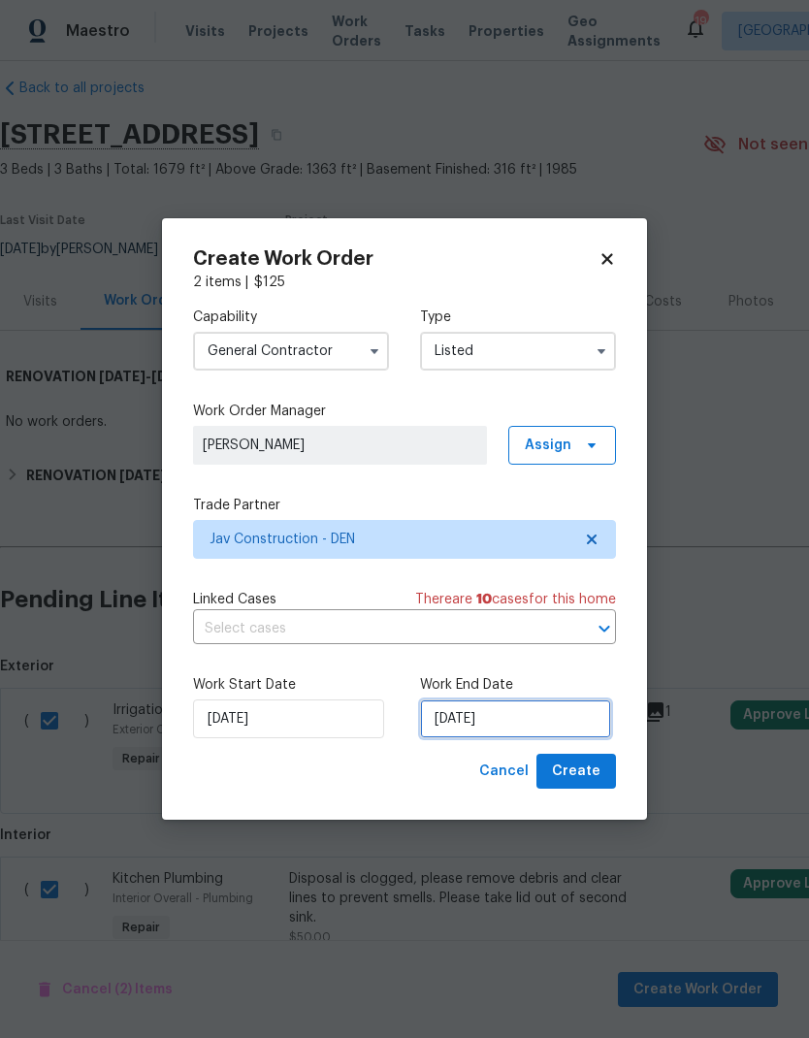
click at [557, 723] on input "[DATE]" at bounding box center [515, 718] width 191 height 39
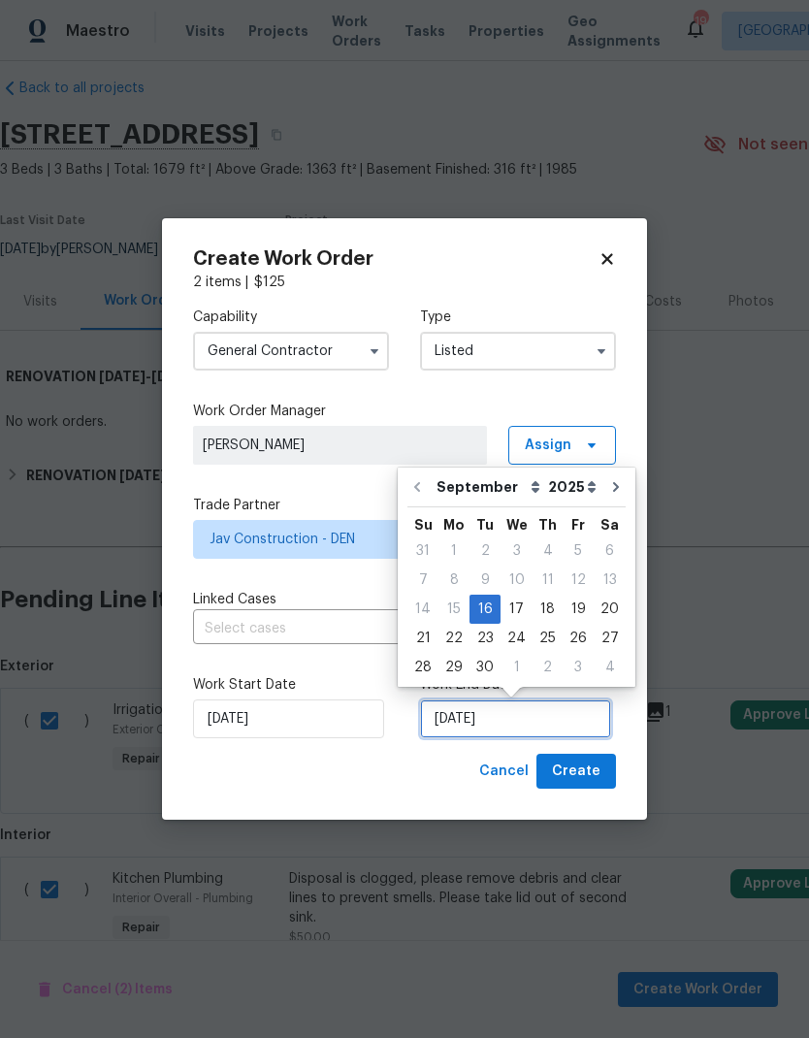
scroll to position [8, 0]
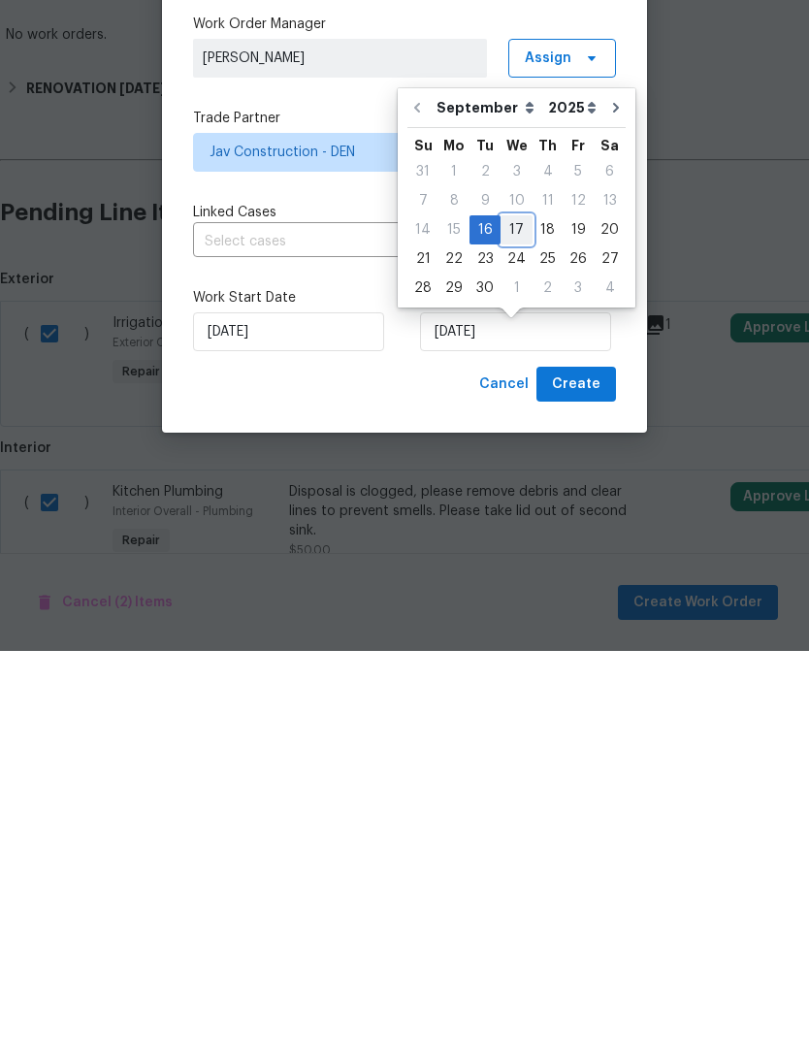
click at [514, 603] on div "17" at bounding box center [516, 616] width 32 height 27
type input "[DATE]"
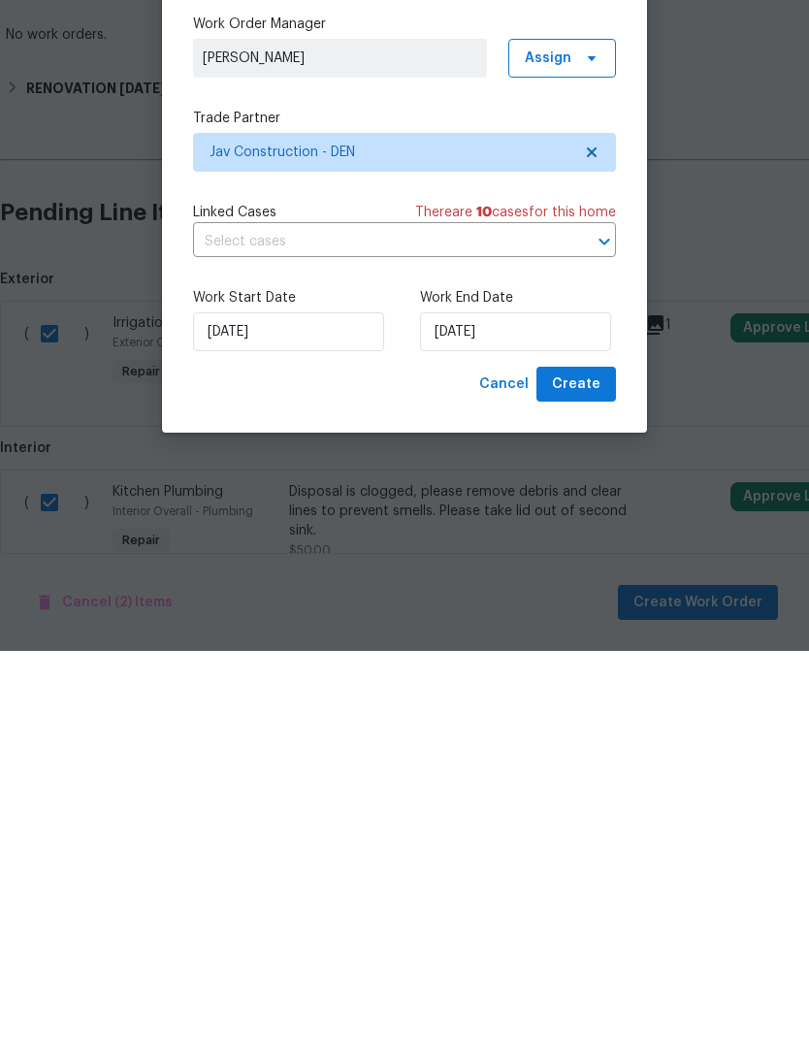
scroll to position [78, 0]
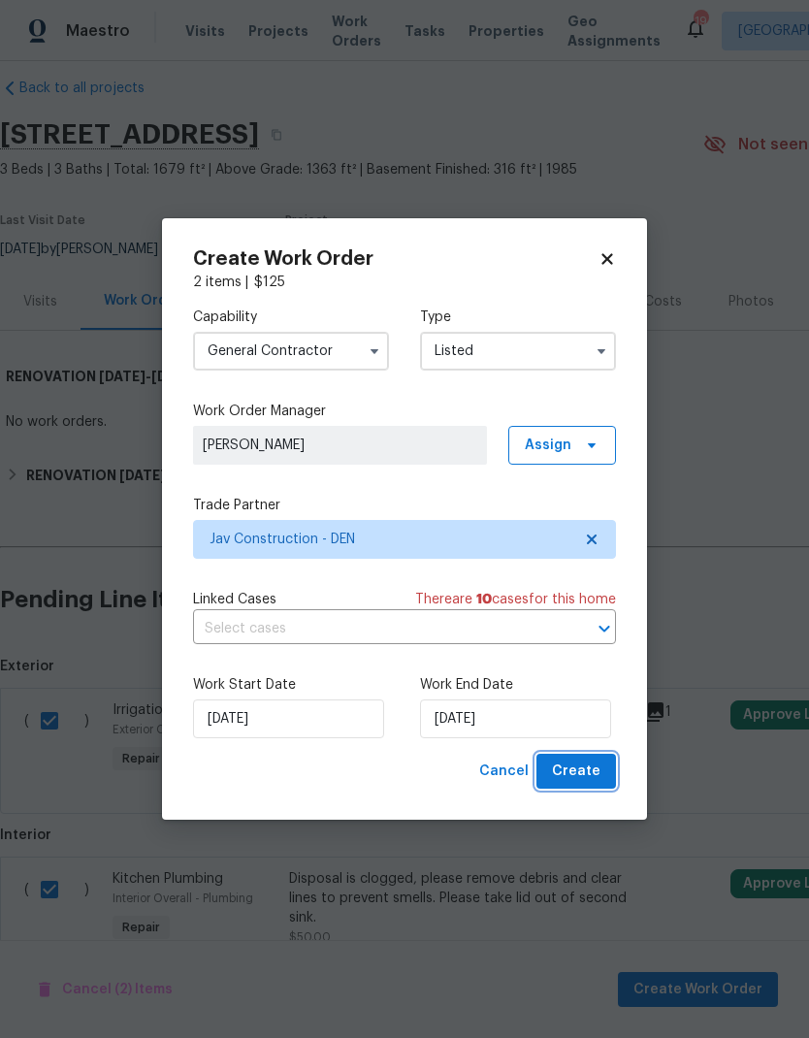
click at [590, 774] on span "Create" at bounding box center [576, 771] width 48 height 24
checkbox input "false"
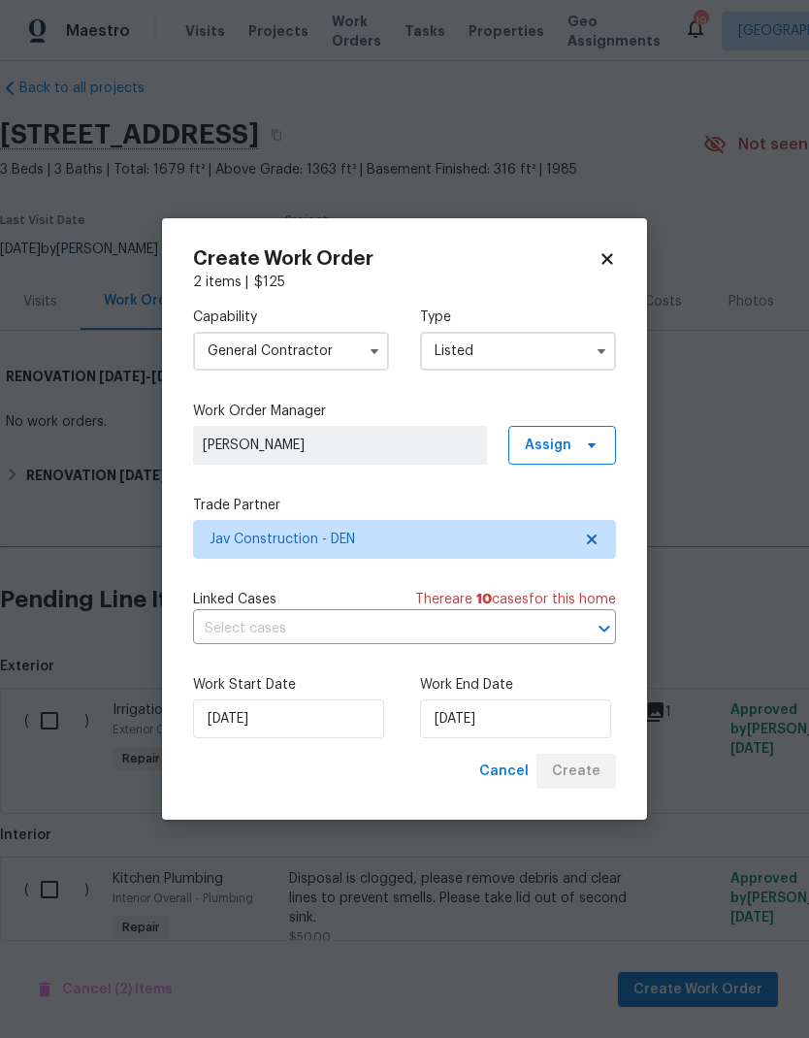
scroll to position [0, 0]
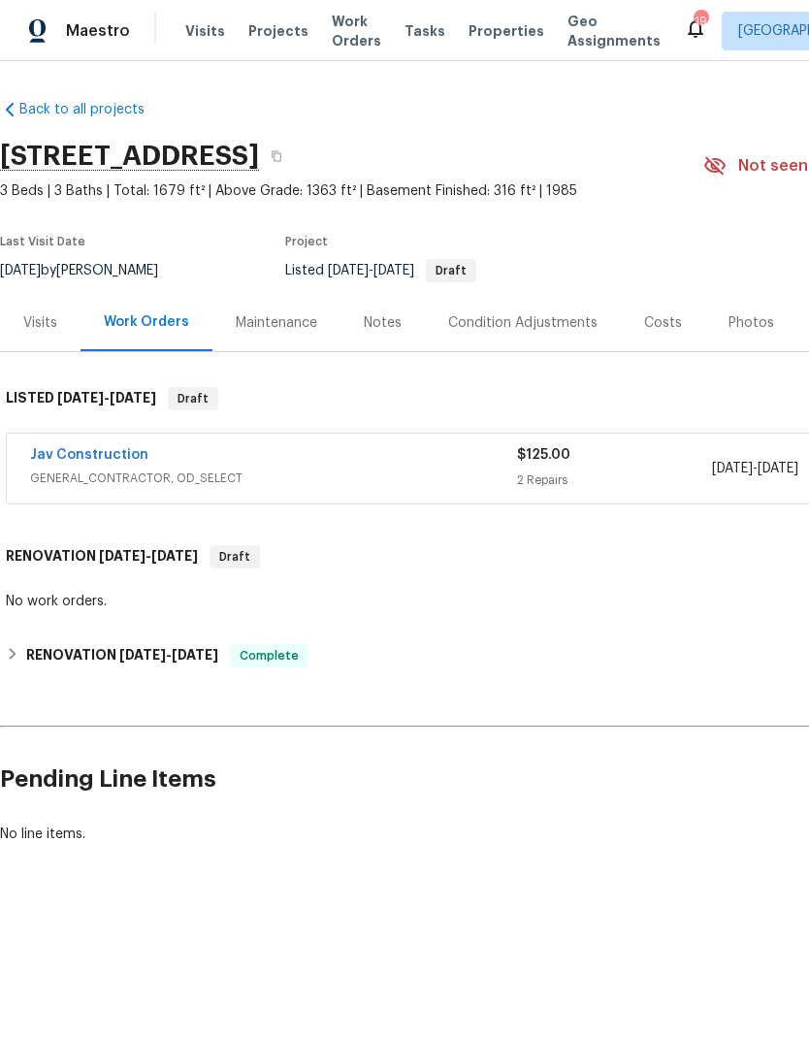
click at [35, 329] on div "Visits" at bounding box center [40, 322] width 34 height 19
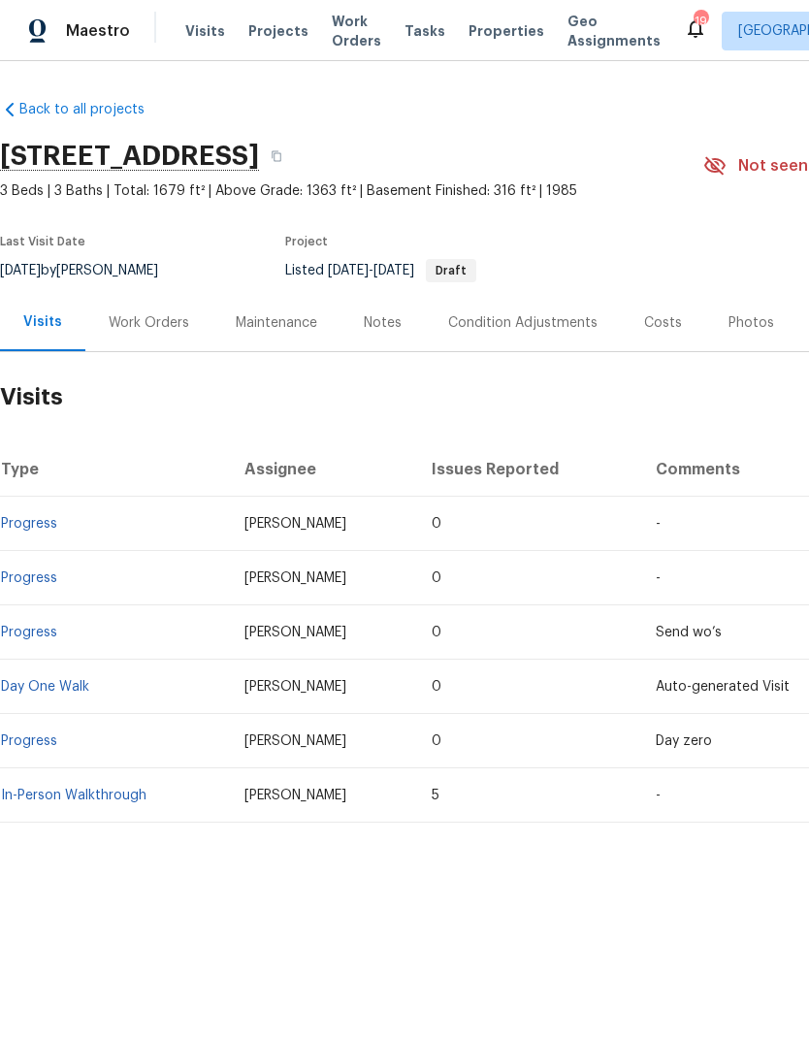
click at [144, 331] on div "Work Orders" at bounding box center [149, 322] width 80 height 19
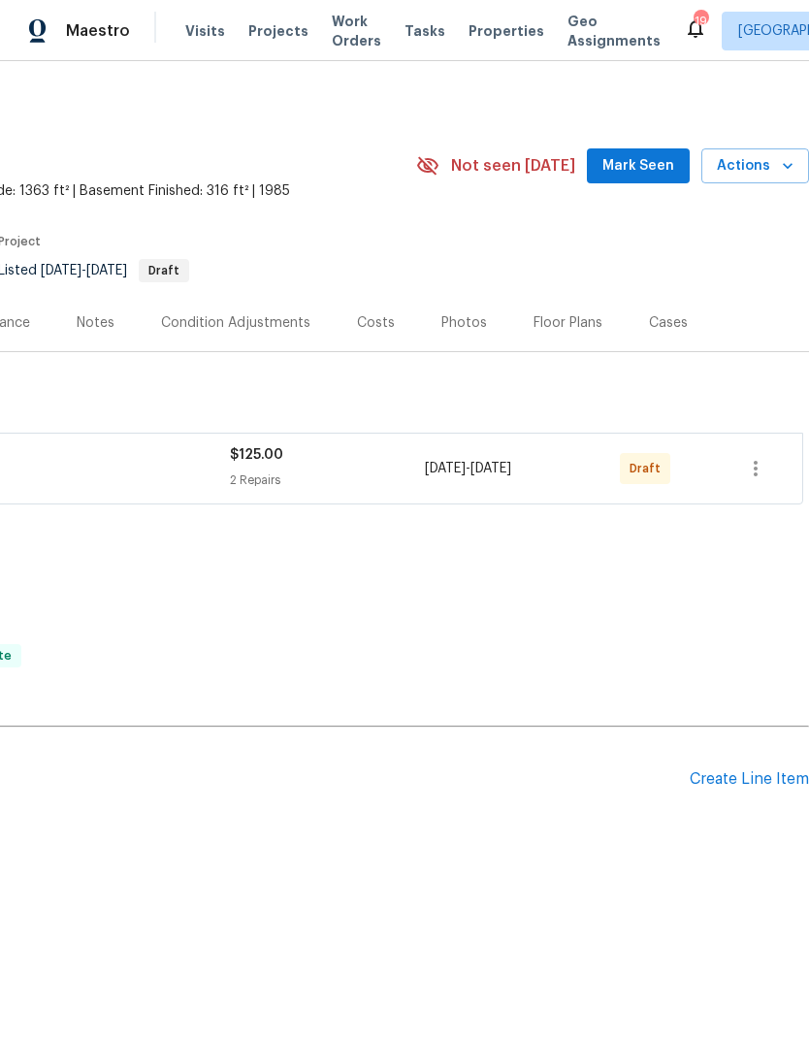
scroll to position [0, 287]
click at [782, 167] on icon "button" at bounding box center [787, 165] width 19 height 19
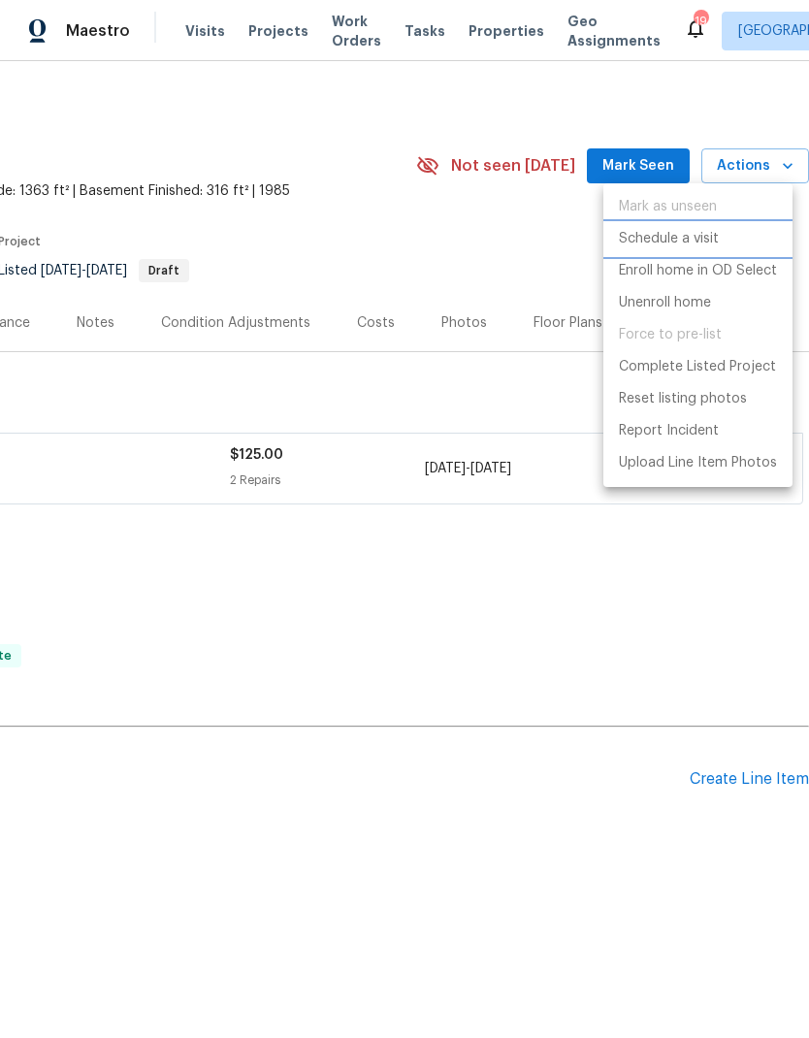
click at [687, 241] on p "Schedule a visit" at bounding box center [669, 239] width 100 height 20
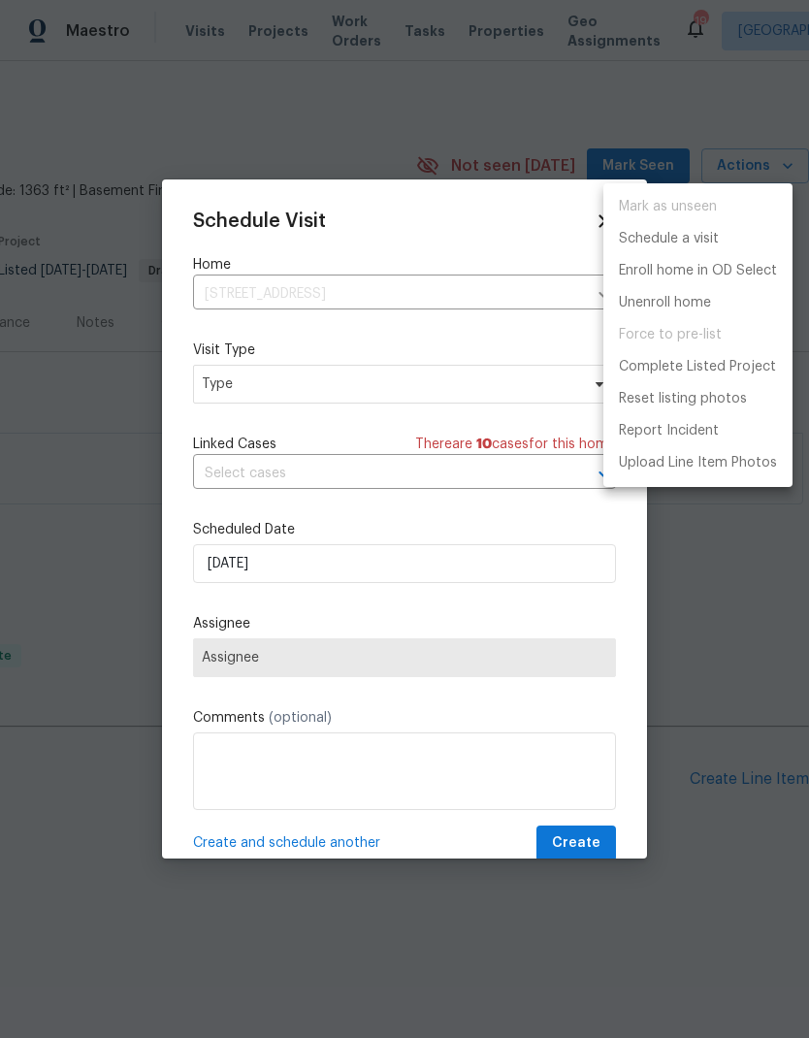
click at [386, 393] on div at bounding box center [404, 519] width 809 height 1038
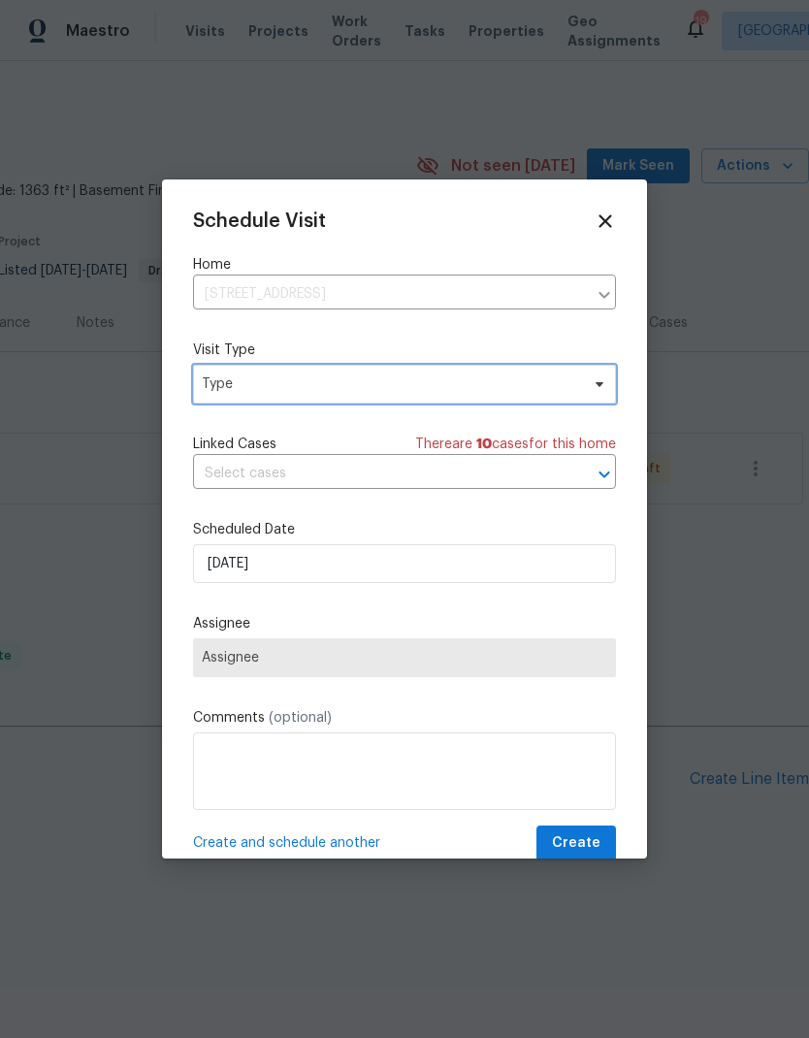
click at [459, 394] on span "Type" at bounding box center [390, 383] width 377 height 19
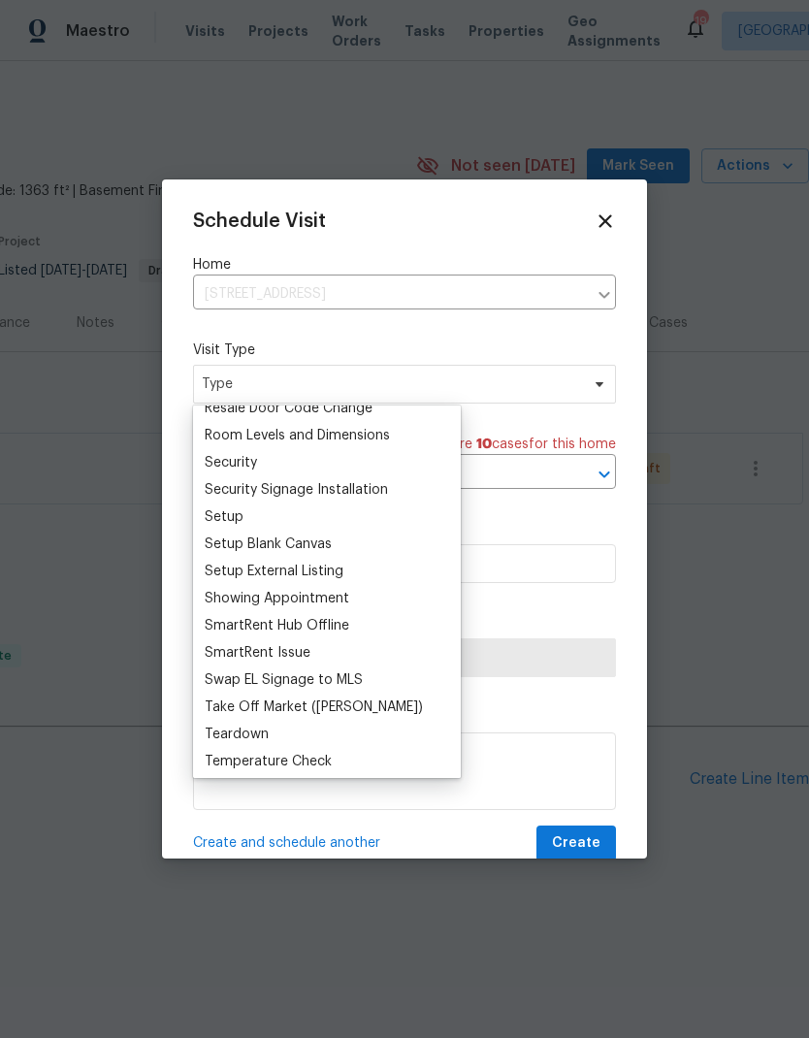
scroll to position [1556, 0]
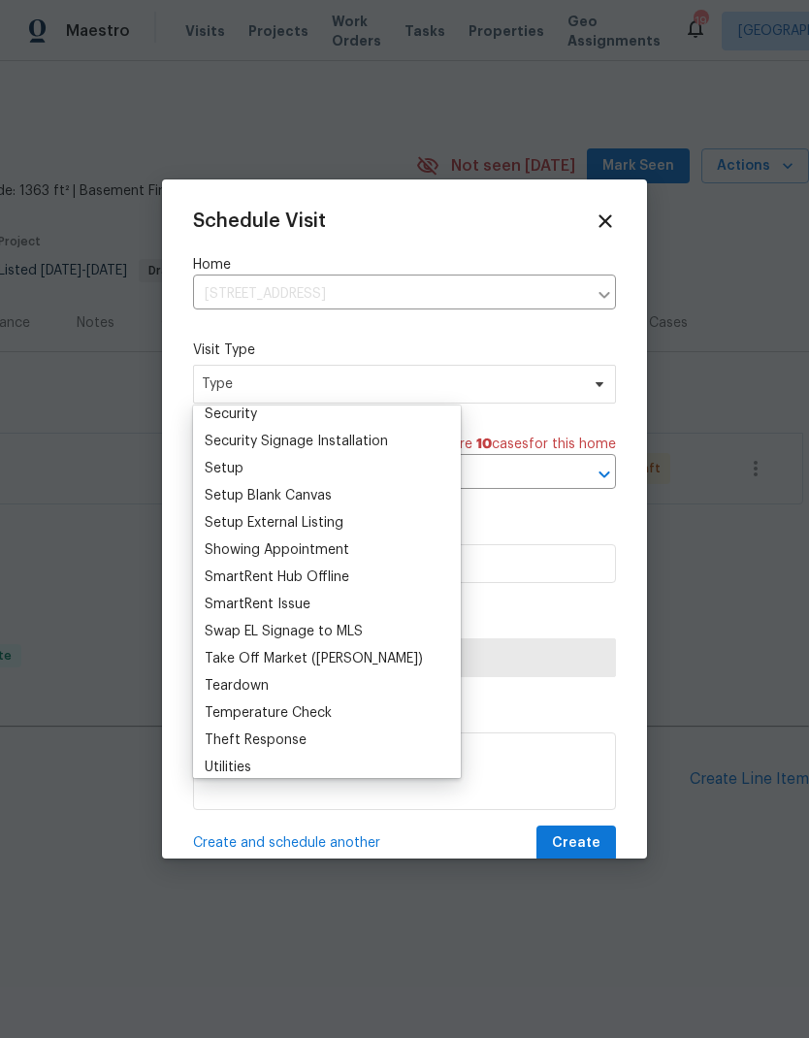
click at [240, 464] on div "Setup" at bounding box center [224, 468] width 39 height 19
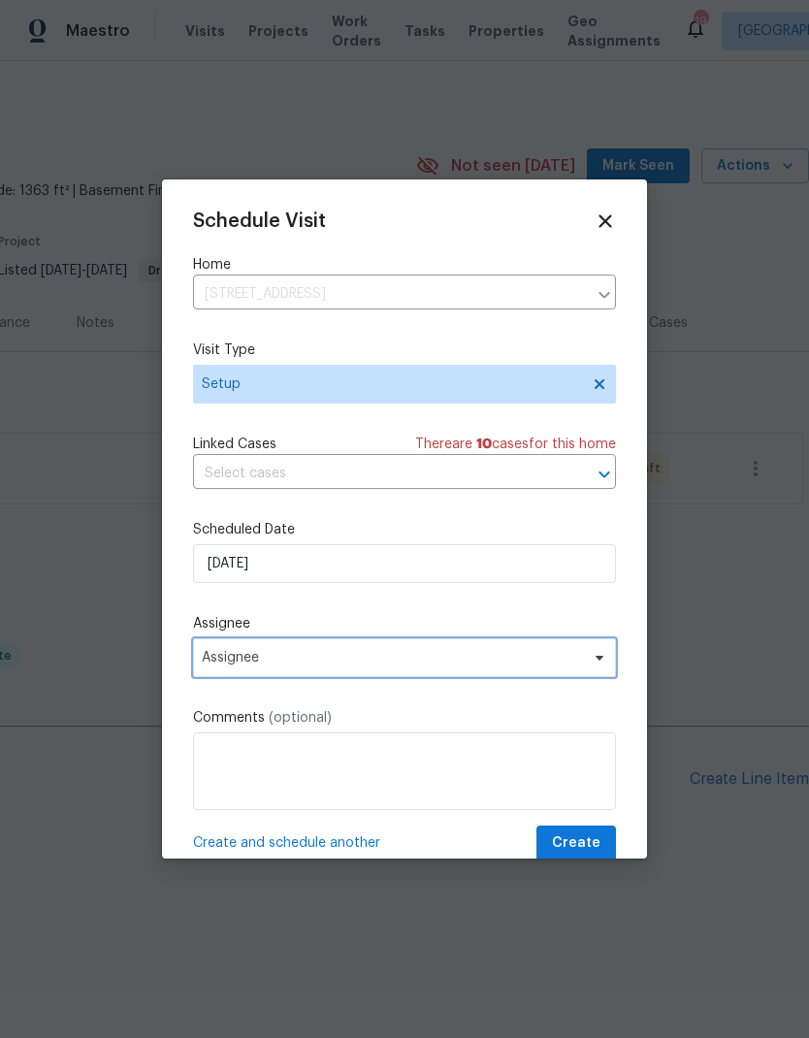
click at [307, 658] on span "Assignee" at bounding box center [392, 658] width 380 height 16
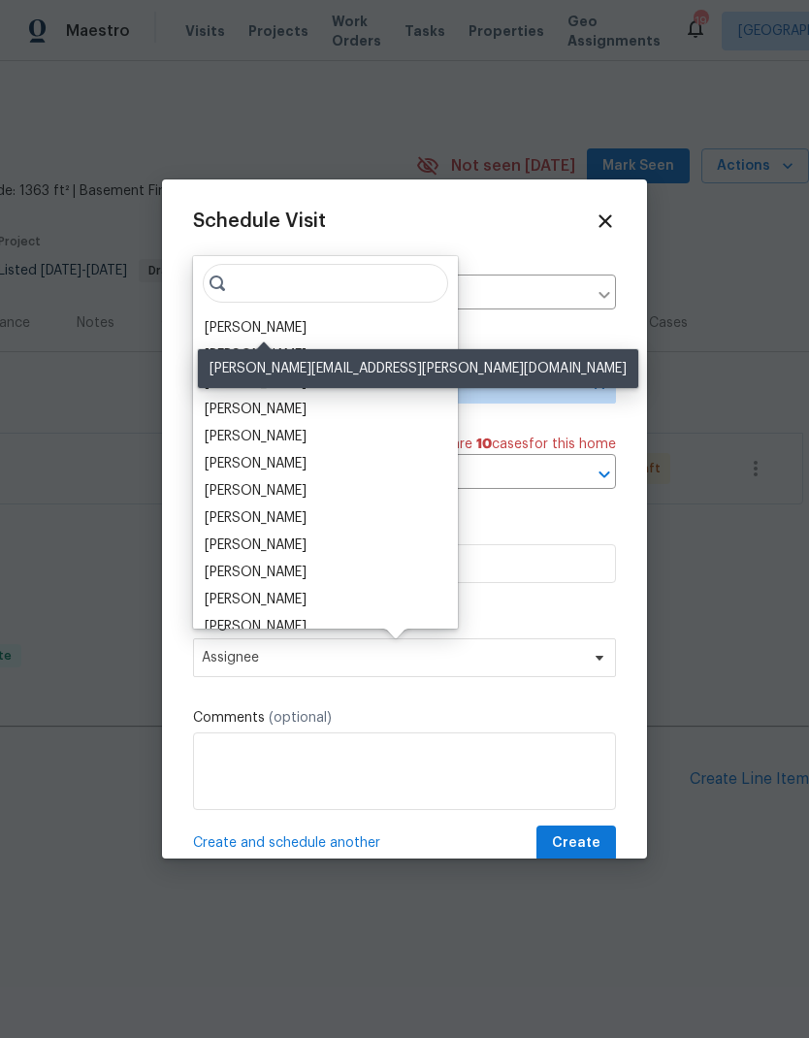
click at [301, 328] on div "[PERSON_NAME]" at bounding box center [256, 327] width 102 height 19
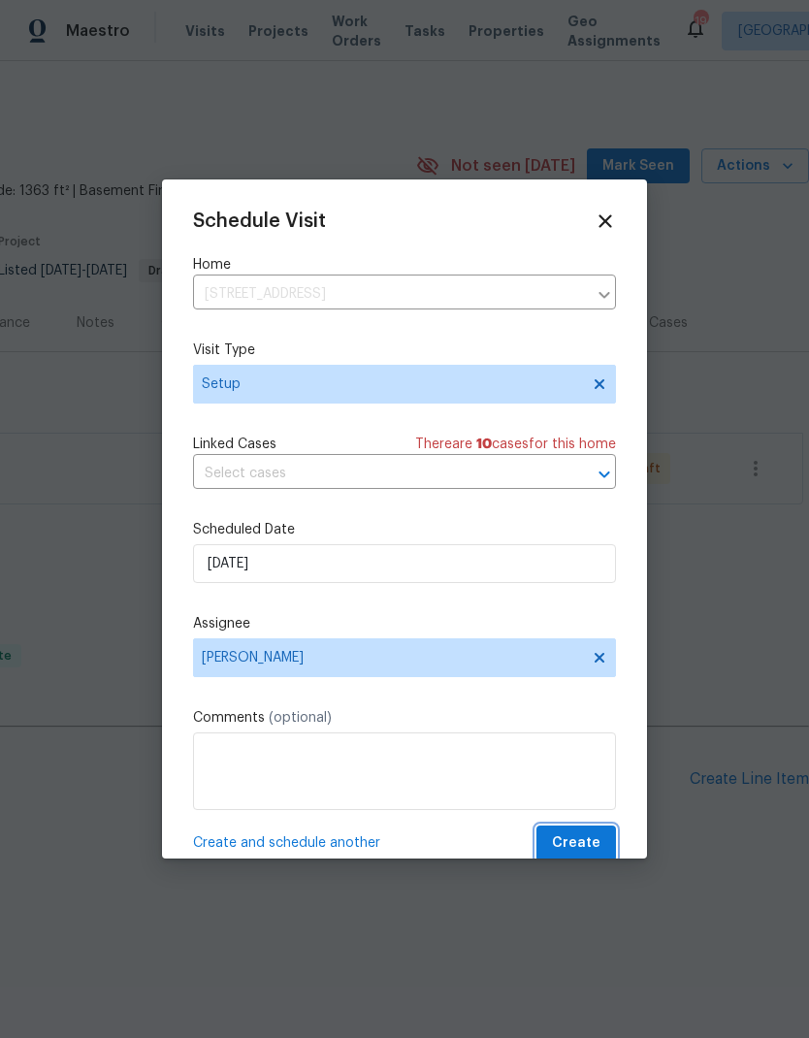
click at [594, 847] on span "Create" at bounding box center [576, 843] width 48 height 24
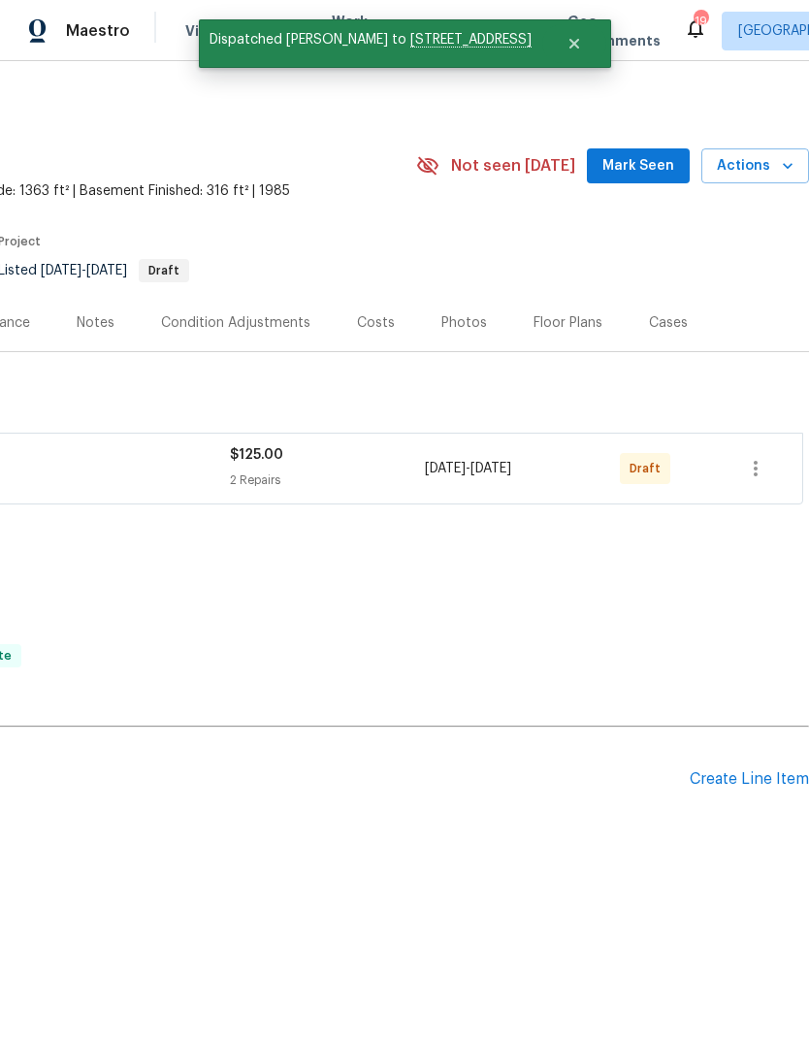
click at [754, 174] on span "Actions" at bounding box center [755, 166] width 77 height 24
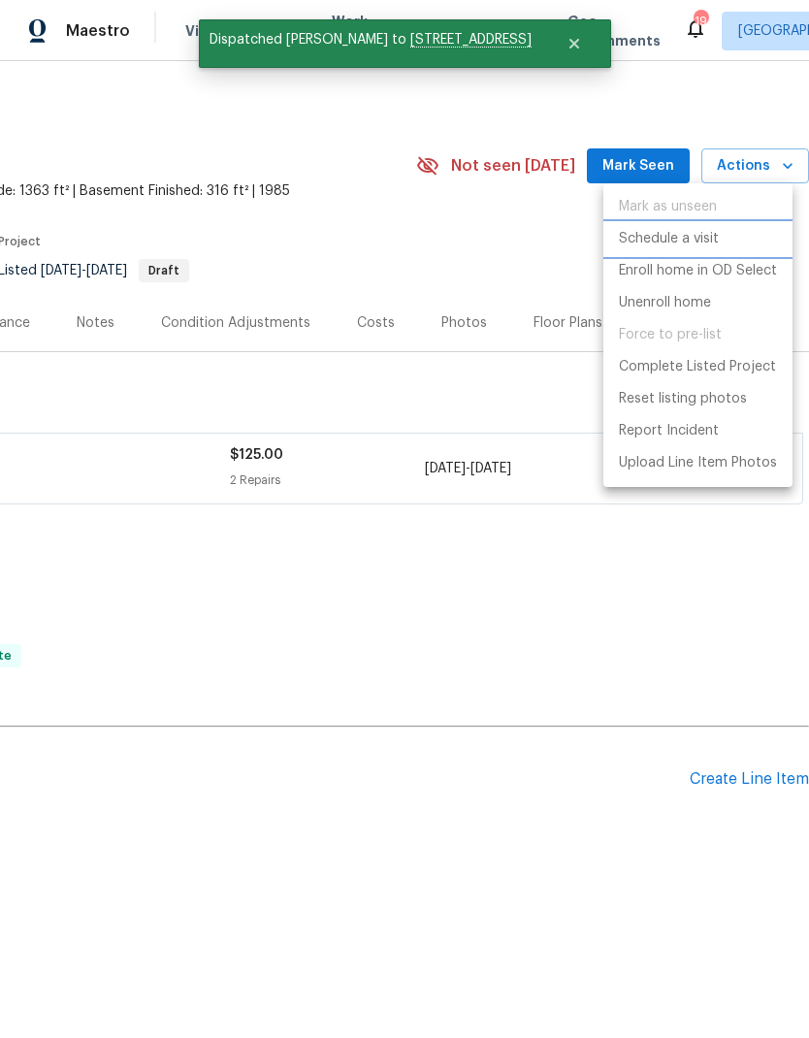
click at [684, 239] on p "Schedule a visit" at bounding box center [669, 239] width 100 height 20
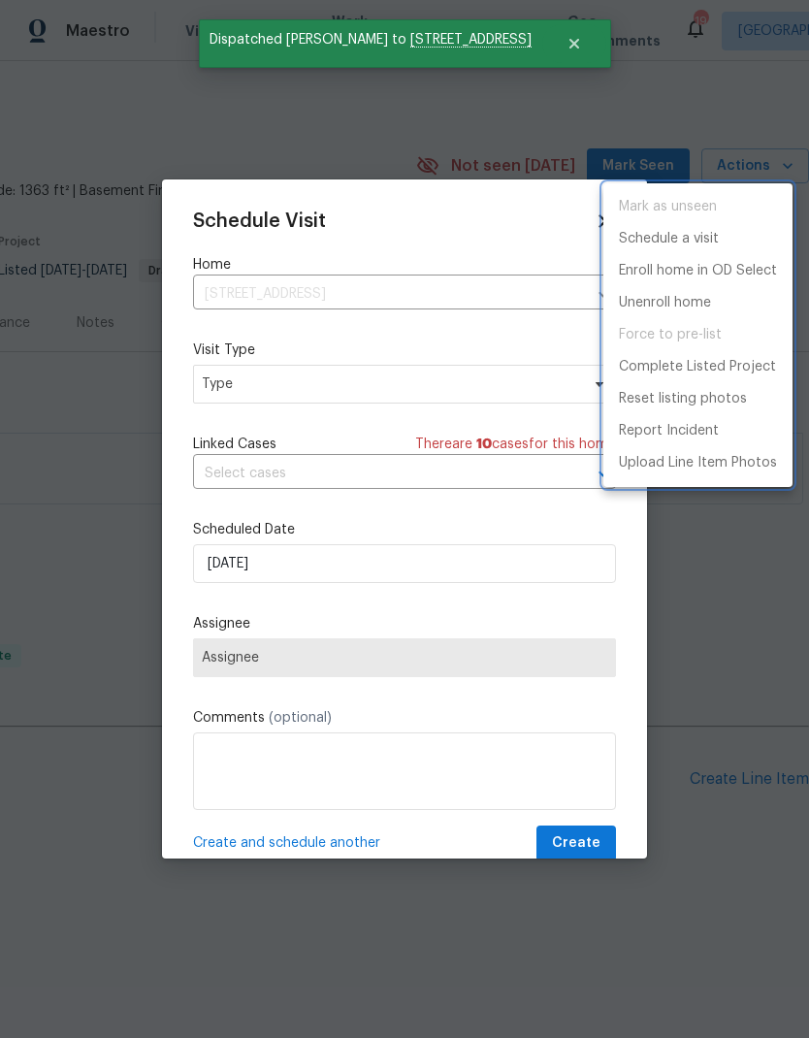
click at [308, 390] on div at bounding box center [404, 519] width 809 height 1038
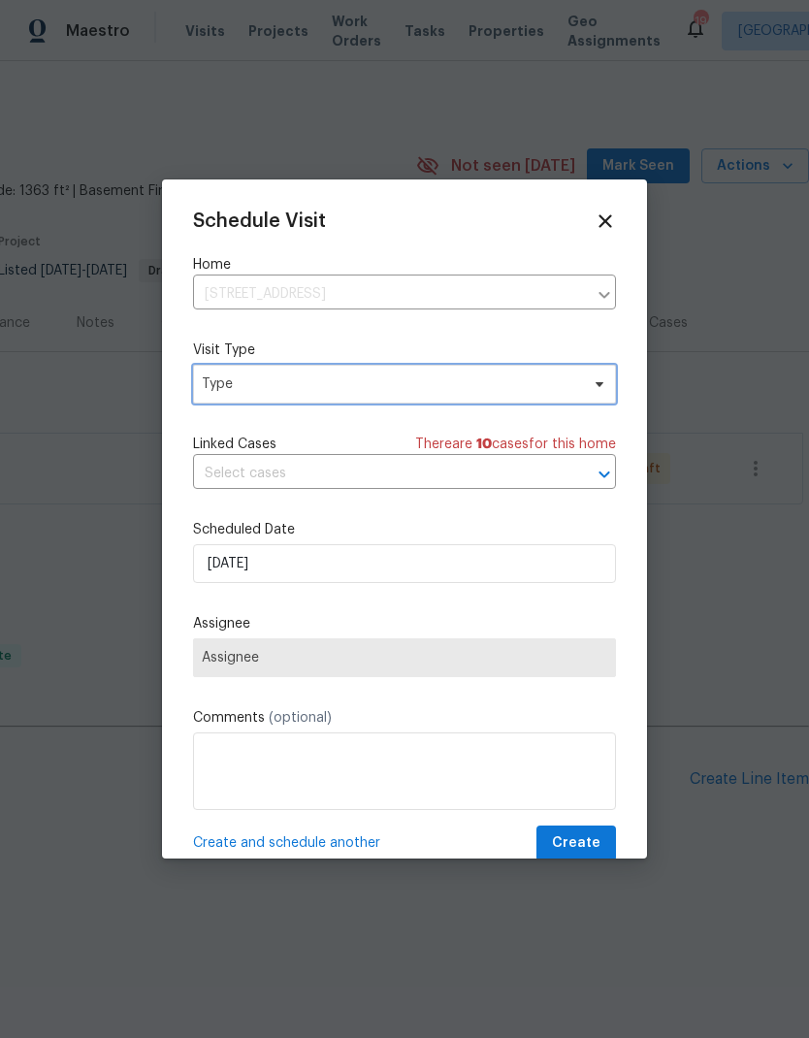
click at [366, 394] on span "Type" at bounding box center [390, 383] width 377 height 19
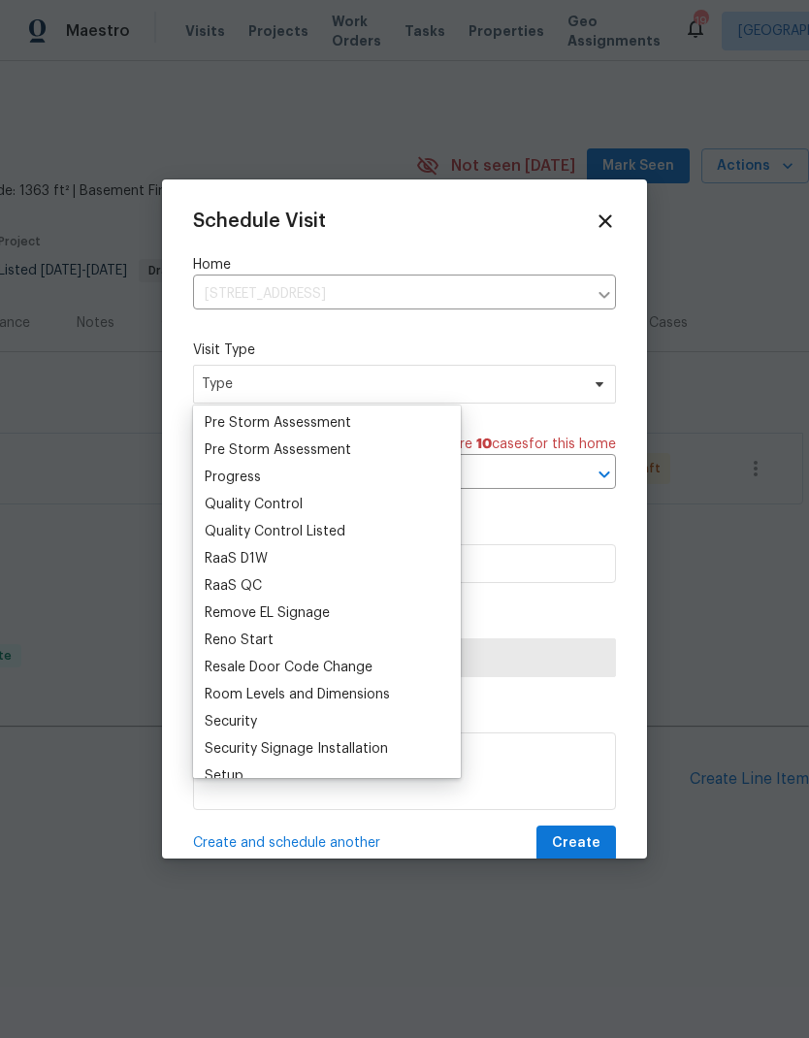
scroll to position [1270, 0]
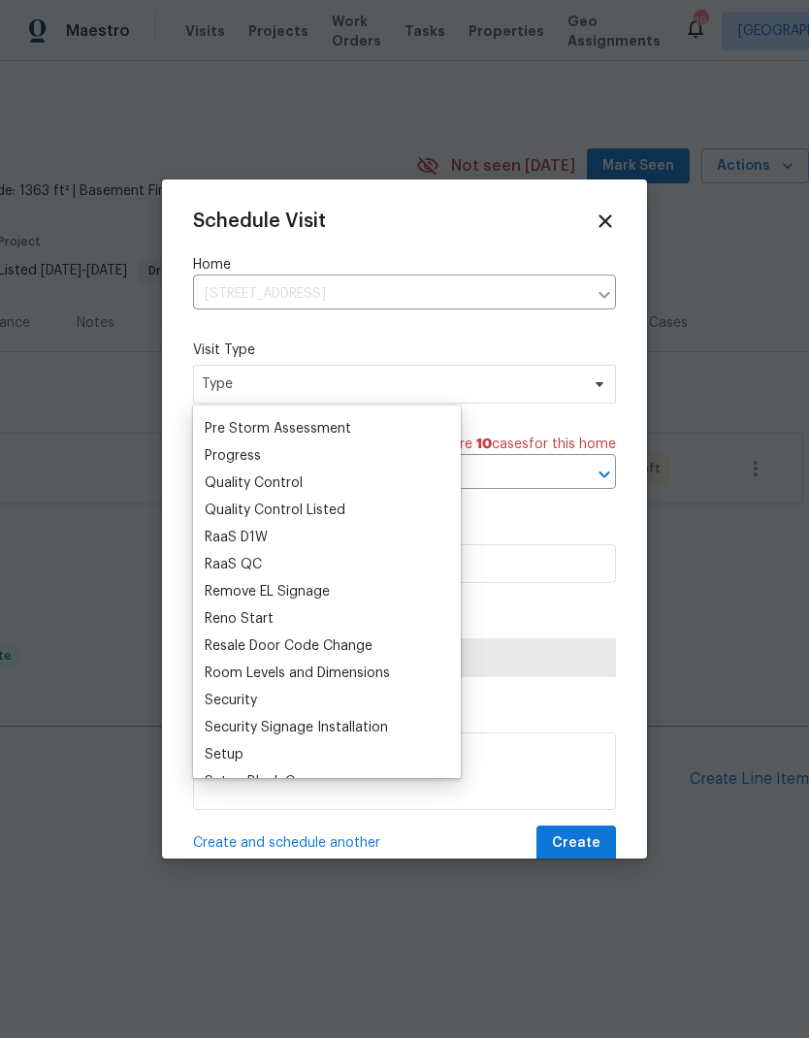
click at [283, 484] on div "Quality Control" at bounding box center [254, 482] width 98 height 19
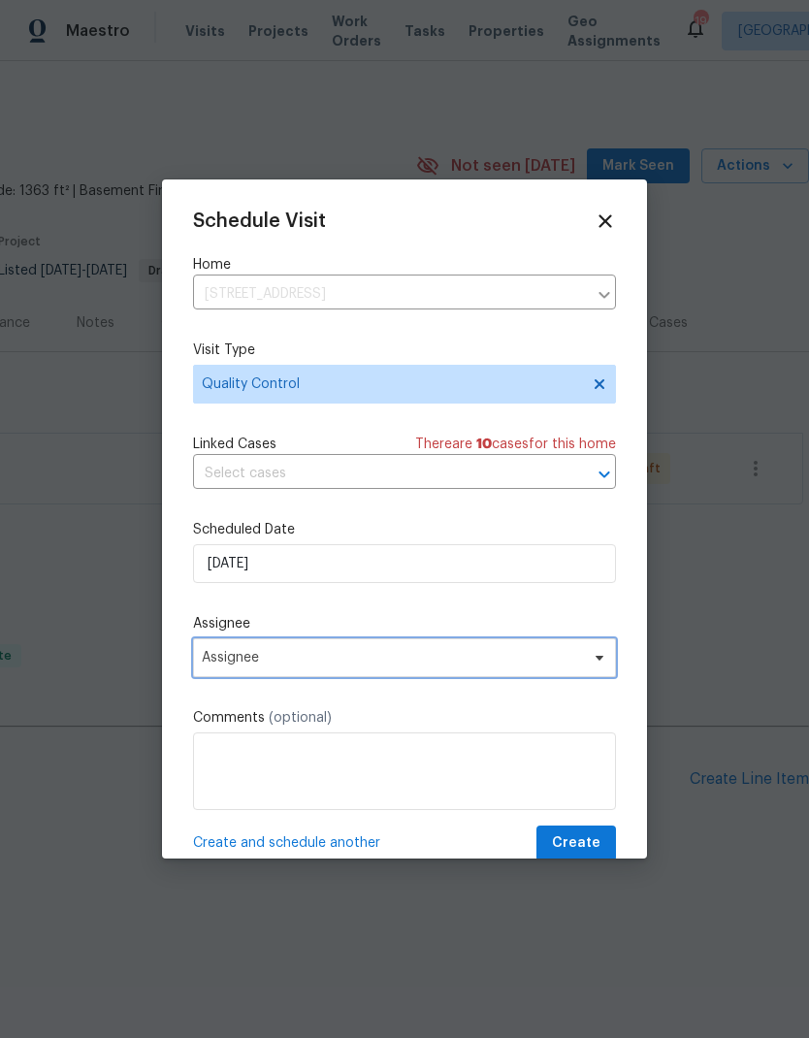
click at [334, 660] on span "Assignee" at bounding box center [392, 658] width 380 height 16
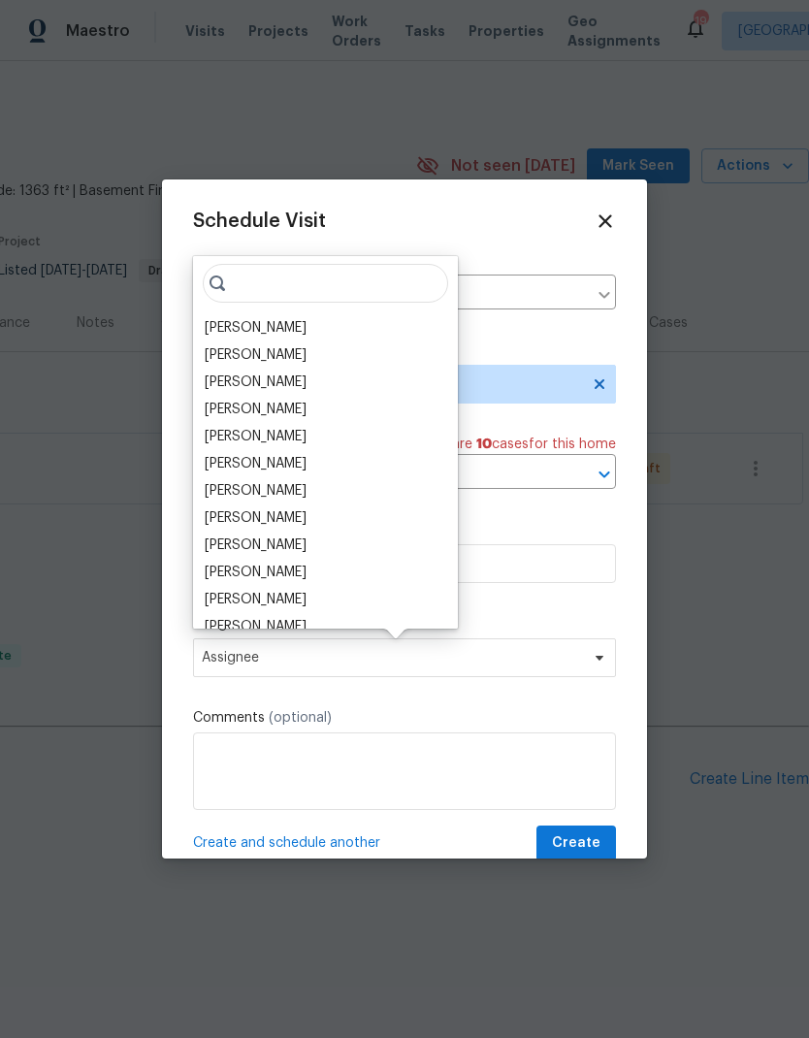
click at [291, 322] on div "[PERSON_NAME]" at bounding box center [256, 327] width 102 height 19
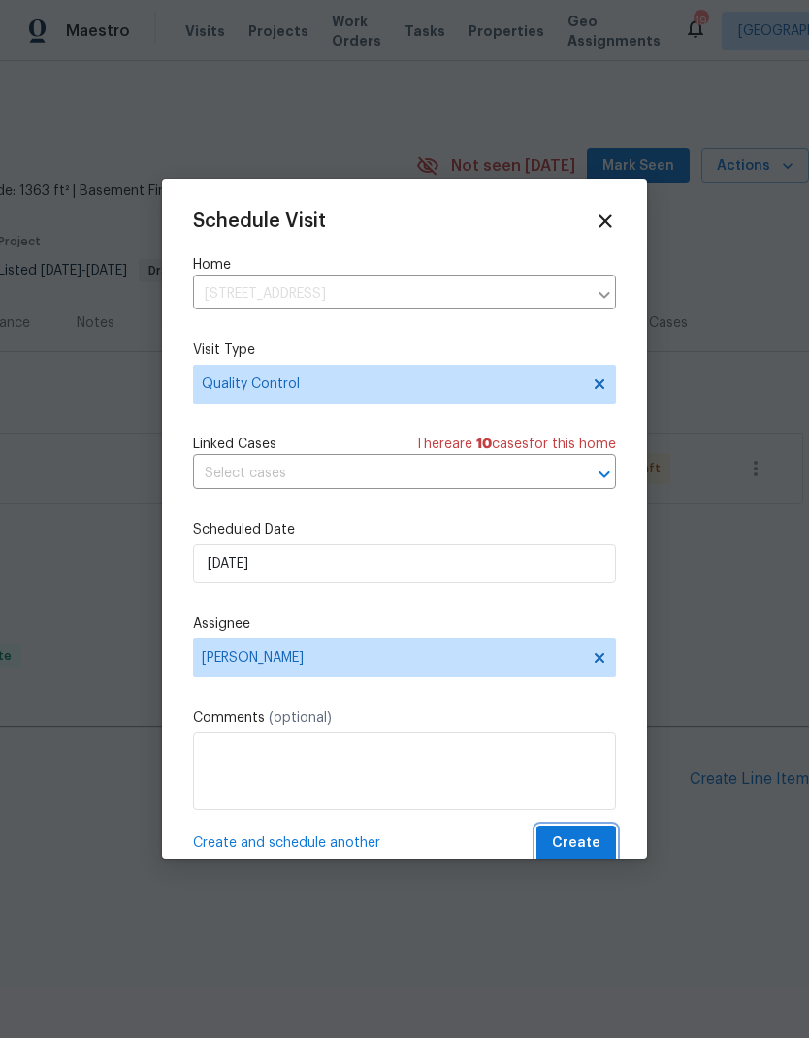
click at [585, 845] on span "Create" at bounding box center [576, 843] width 48 height 24
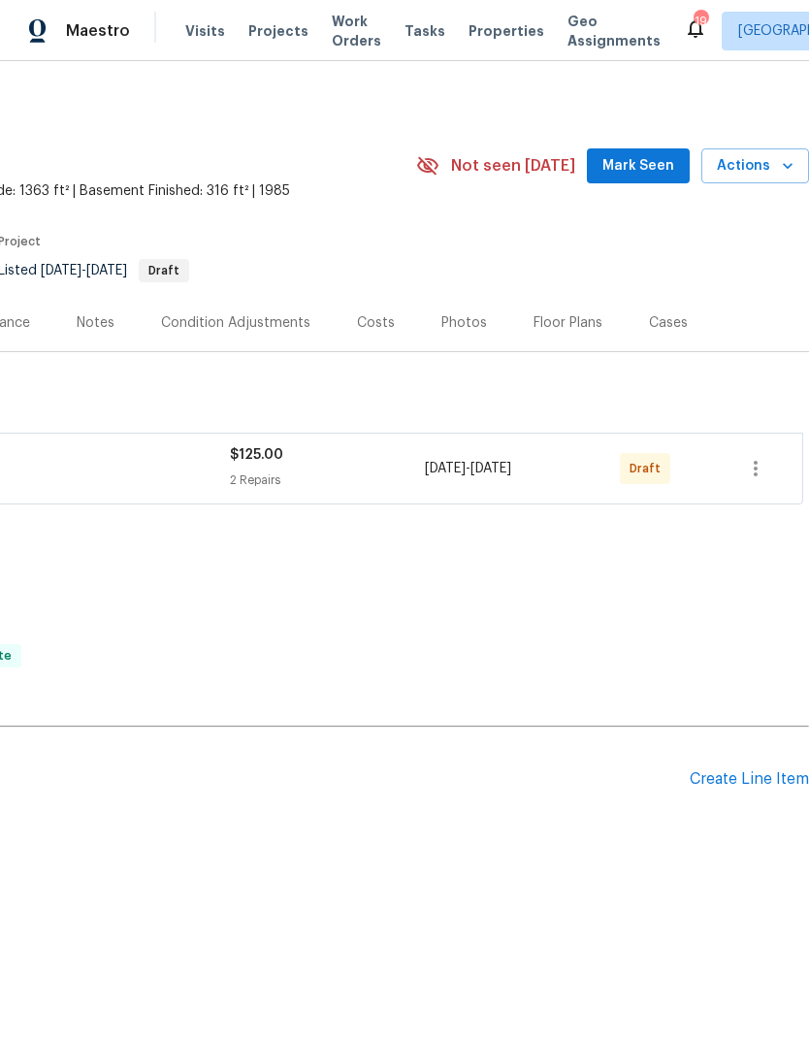
click at [491, 39] on span "Properties" at bounding box center [506, 30] width 76 height 19
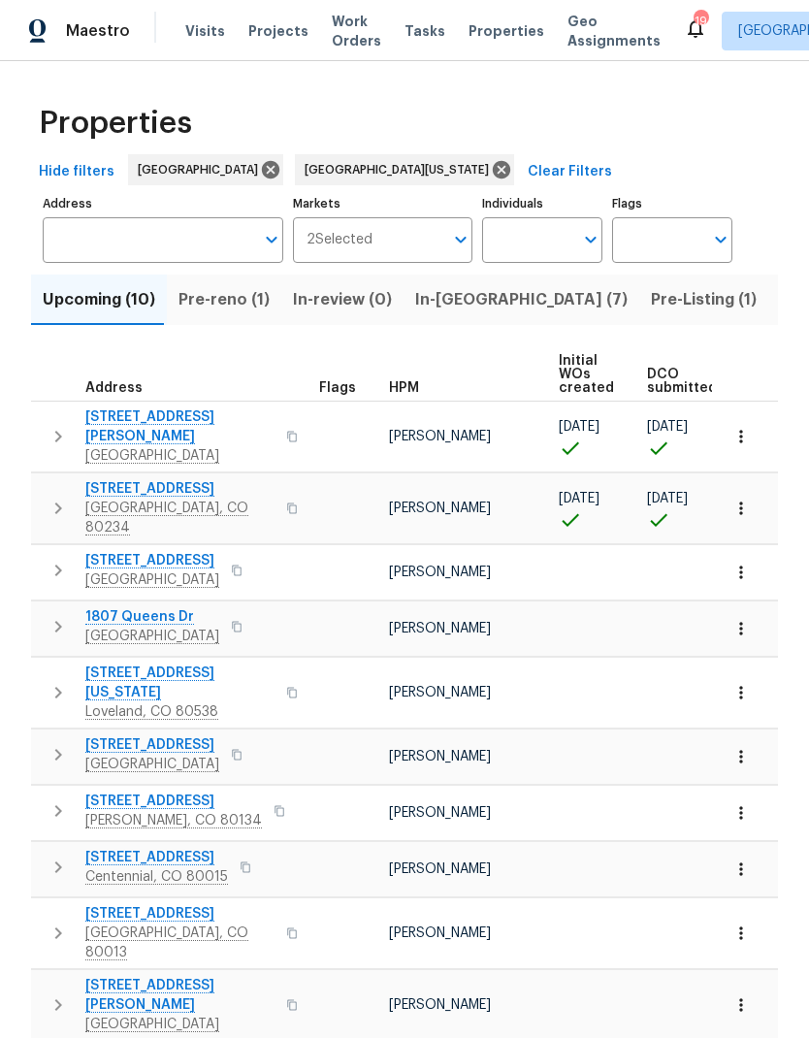
click at [212, 301] on span "Pre-reno (1)" at bounding box center [223, 299] width 91 height 27
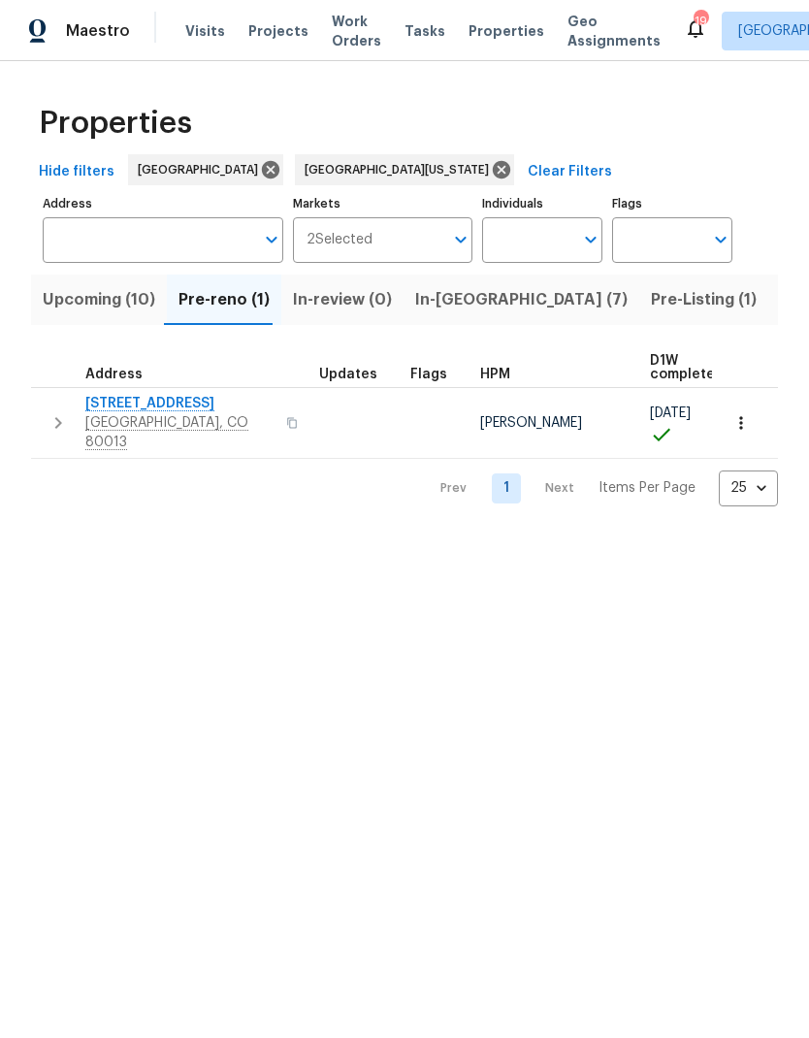
click at [451, 312] on span "In-reno (7)" at bounding box center [521, 299] width 212 height 27
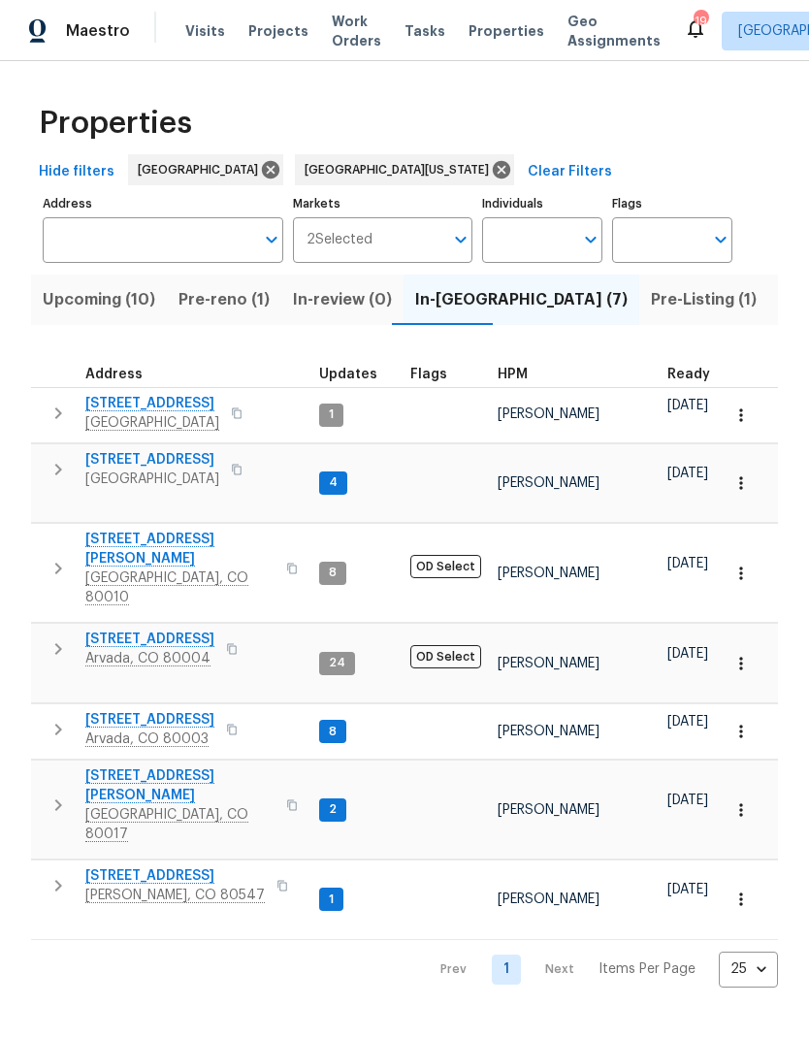
scroll to position [16, 0]
click at [164, 710] on span "[STREET_ADDRESS]" at bounding box center [149, 719] width 129 height 19
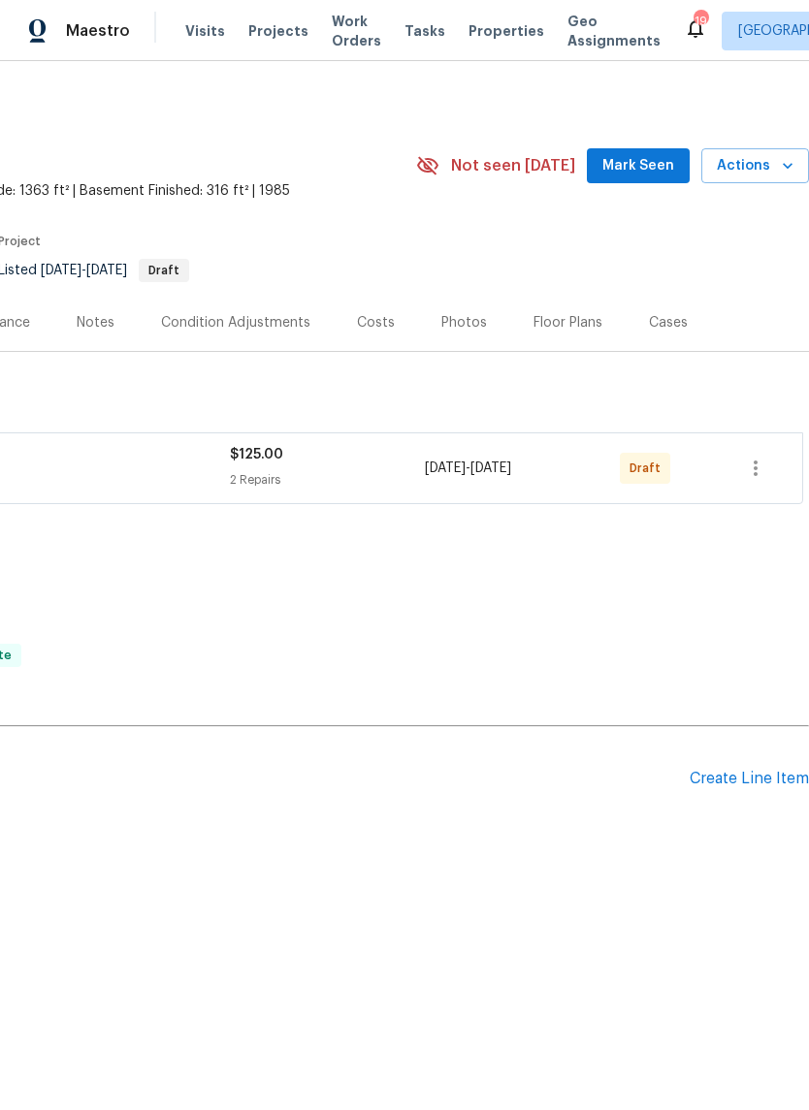
scroll to position [0, 287]
click at [757, 471] on icon "button" at bounding box center [755, 468] width 23 height 23
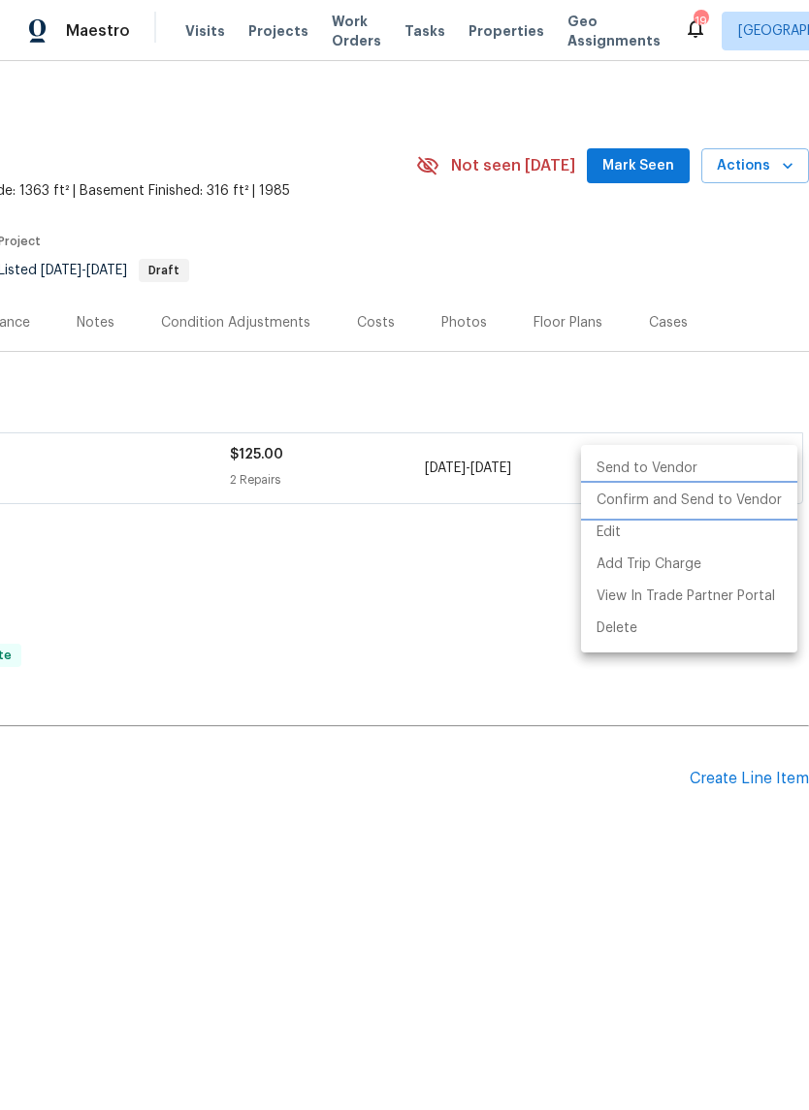
click at [728, 499] on li "Confirm and Send to Vendor" at bounding box center [689, 501] width 216 height 32
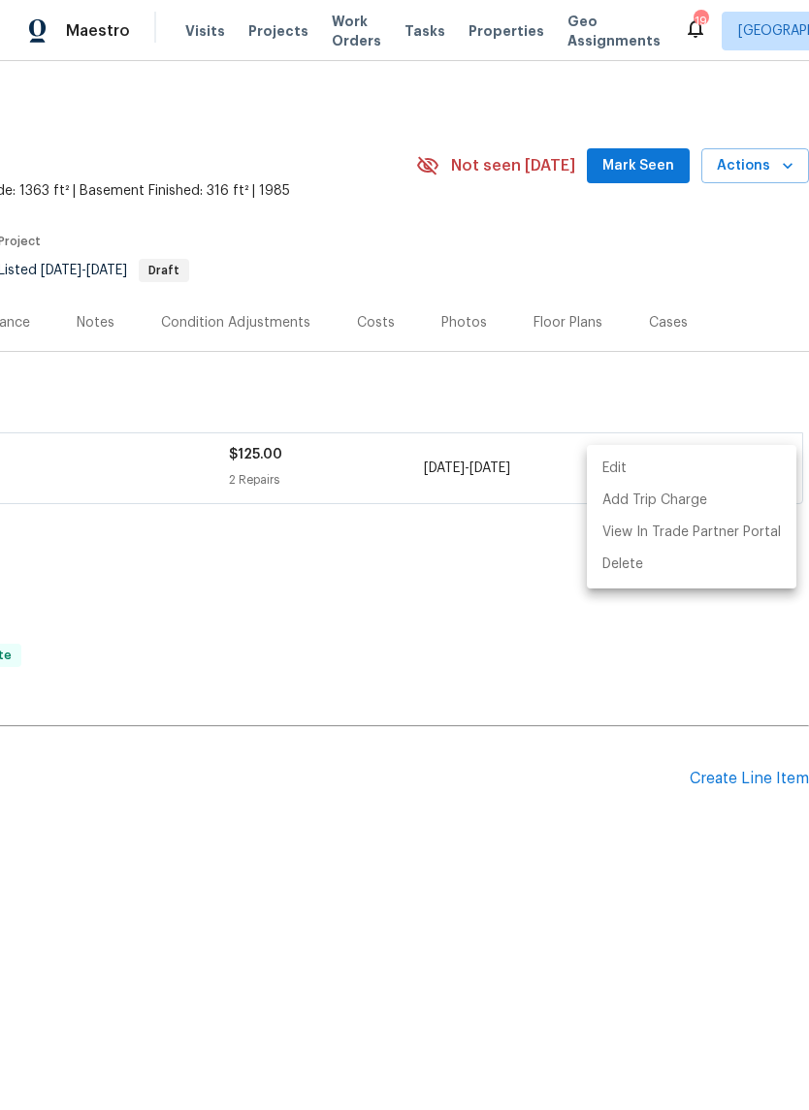
click at [569, 841] on div at bounding box center [404, 555] width 809 height 1110
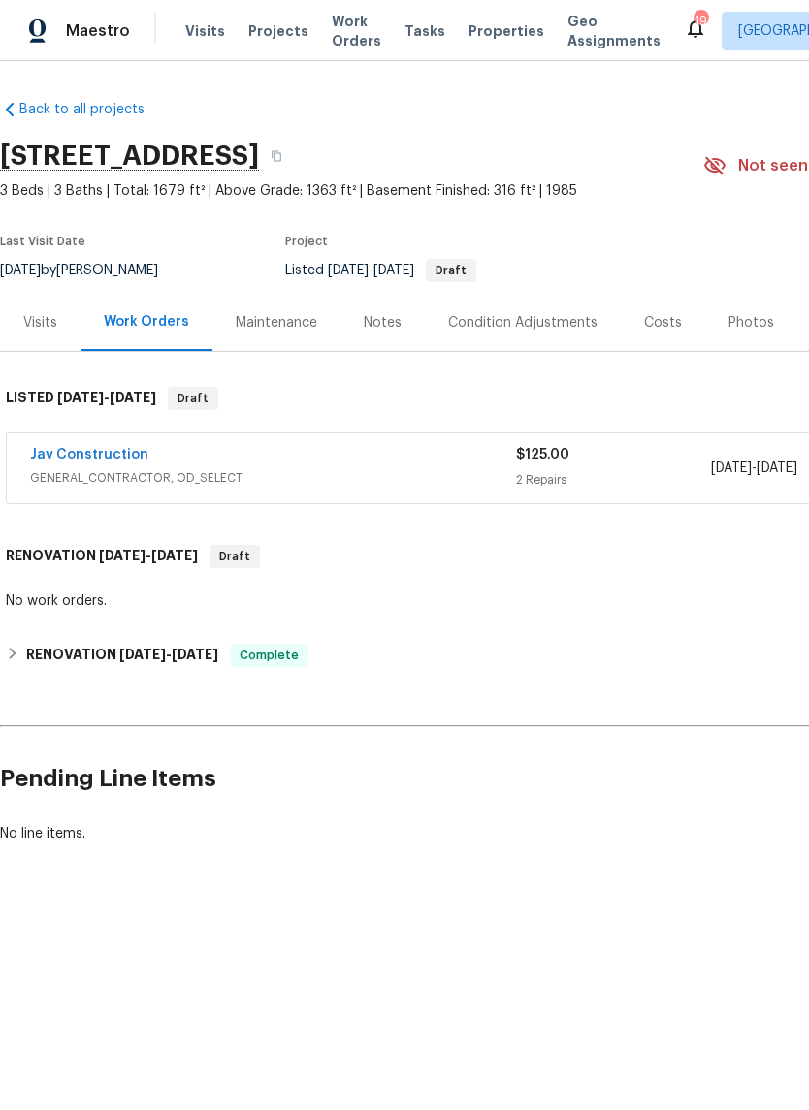
scroll to position [0, 0]
click at [657, 322] on div "Costs" at bounding box center [663, 322] width 38 height 19
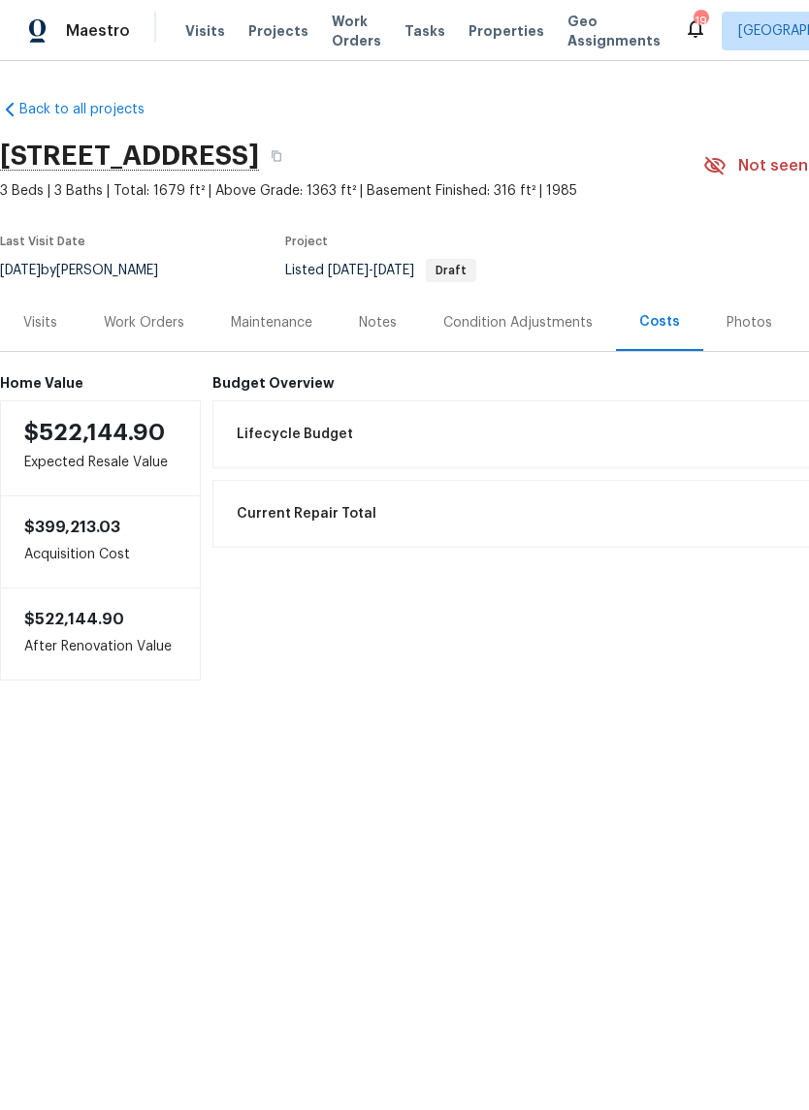
click at [149, 324] on div "Work Orders" at bounding box center [144, 322] width 80 height 19
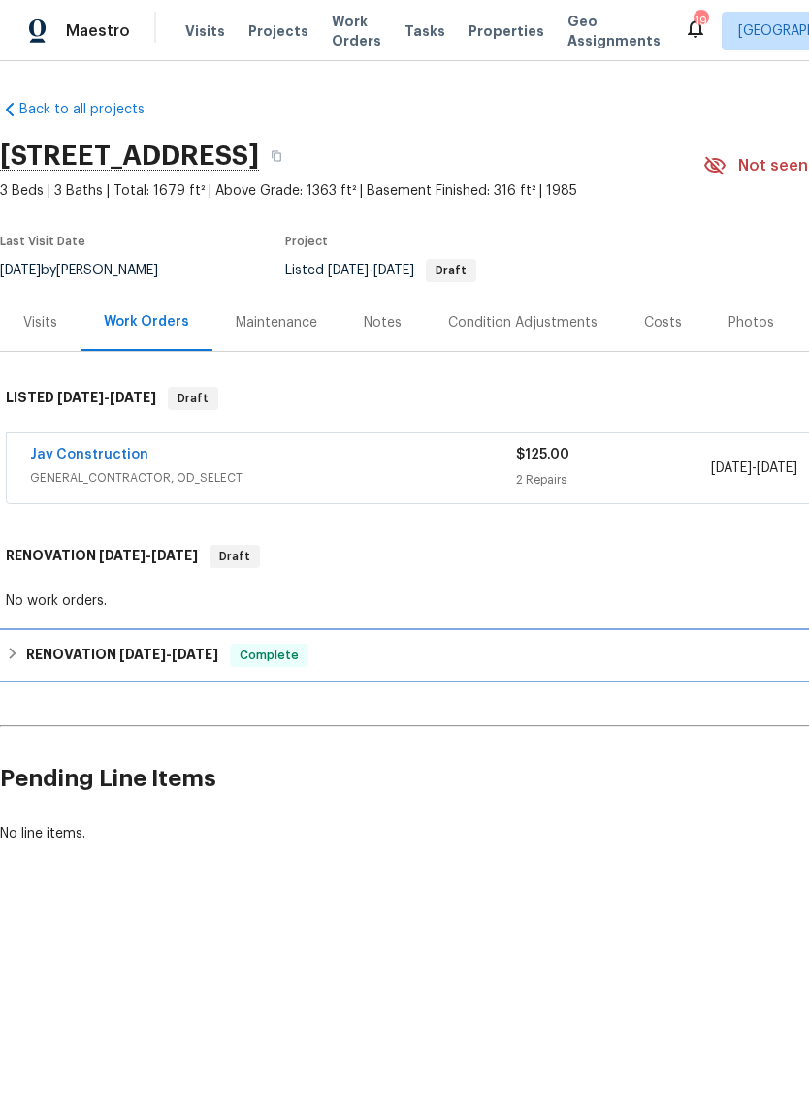
click at [22, 643] on div "RENOVATION [DATE] - [DATE] Complete" at bounding box center [548, 655] width 1096 height 47
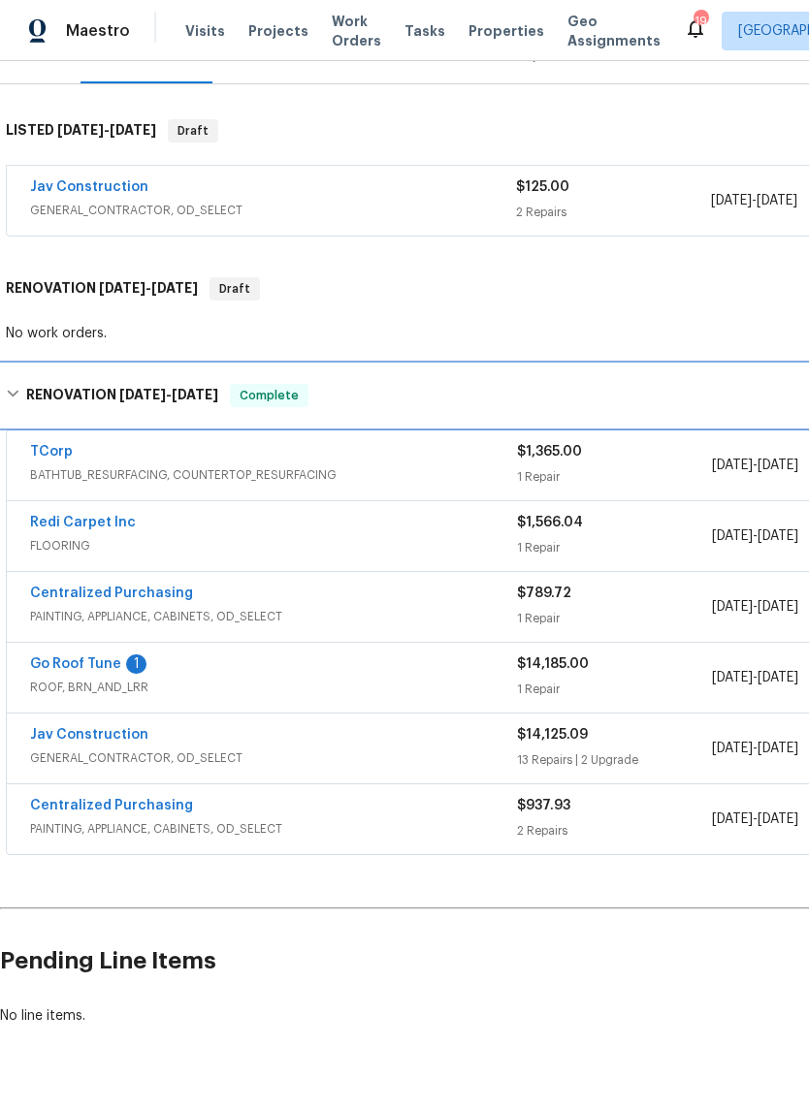
scroll to position [267, 0]
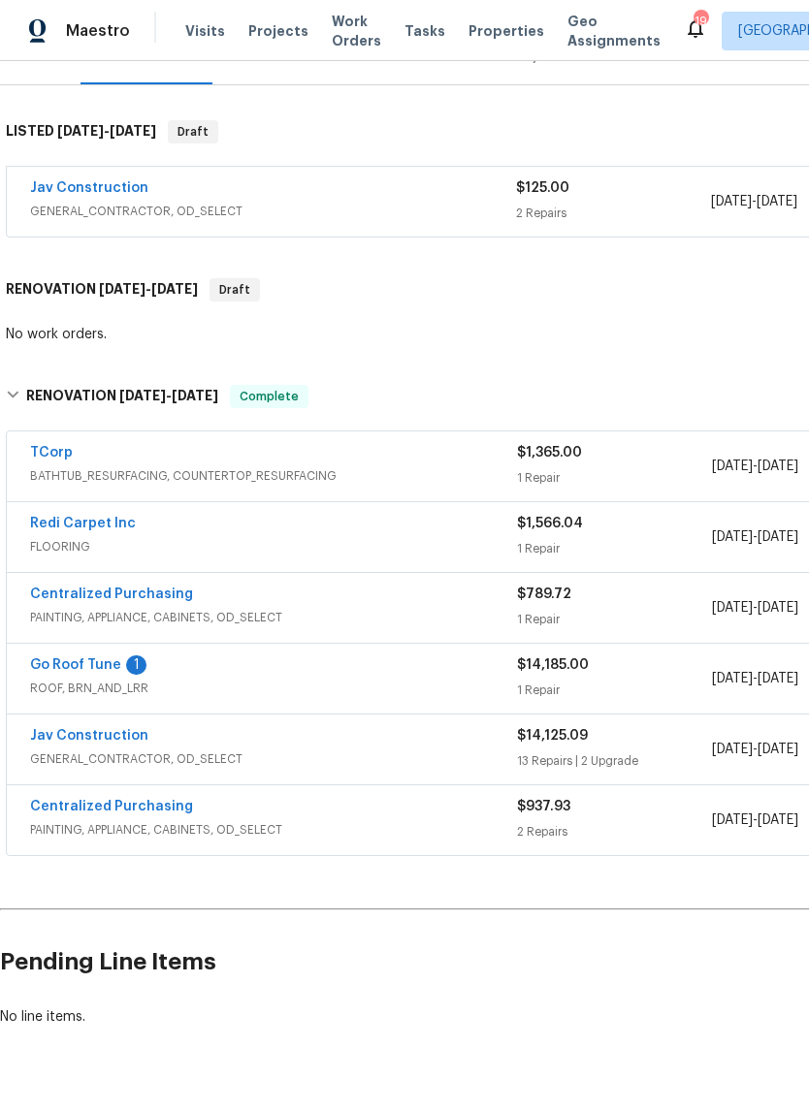
click at [83, 742] on link "Jav Construction" at bounding box center [89, 736] width 118 height 14
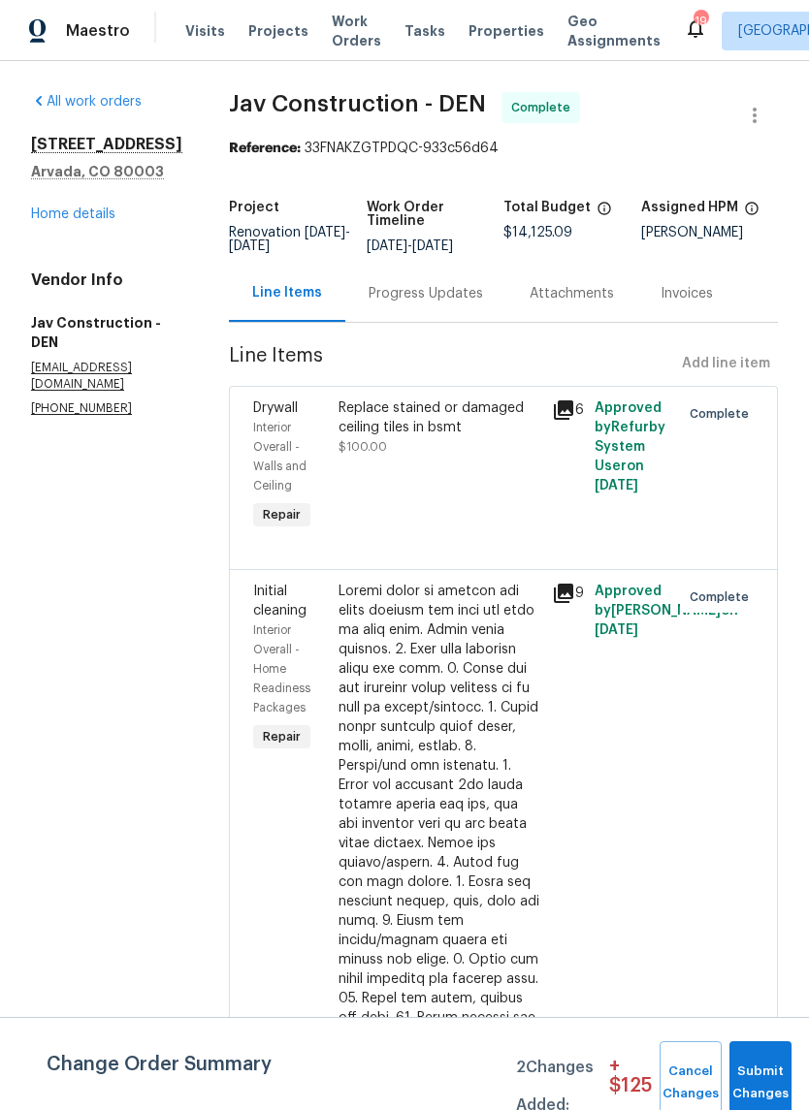
click at [75, 217] on link "Home details" at bounding box center [73, 215] width 84 height 14
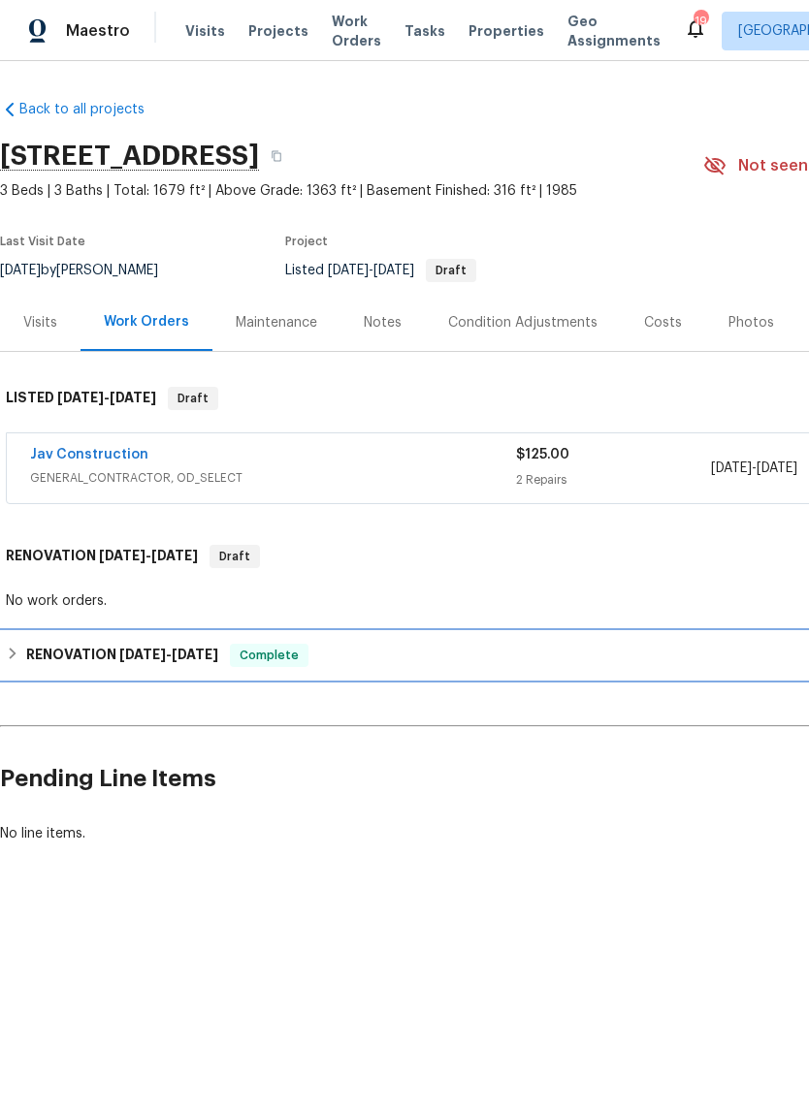
click at [23, 661] on div "RENOVATION [DATE] - [DATE] Complete" at bounding box center [548, 655] width 1084 height 23
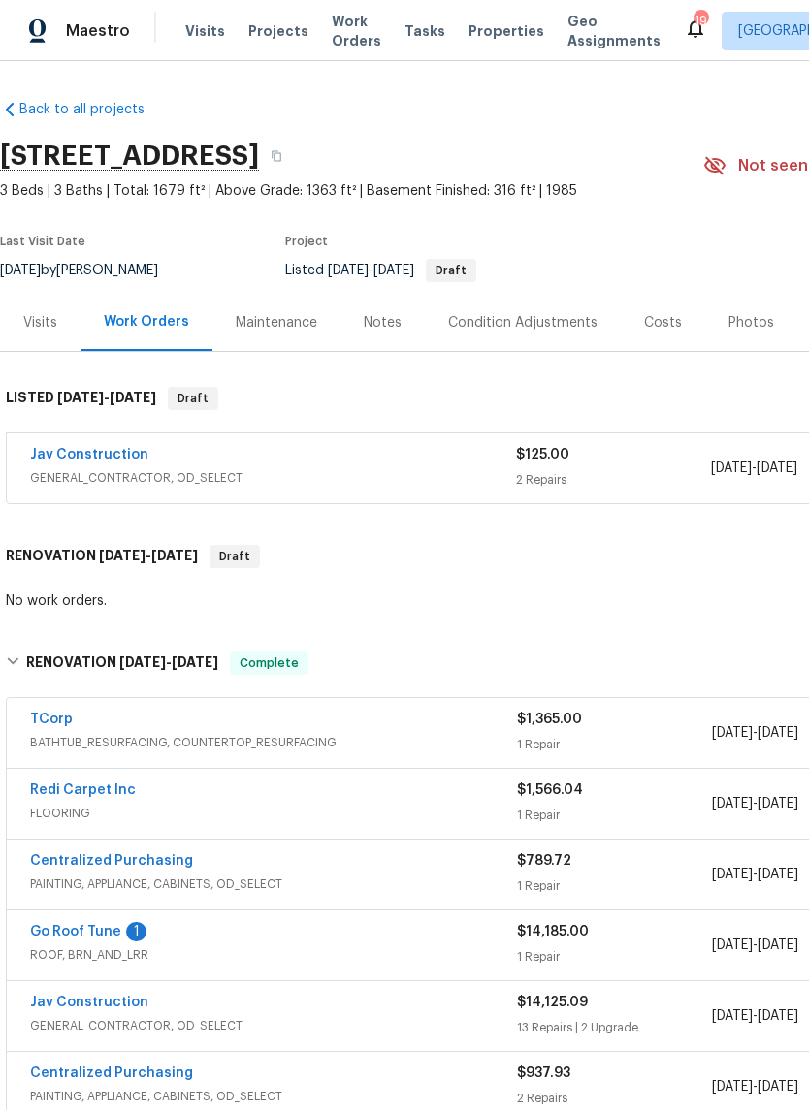
click at [660, 322] on div "Costs" at bounding box center [663, 322] width 38 height 19
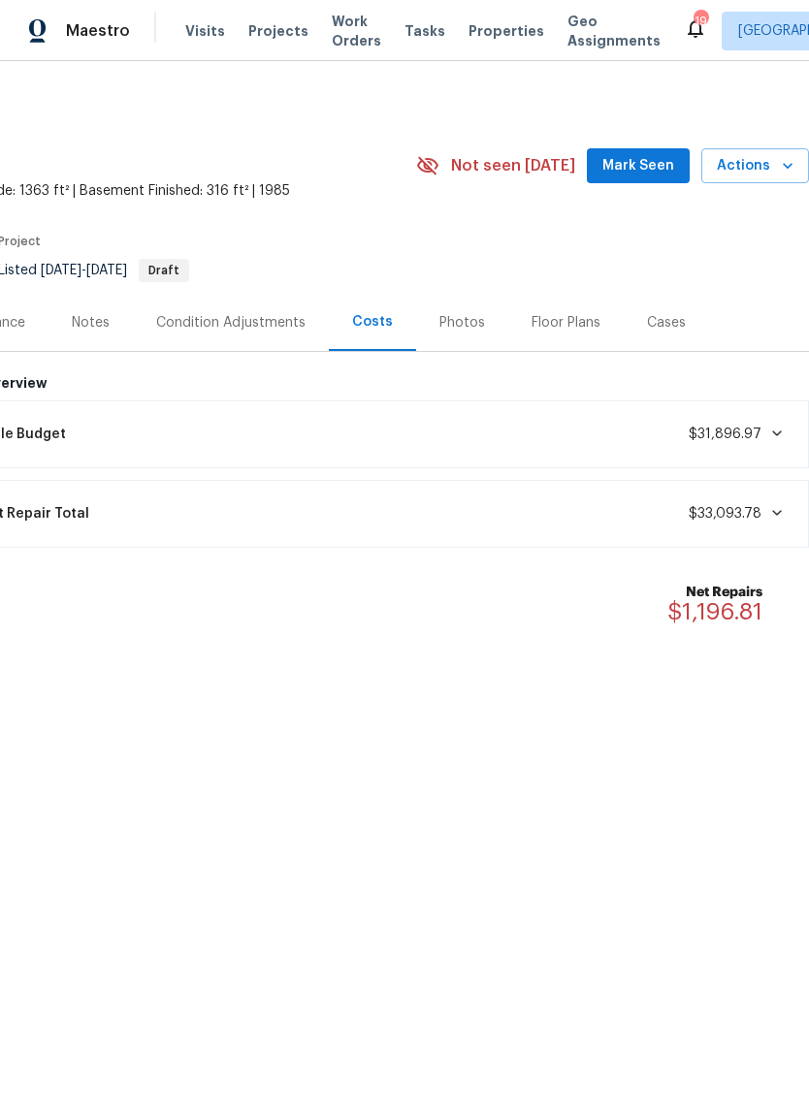
scroll to position [0, 287]
click at [271, 324] on div "Condition Adjustments" at bounding box center [230, 322] width 149 height 19
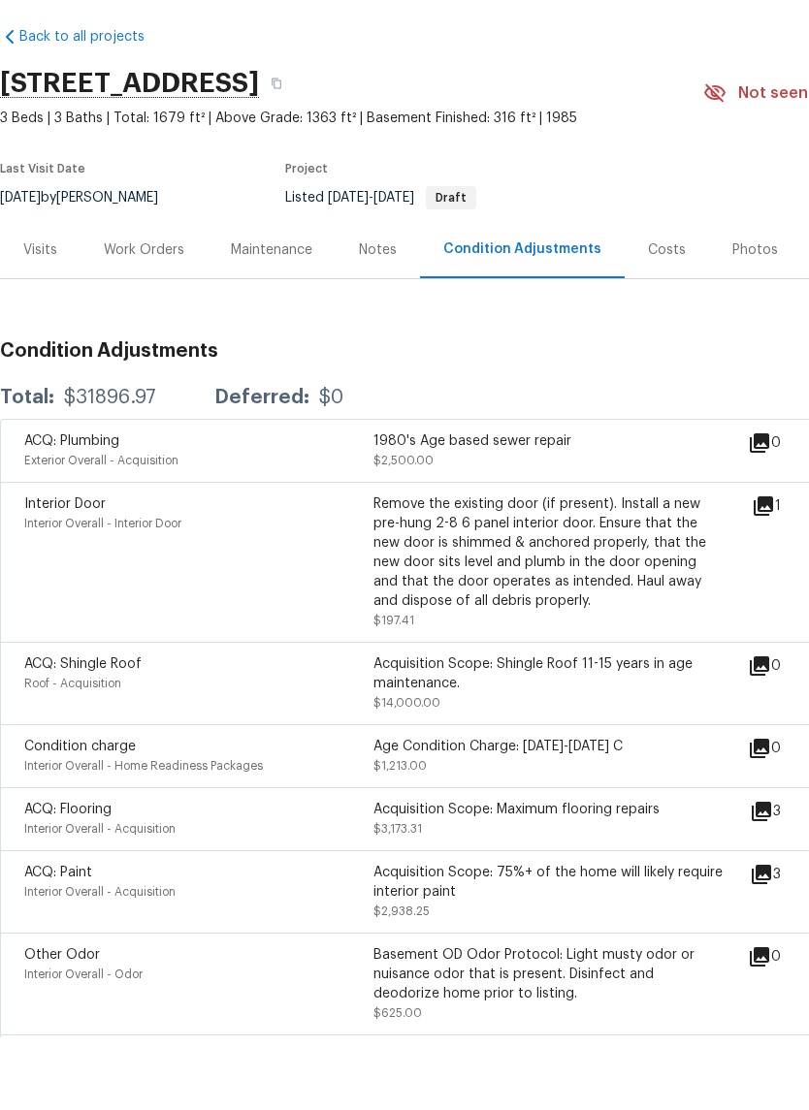
click at [372, 313] on div "Notes" at bounding box center [378, 322] width 38 height 19
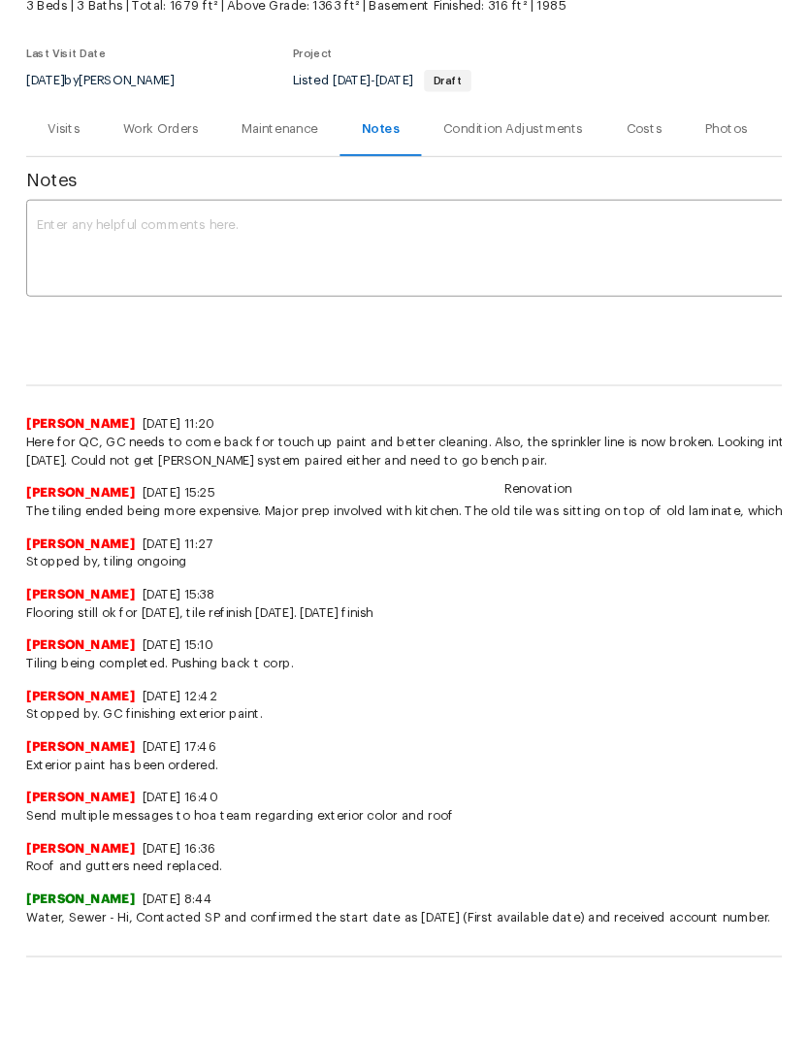
scroll to position [114, 0]
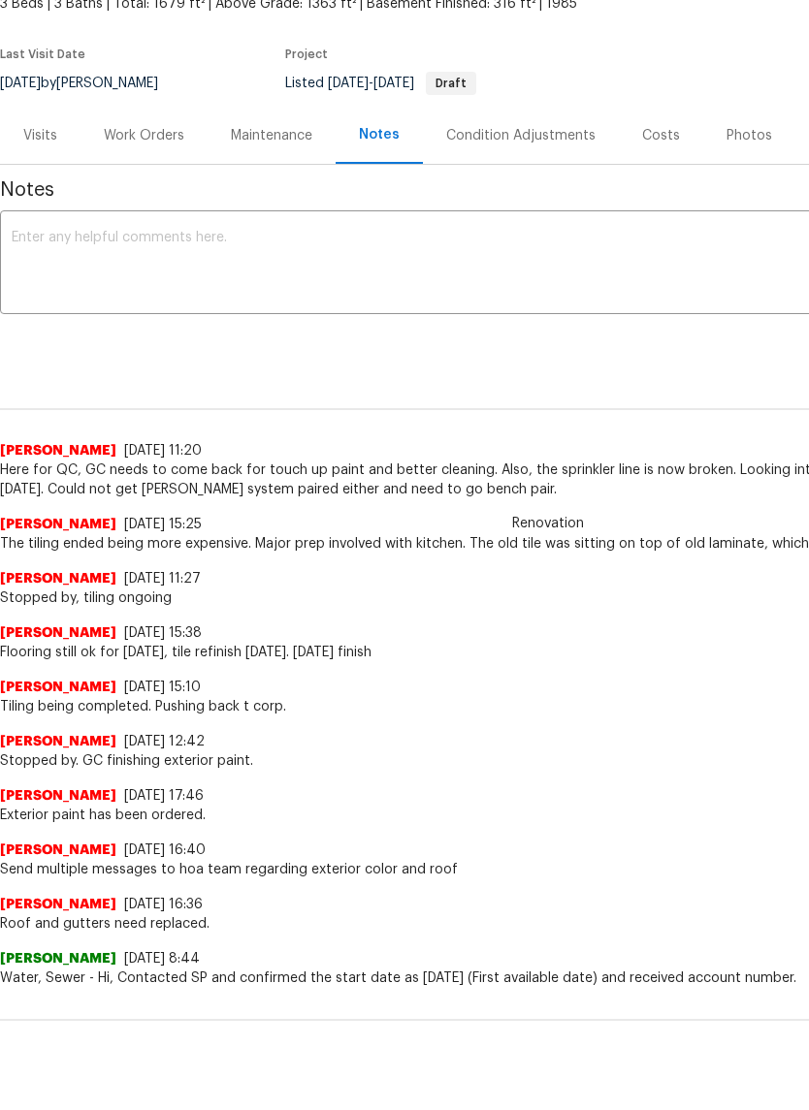
click at [127, 303] on textarea at bounding box center [548, 337] width 1072 height 68
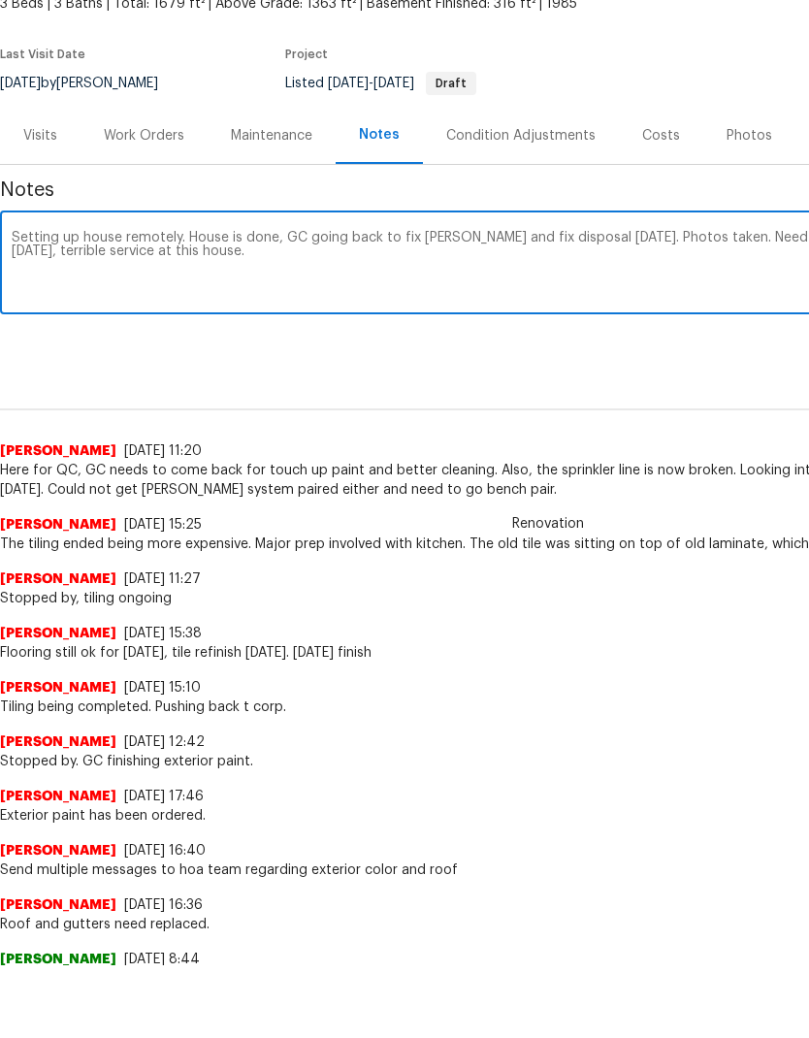
click at [198, 303] on textarea "Setting up house remotely. House is done, GC going back to fix [PERSON_NAME] an…" at bounding box center [548, 337] width 1072 height 68
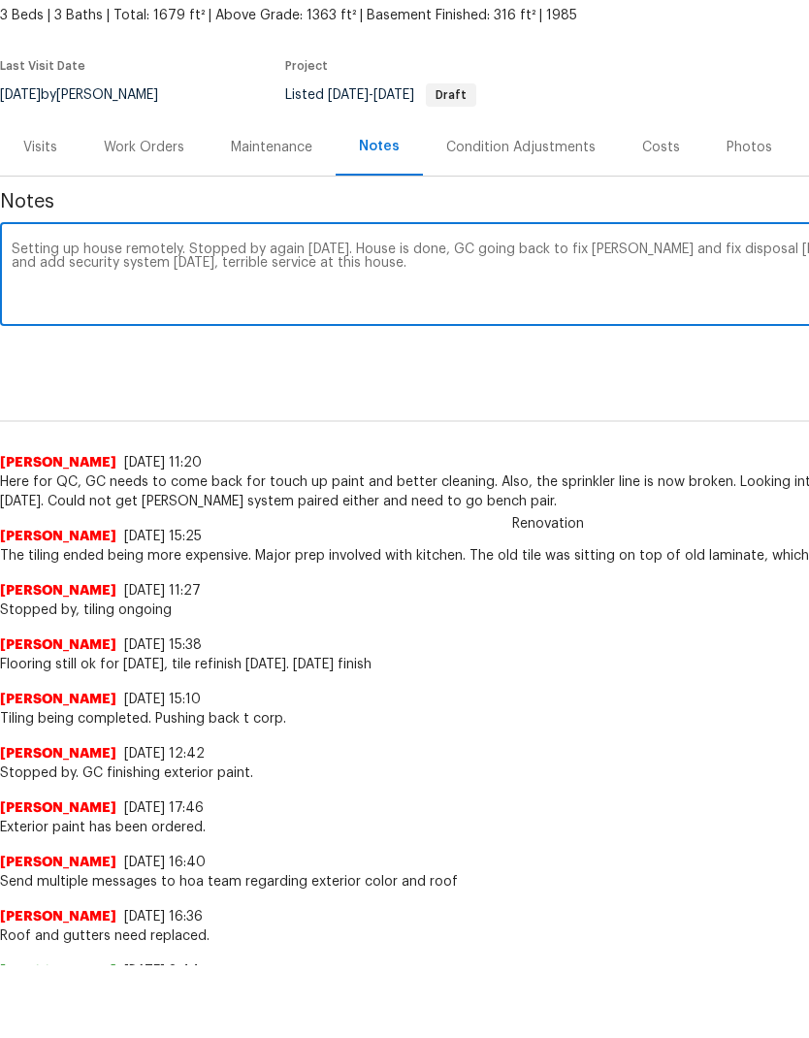
scroll to position [104, 0]
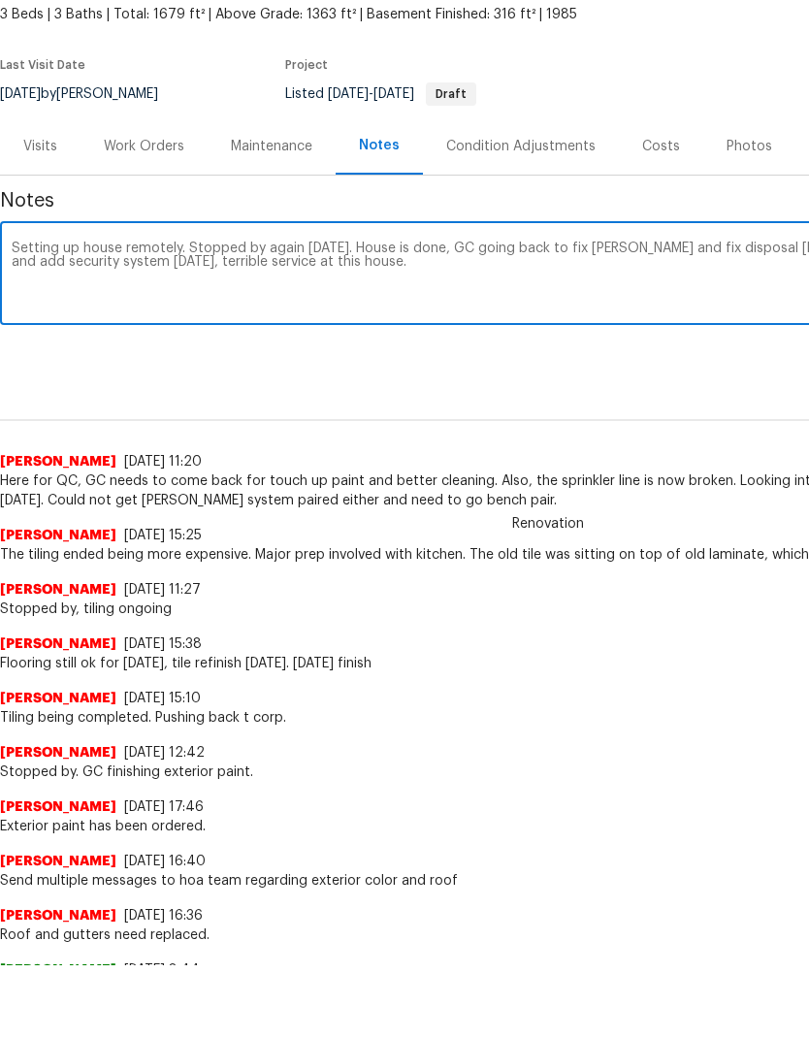
click at [401, 314] on textarea "Setting up house remotely. Stopped by again [DATE]. House is done, GC going bac…" at bounding box center [548, 348] width 1072 height 68
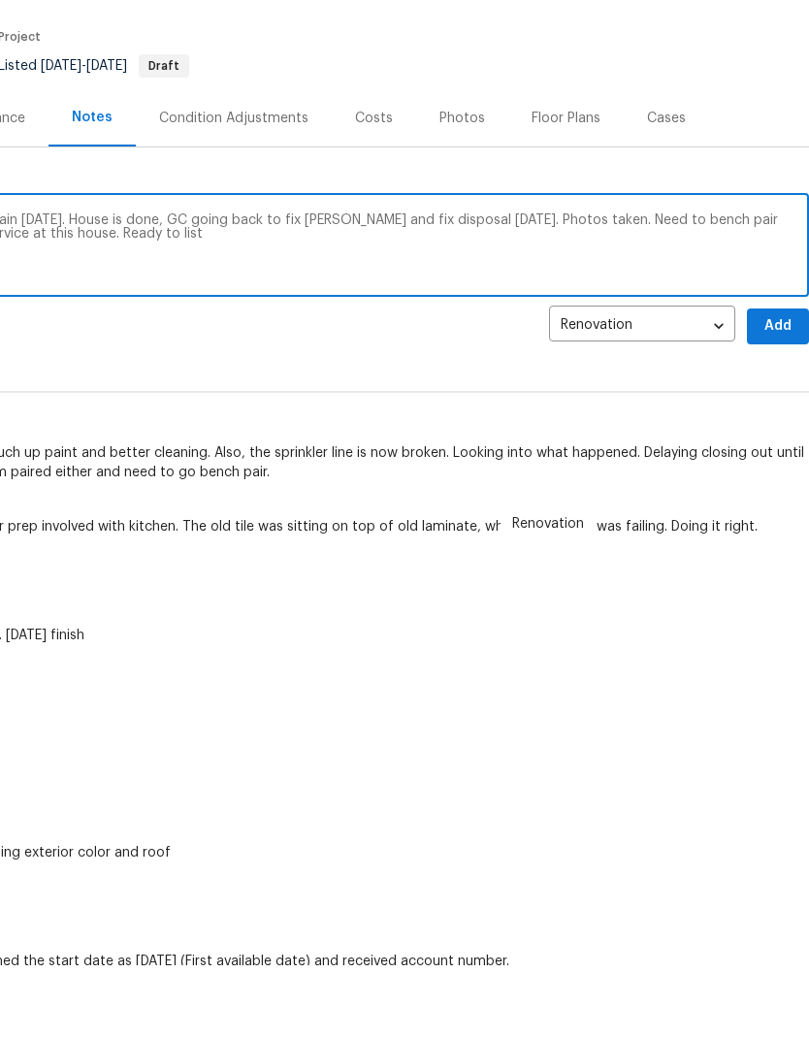
scroll to position [133, 287]
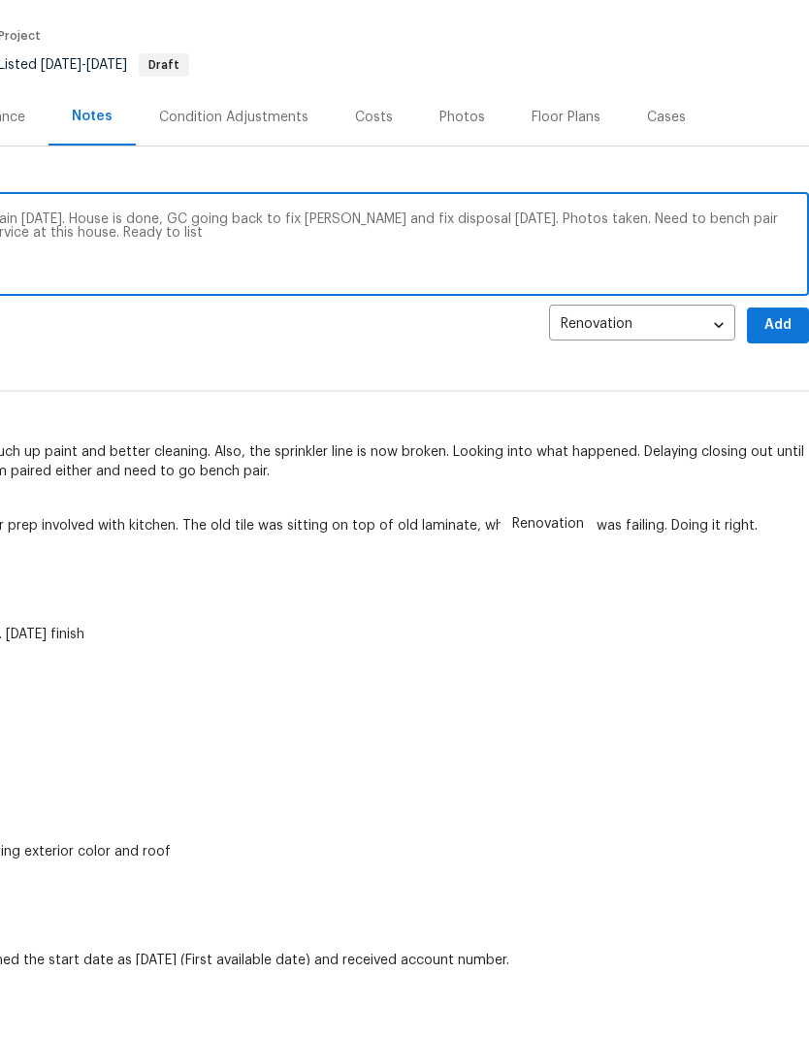
type textarea "Setting up house remotely. Stopped by again [DATE]. House is done, GC going bac…"
click at [776, 386] on span "Add" at bounding box center [777, 398] width 31 height 24
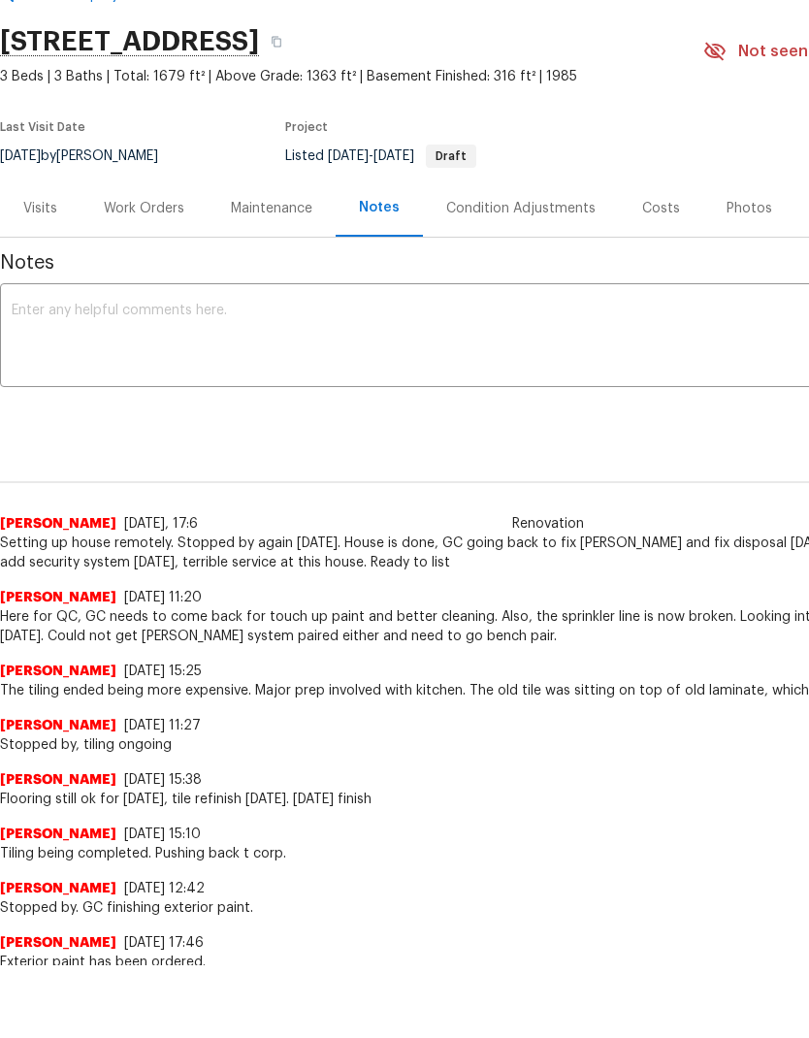
scroll to position [41, 0]
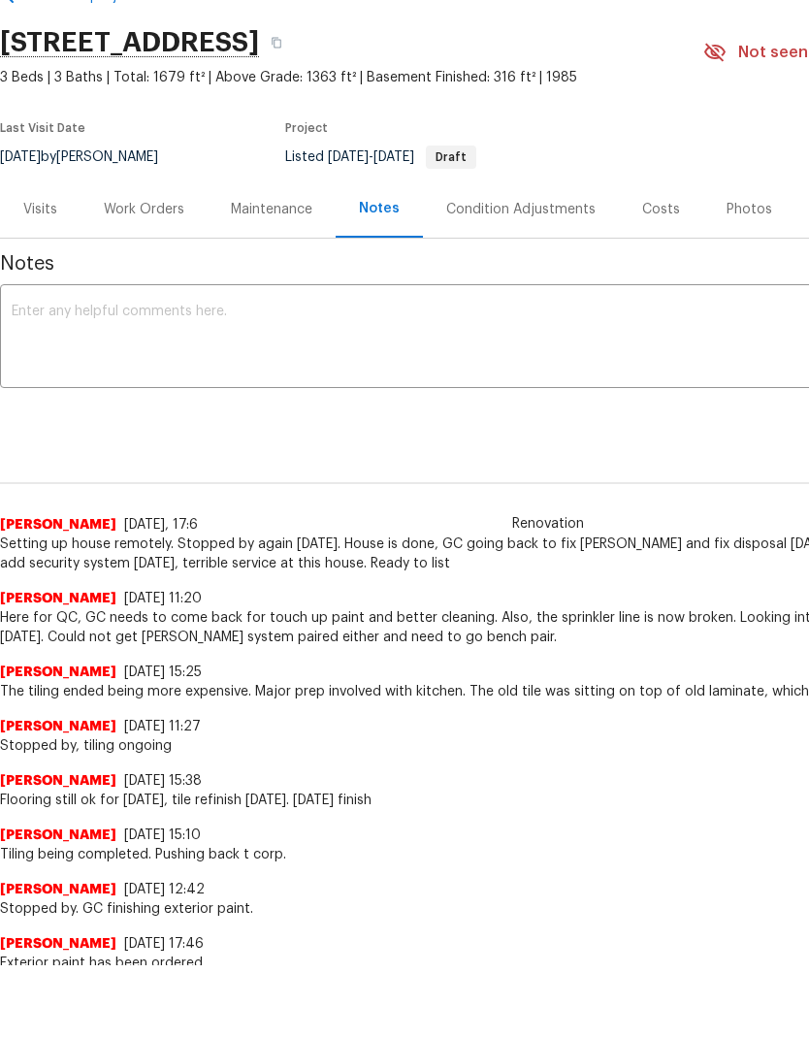
click at [139, 208] on div "Work Orders" at bounding box center [144, 209] width 80 height 19
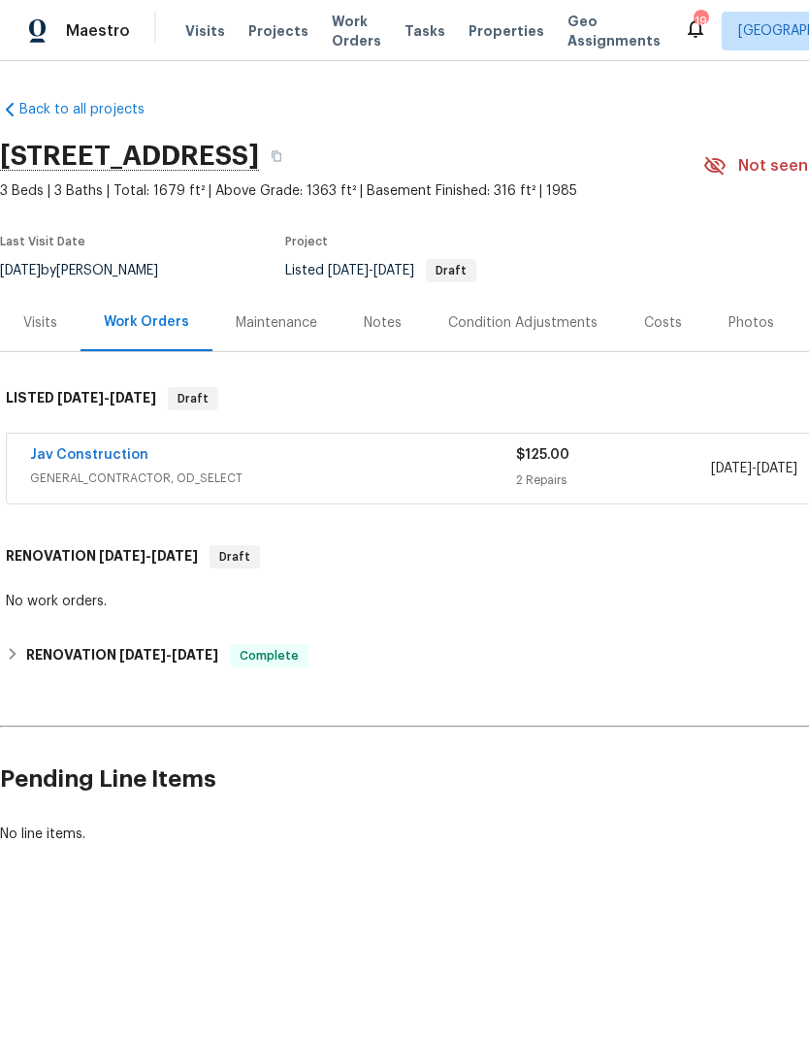
click at [477, 37] on span "Properties" at bounding box center [506, 30] width 76 height 19
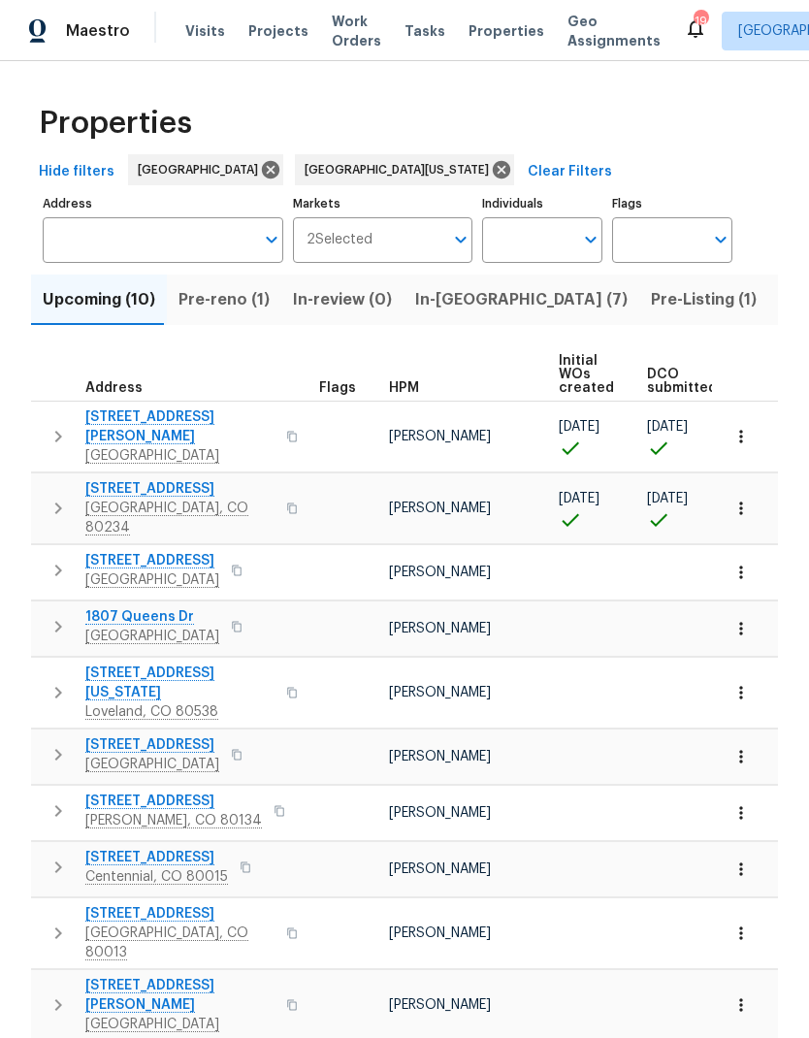
click at [215, 303] on span "Pre-reno (1)" at bounding box center [223, 299] width 91 height 27
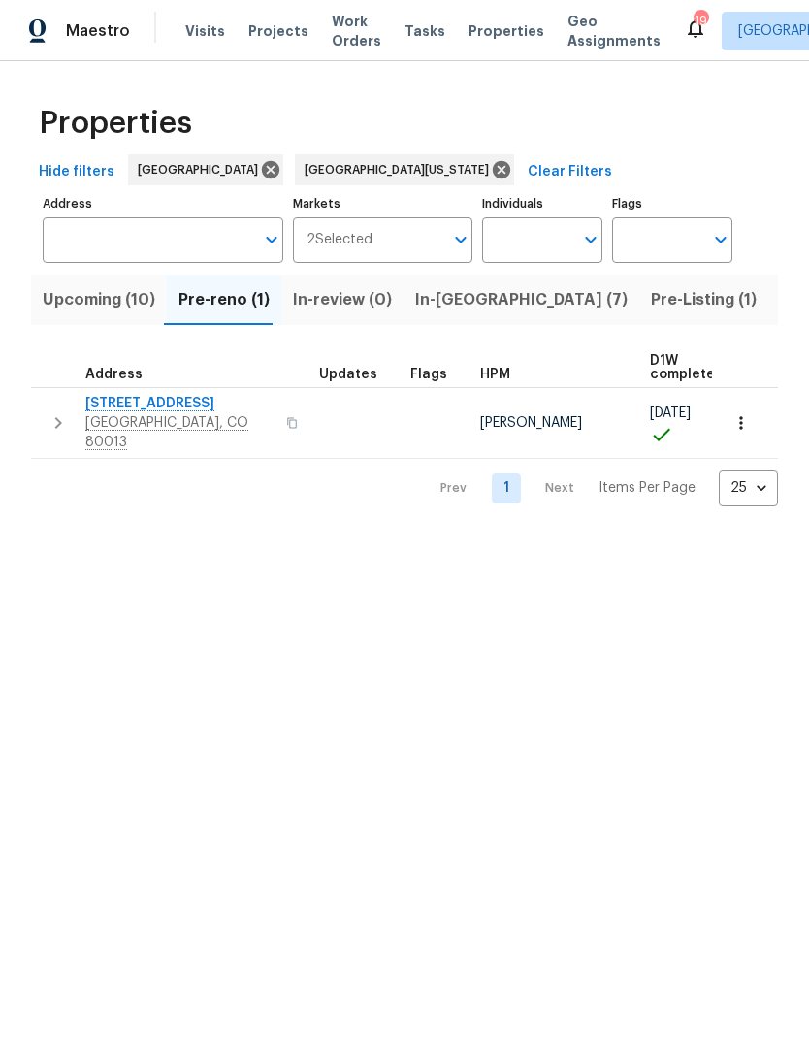
click at [94, 305] on span "Upcoming (10)" at bounding box center [99, 299] width 112 height 27
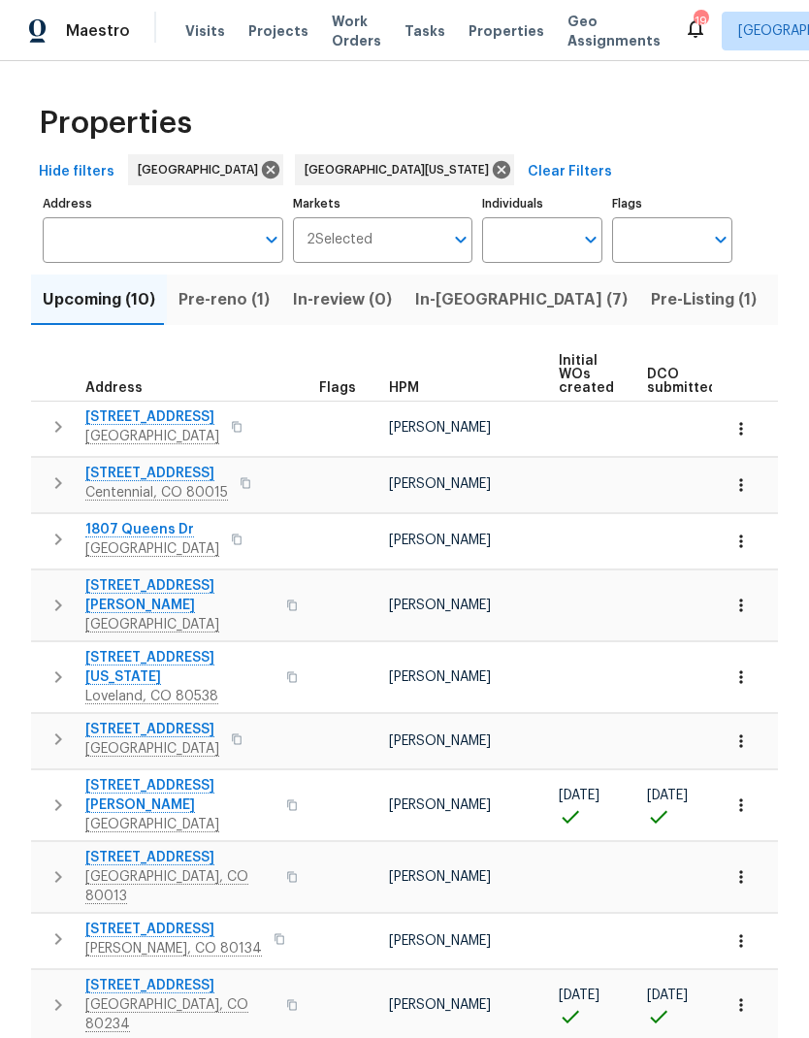
click at [399, 387] on span "HPM" at bounding box center [404, 388] width 30 height 14
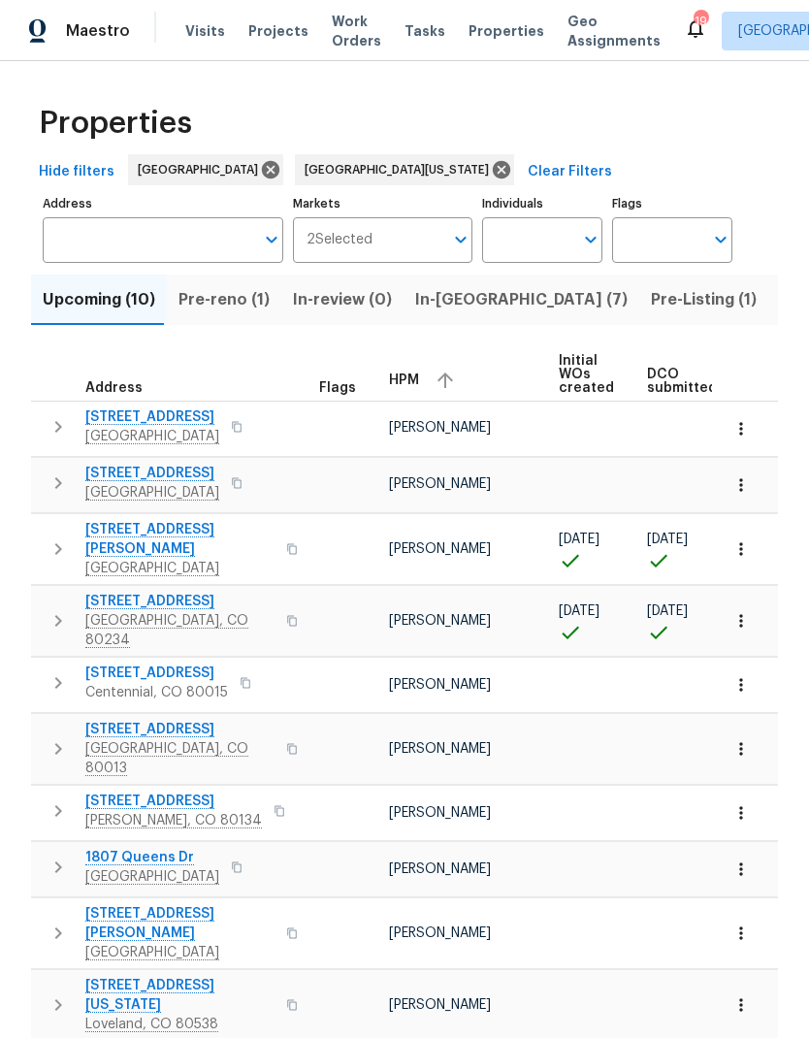
click at [280, 531] on button "button" at bounding box center [291, 549] width 23 height 47
click at [736, 541] on icon "button" at bounding box center [740, 548] width 19 height 19
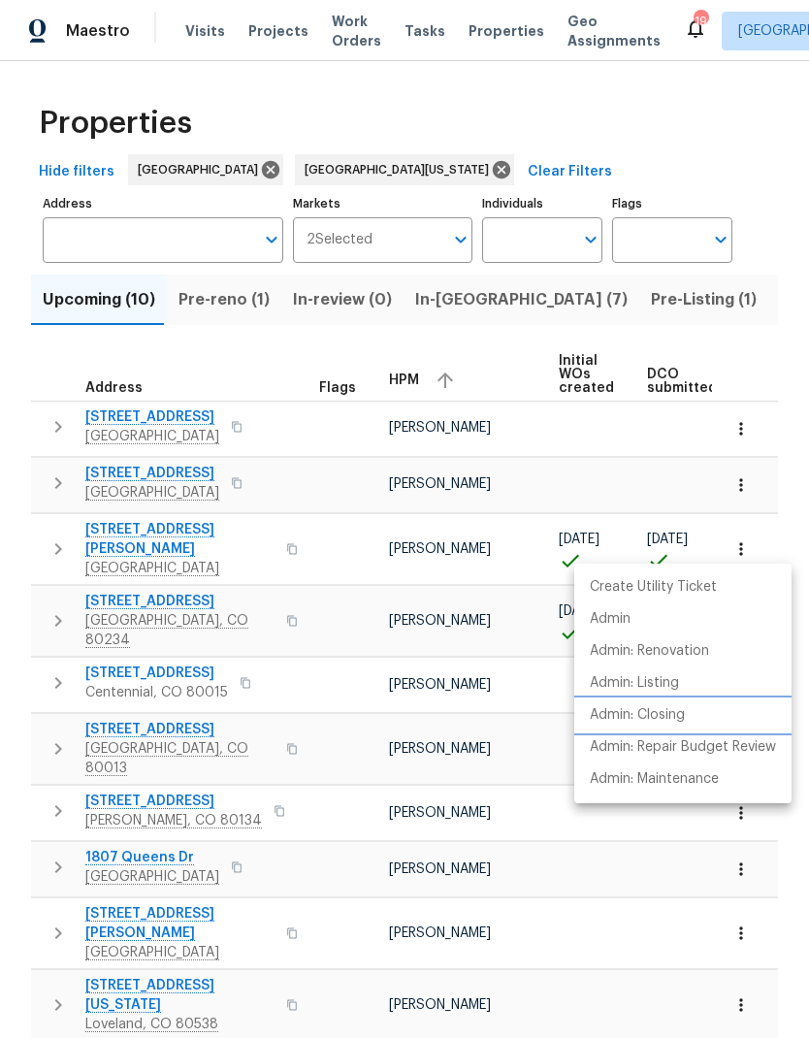
click at [658, 711] on p "Admin: Closing" at bounding box center [637, 715] width 95 height 20
